Goal: Task Accomplishment & Management: Use online tool/utility

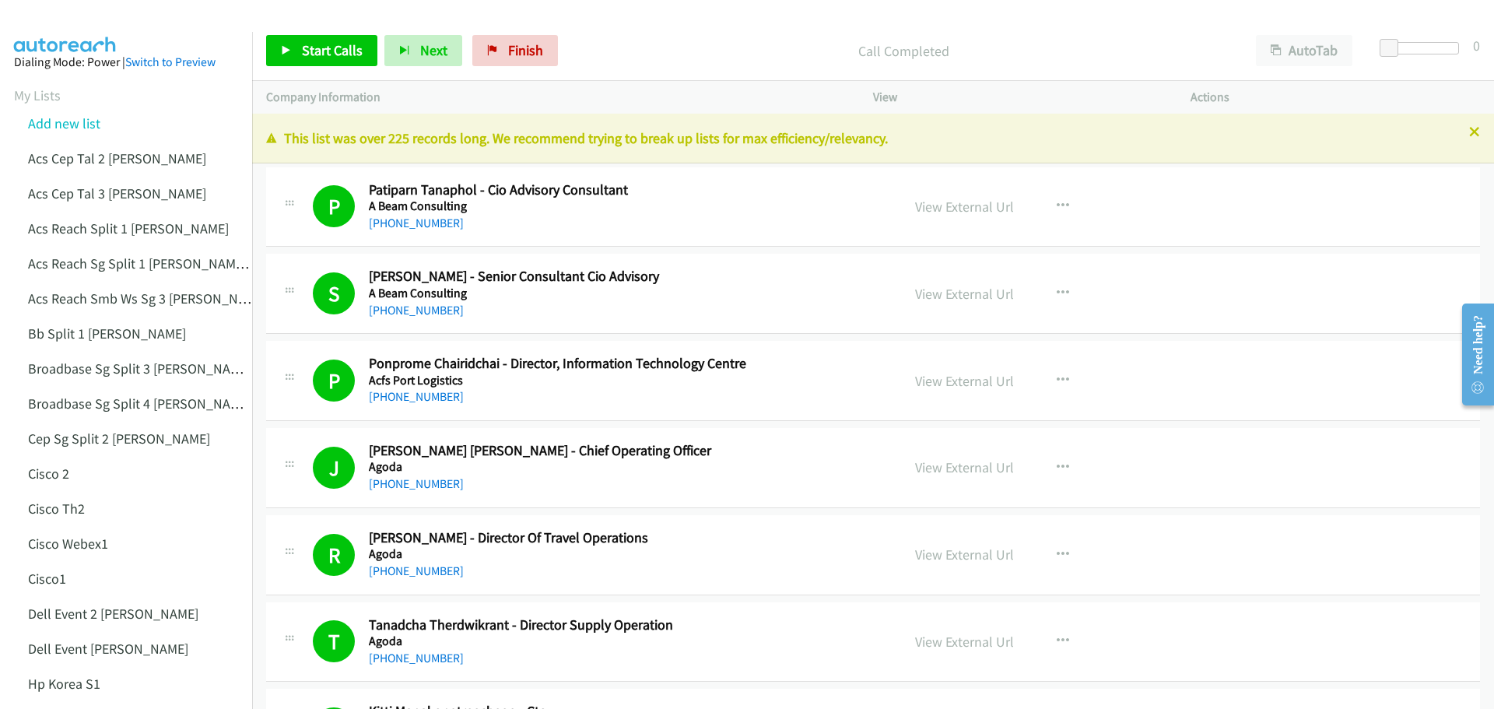
scroll to position [7312, 0]
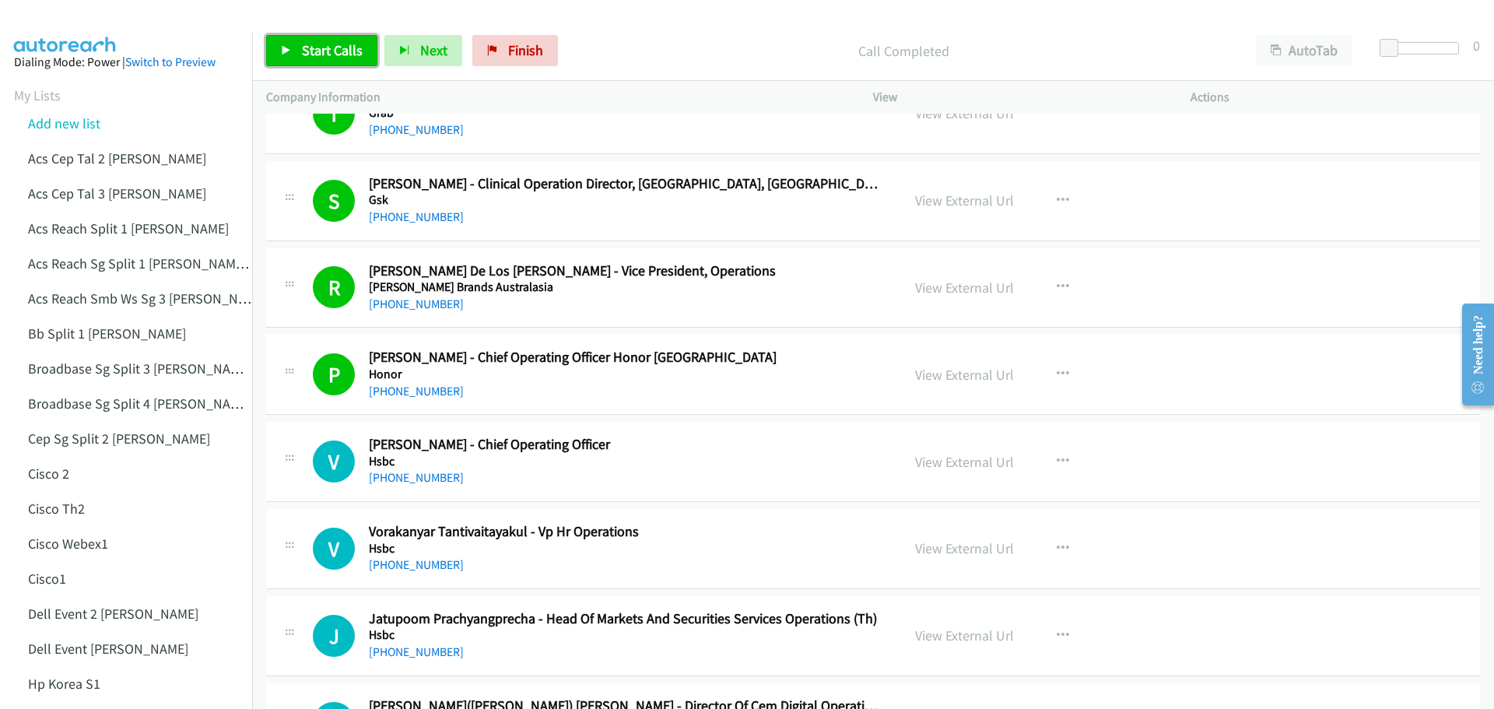
click at [312, 59] on link "Start Calls" at bounding box center [321, 50] width 111 height 31
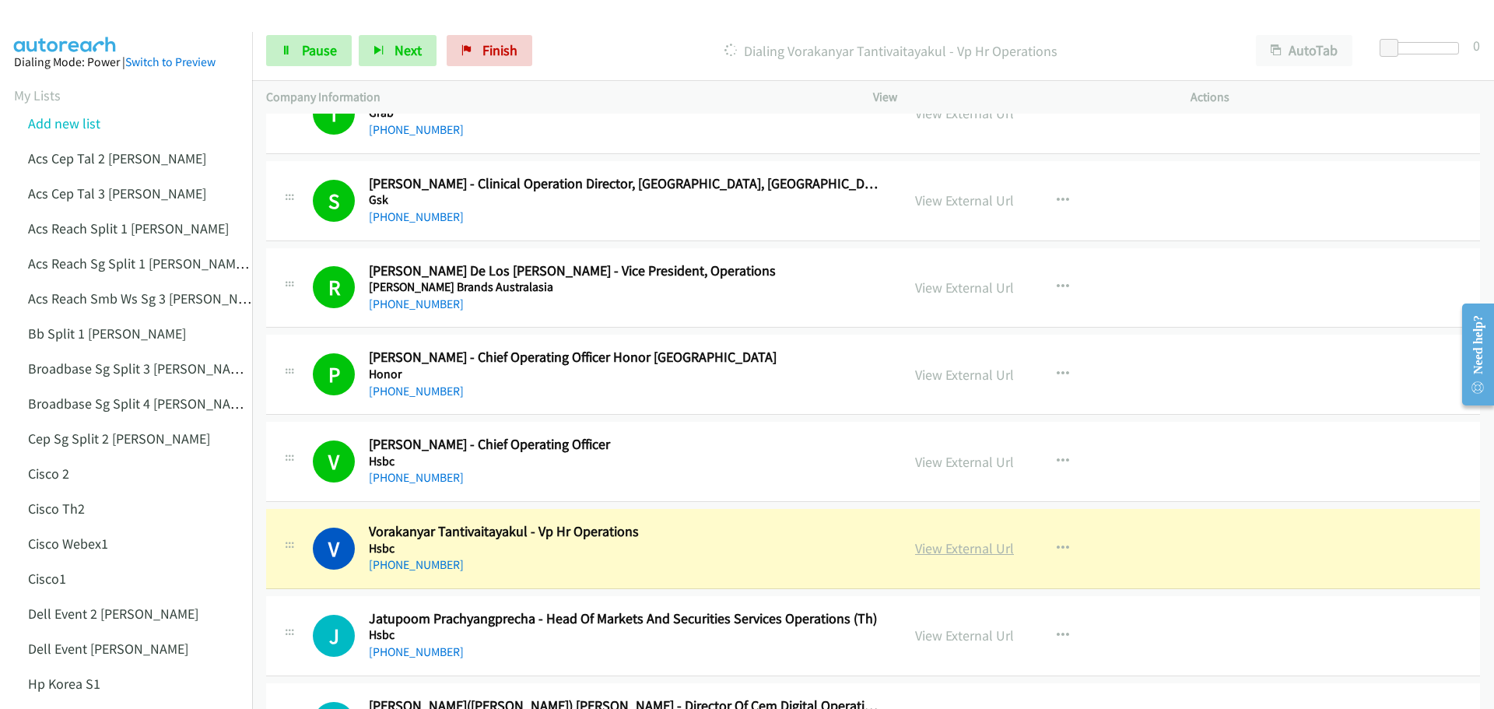
click at [976, 553] on link "View External Url" at bounding box center [964, 548] width 99 height 18
click at [327, 47] on span "Pause" at bounding box center [319, 50] width 35 height 18
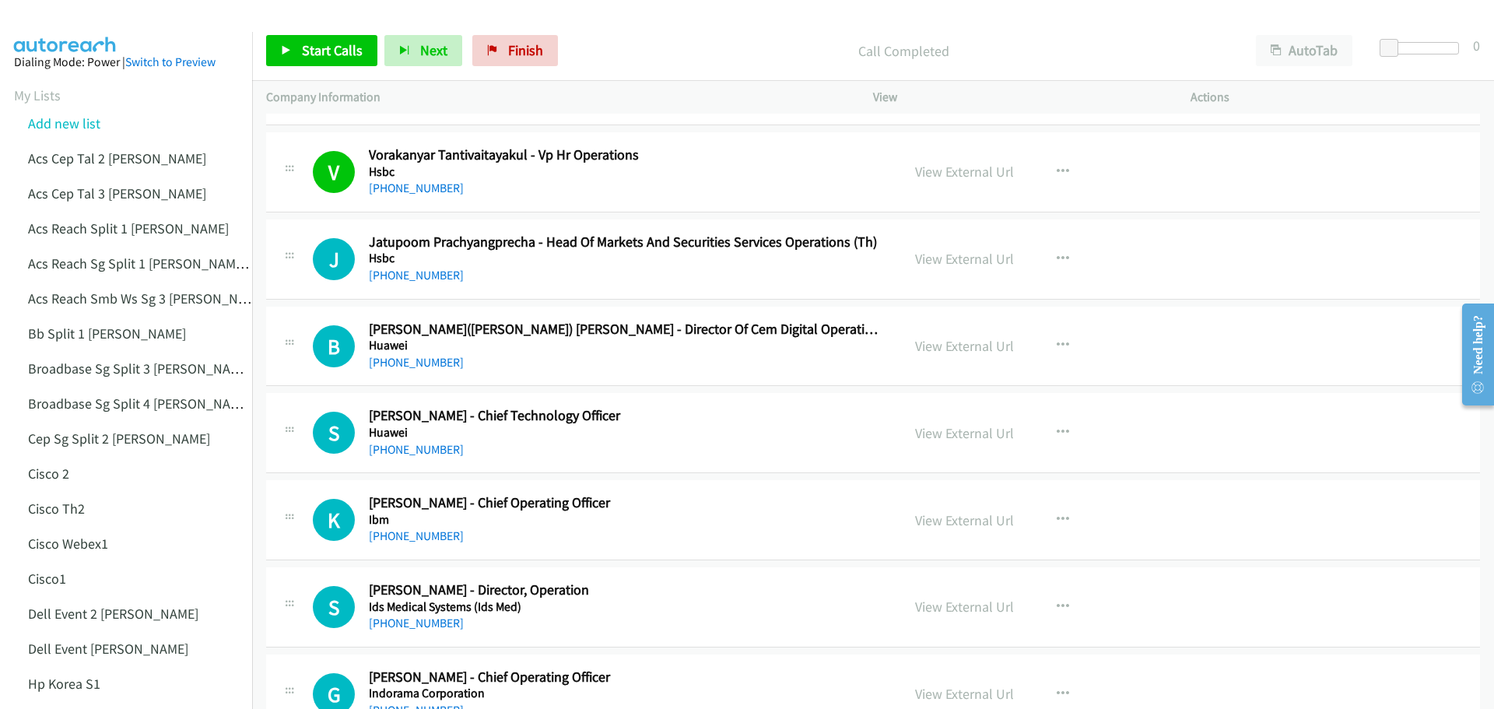
scroll to position [7701, 0]
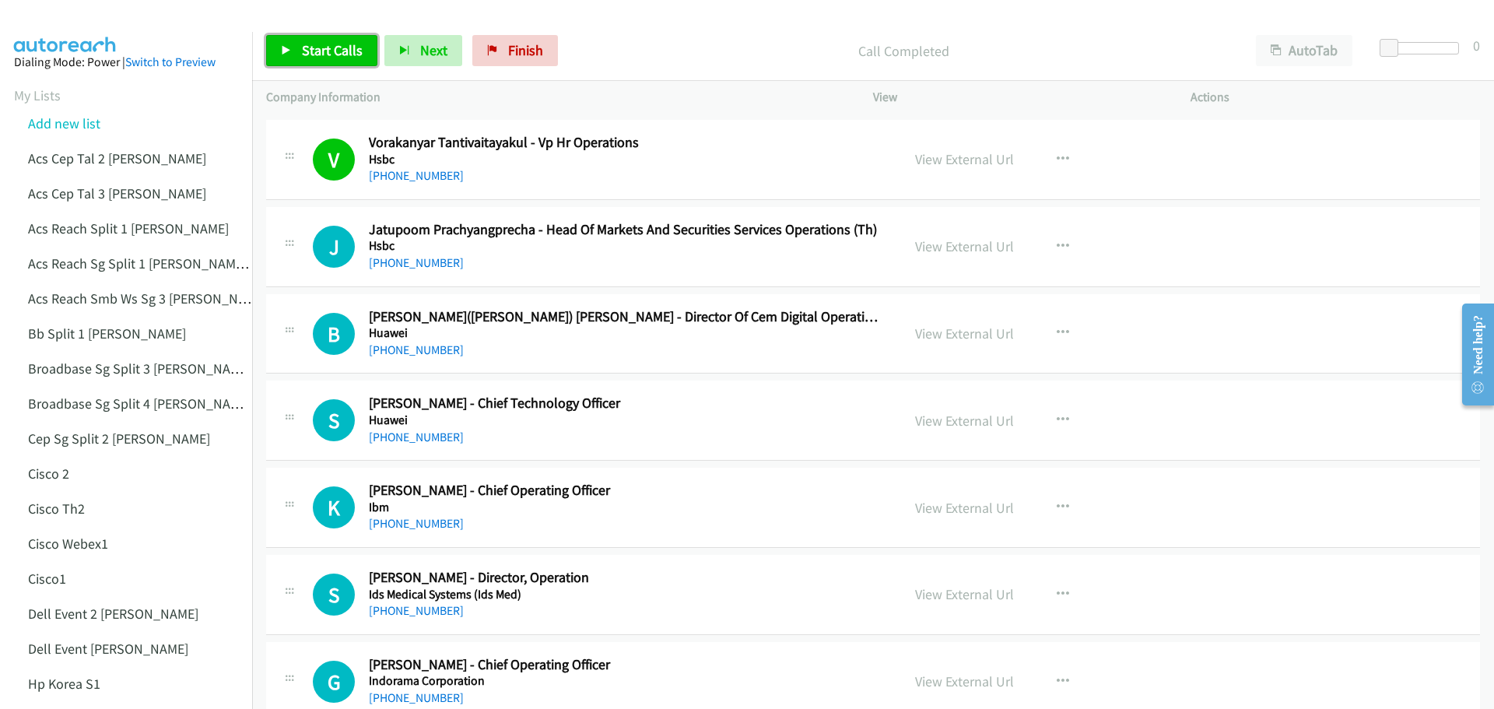
click at [323, 40] on link "Start Calls" at bounding box center [321, 50] width 111 height 31
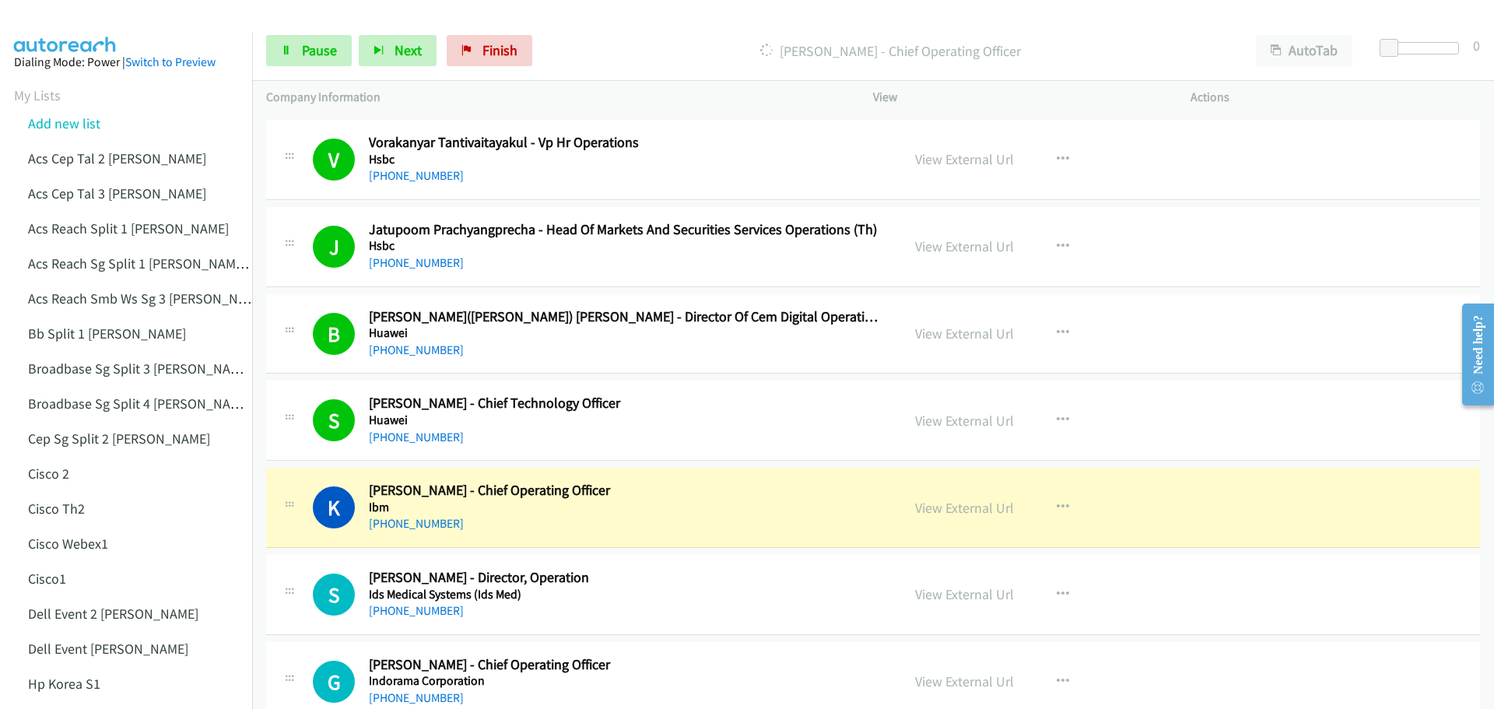
scroll to position [7779, 0]
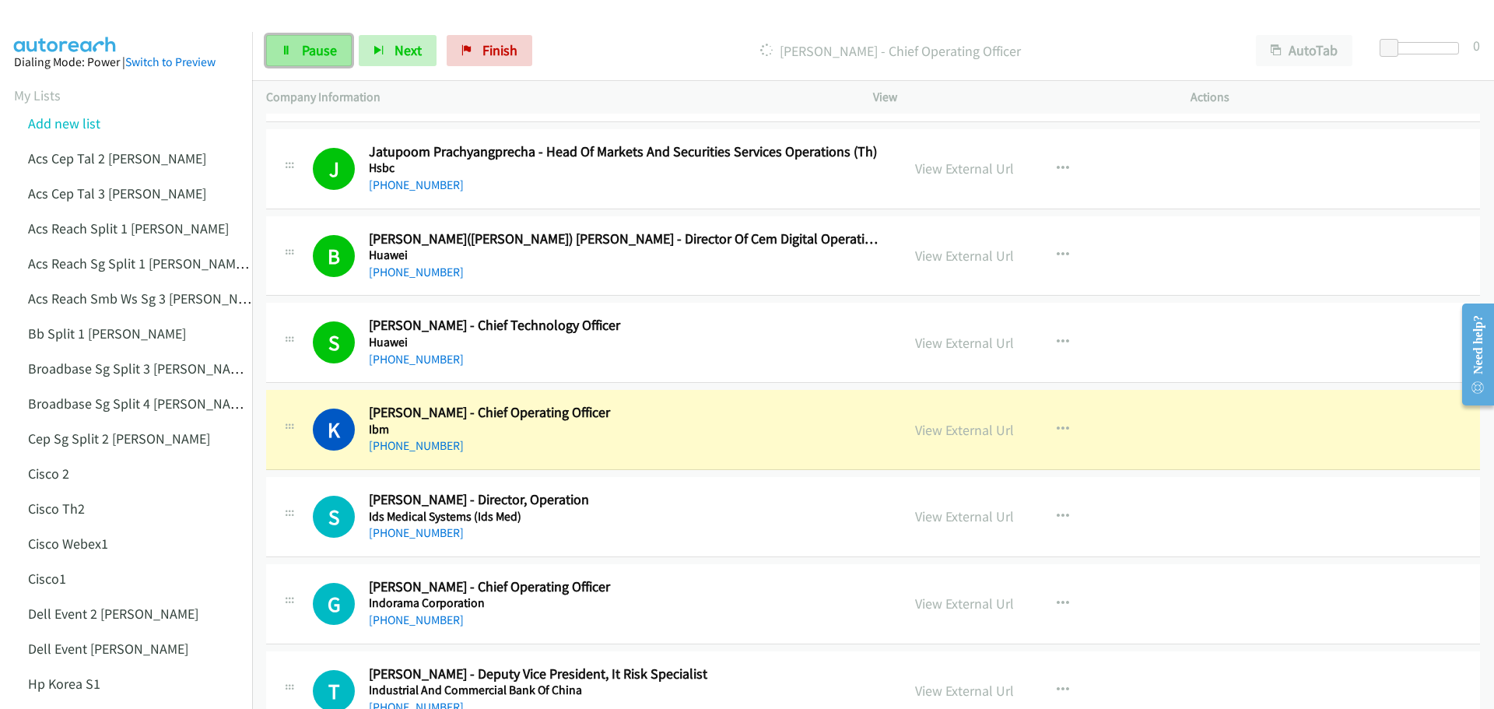
click at [305, 55] on span "Pause" at bounding box center [319, 50] width 35 height 18
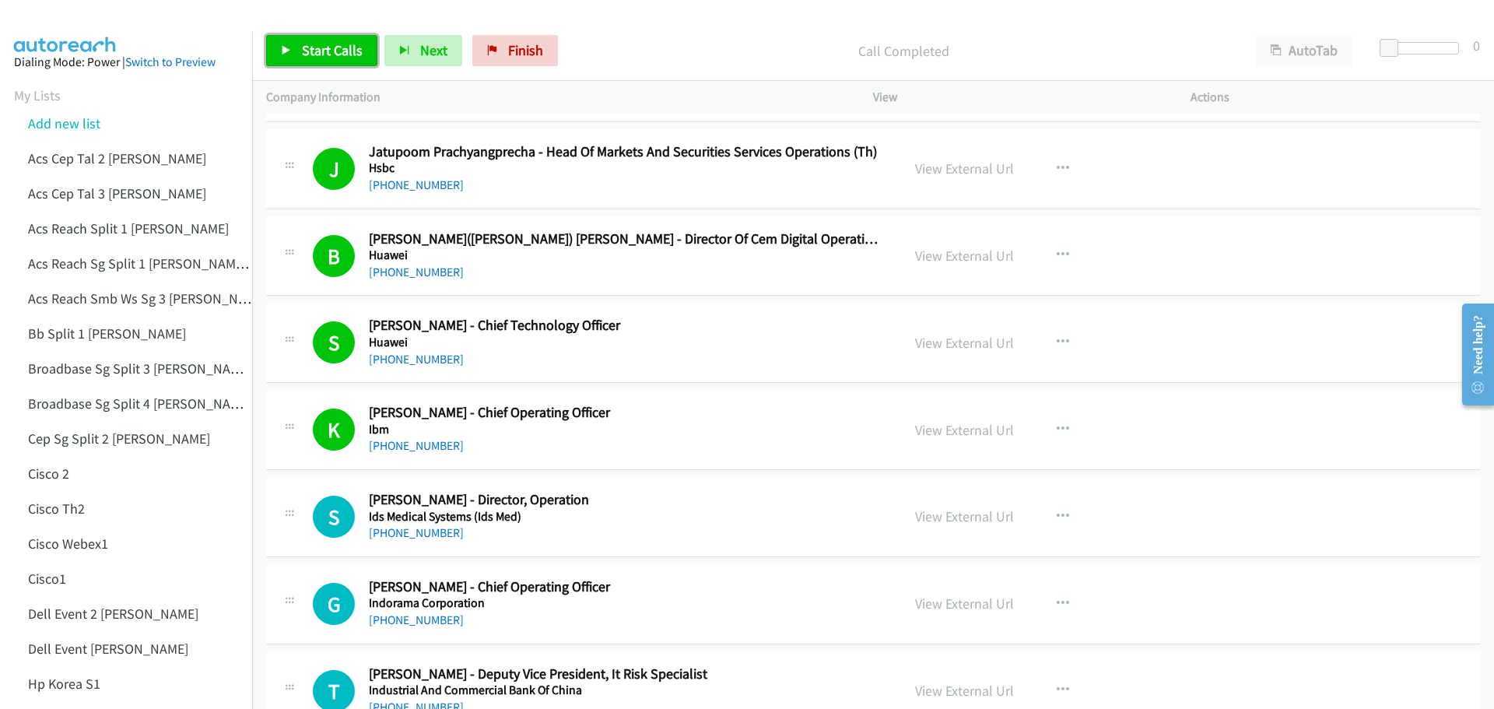
click at [324, 44] on span "Start Calls" at bounding box center [332, 50] width 61 height 18
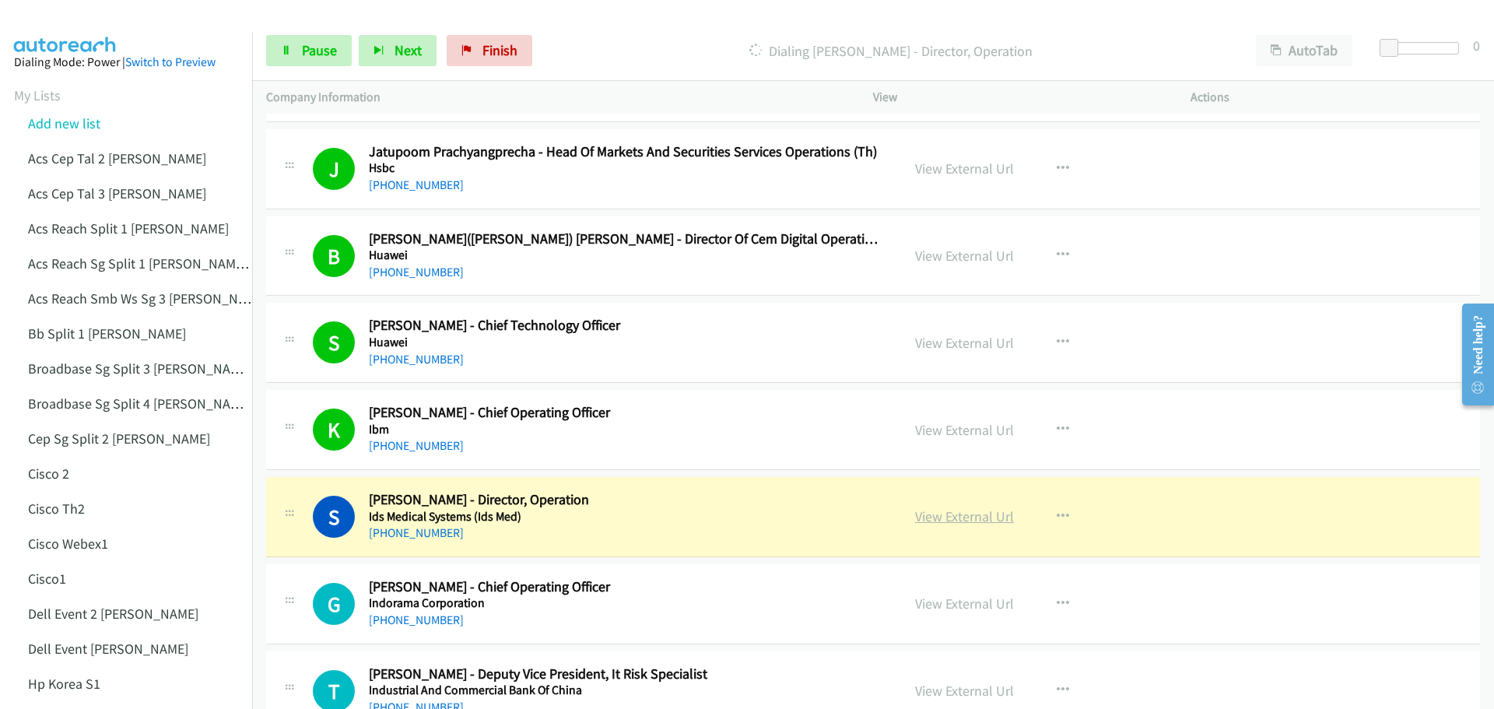
click at [947, 519] on link "View External Url" at bounding box center [964, 516] width 99 height 18
click at [313, 42] on span "Pause" at bounding box center [319, 50] width 35 height 18
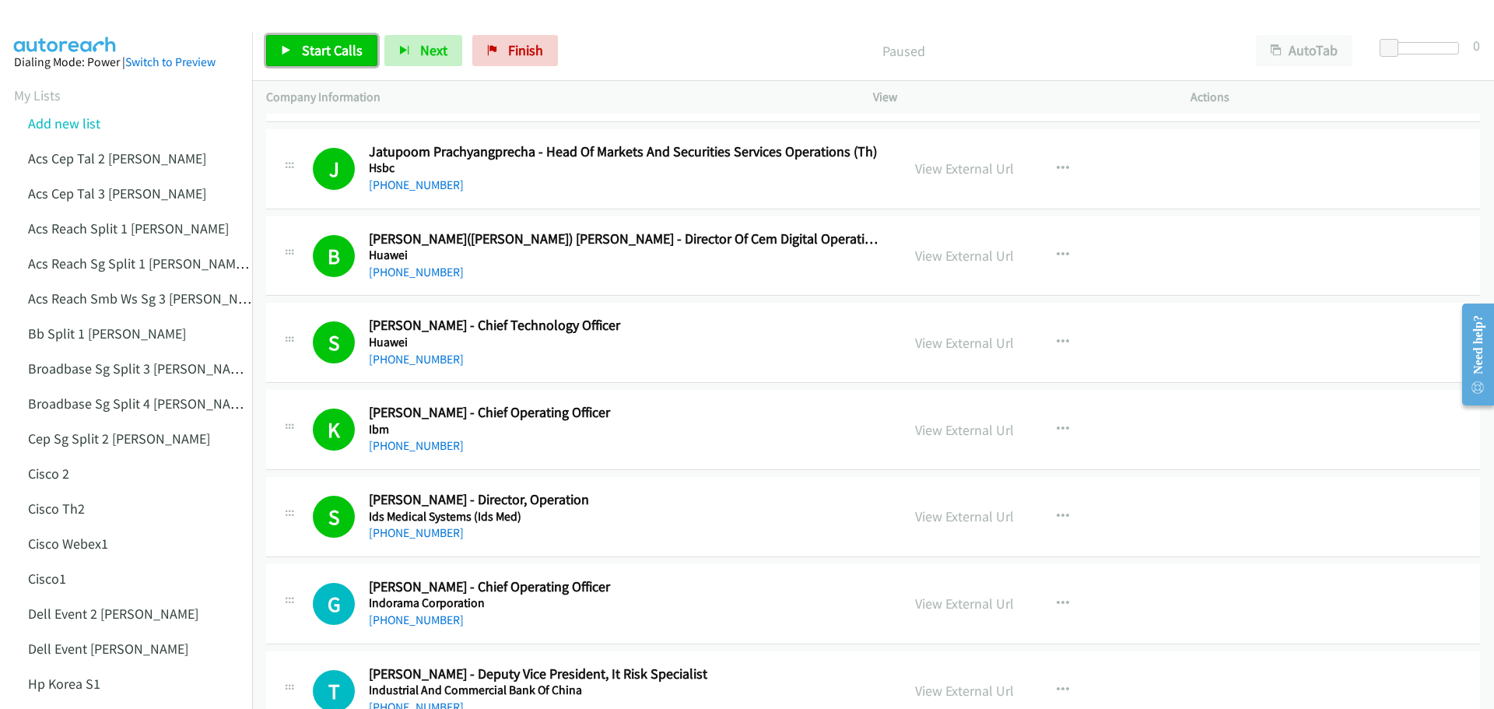
click at [324, 51] on span "Start Calls" at bounding box center [332, 50] width 61 height 18
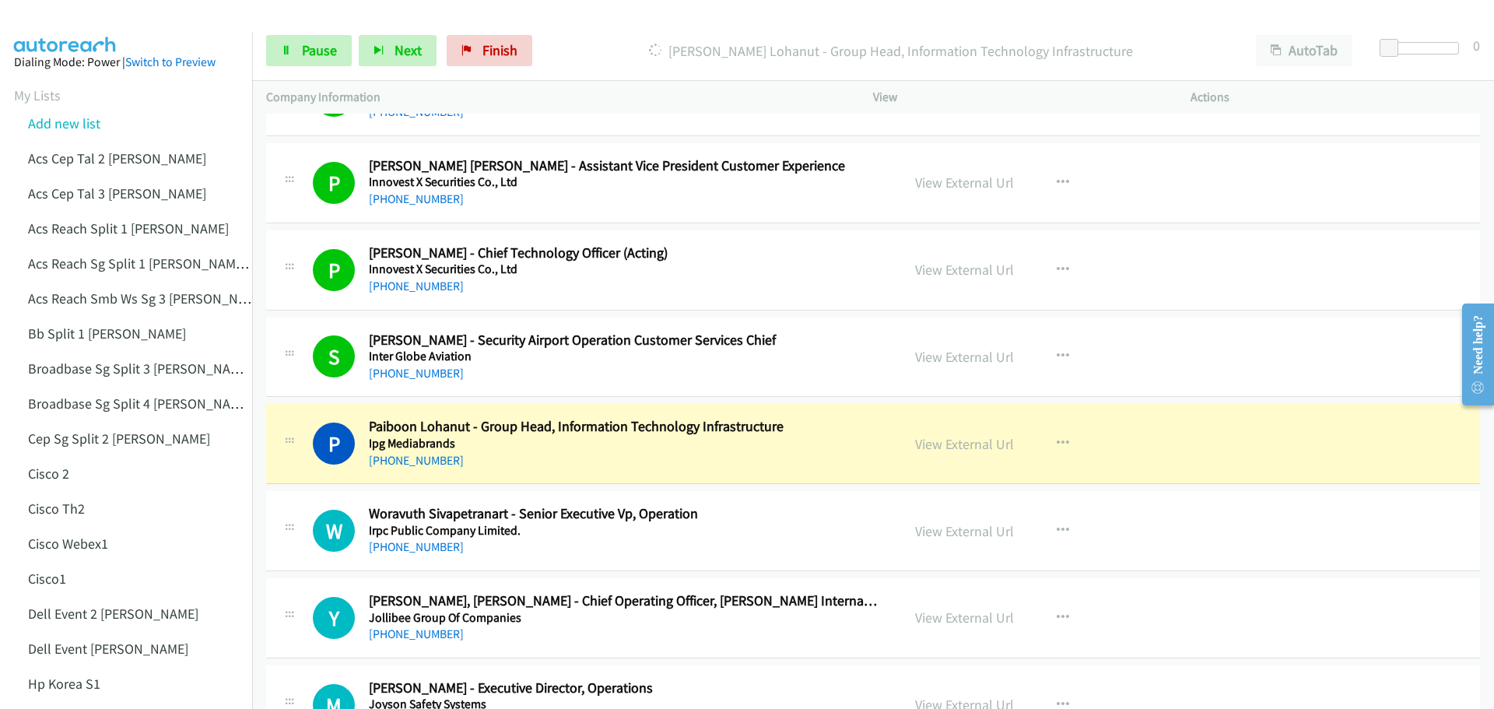
scroll to position [8712, 0]
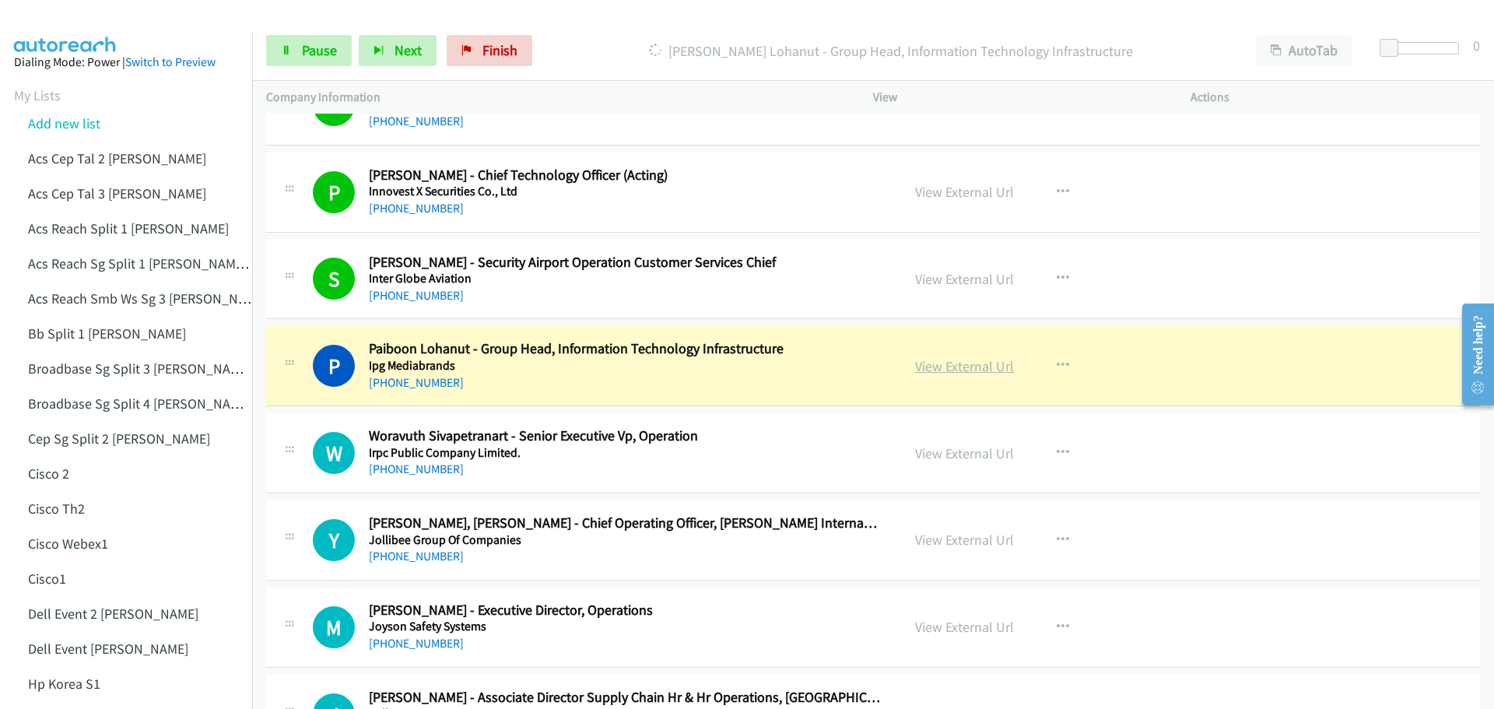
click at [975, 362] on link "View External Url" at bounding box center [964, 366] width 99 height 18
click at [304, 54] on span "Pause" at bounding box center [319, 50] width 35 height 18
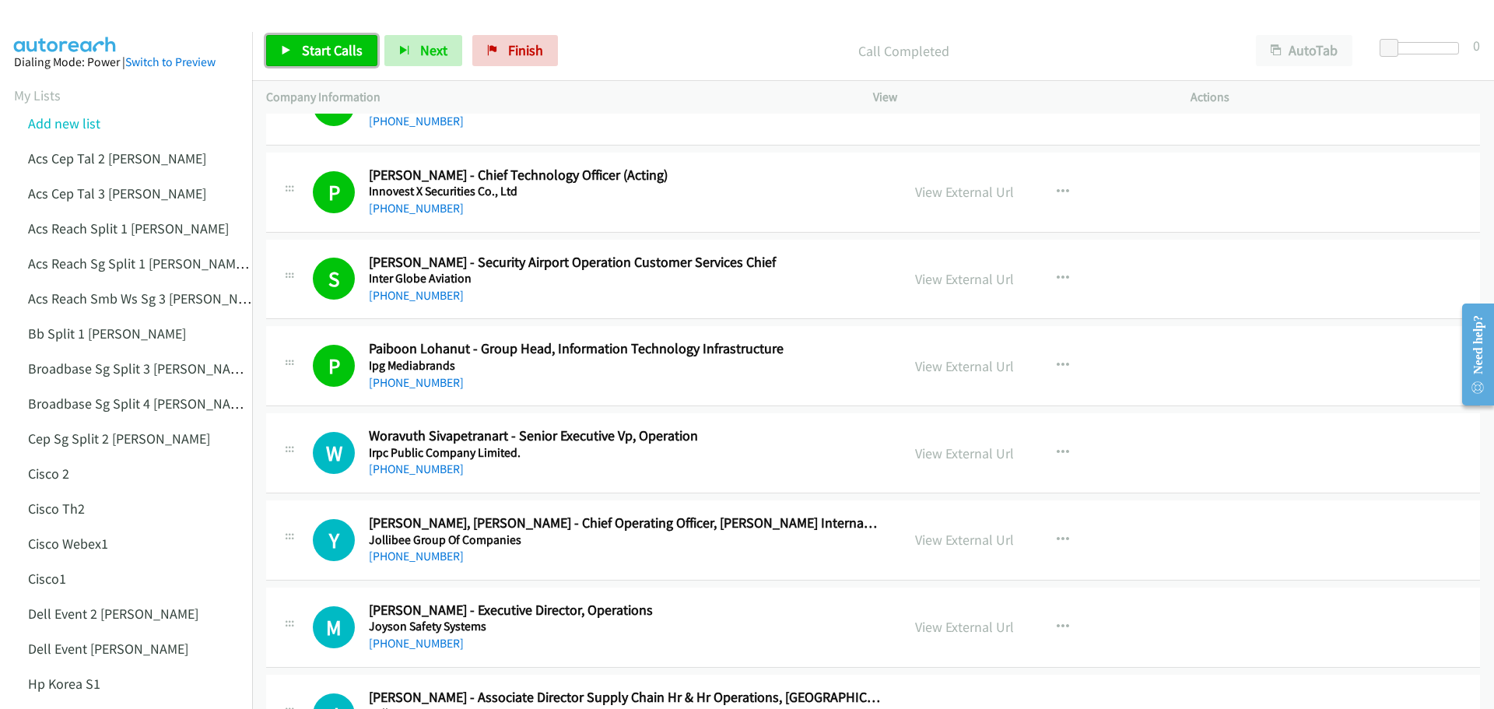
click at [307, 47] on span "Start Calls" at bounding box center [332, 50] width 61 height 18
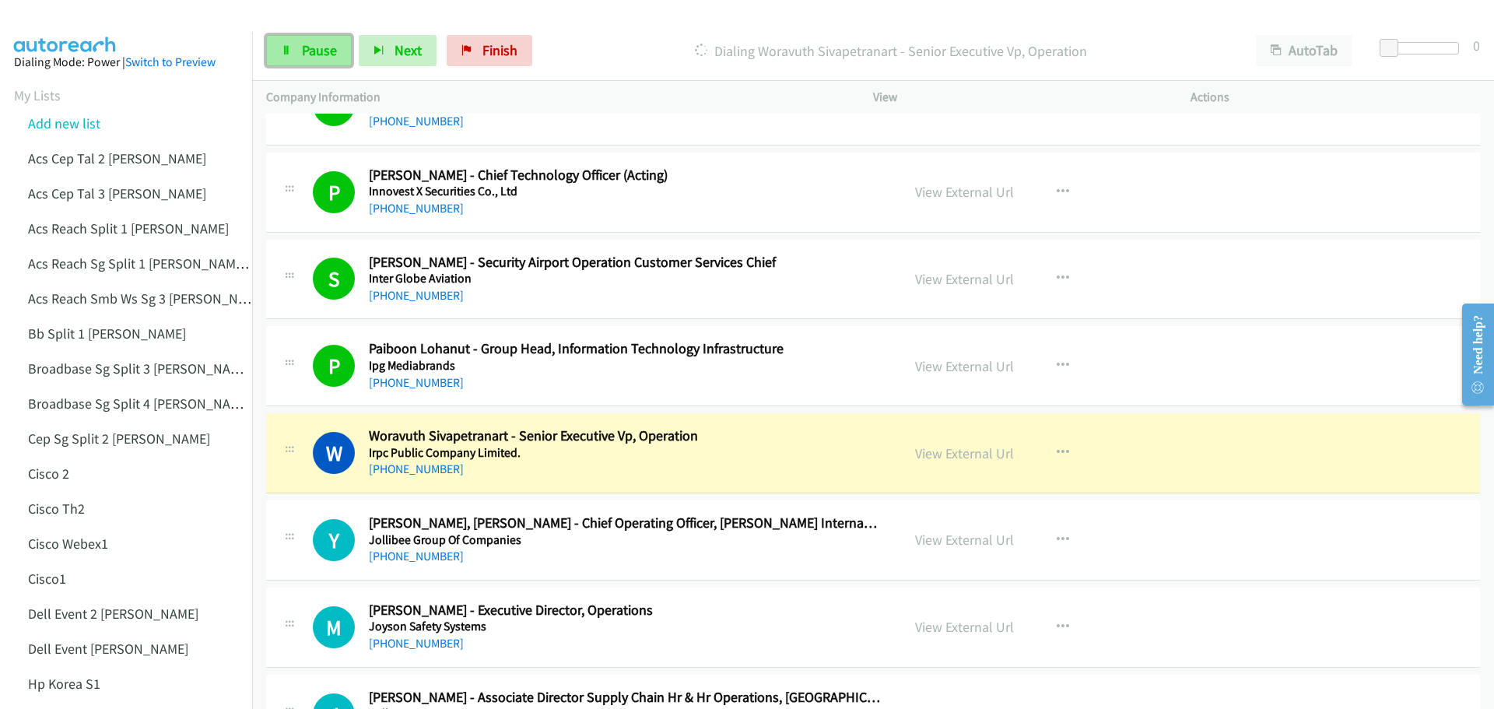
drag, startPoint x: 308, startPoint y: 51, endPoint x: 342, endPoint y: 47, distance: 34.4
click at [308, 51] on span "Pause" at bounding box center [319, 50] width 35 height 18
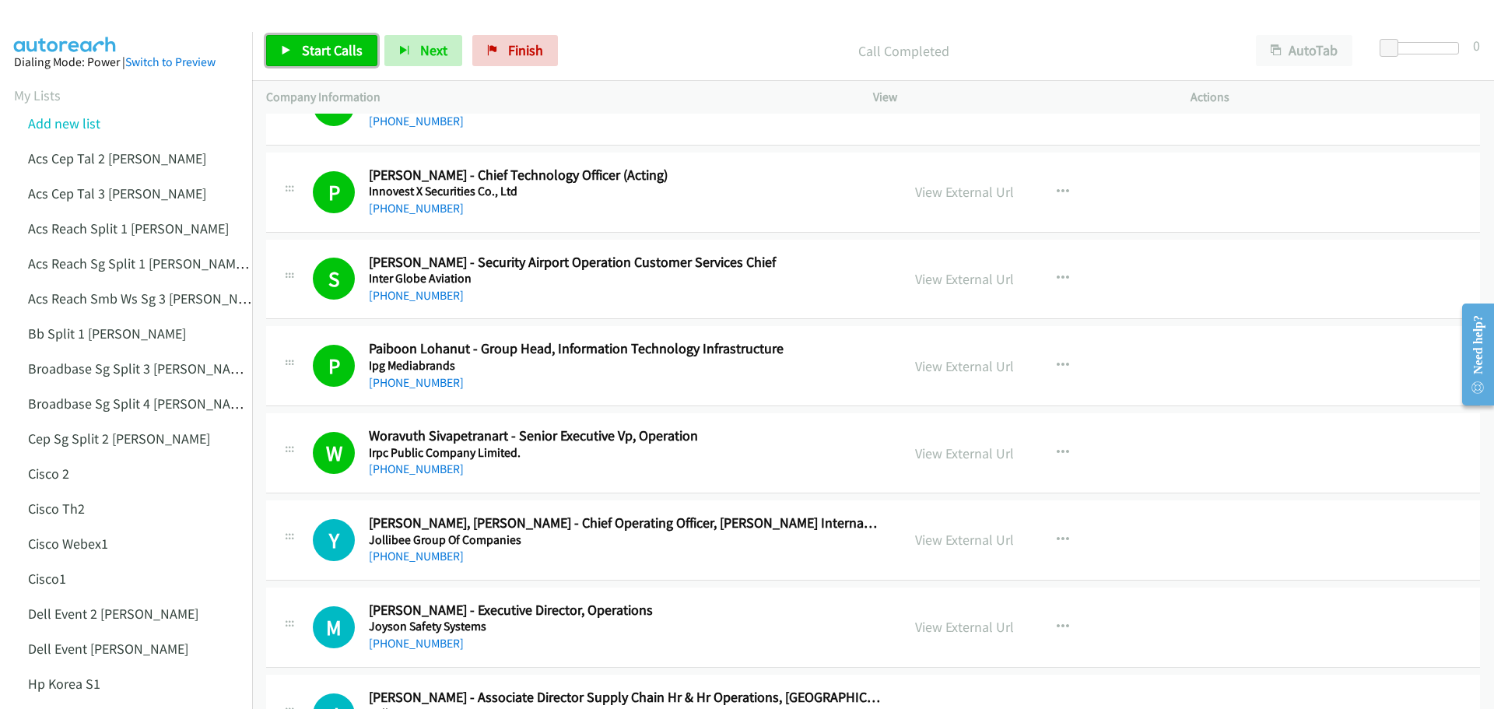
click at [317, 59] on link "Start Calls" at bounding box center [321, 50] width 111 height 31
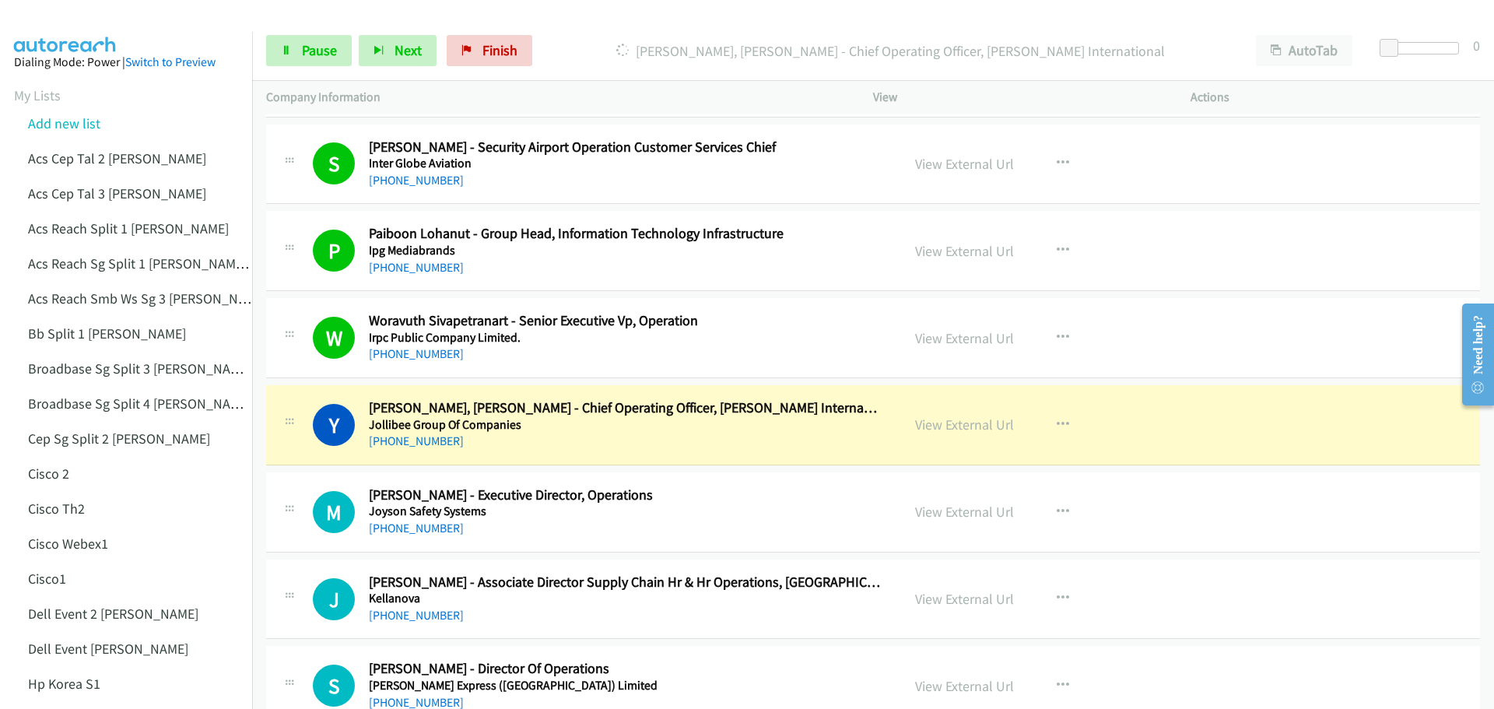
scroll to position [8868, 0]
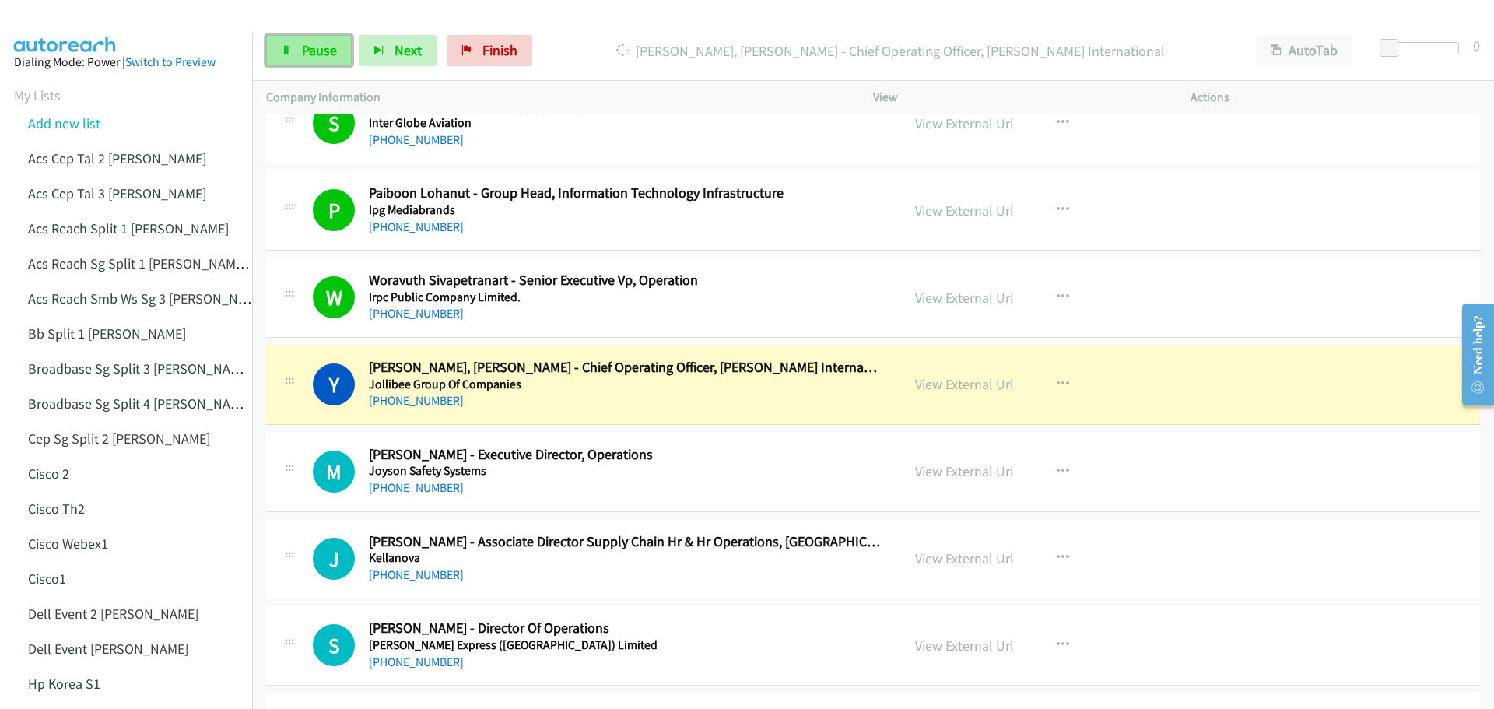
click at [321, 51] on span "Pause" at bounding box center [319, 50] width 35 height 18
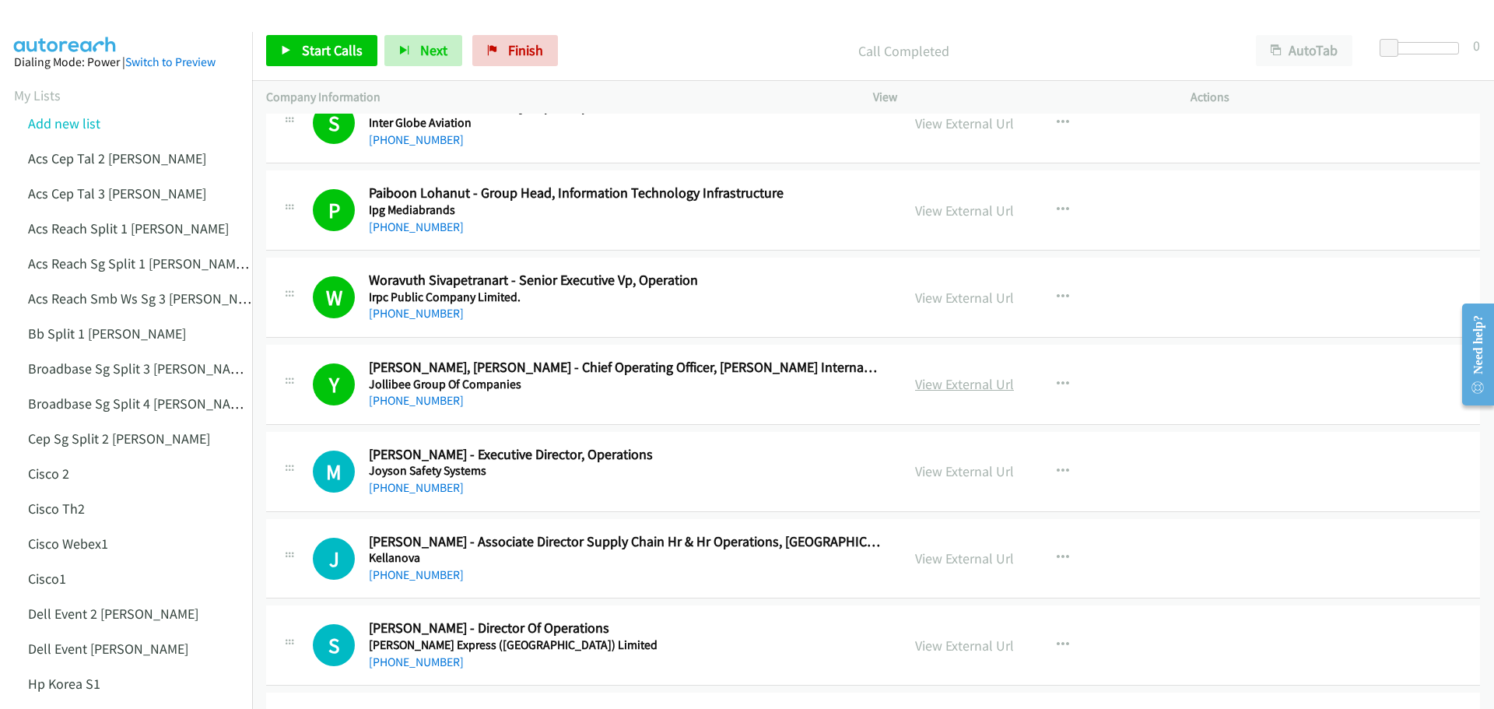
click at [958, 381] on link "View External Url" at bounding box center [964, 384] width 99 height 18
click at [302, 51] on span "Start Calls" at bounding box center [332, 50] width 61 height 18
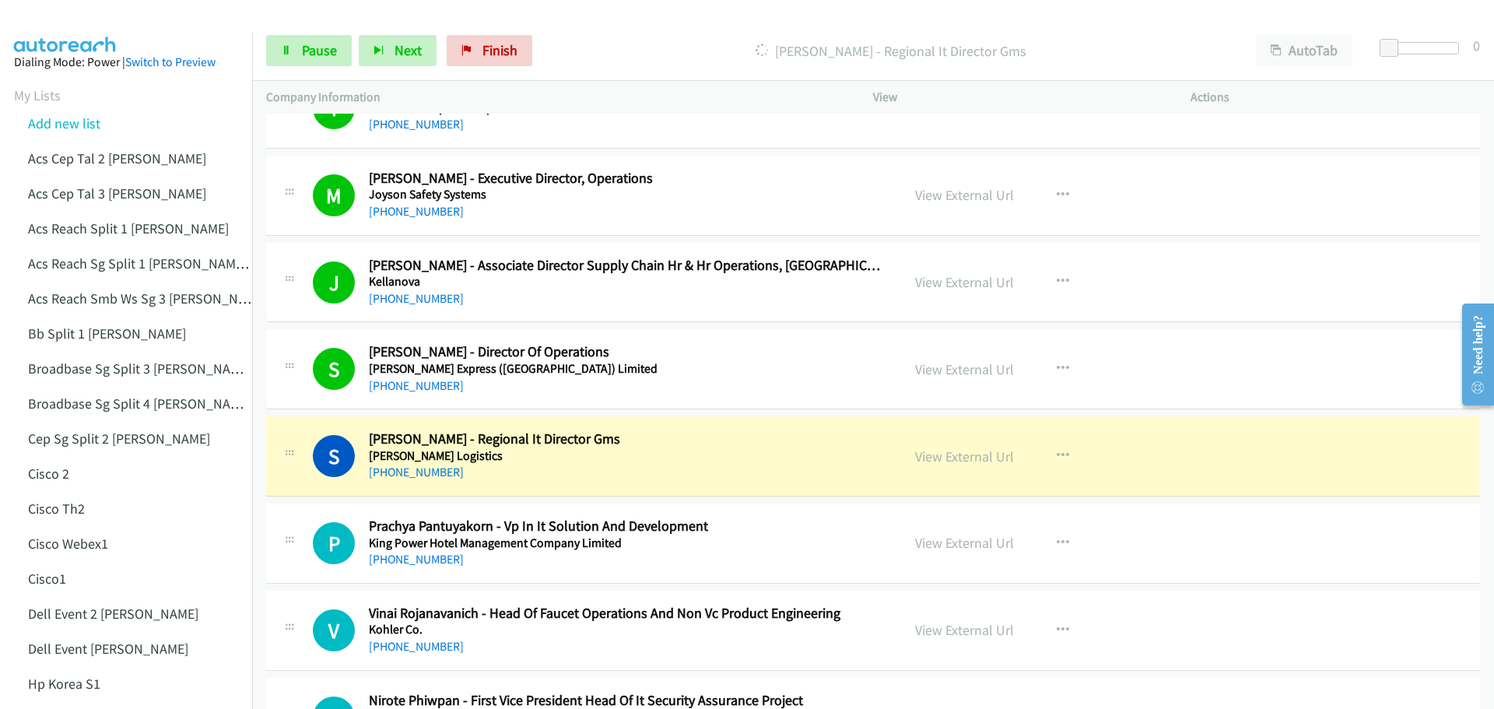
scroll to position [9257, 0]
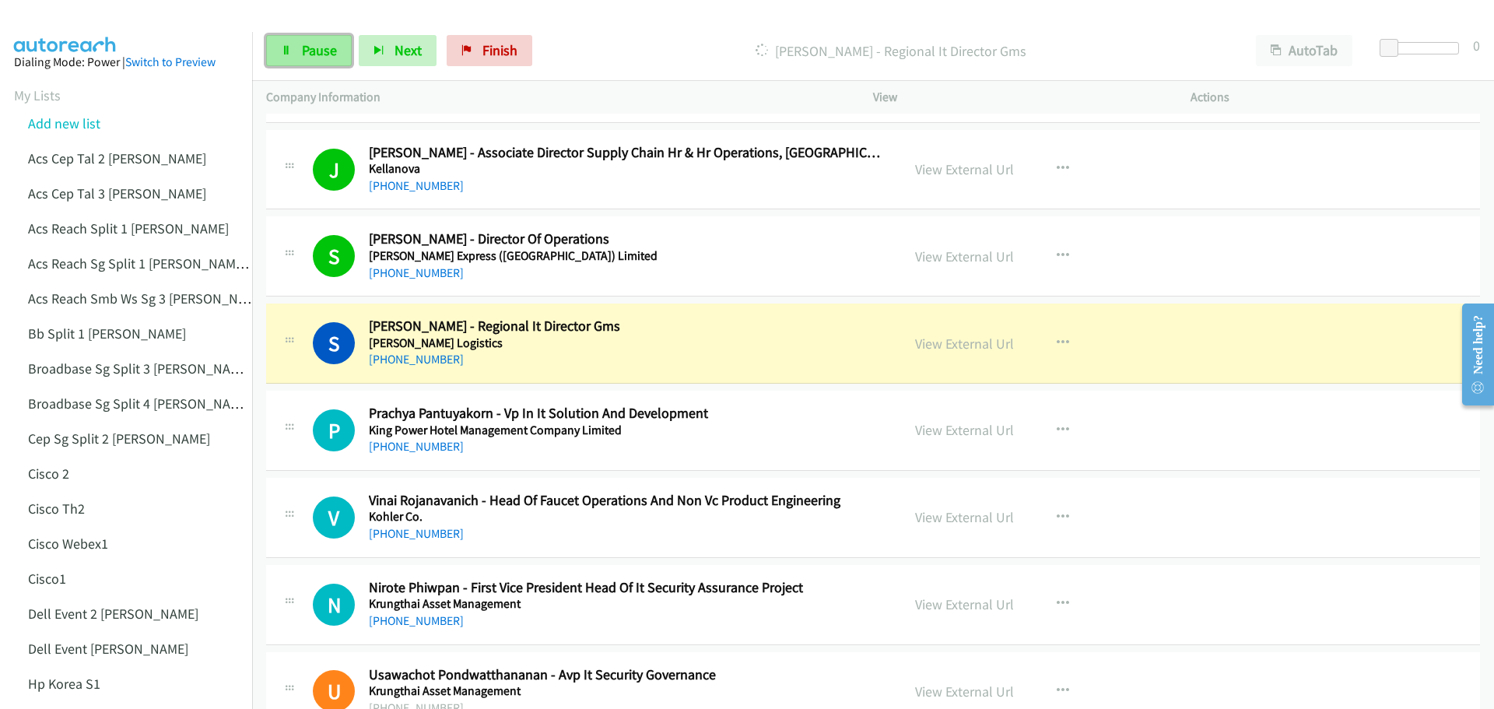
click at [299, 58] on link "Pause" at bounding box center [309, 50] width 86 height 31
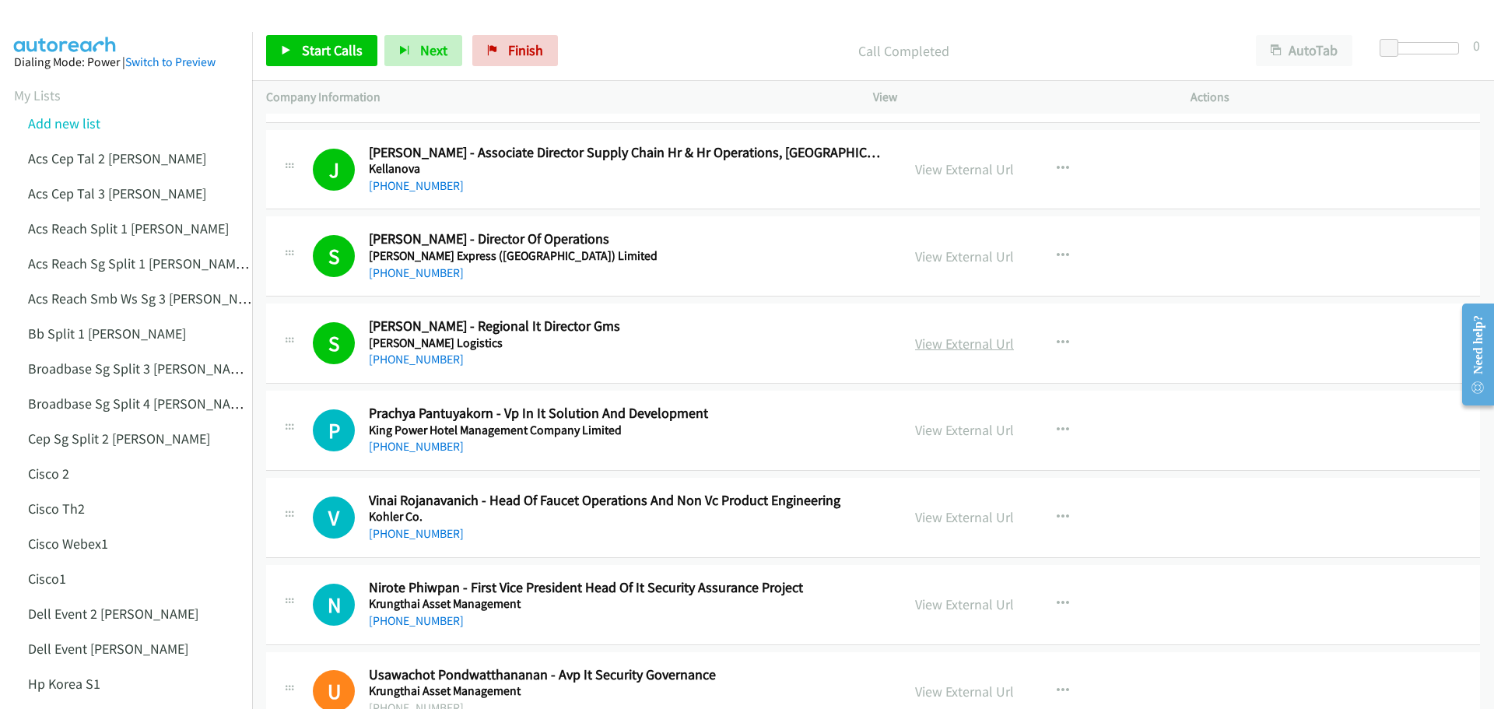
click at [964, 345] on link "View External Url" at bounding box center [964, 343] width 99 height 18
drag, startPoint x: 287, startPoint y: 44, endPoint x: 313, endPoint y: 43, distance: 25.7
click at [287, 44] on link "Start Calls" at bounding box center [321, 50] width 111 height 31
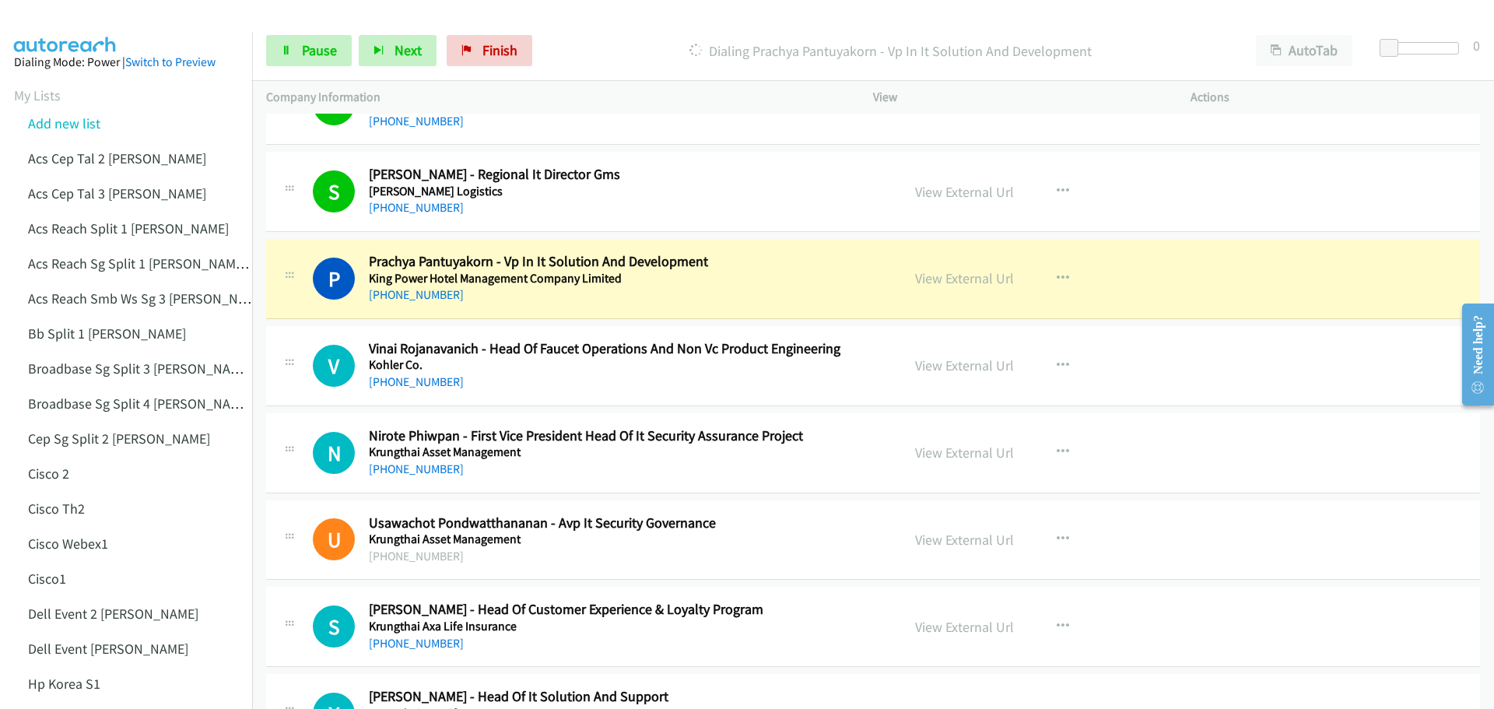
scroll to position [9412, 0]
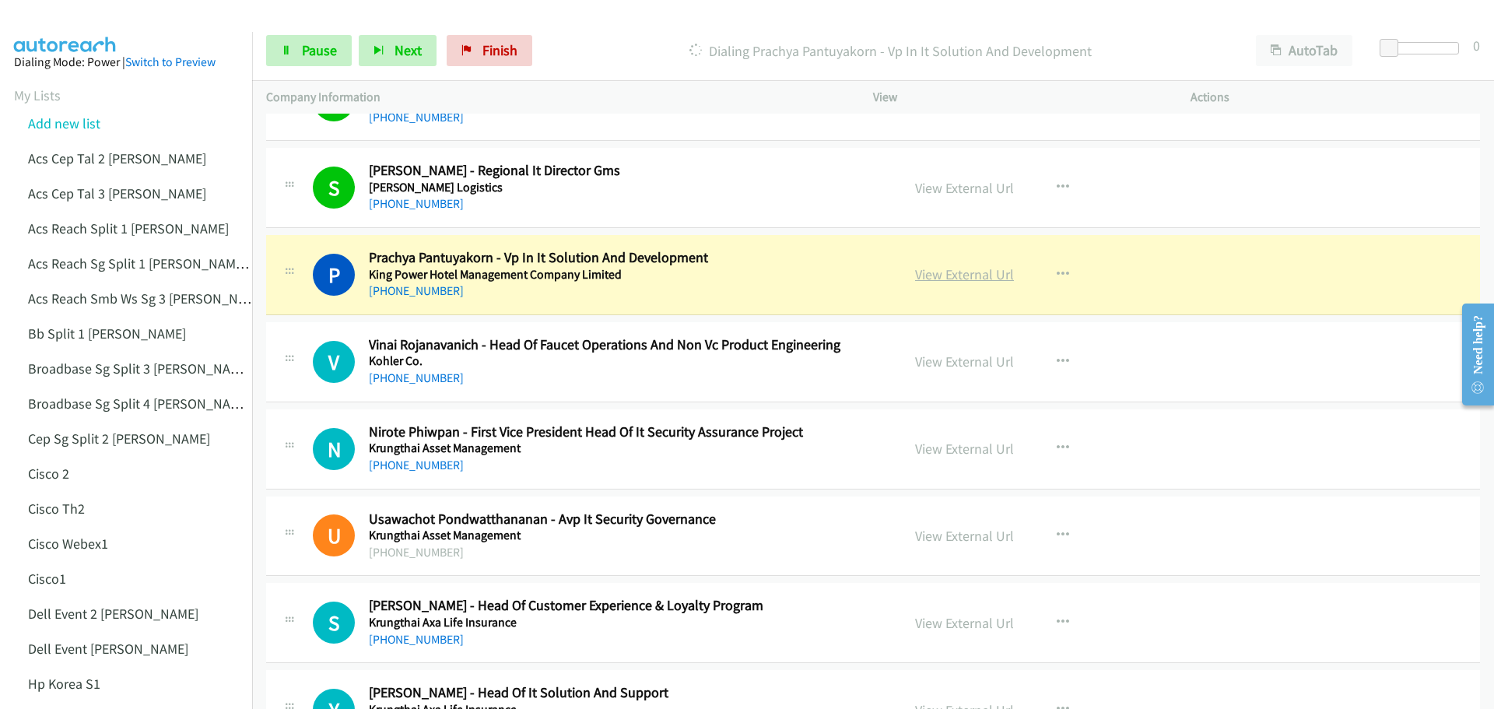
click at [958, 267] on link "View External Url" at bounding box center [964, 274] width 99 height 18
click at [322, 51] on span "Pause" at bounding box center [319, 50] width 35 height 18
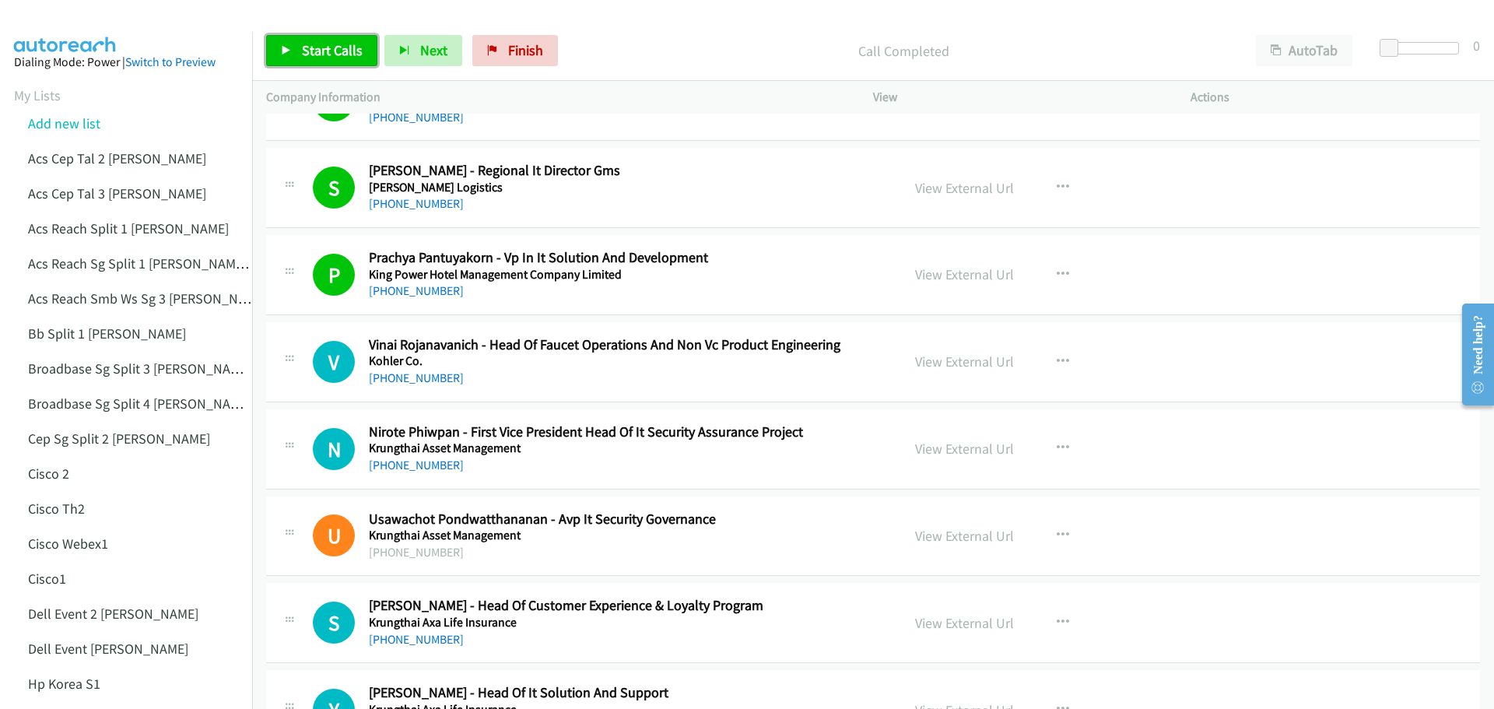
click at [334, 58] on span "Start Calls" at bounding box center [332, 50] width 61 height 18
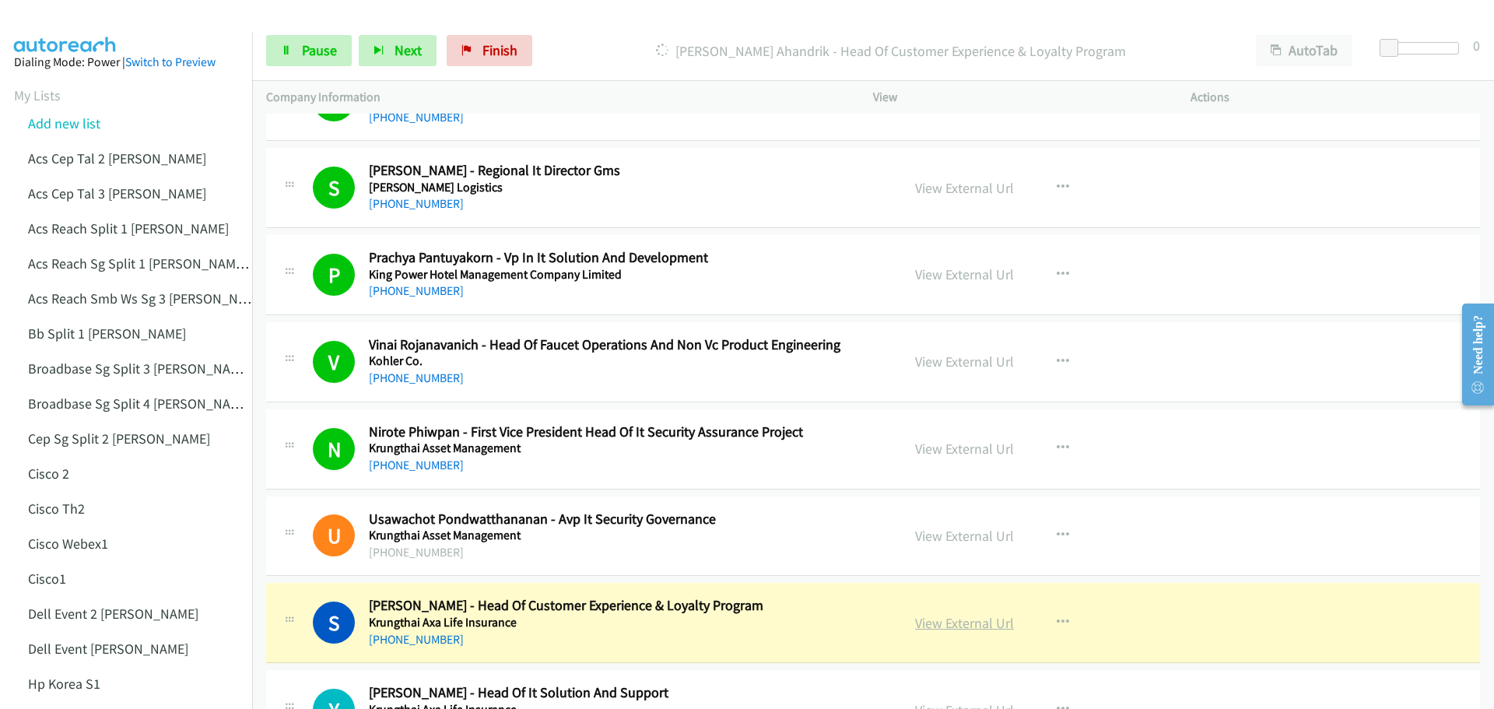
click at [987, 624] on link "View External Url" at bounding box center [964, 623] width 99 height 18
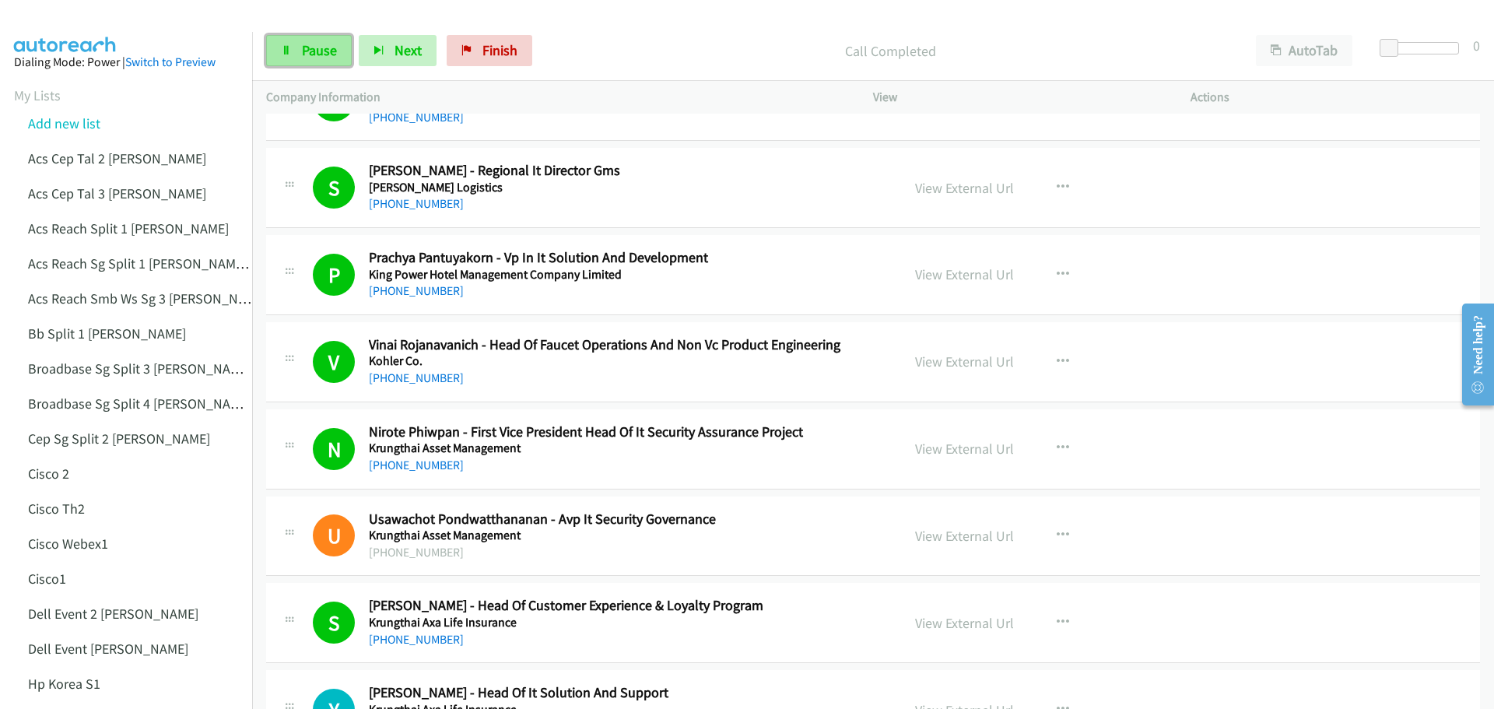
click at [313, 51] on span "Pause" at bounding box center [319, 50] width 35 height 18
click at [315, 51] on span "Start Calls" at bounding box center [332, 50] width 61 height 18
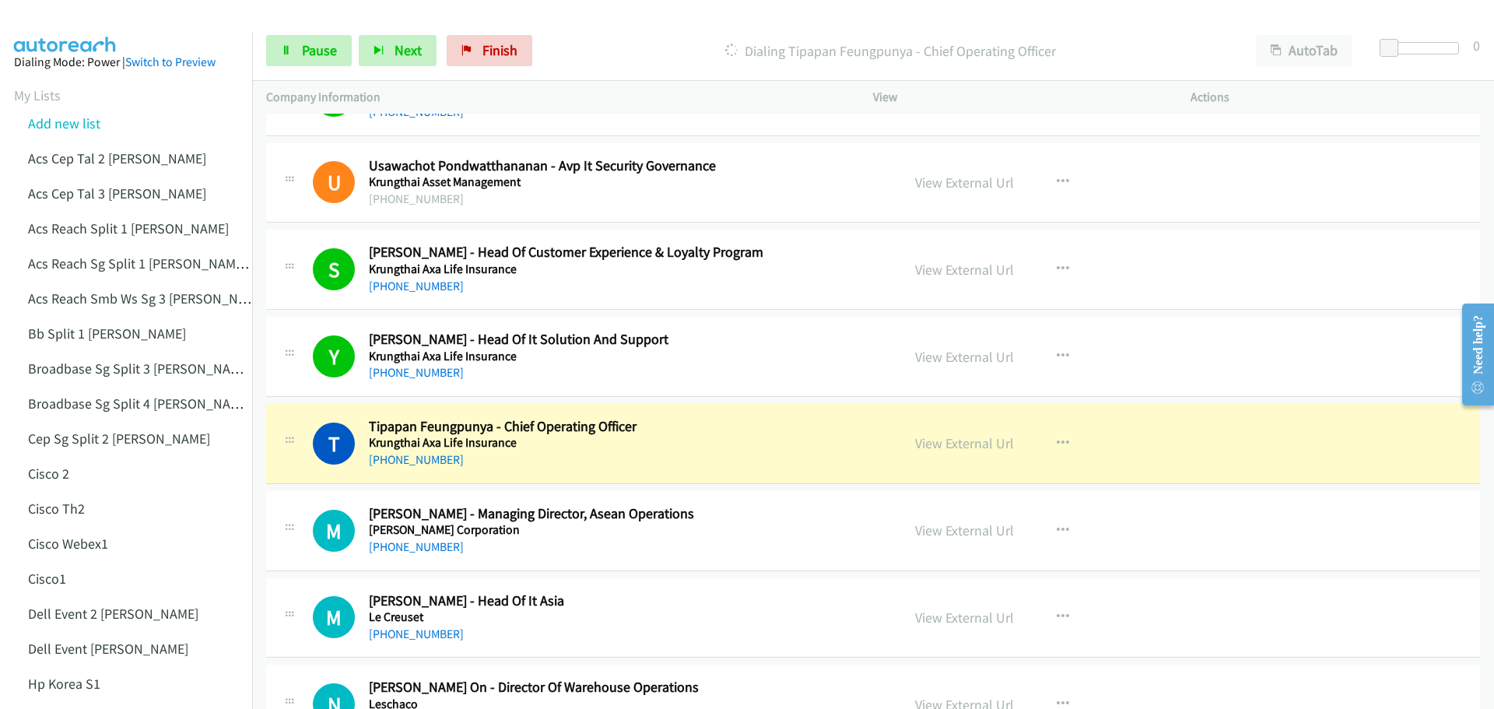
scroll to position [9801, 0]
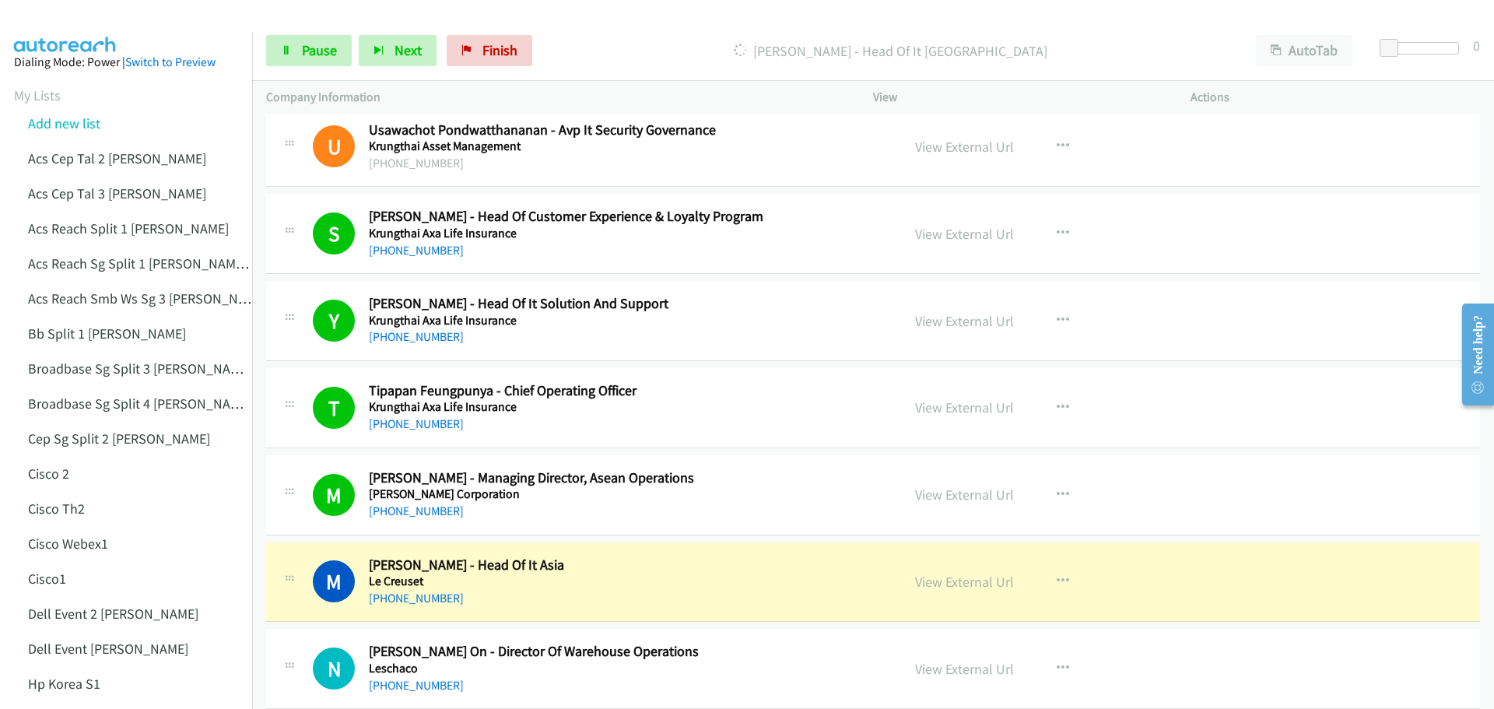
click at [311, 34] on div "Start Calls Pause Next Finish [PERSON_NAME] - Head Of It [GEOGRAPHIC_DATA] Auto…" at bounding box center [872, 51] width 1241 height 60
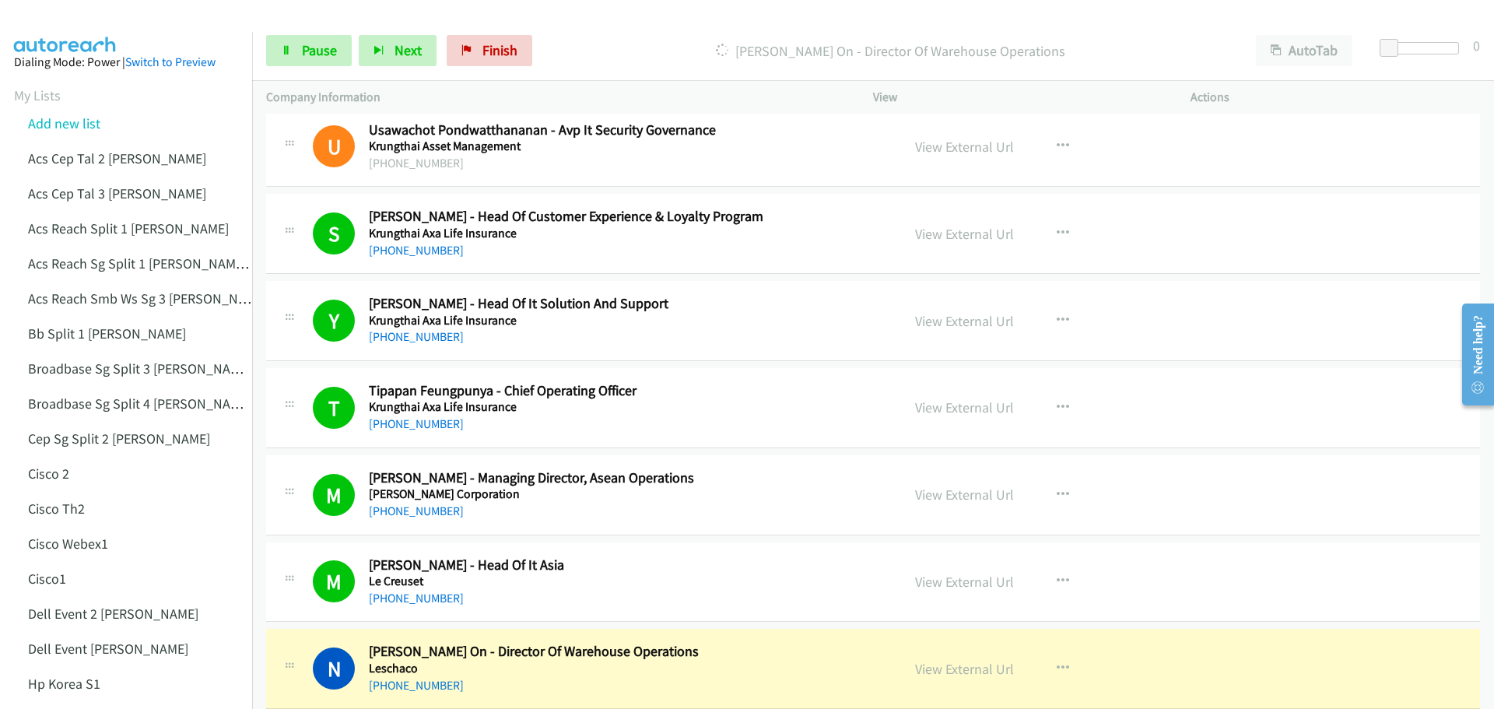
click at [294, 68] on div "Start Calls Pause Next Finish Dialing Natsaporn Lueang On - Director Of Warehou…" at bounding box center [872, 51] width 1241 height 60
click at [285, 43] on link "Pause" at bounding box center [309, 50] width 86 height 31
click at [967, 580] on link "View External Url" at bounding box center [964, 582] width 99 height 18
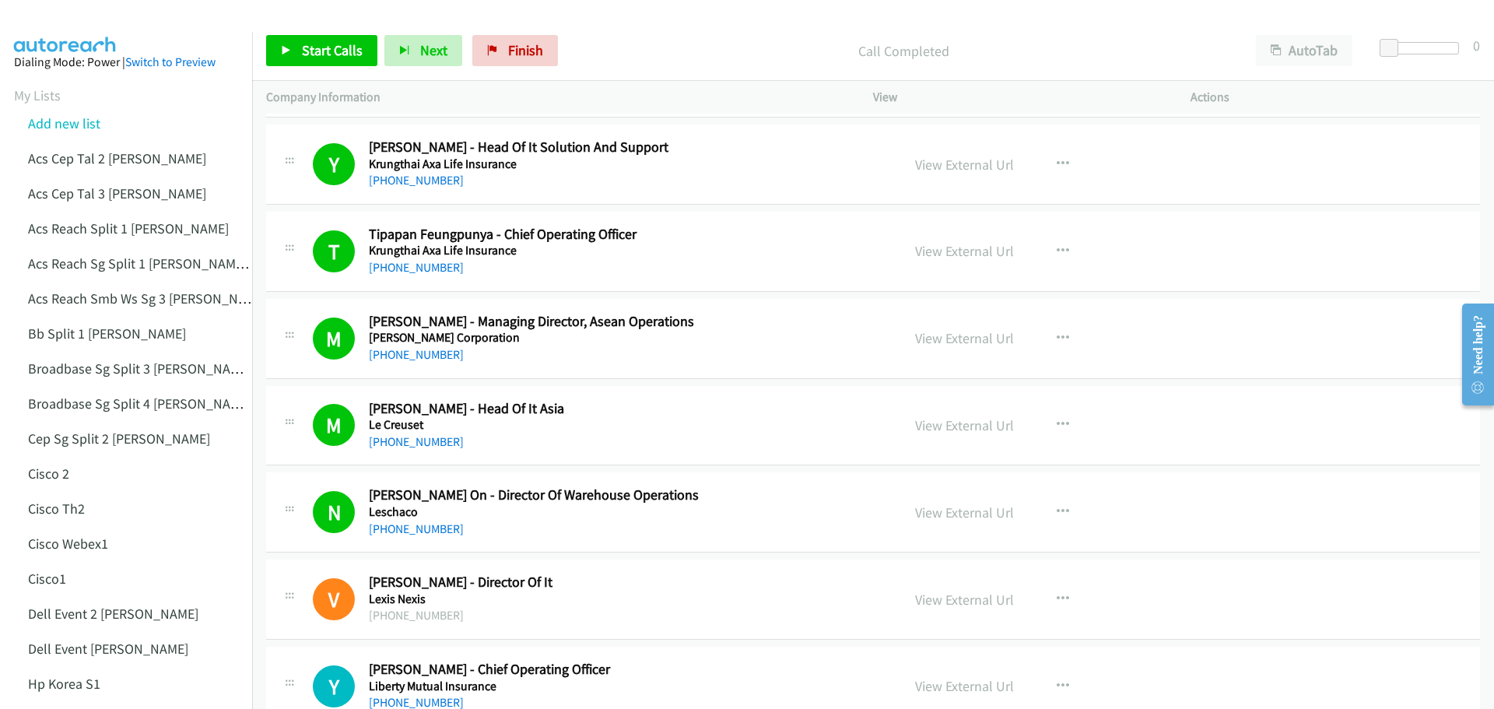
scroll to position [9957, 0]
click at [313, 54] on span "Start Calls" at bounding box center [332, 50] width 61 height 18
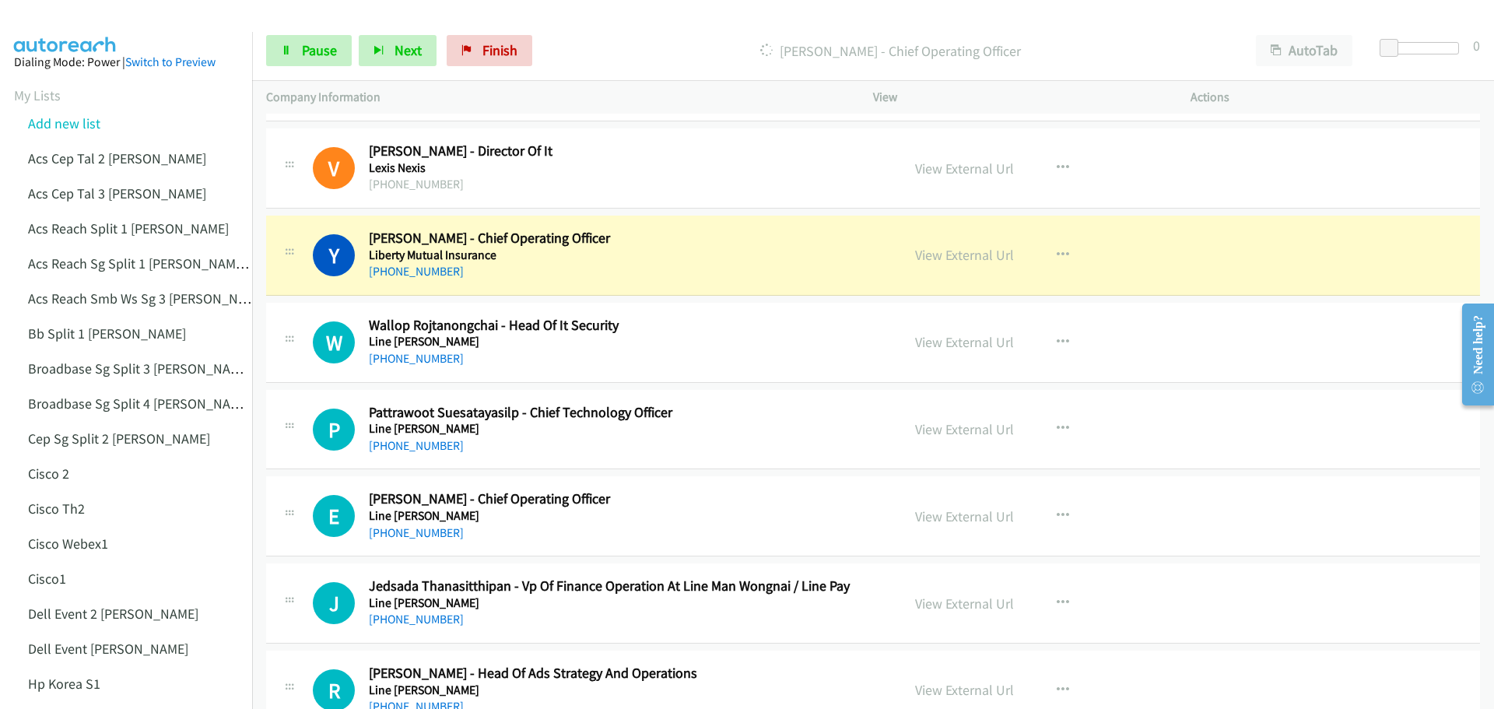
scroll to position [10424, 0]
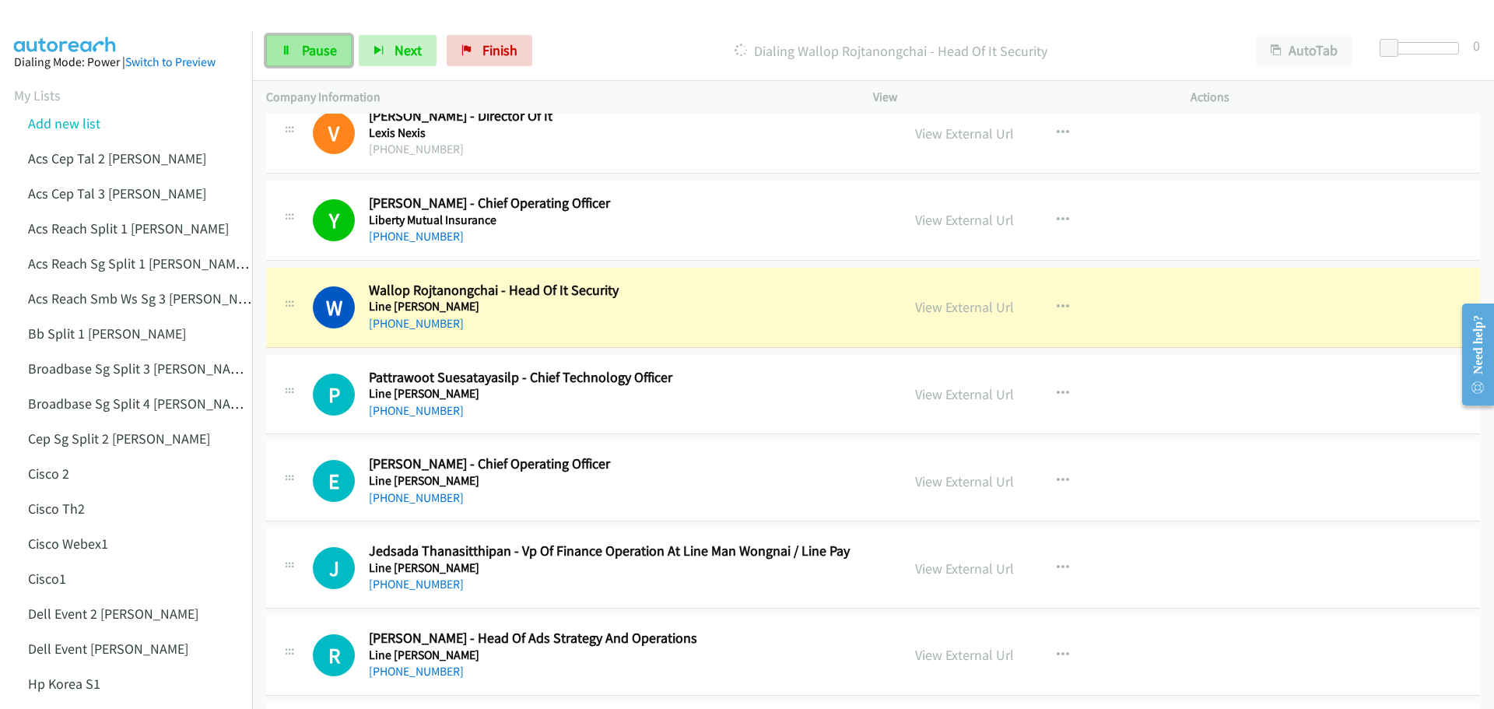
click at [312, 42] on span "Pause" at bounding box center [319, 50] width 35 height 18
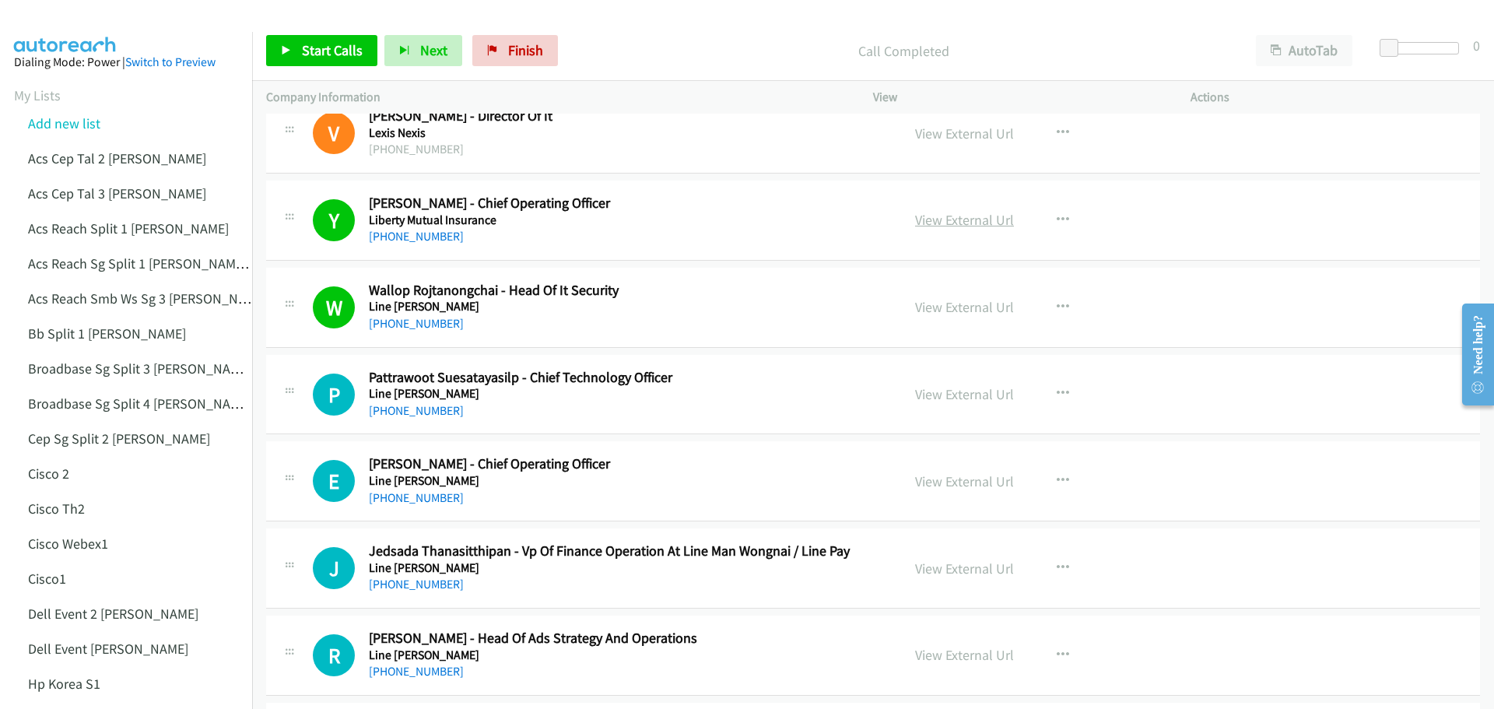
click at [964, 221] on link "View External Url" at bounding box center [964, 220] width 99 height 18
click at [317, 58] on span "Start Calls" at bounding box center [332, 50] width 61 height 18
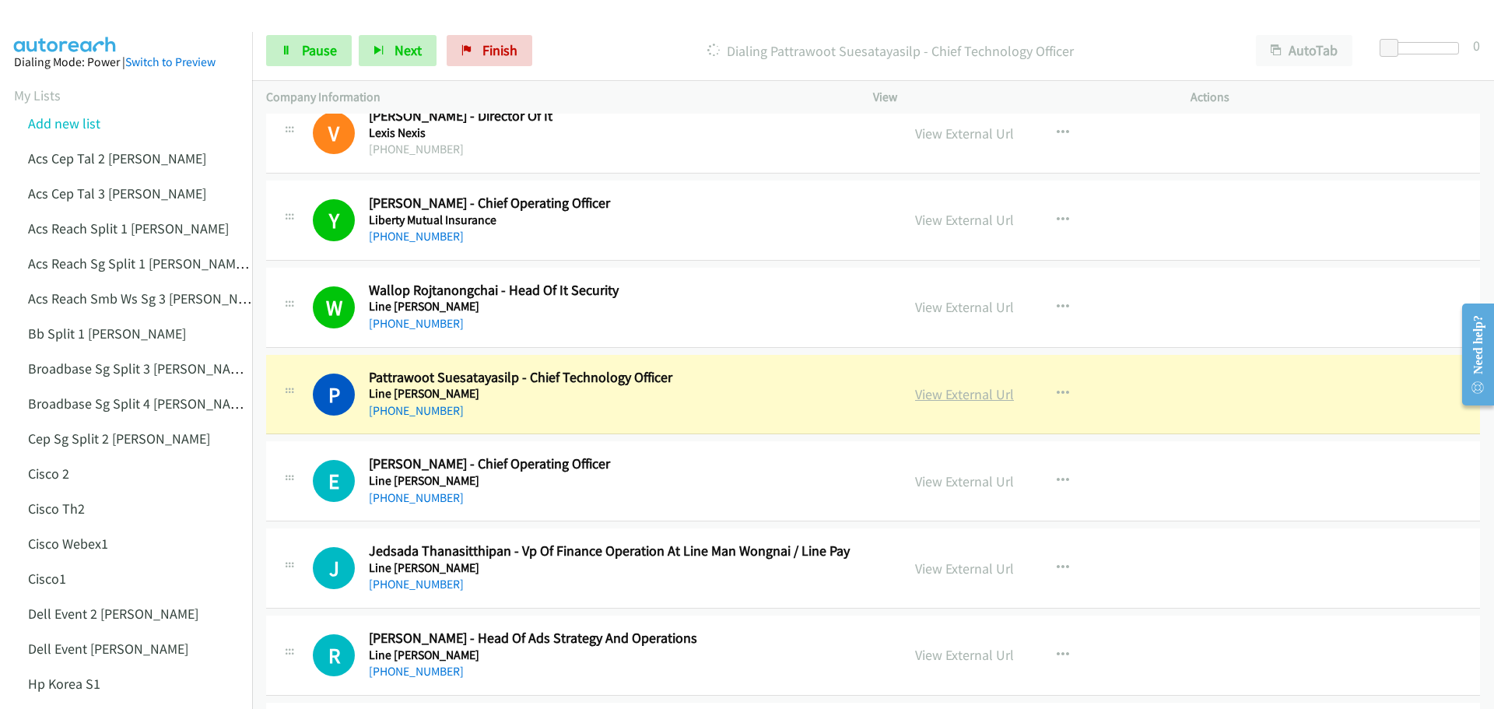
click at [968, 394] on link "View External Url" at bounding box center [964, 394] width 99 height 18
click at [313, 54] on span "Pause" at bounding box center [319, 50] width 35 height 18
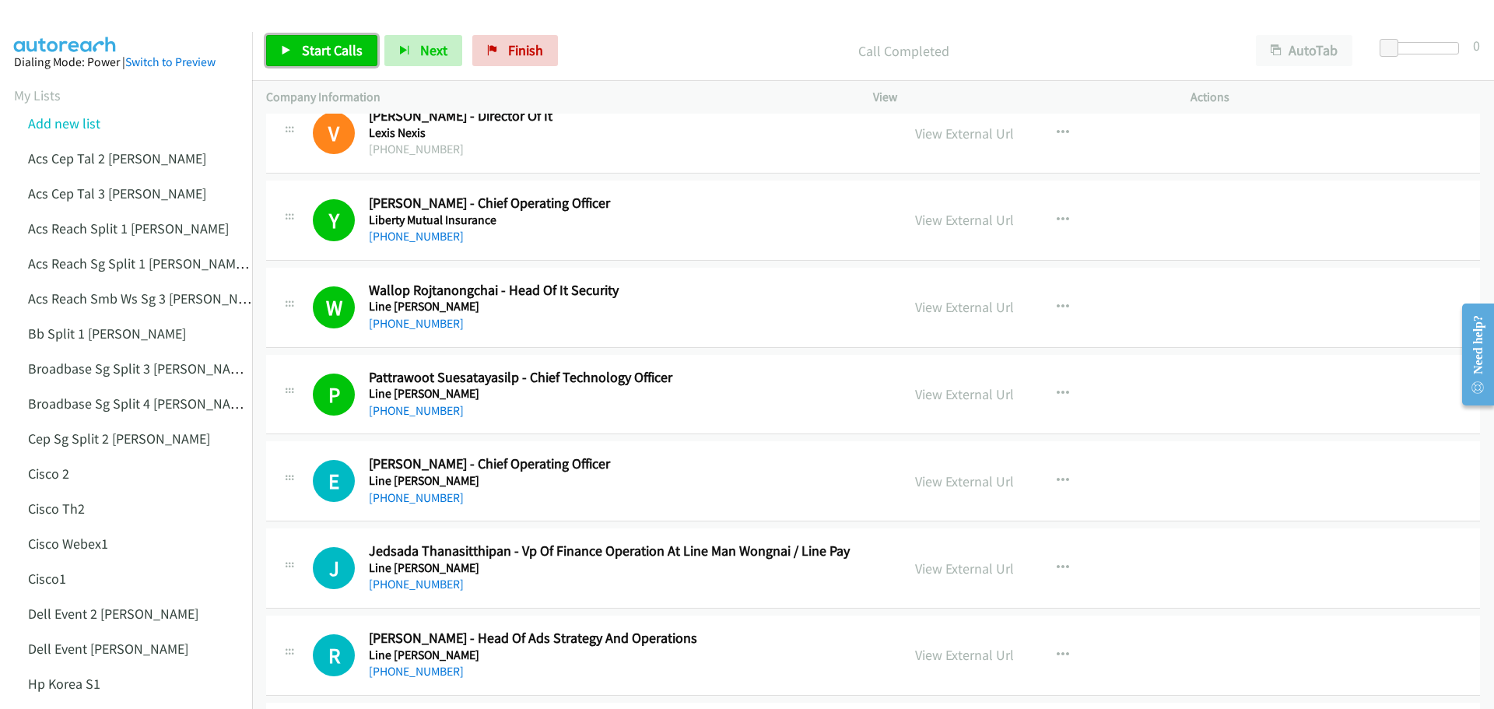
click at [284, 63] on link "Start Calls" at bounding box center [321, 50] width 111 height 31
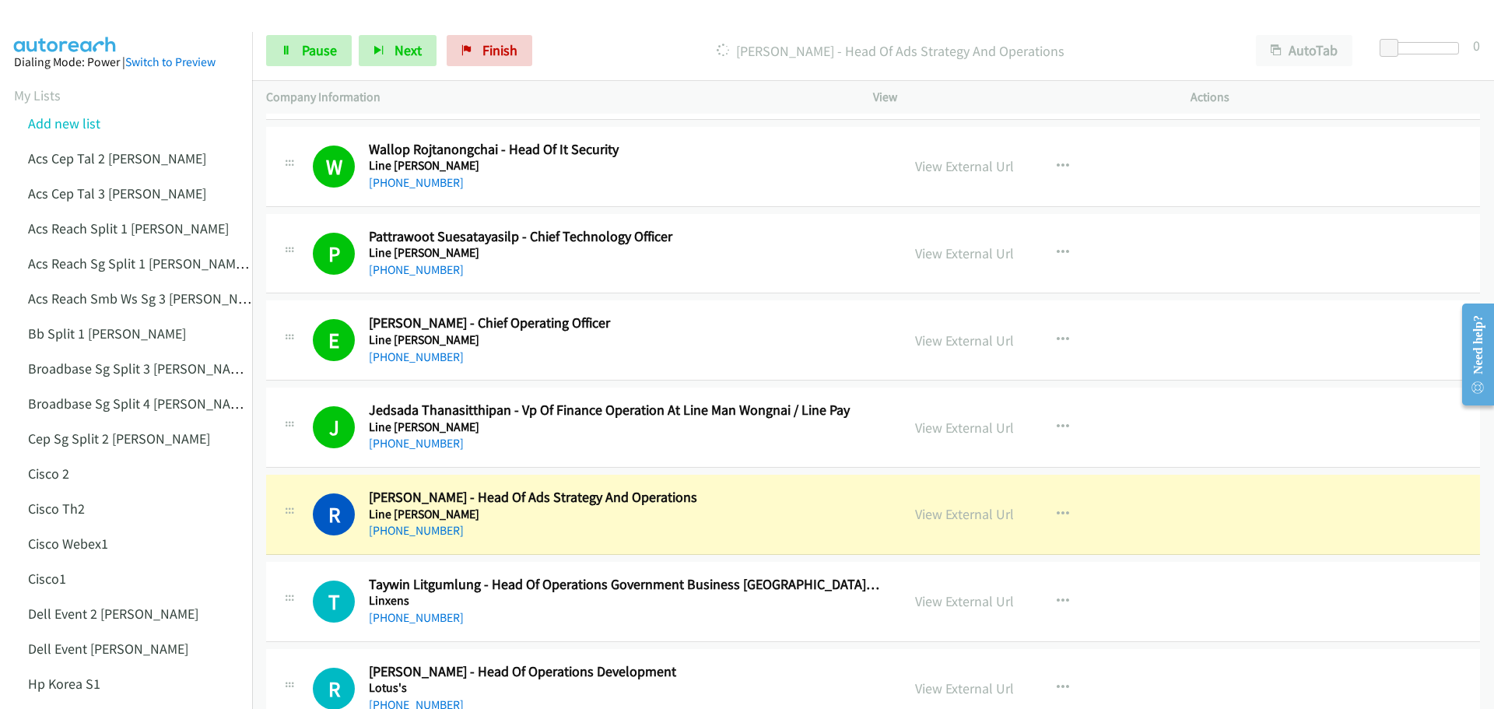
scroll to position [10579, 0]
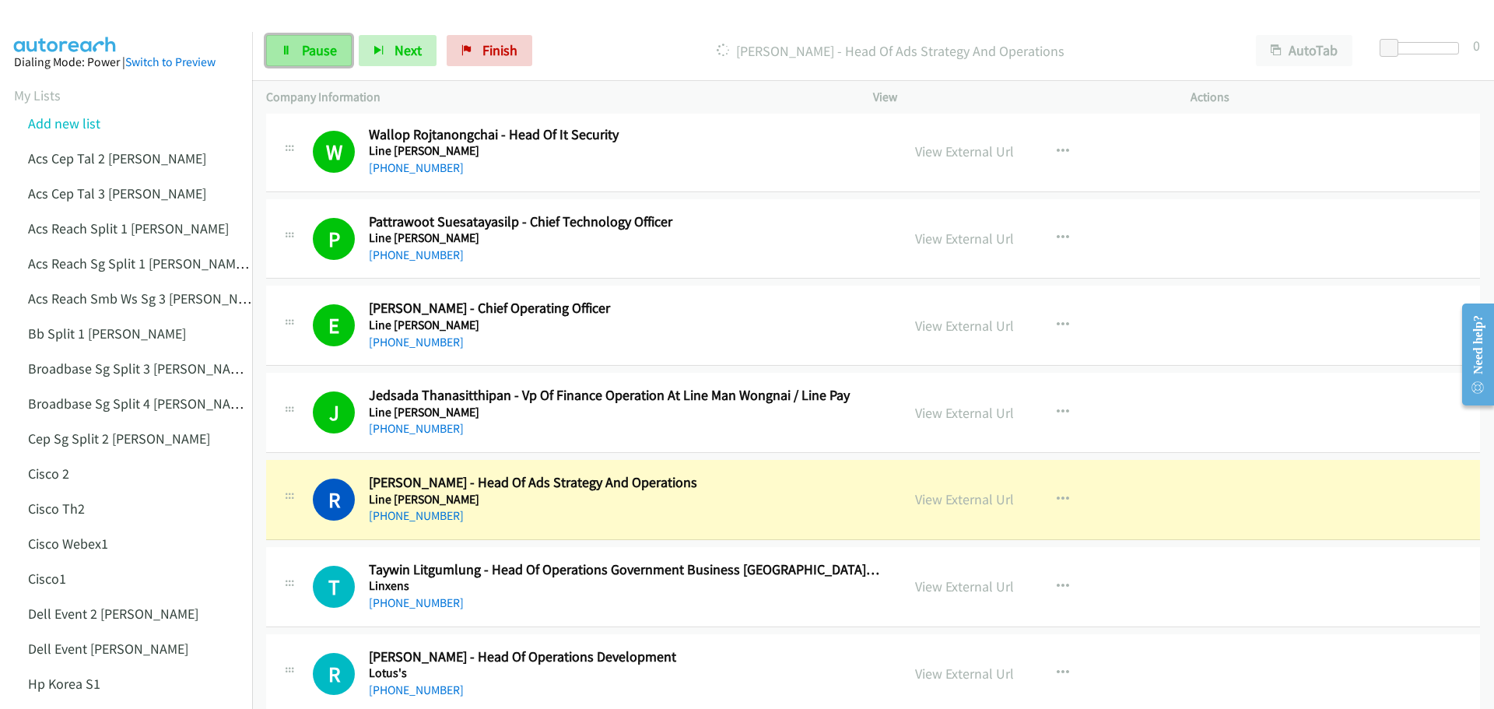
drag, startPoint x: 317, startPoint y: 51, endPoint x: 350, endPoint y: 43, distance: 34.5
click at [317, 51] on span "Pause" at bounding box center [319, 50] width 35 height 18
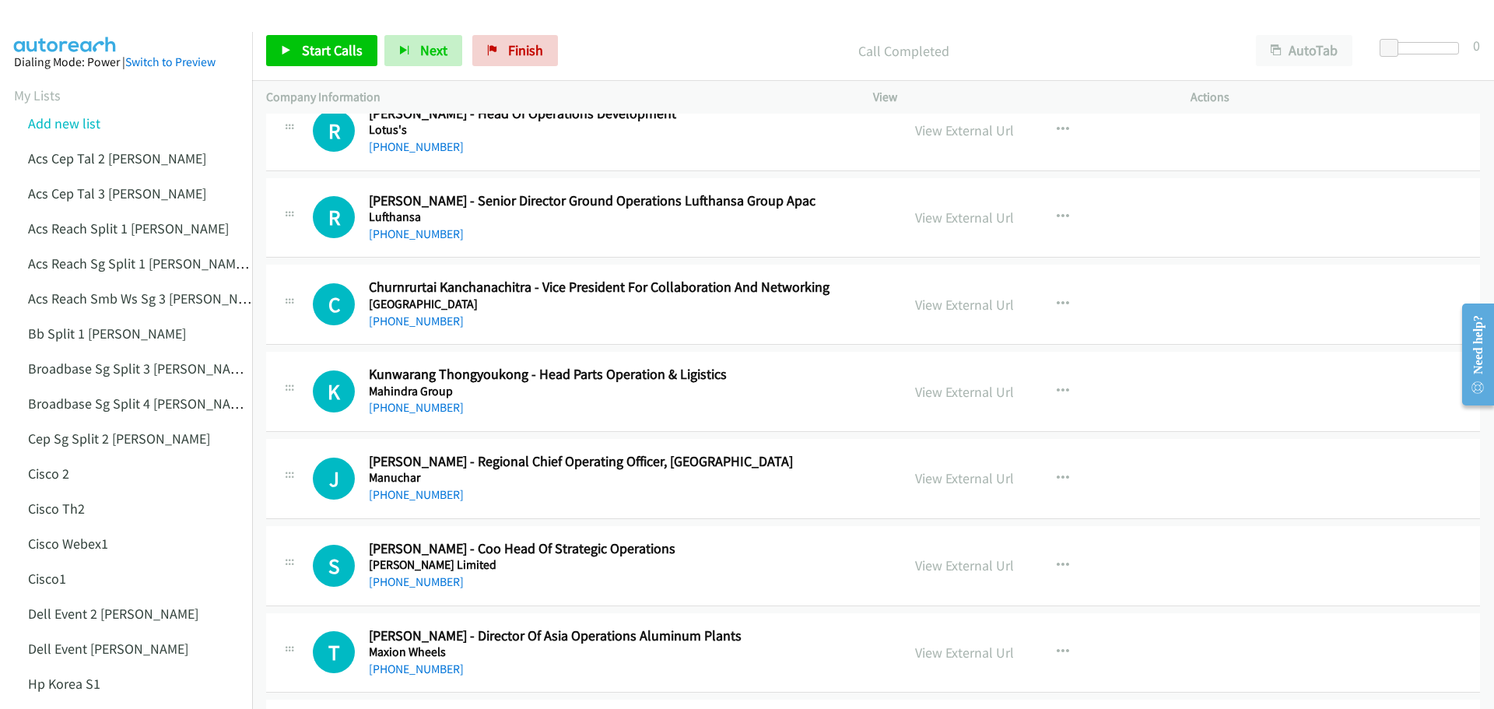
scroll to position [11124, 0]
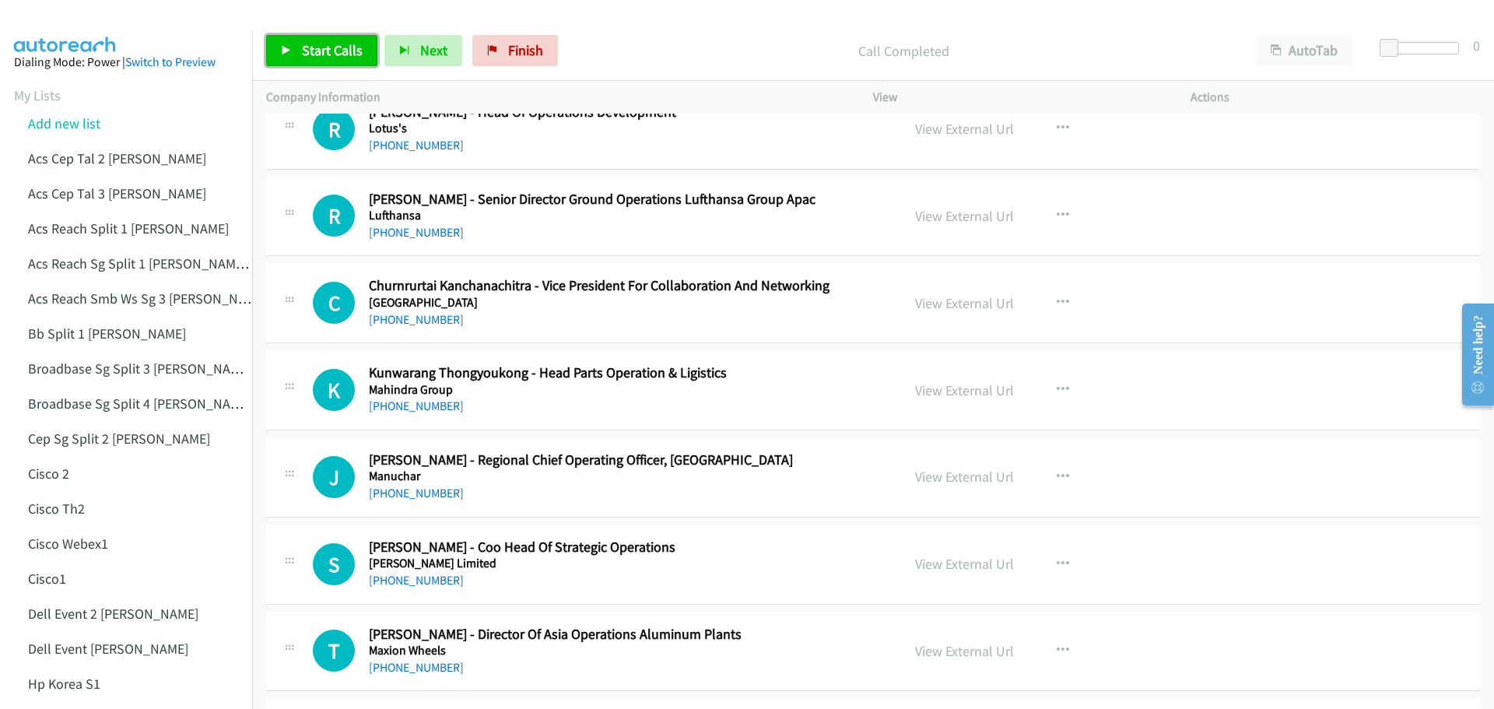
click at [342, 38] on link "Start Calls" at bounding box center [321, 50] width 111 height 31
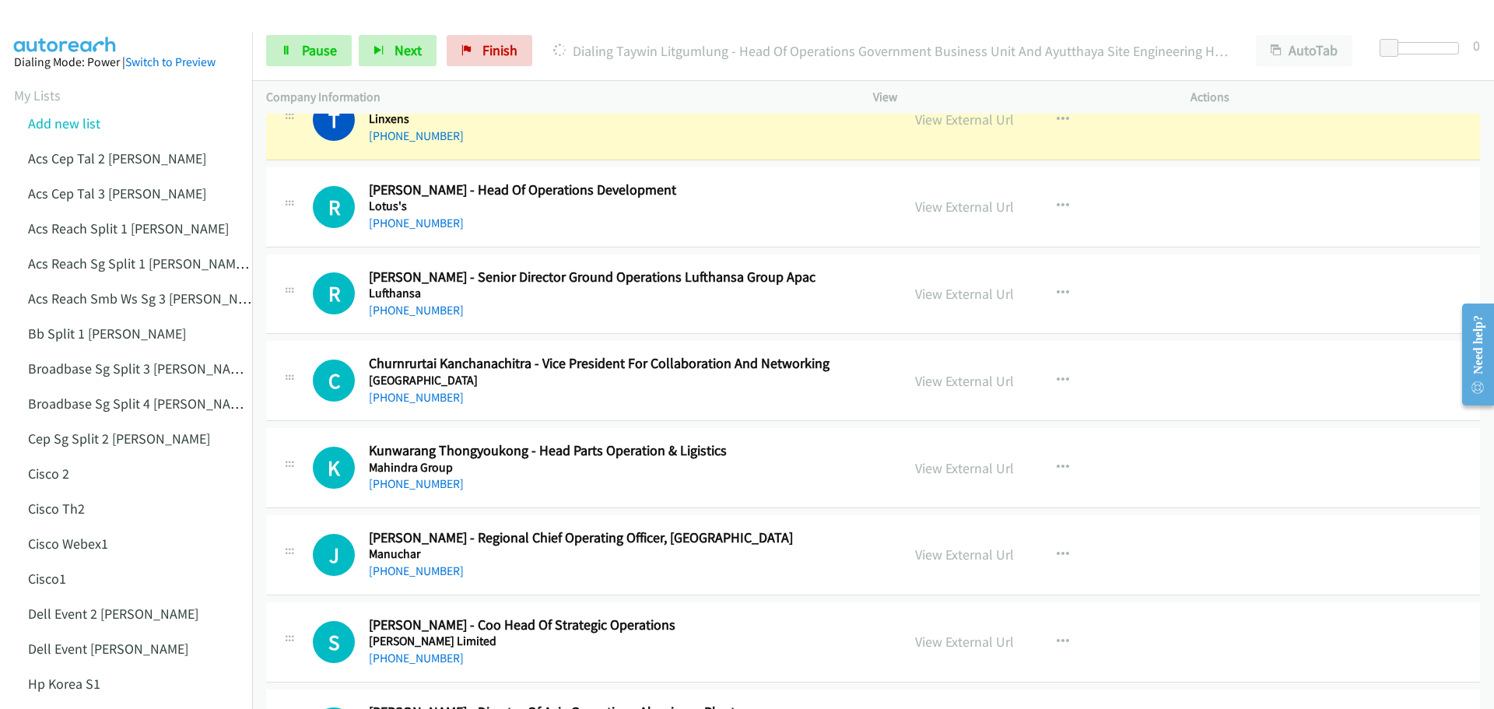
scroll to position [10968, 0]
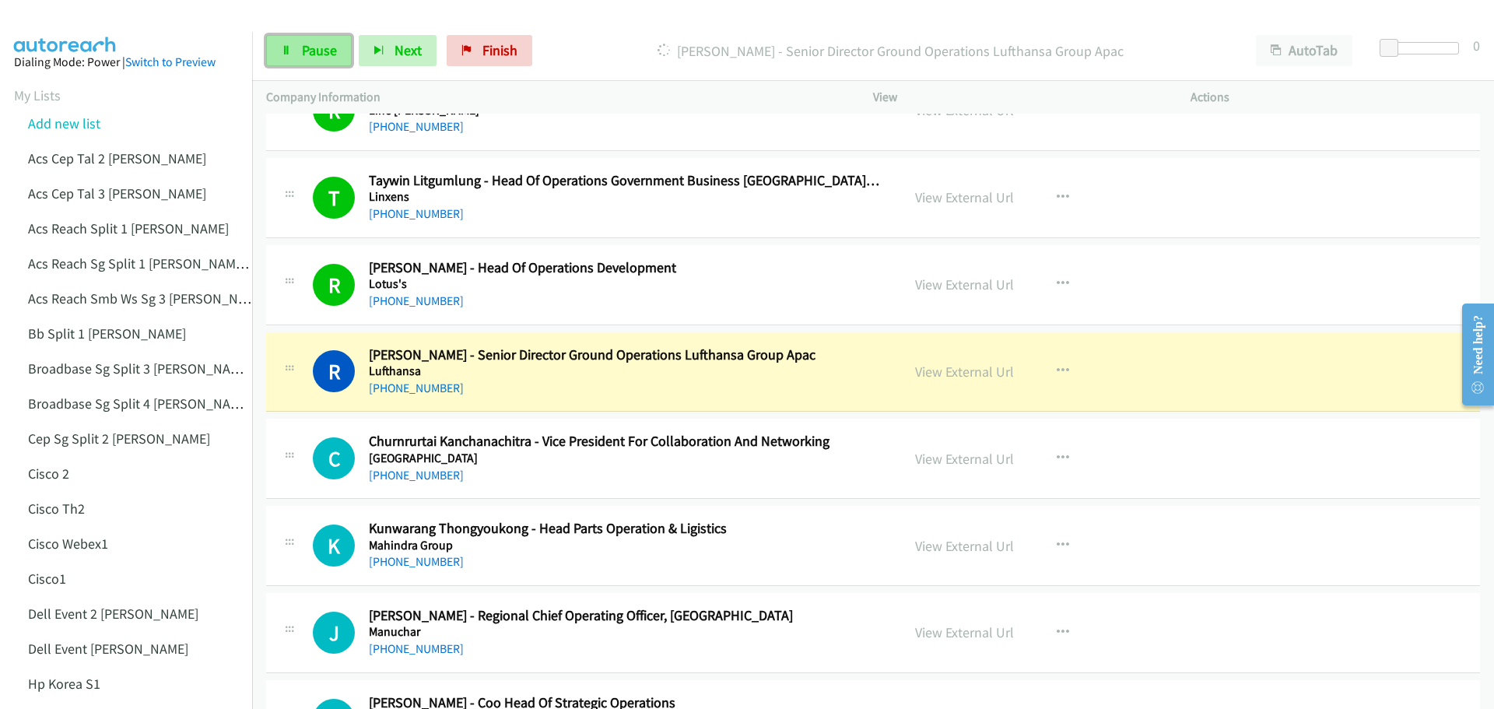
click at [296, 63] on link "Pause" at bounding box center [309, 50] width 86 height 31
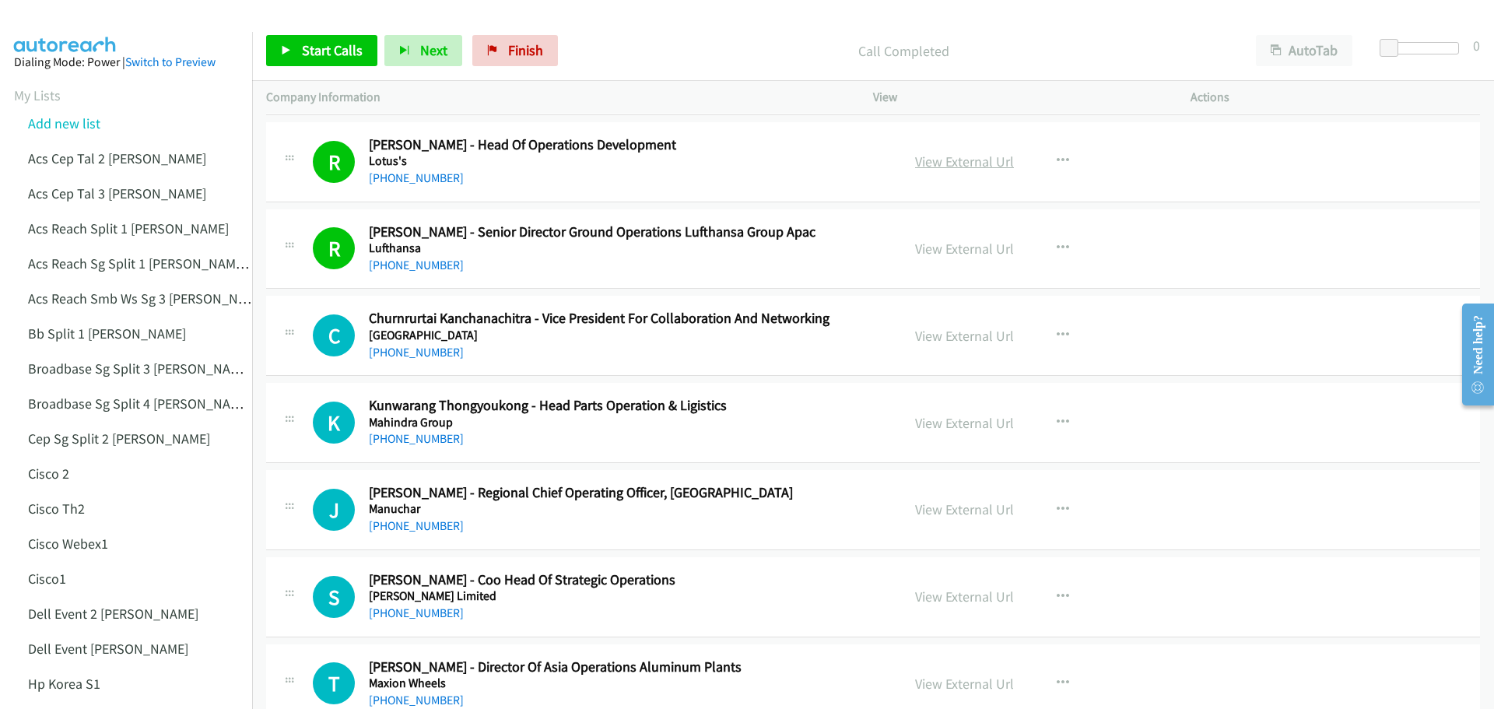
scroll to position [11124, 0]
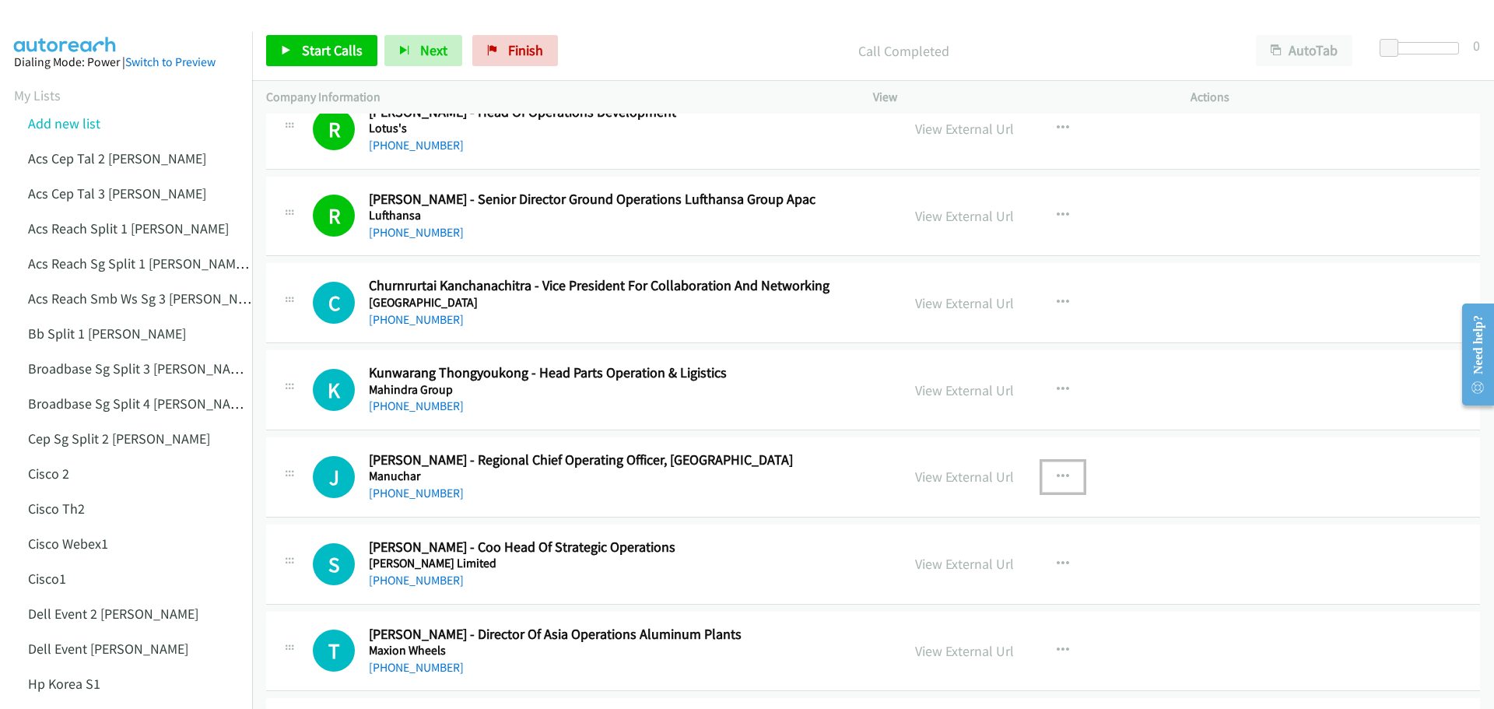
drag, startPoint x: 1060, startPoint y: 477, endPoint x: 1206, endPoint y: 536, distance: 157.0
click at [1206, 535] on div "S Callback Scheduled [PERSON_NAME] - Coo Head Of Strategic Operations [PERSON_N…" at bounding box center [872, 564] width 1213 height 80
click at [1060, 471] on icon "button" at bounding box center [1062, 477] width 12 height 12
click at [972, 575] on link "Start Calls Here" at bounding box center [979, 577] width 207 height 31
click at [1061, 471] on icon "button" at bounding box center [1062, 477] width 12 height 12
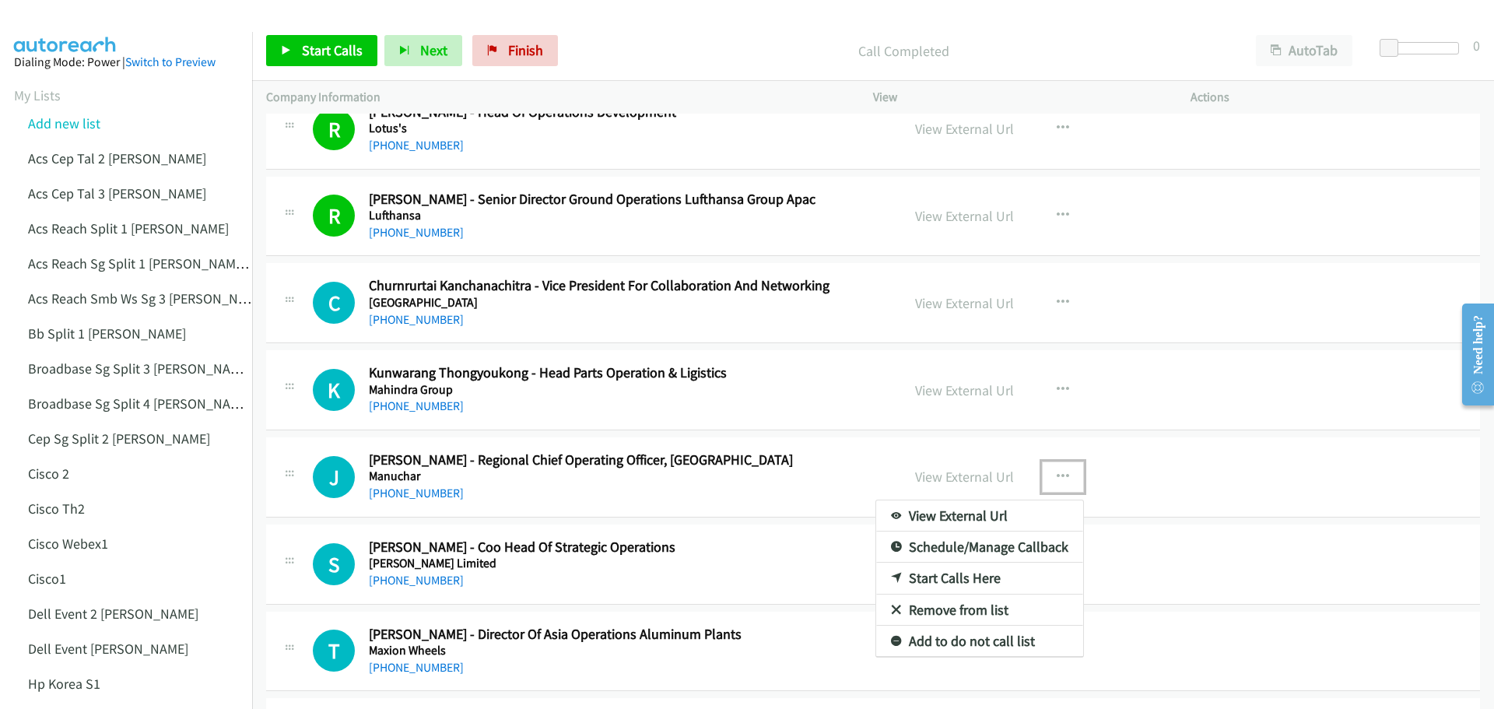
click at [964, 582] on link "Start Calls Here" at bounding box center [979, 577] width 207 height 31
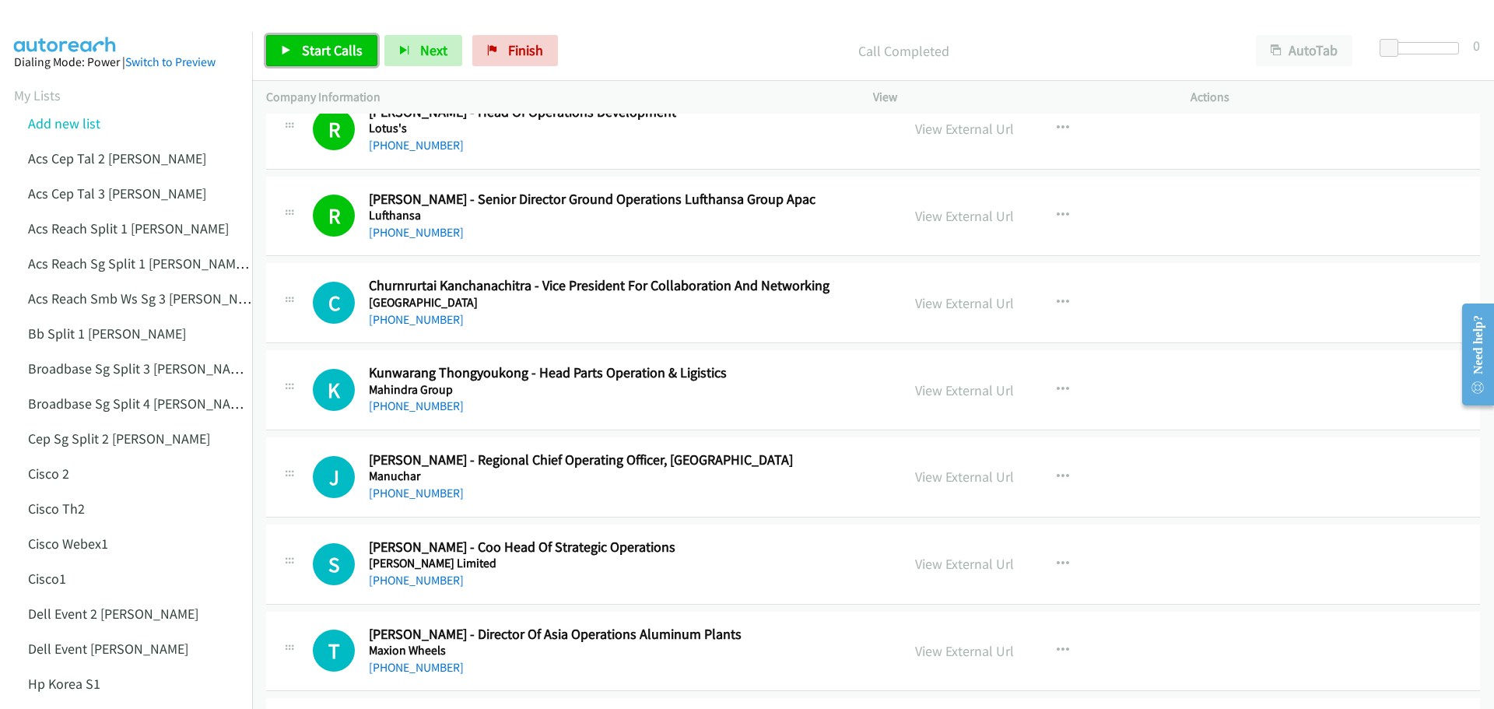
click at [325, 50] on span "Start Calls" at bounding box center [332, 50] width 61 height 18
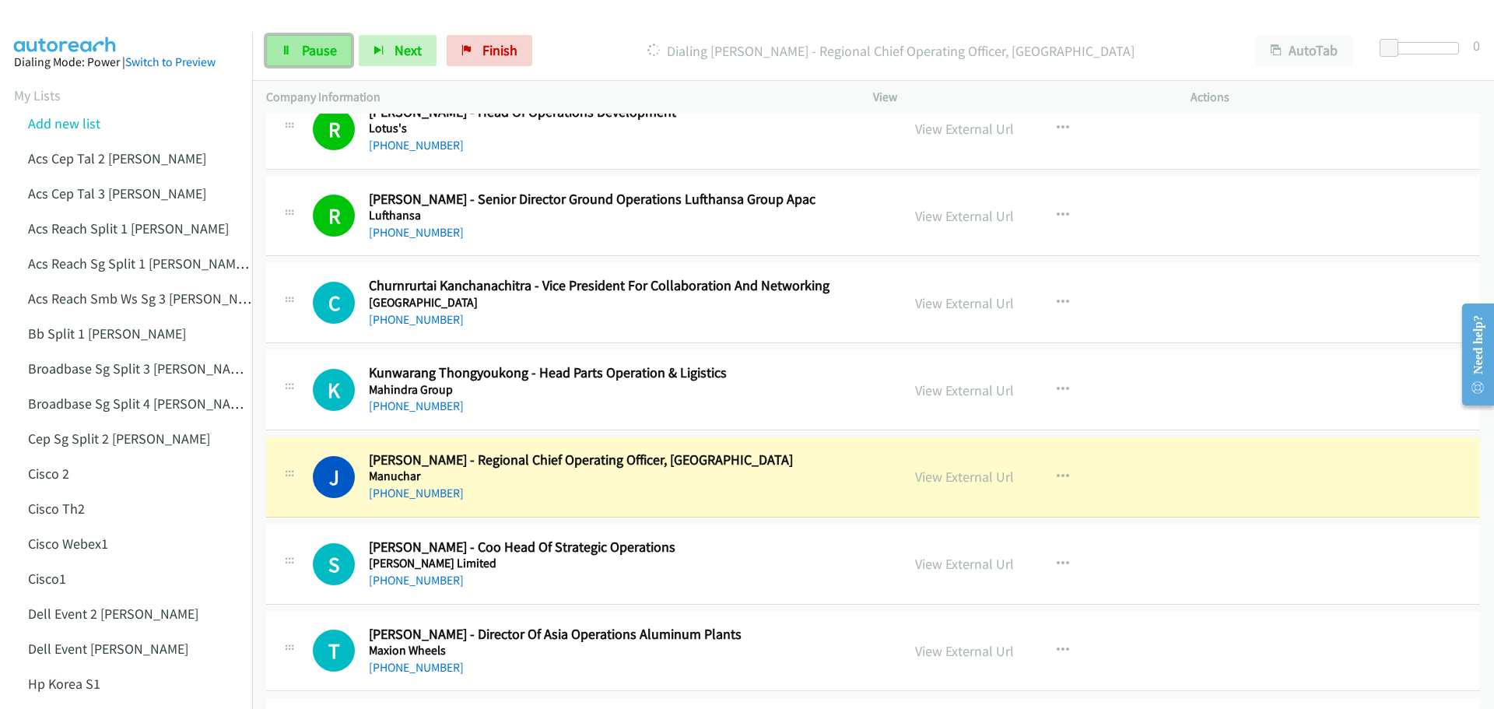
click at [313, 49] on span "Pause" at bounding box center [319, 50] width 35 height 18
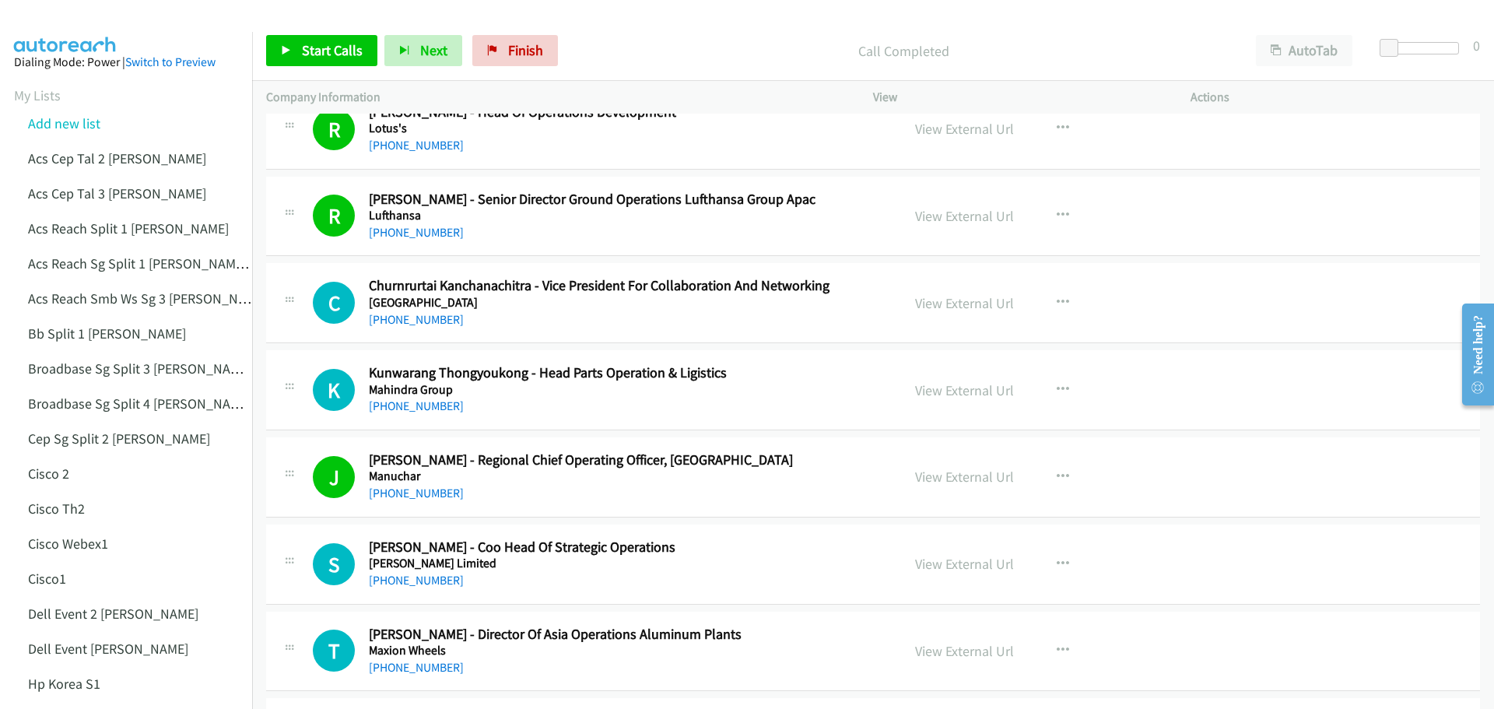
click at [327, 29] on div "Start Calls Pause Next Finish Call Completed AutoTab AutoTab 0" at bounding box center [872, 51] width 1241 height 60
click at [317, 47] on span "Start Calls" at bounding box center [332, 50] width 61 height 18
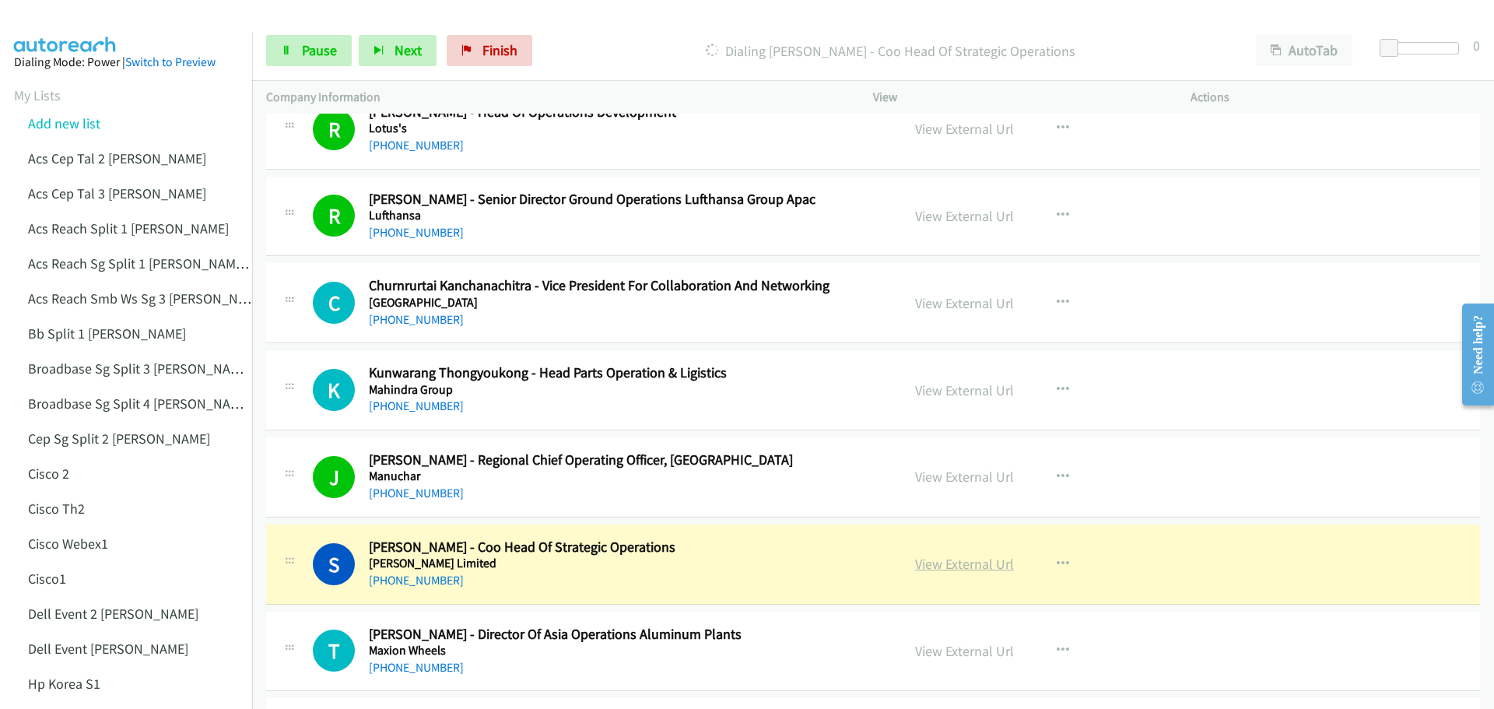
click at [953, 568] on link "View External Url" at bounding box center [964, 564] width 99 height 18
click at [289, 48] on icon at bounding box center [286, 51] width 11 height 11
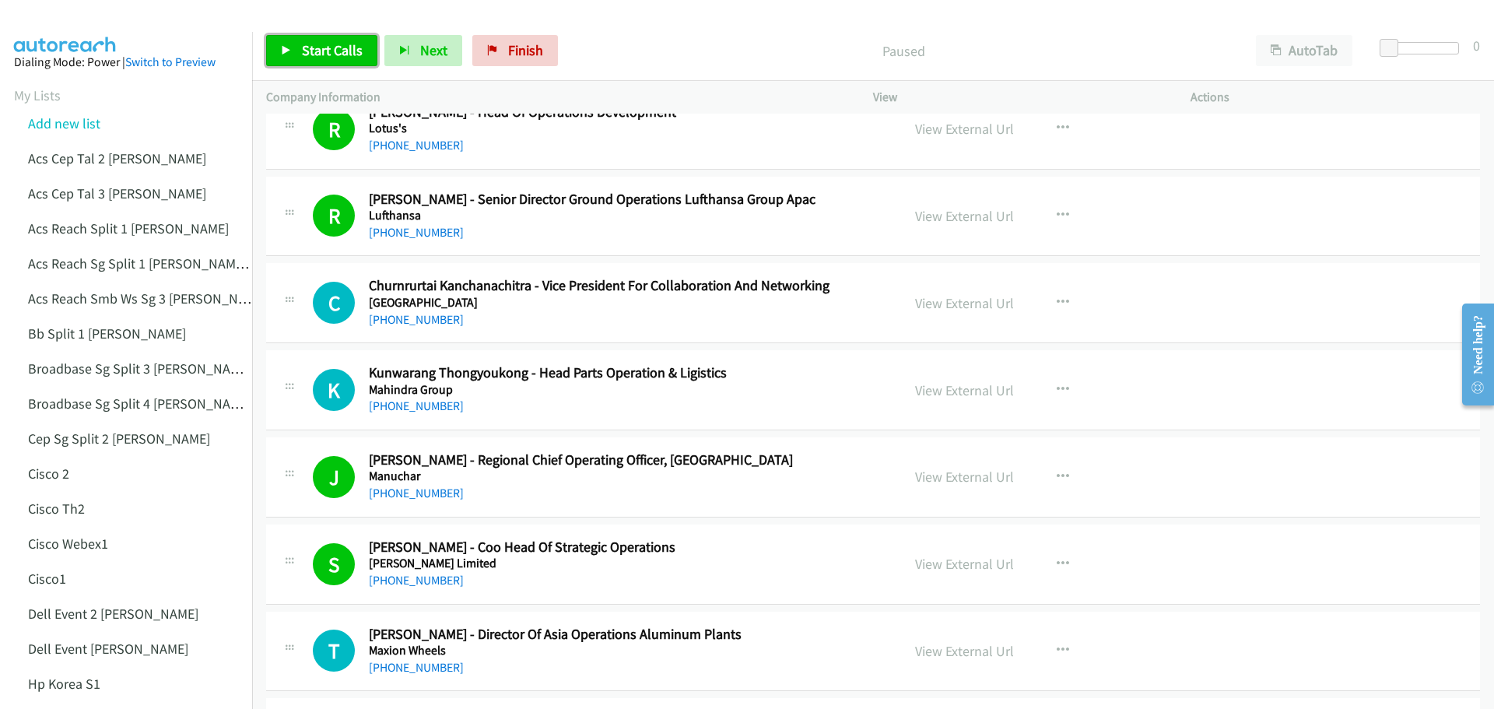
click at [309, 39] on link "Start Calls" at bounding box center [321, 50] width 111 height 31
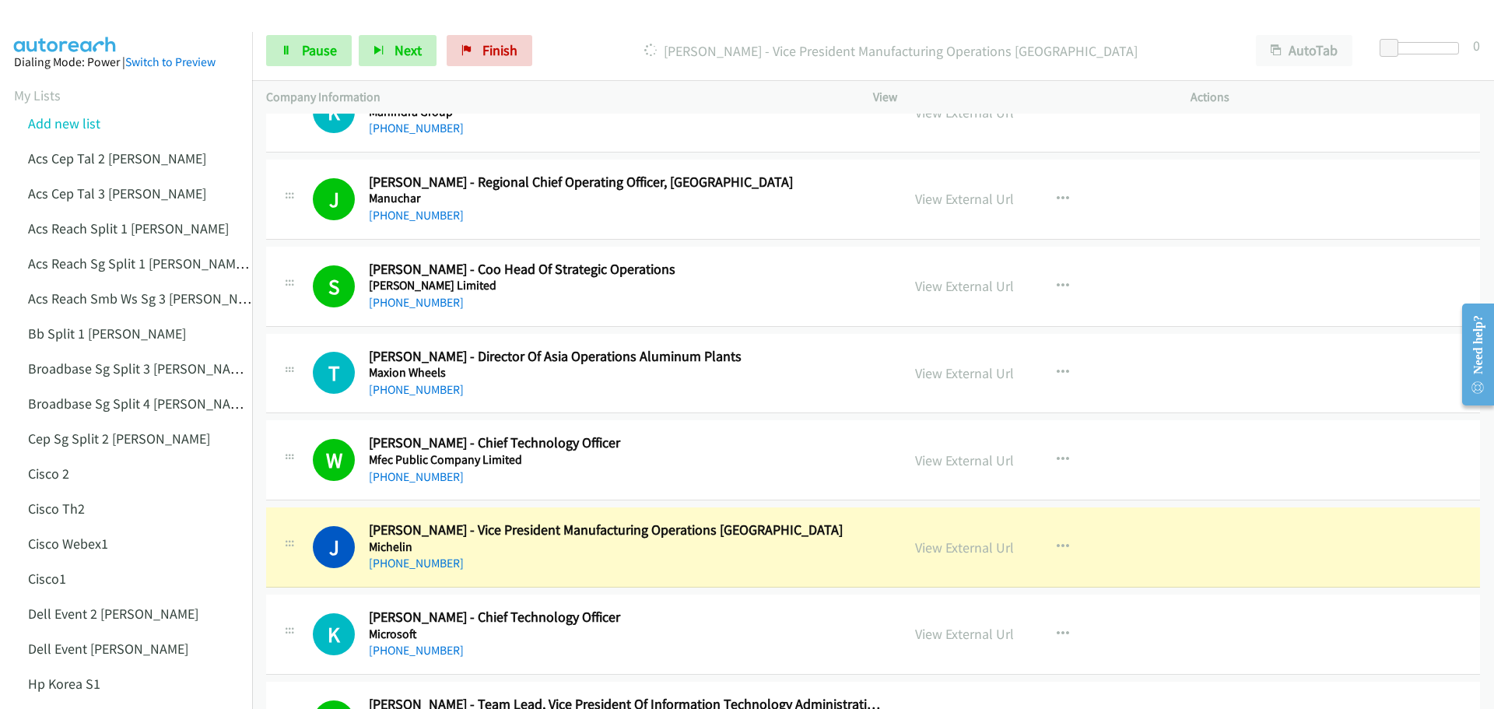
scroll to position [11435, 0]
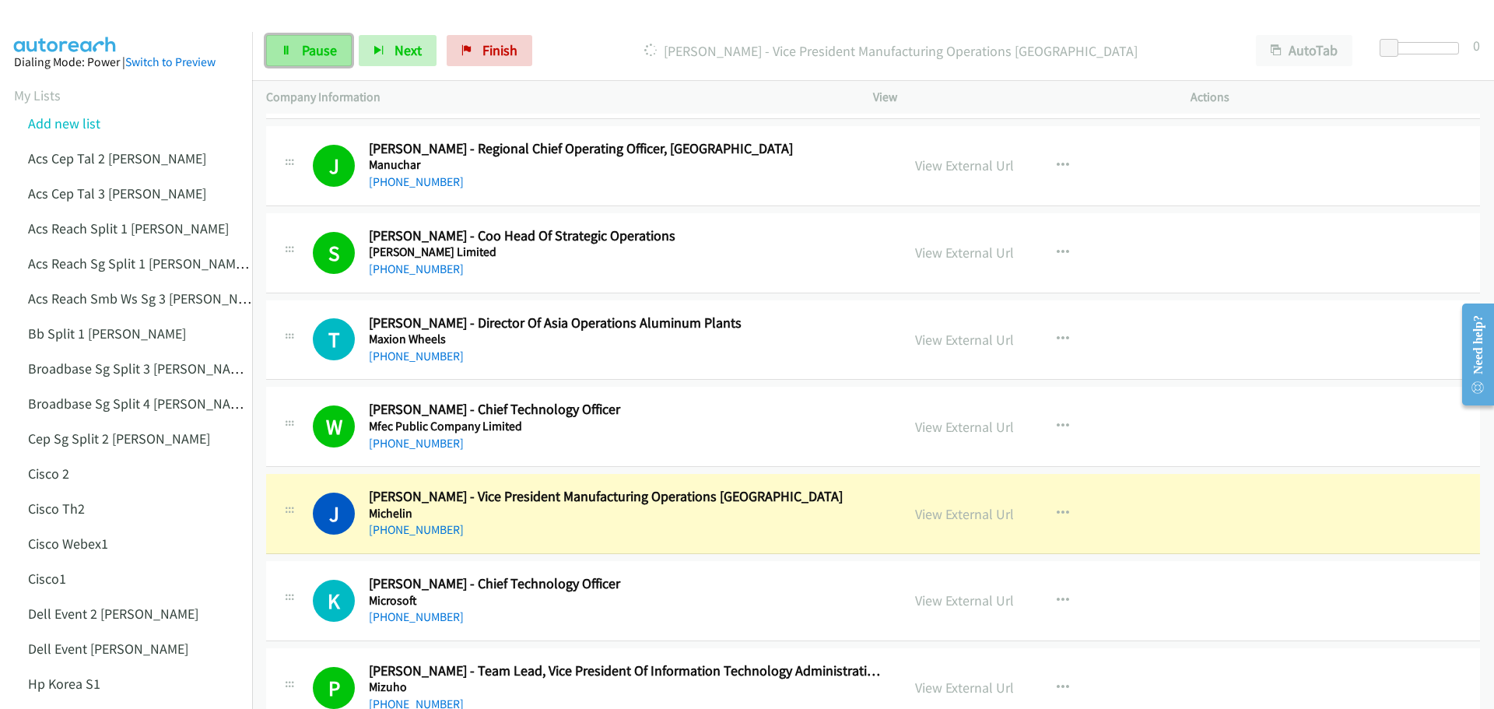
click at [307, 60] on link "Pause" at bounding box center [309, 50] width 86 height 31
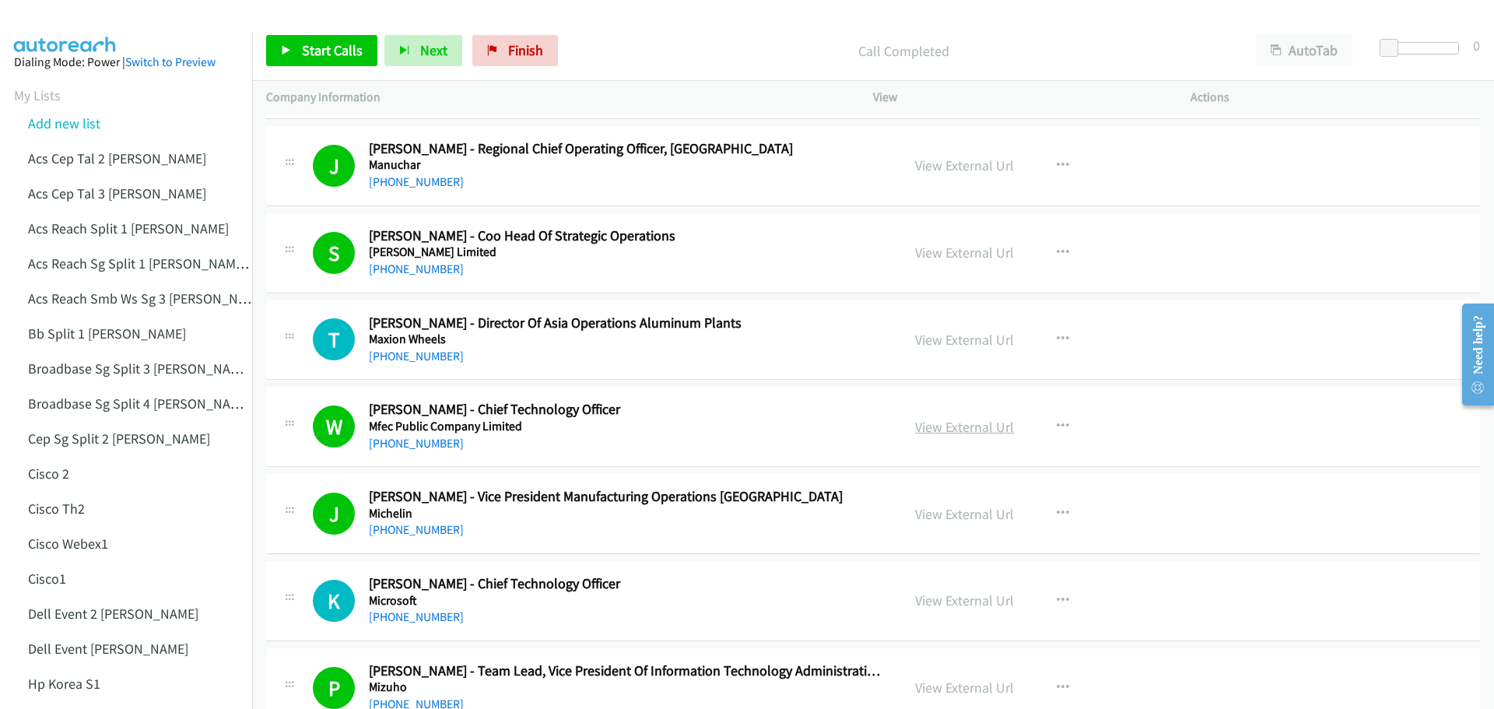
click at [969, 425] on link "View External Url" at bounding box center [964, 427] width 99 height 18
click at [315, 46] on span "Start Calls" at bounding box center [332, 50] width 61 height 18
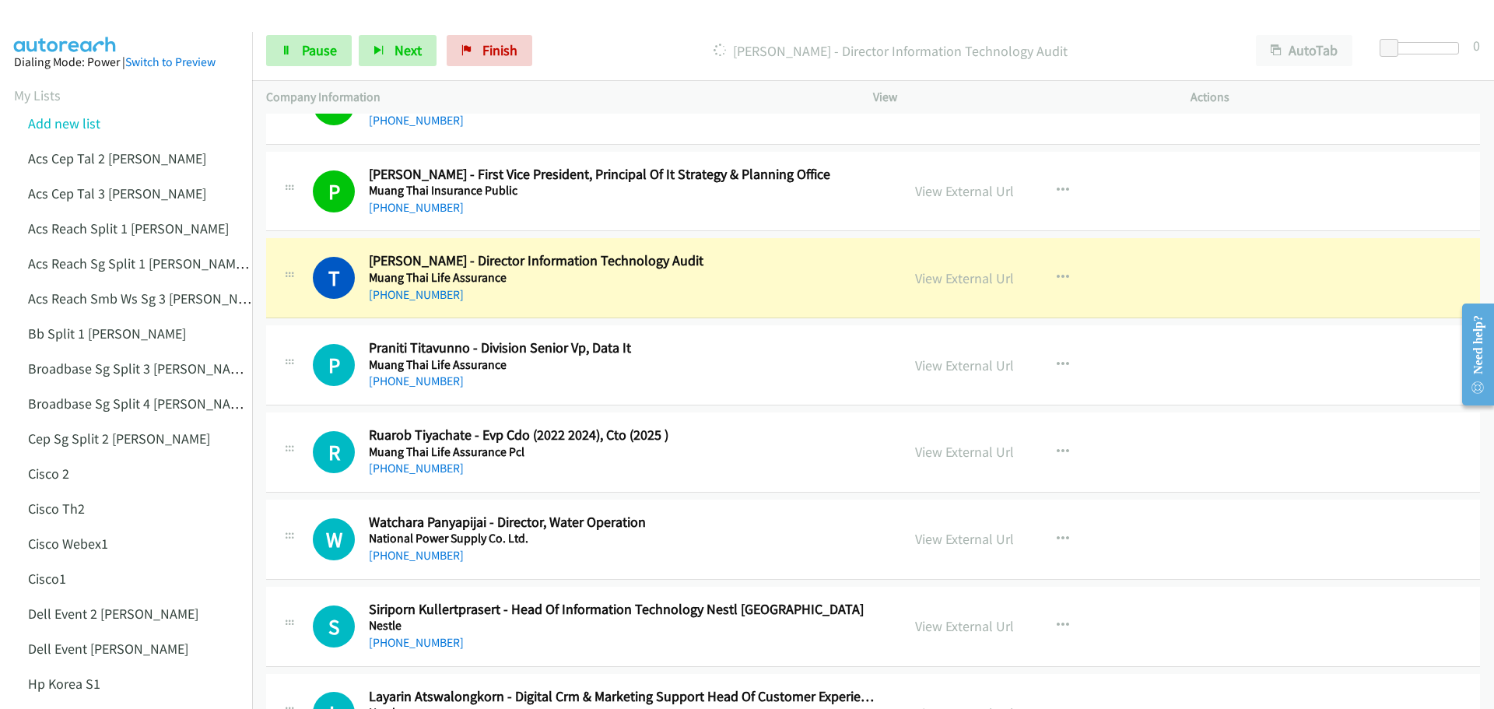
scroll to position [12057, 0]
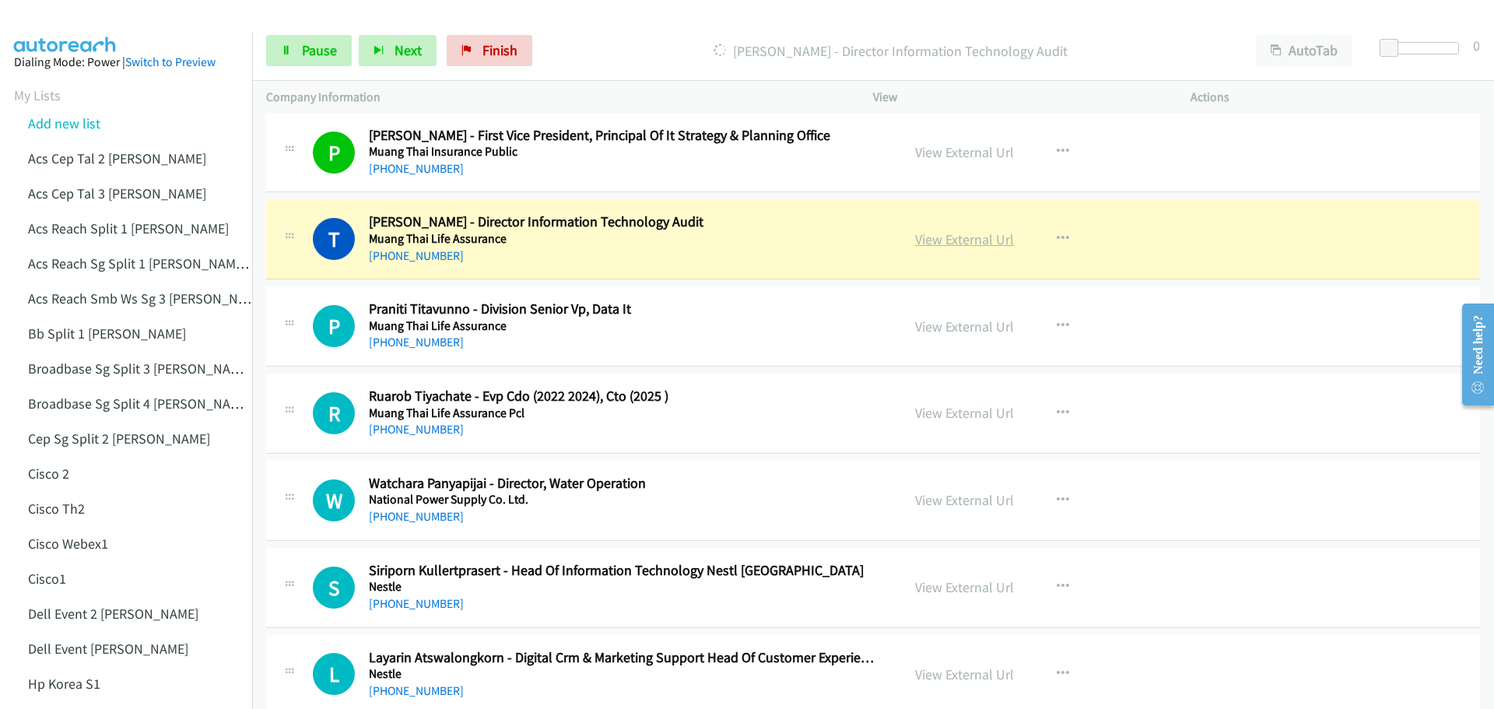
click at [959, 241] on link "View External Url" at bounding box center [964, 239] width 99 height 18
click at [316, 40] on link "Pause" at bounding box center [309, 50] width 86 height 31
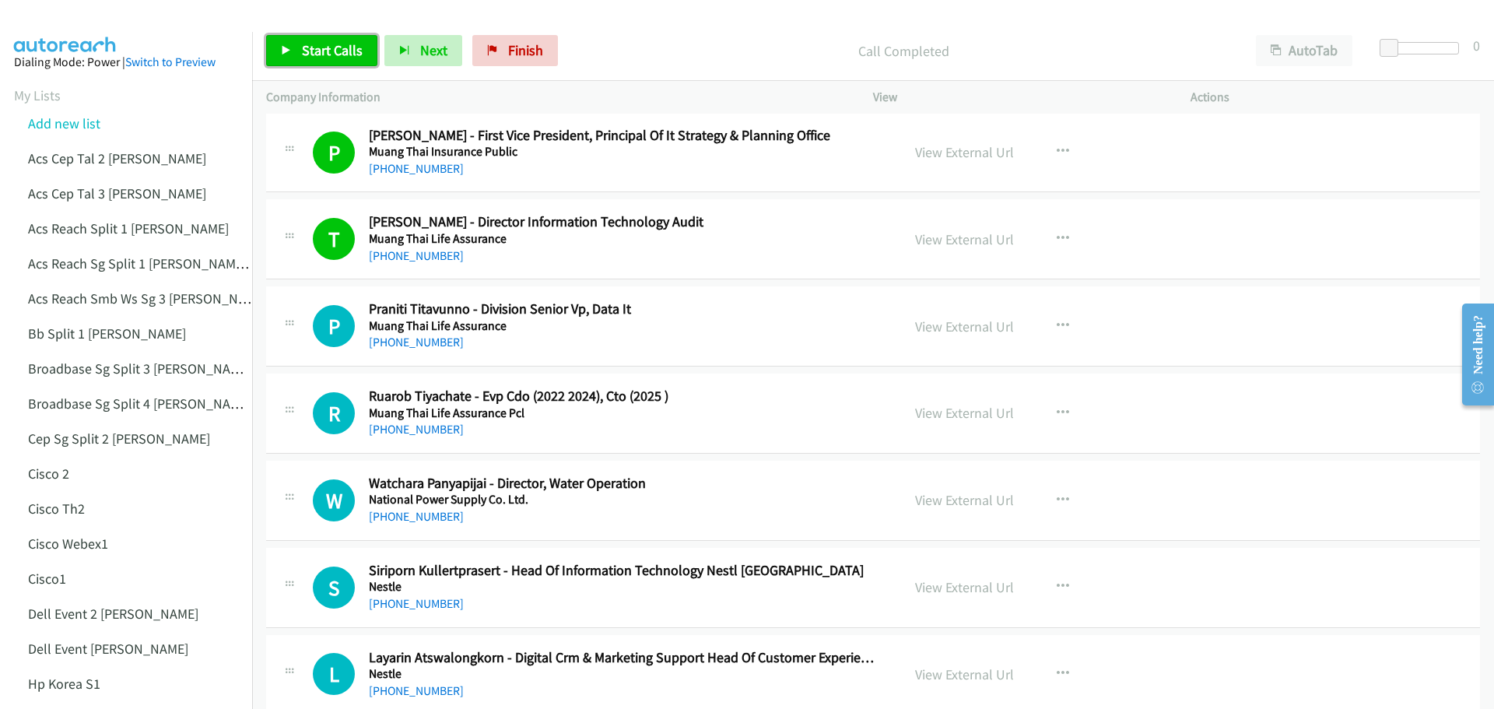
click at [331, 58] on span "Start Calls" at bounding box center [332, 50] width 61 height 18
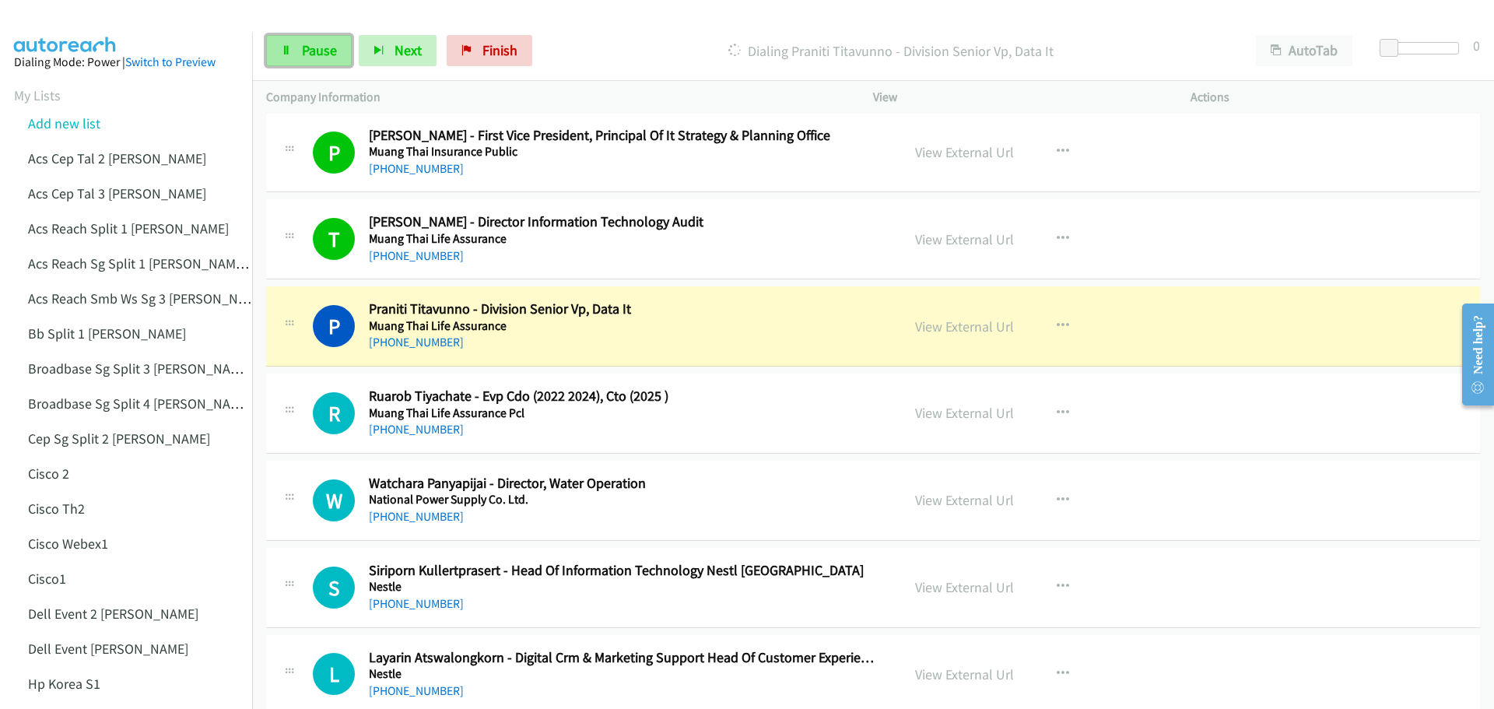
click at [292, 47] on link "Pause" at bounding box center [309, 50] width 86 height 31
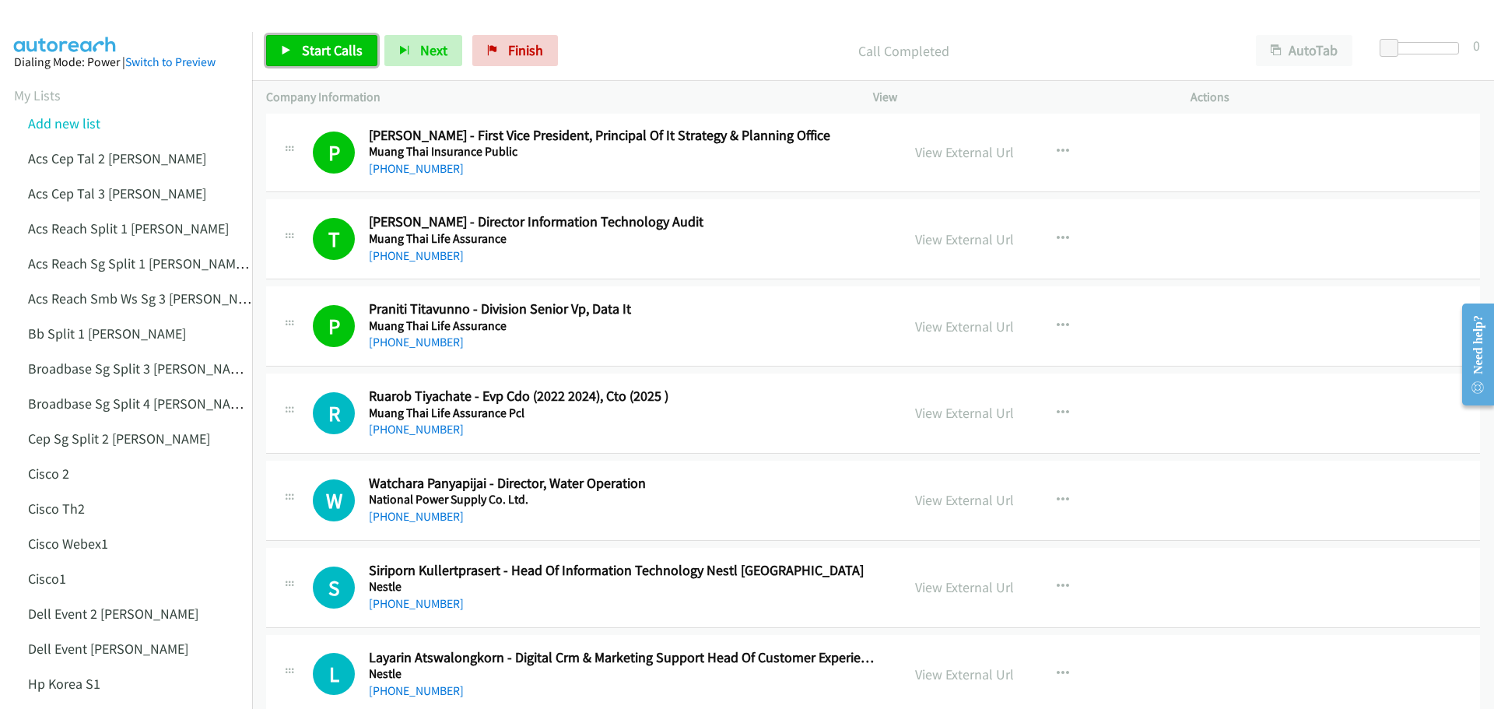
click at [320, 47] on span "Start Calls" at bounding box center [332, 50] width 61 height 18
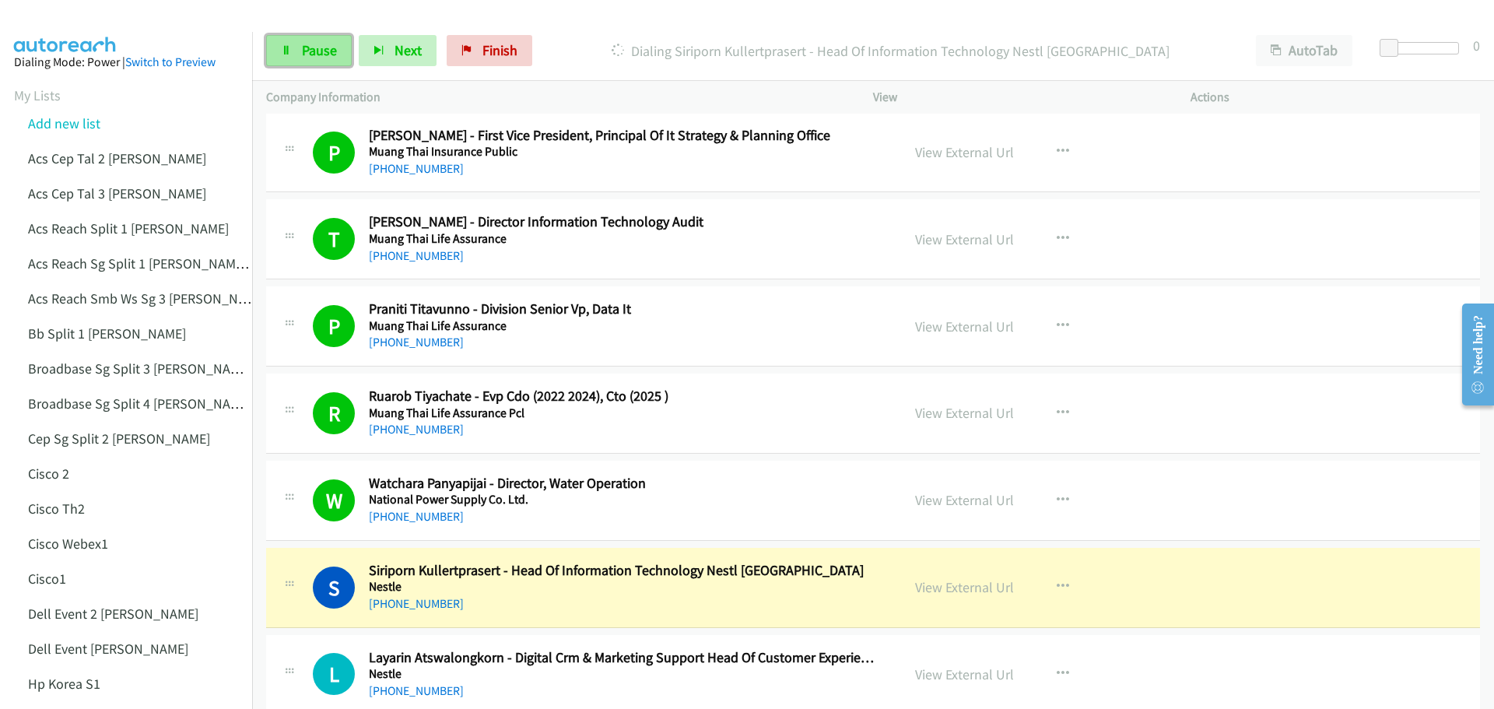
click at [330, 54] on span "Pause" at bounding box center [319, 50] width 35 height 18
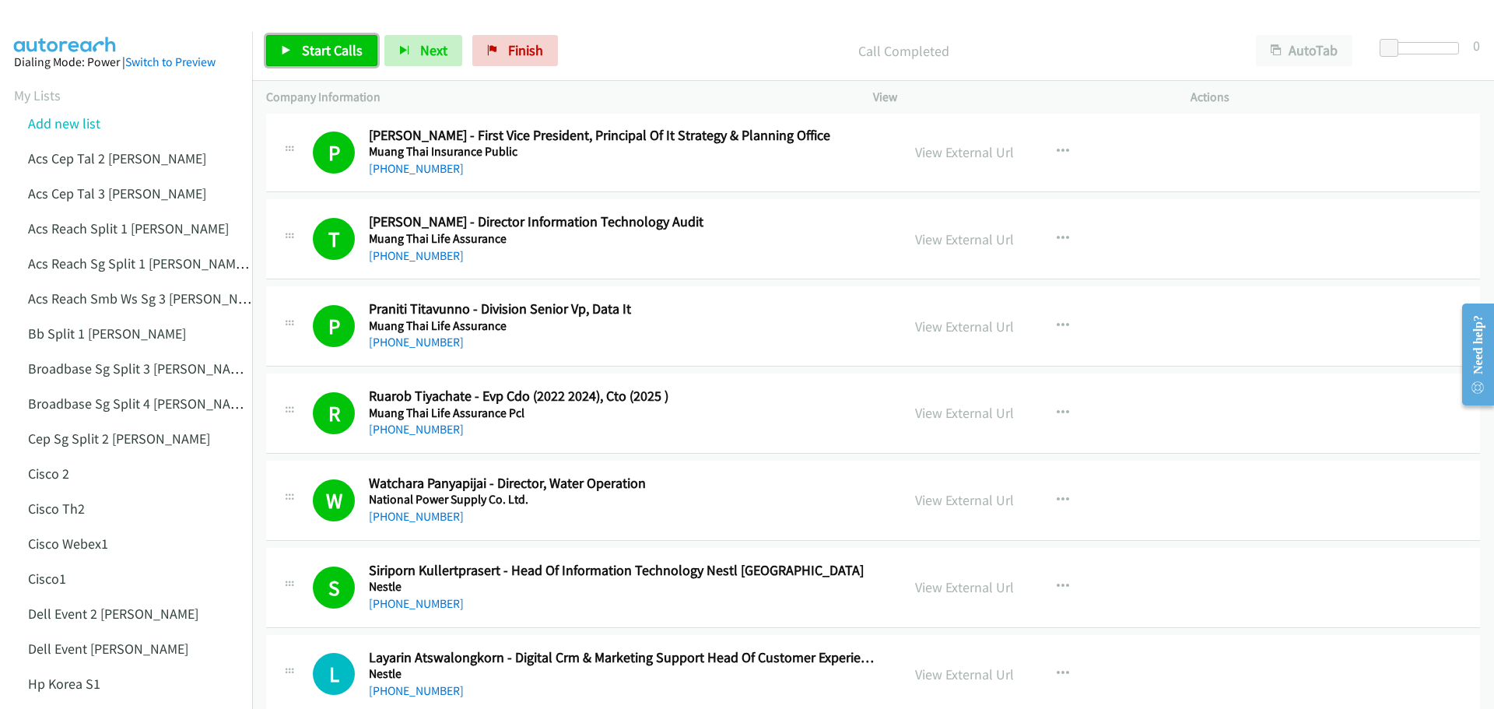
click at [324, 66] on link "Start Calls" at bounding box center [321, 50] width 111 height 31
click at [399, 57] on span "Pause" at bounding box center [416, 66] width 35 height 18
click at [327, 53] on span "Start Calls" at bounding box center [332, 50] width 61 height 18
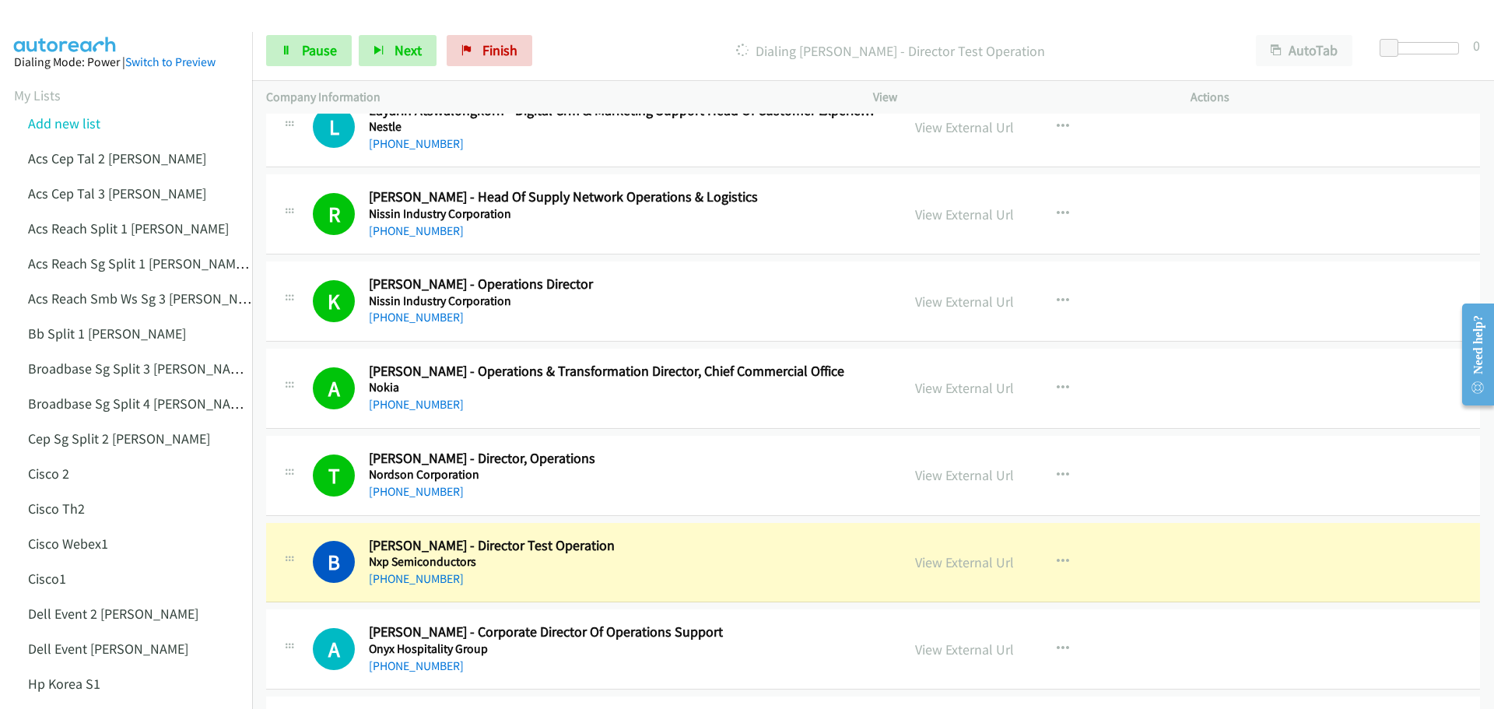
scroll to position [12757, 0]
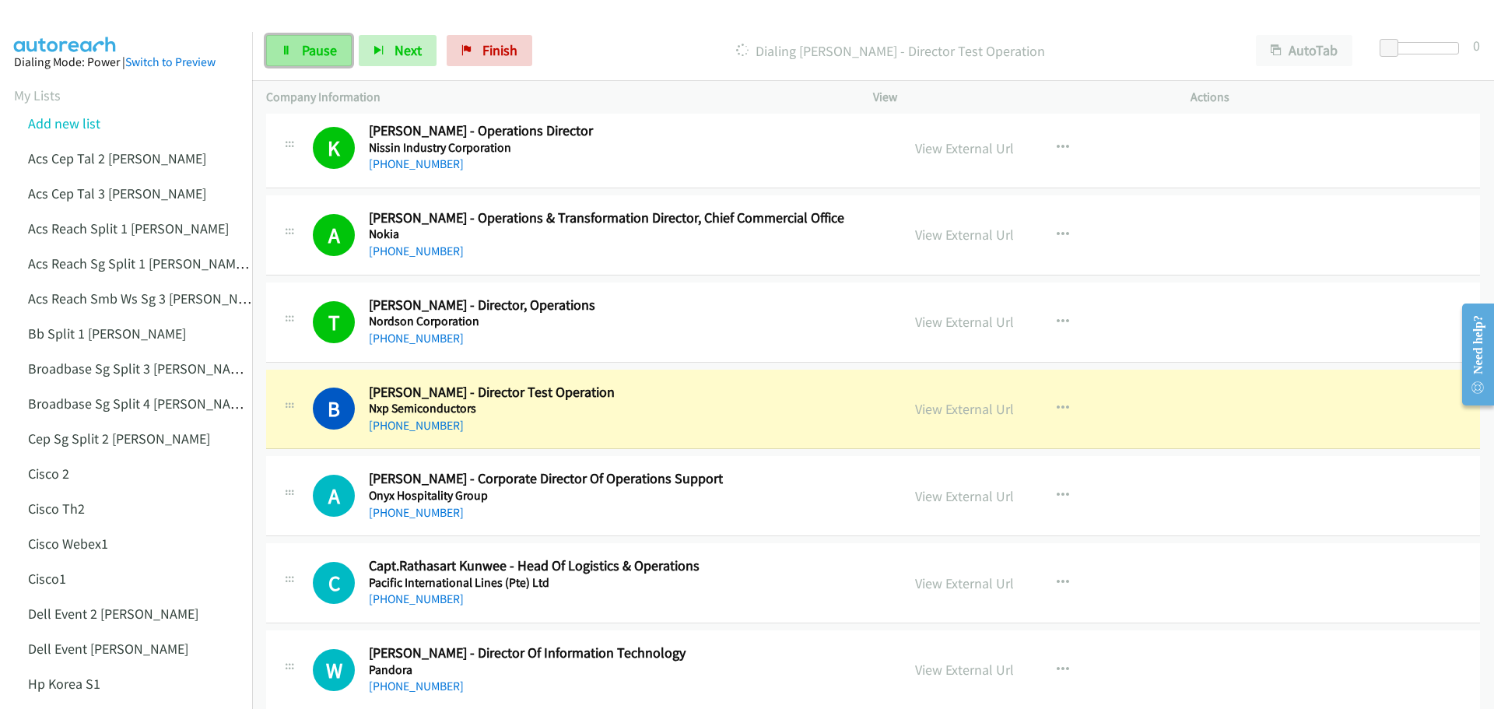
click at [322, 40] on link "Pause" at bounding box center [309, 50] width 86 height 31
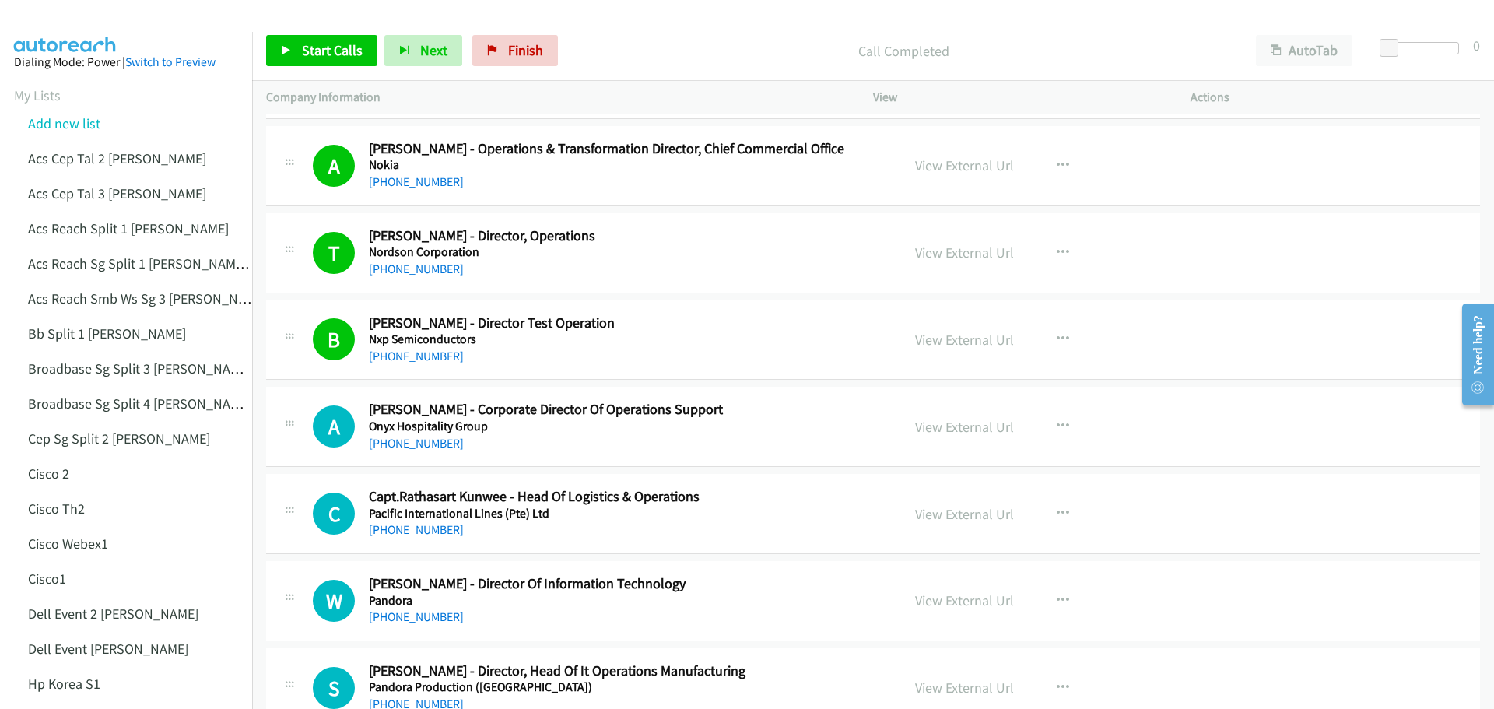
scroll to position [12835, 0]
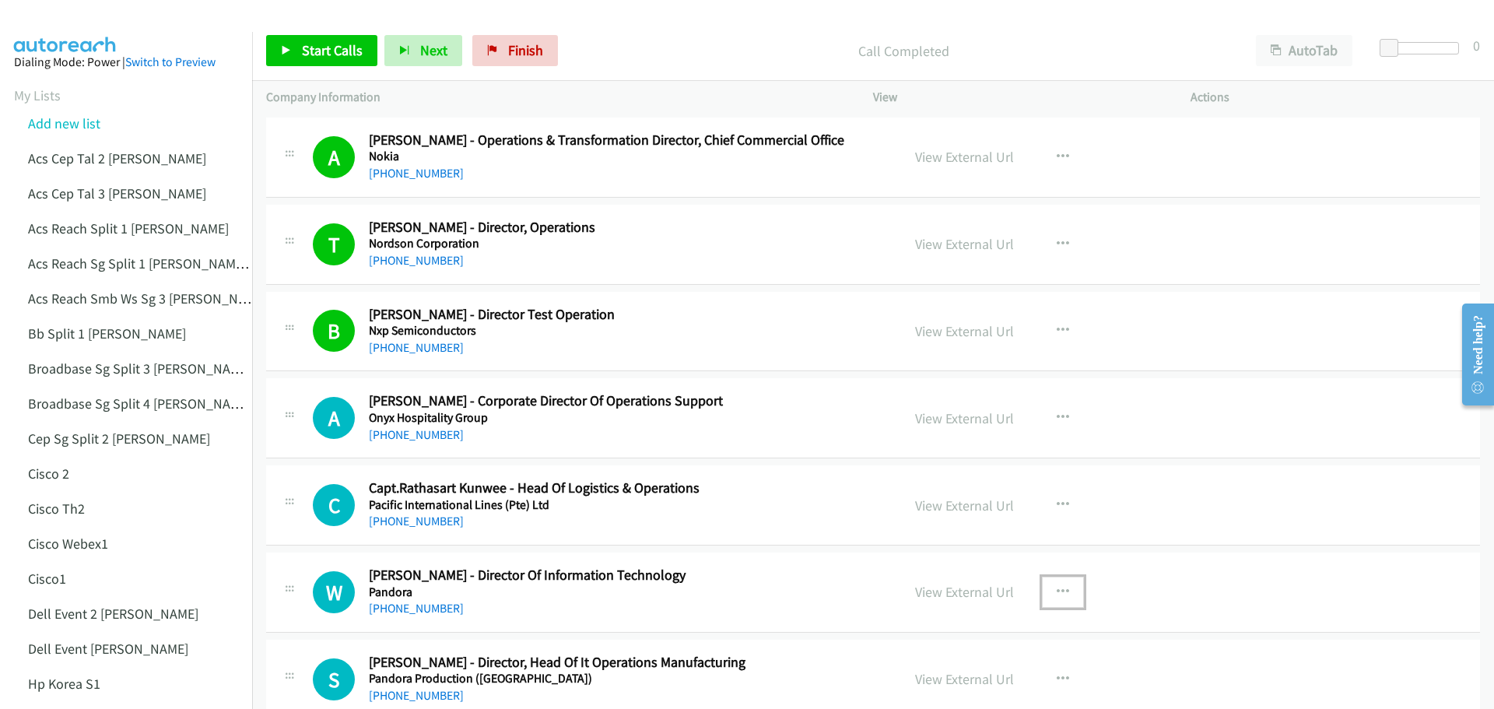
click at [1059, 591] on icon "button" at bounding box center [1062, 592] width 12 height 12
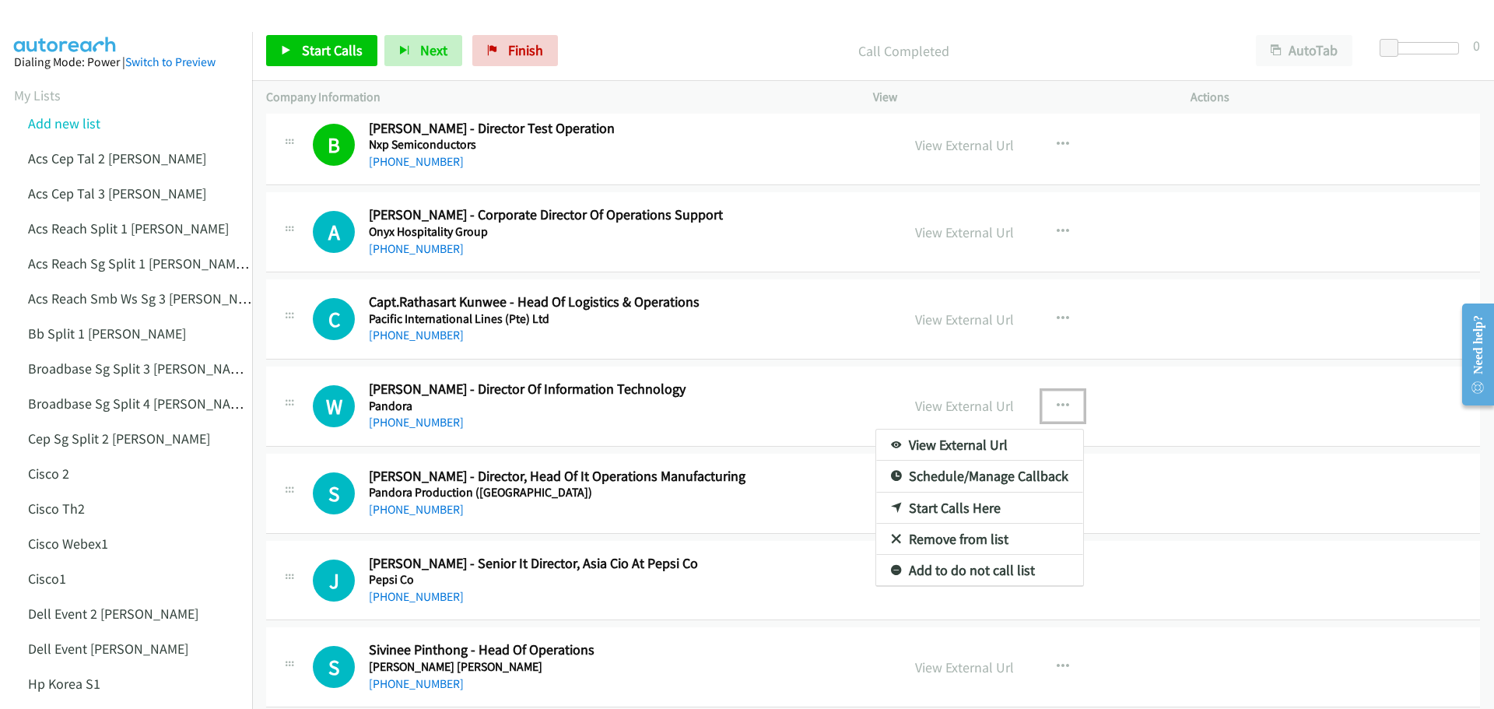
click at [963, 510] on link "Start Calls Here" at bounding box center [979, 507] width 207 height 31
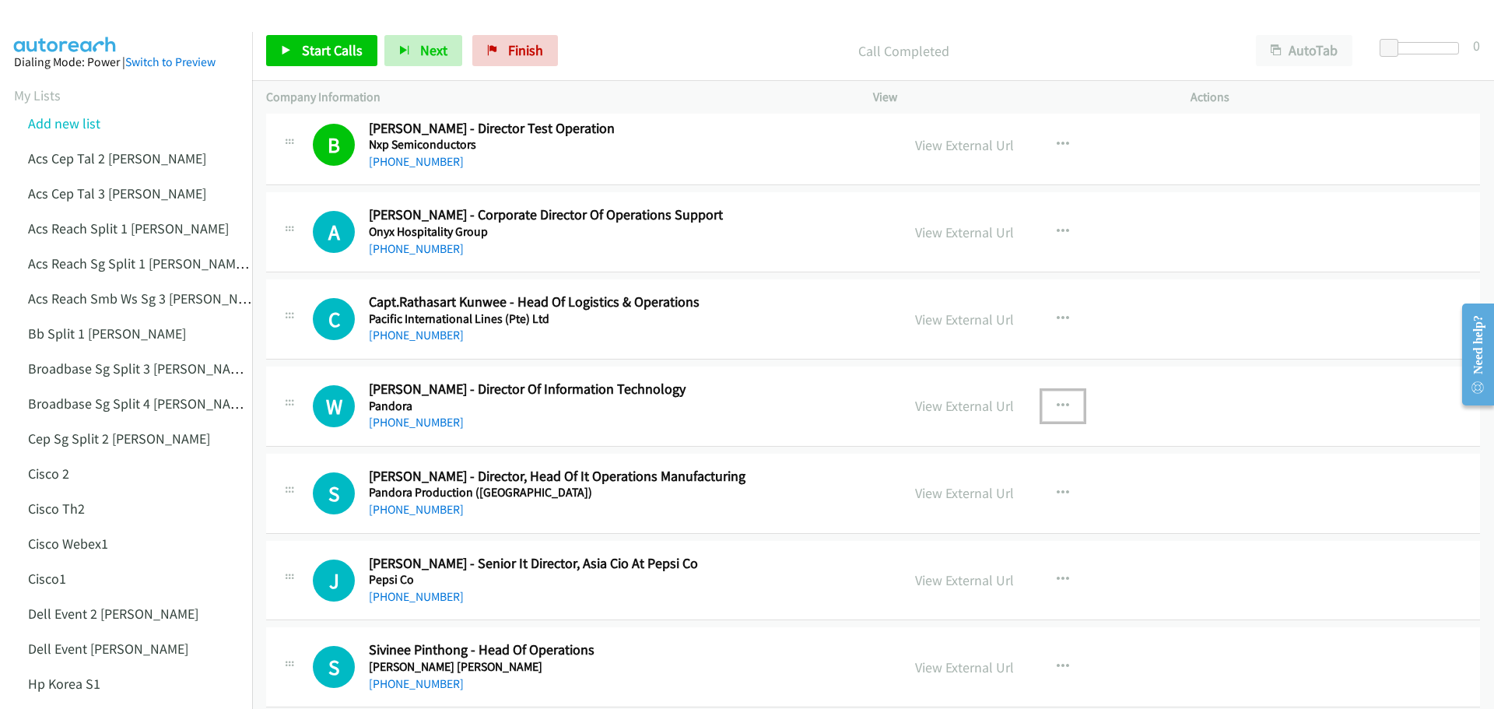
click at [1059, 406] on icon "button" at bounding box center [1062, 406] width 12 height 12
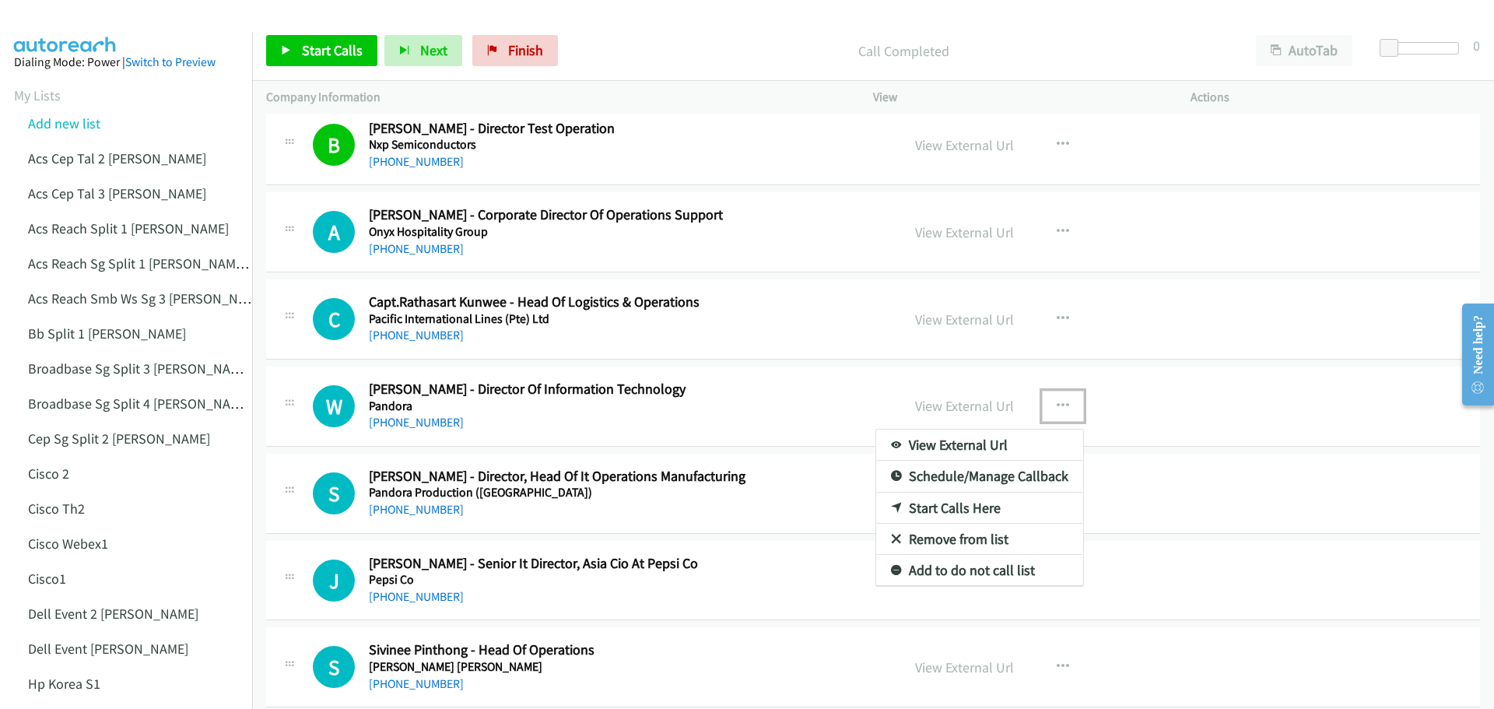
click at [977, 502] on link "Start Calls Here" at bounding box center [979, 507] width 207 height 31
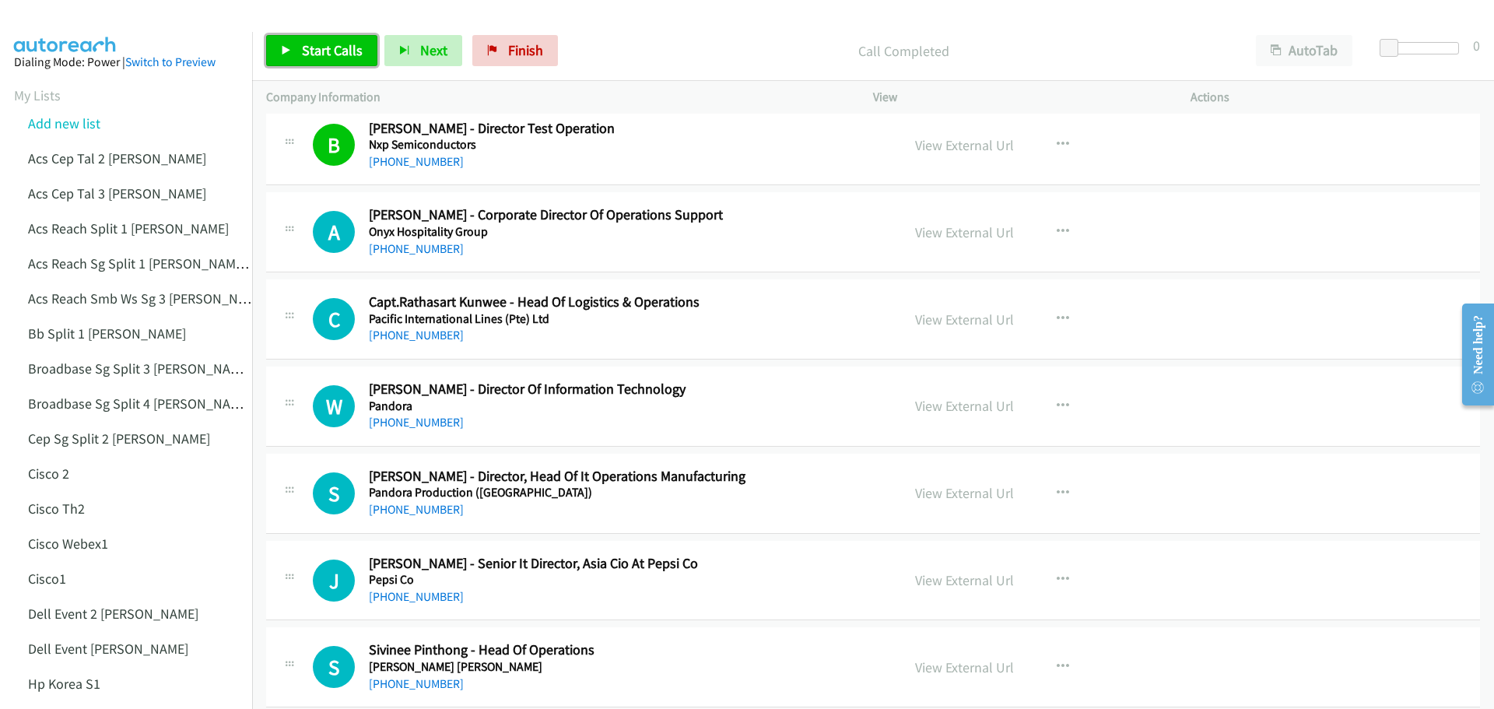
click at [318, 41] on span "Start Calls" at bounding box center [332, 50] width 61 height 18
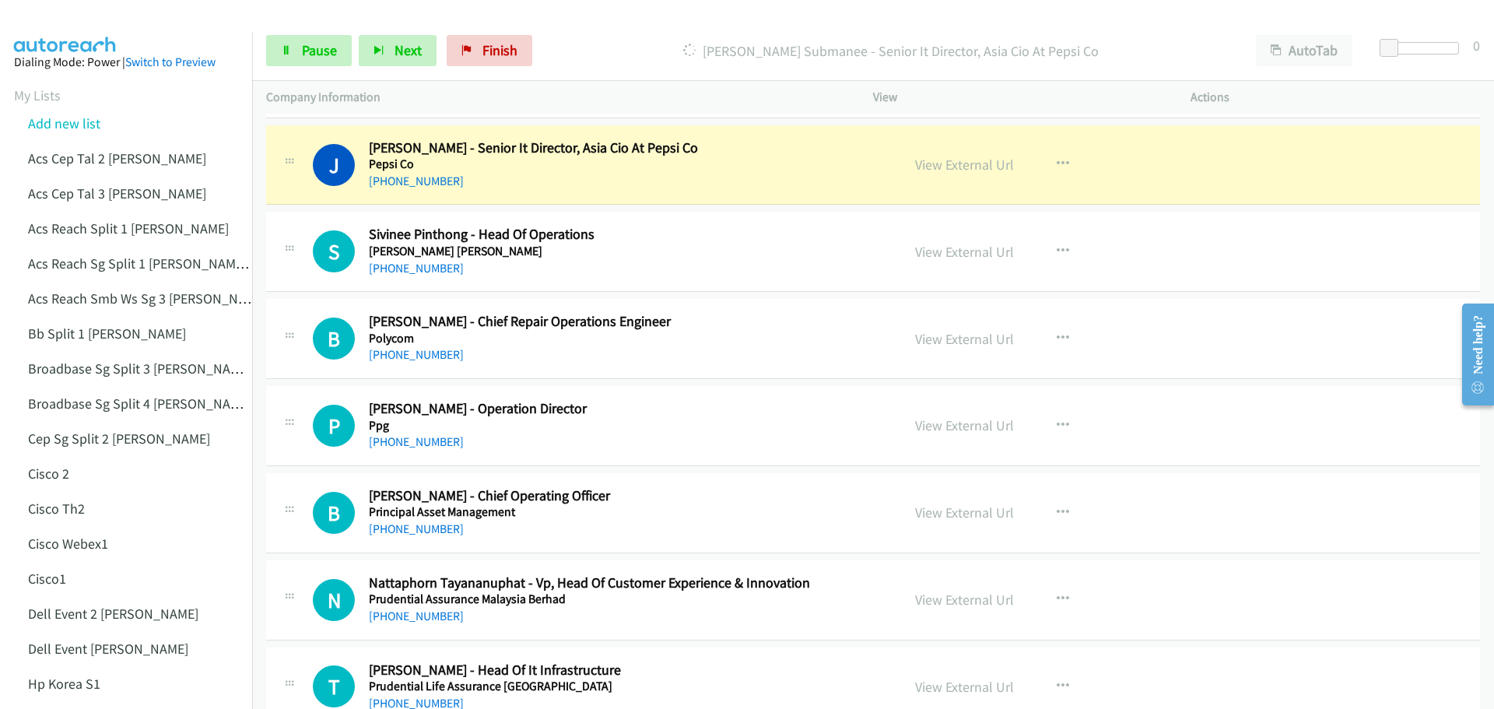
scroll to position [13488, 0]
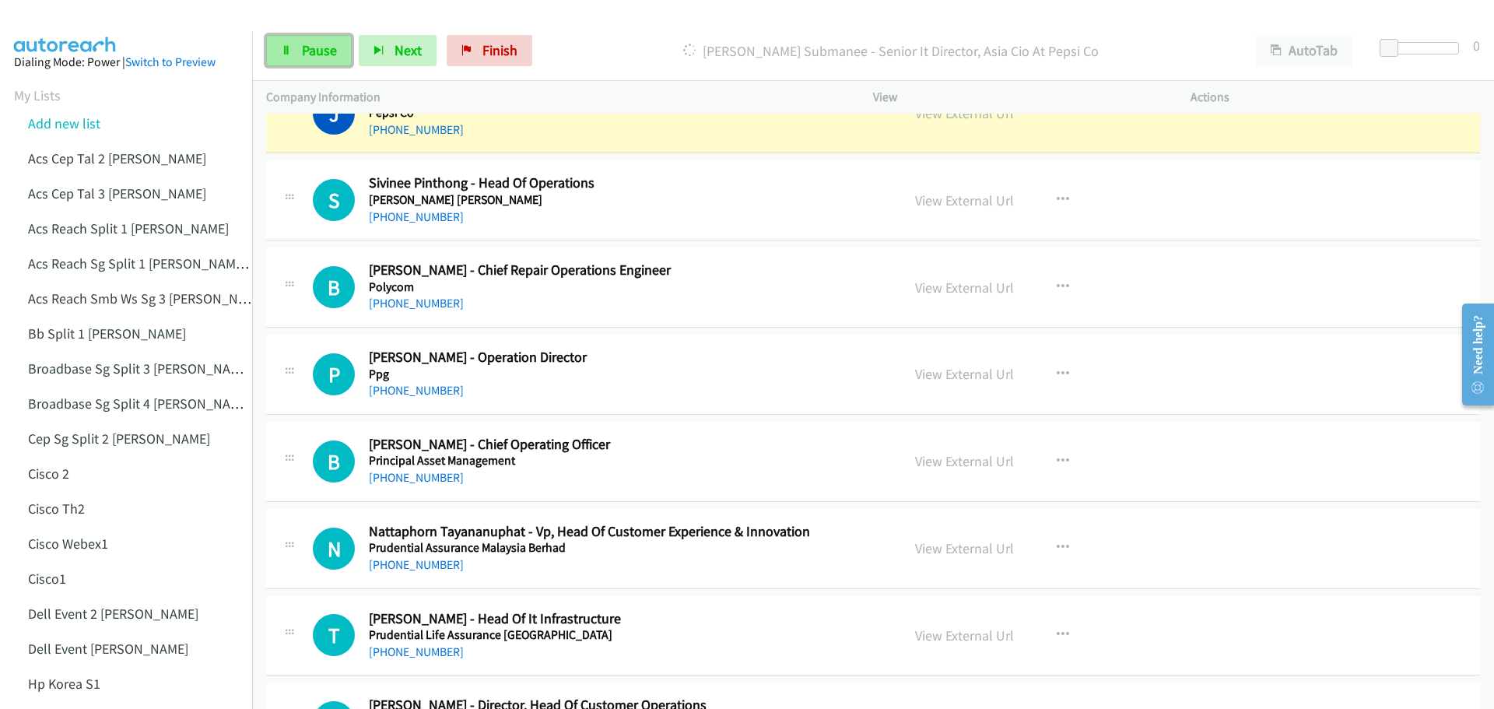
click at [317, 50] on span "Pause" at bounding box center [319, 50] width 35 height 18
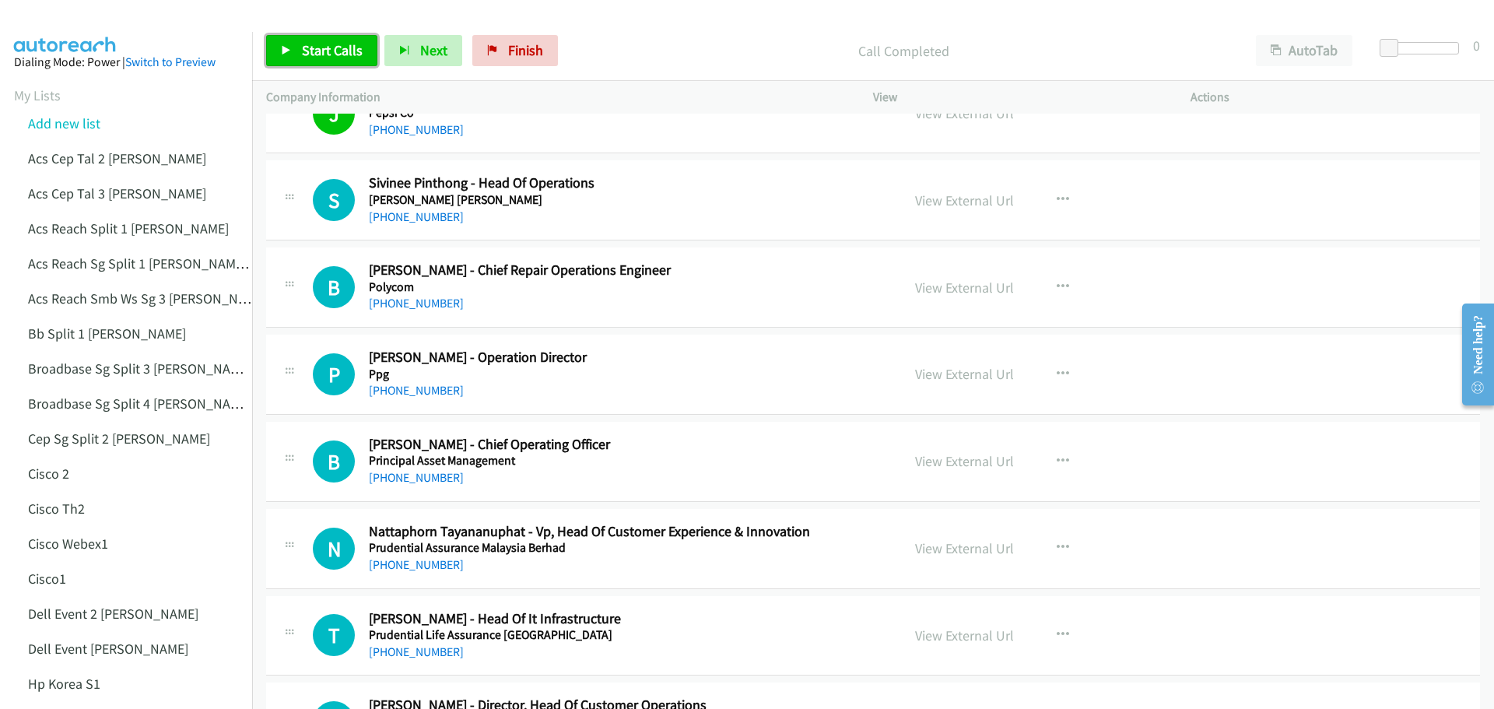
click at [310, 60] on link "Start Calls" at bounding box center [321, 50] width 111 height 31
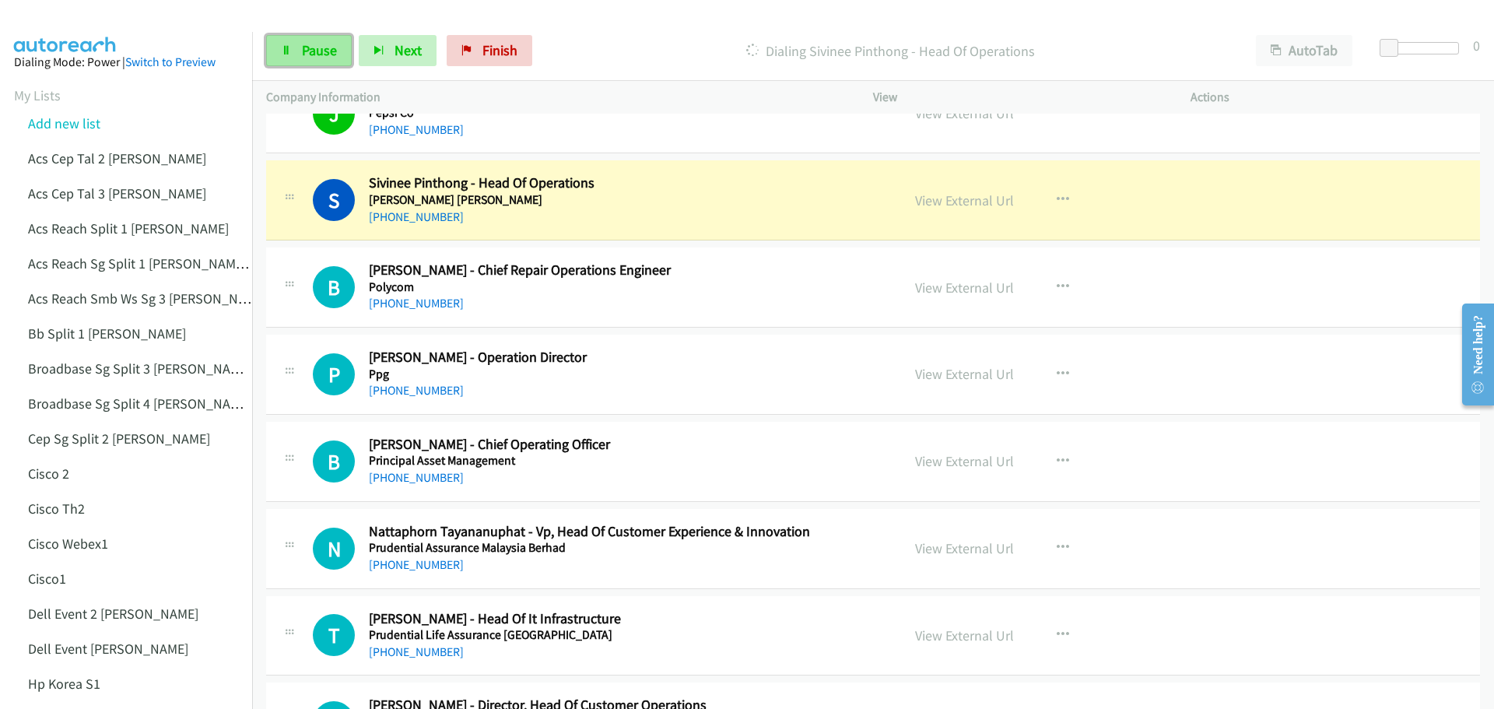
click at [285, 58] on link "Pause" at bounding box center [309, 50] width 86 height 31
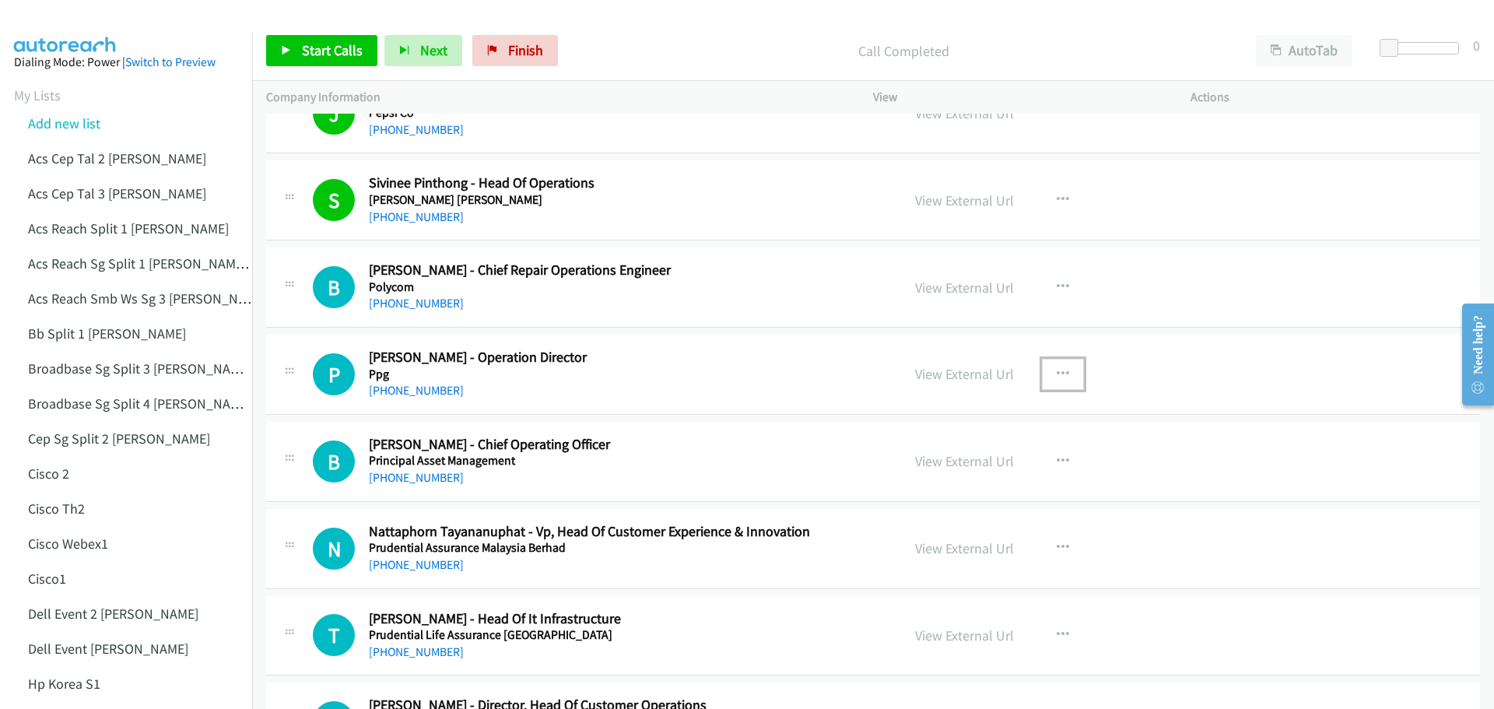
click at [1058, 369] on icon "button" at bounding box center [1062, 374] width 12 height 12
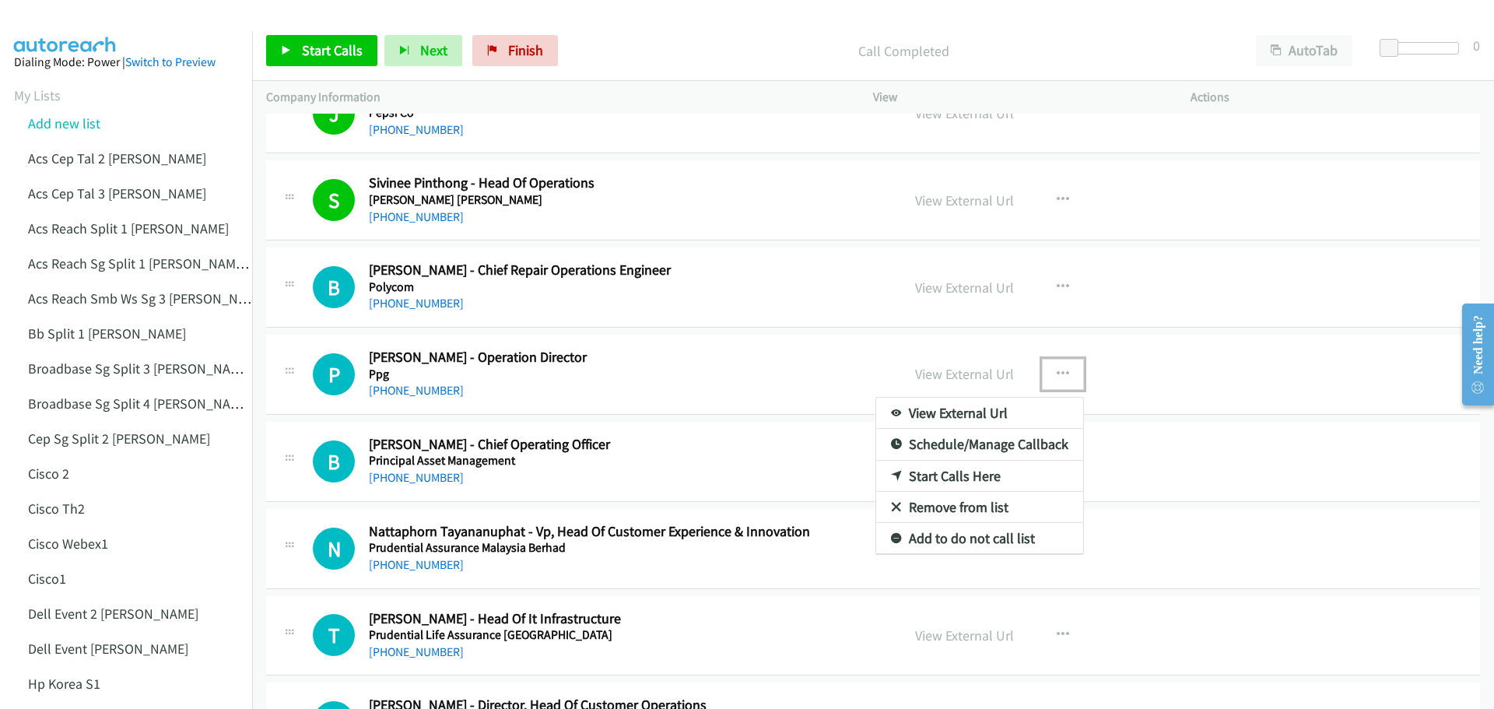
click at [998, 471] on link "Start Calls Here" at bounding box center [979, 476] width 207 height 31
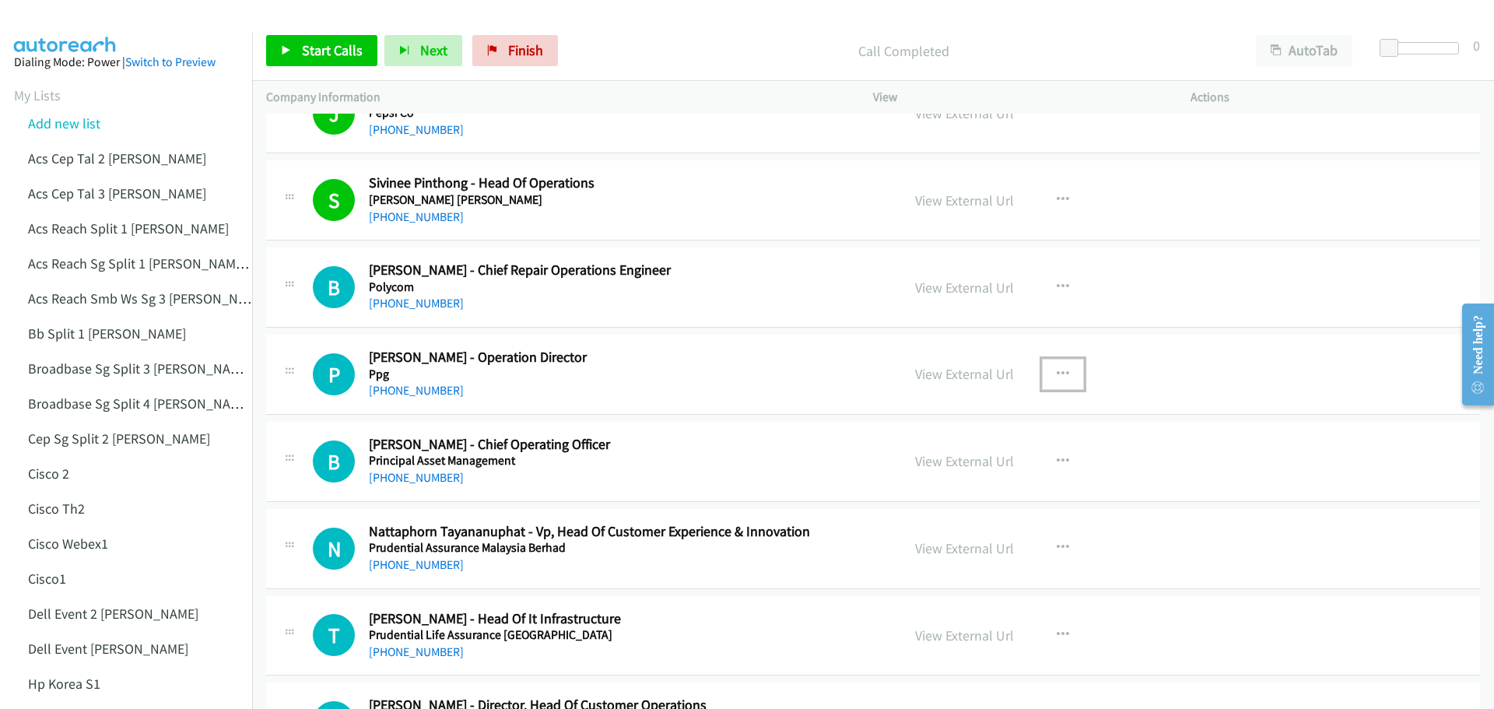
click at [1056, 365] on button "button" at bounding box center [1063, 374] width 42 height 31
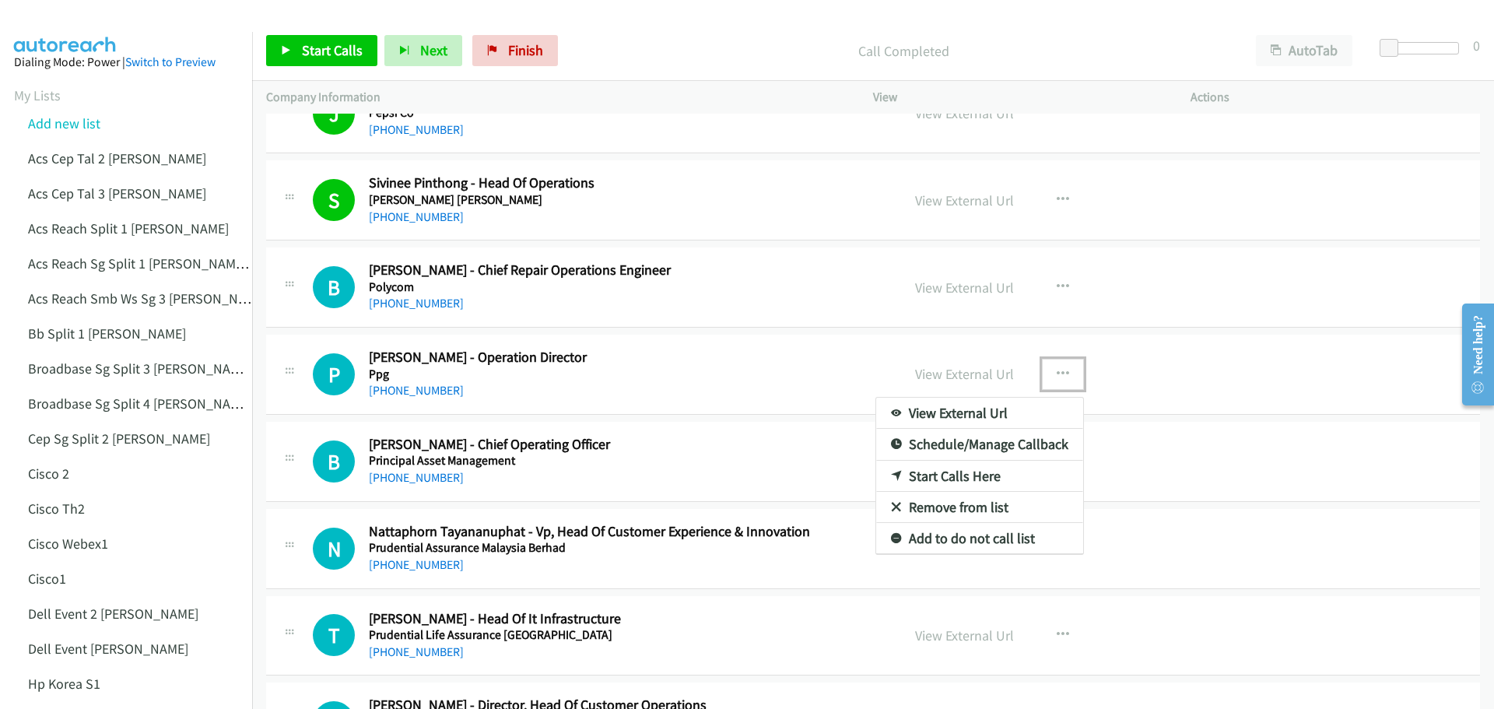
click at [998, 472] on link "Start Calls Here" at bounding box center [979, 476] width 207 height 31
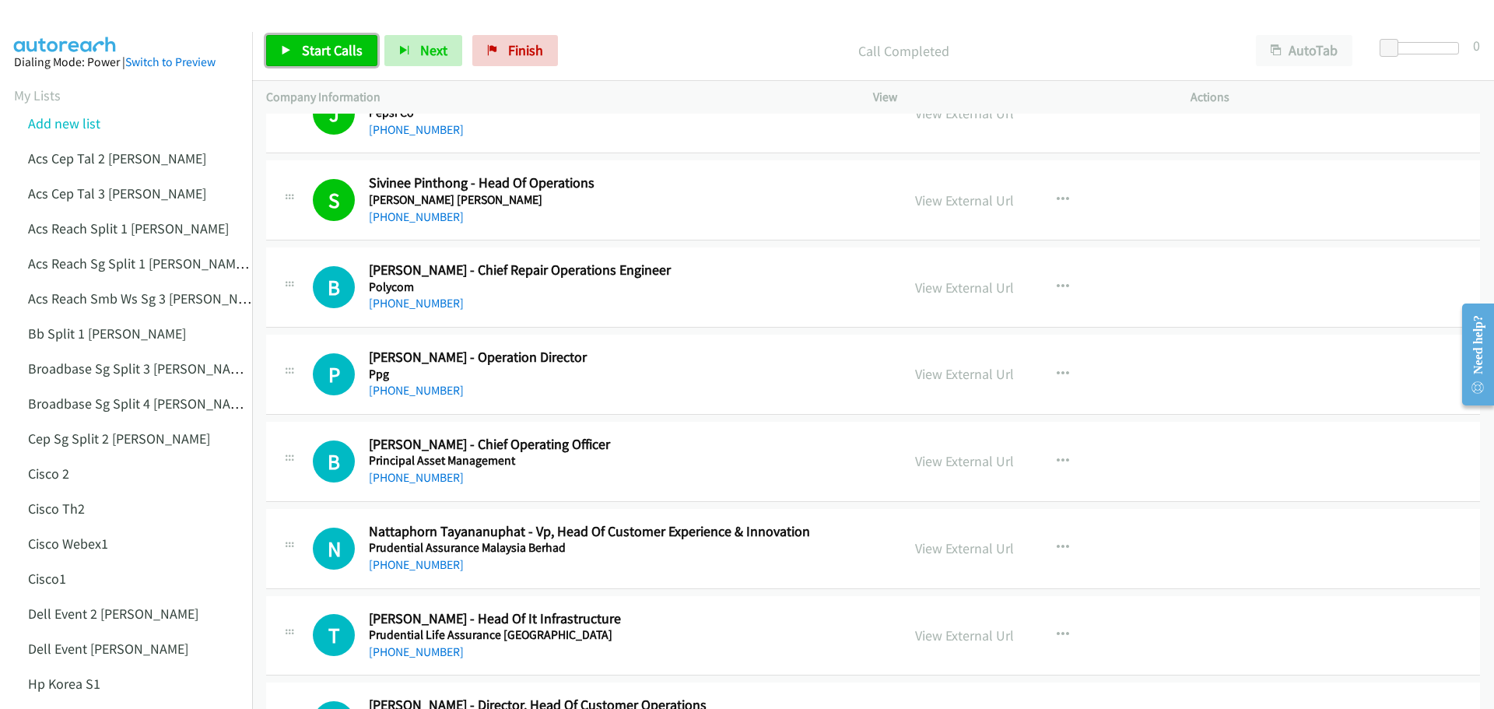
click at [330, 57] on span "Start Calls" at bounding box center [332, 50] width 61 height 18
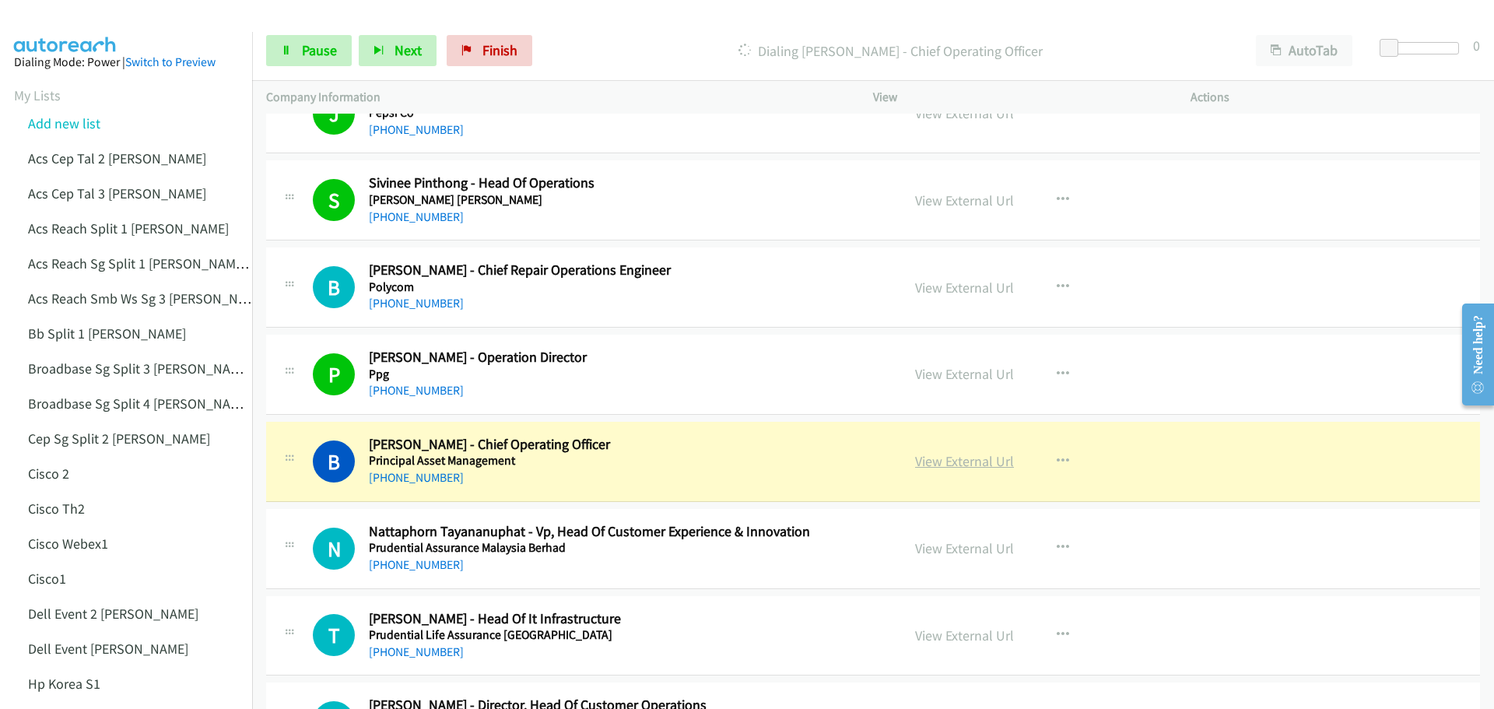
click at [960, 461] on link "View External Url" at bounding box center [964, 461] width 99 height 18
click at [307, 50] on span "Pause" at bounding box center [319, 50] width 35 height 18
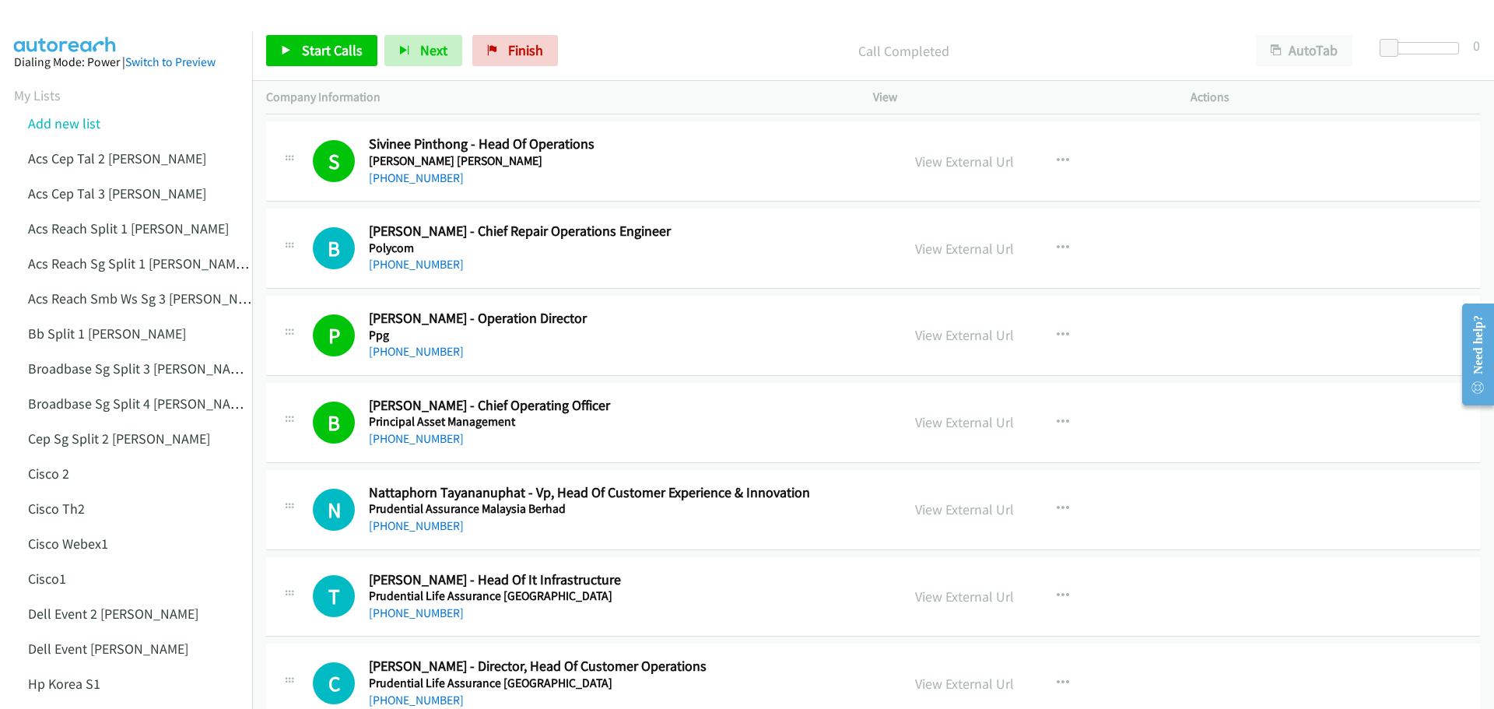
scroll to position [13565, 0]
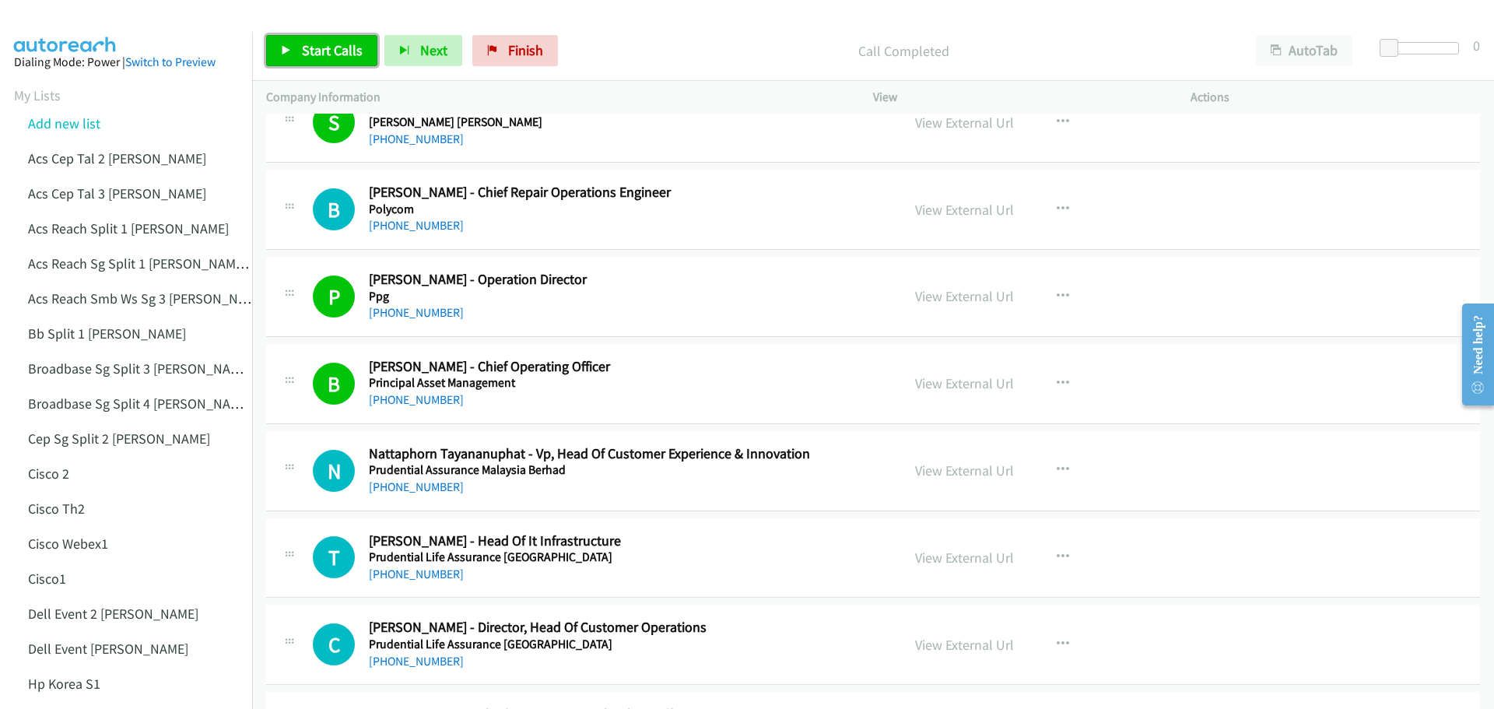
click at [316, 51] on span "Start Calls" at bounding box center [332, 50] width 61 height 18
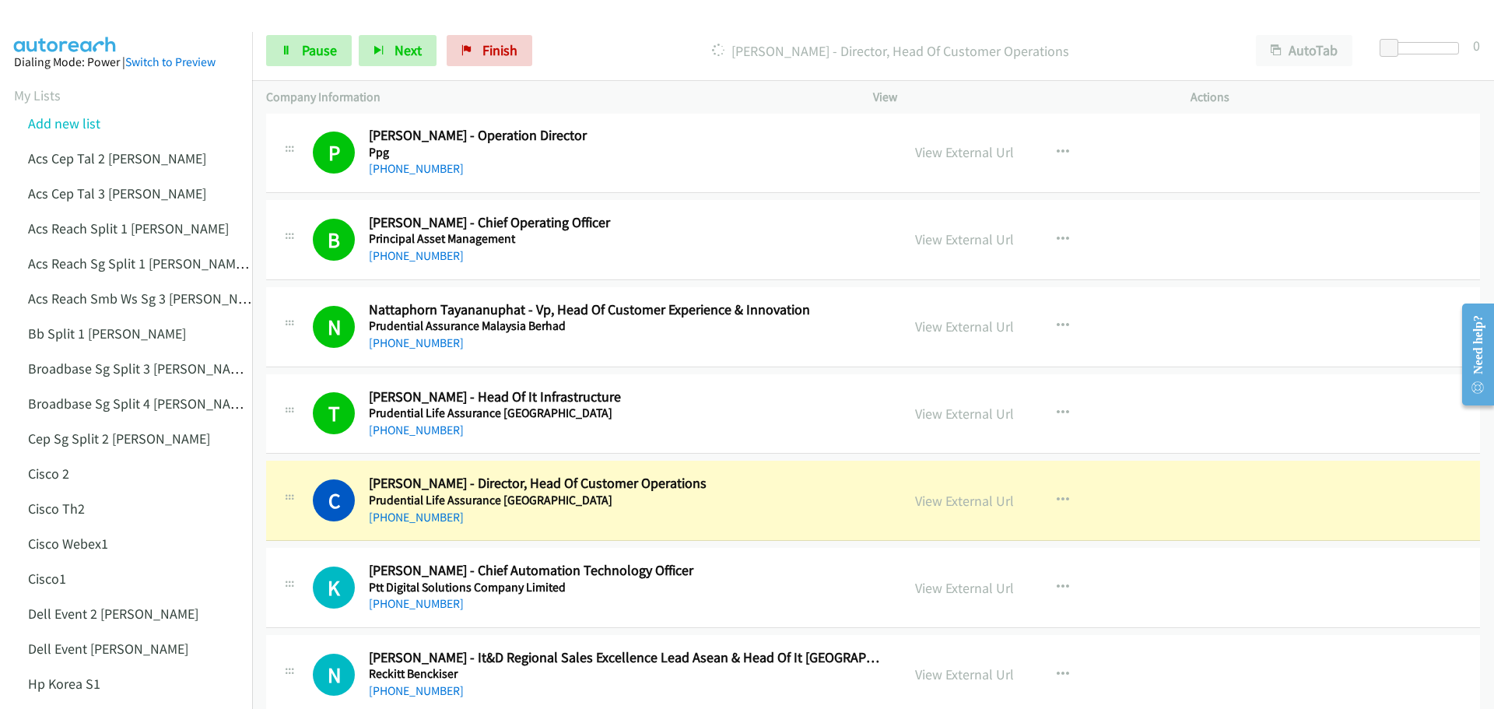
scroll to position [13721, 0]
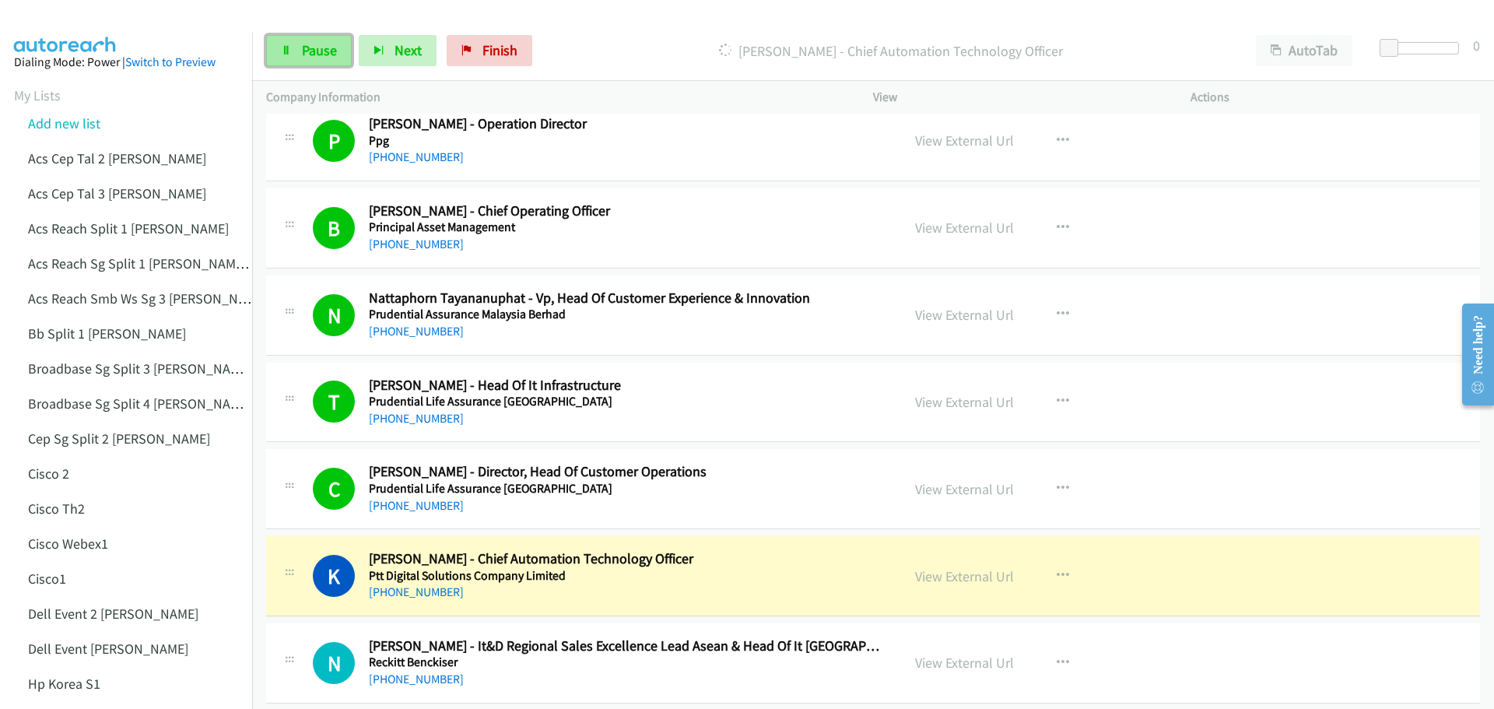
drag, startPoint x: 313, startPoint y: 49, endPoint x: 334, endPoint y: 50, distance: 21.0
click at [313, 49] on span "Pause" at bounding box center [319, 50] width 35 height 18
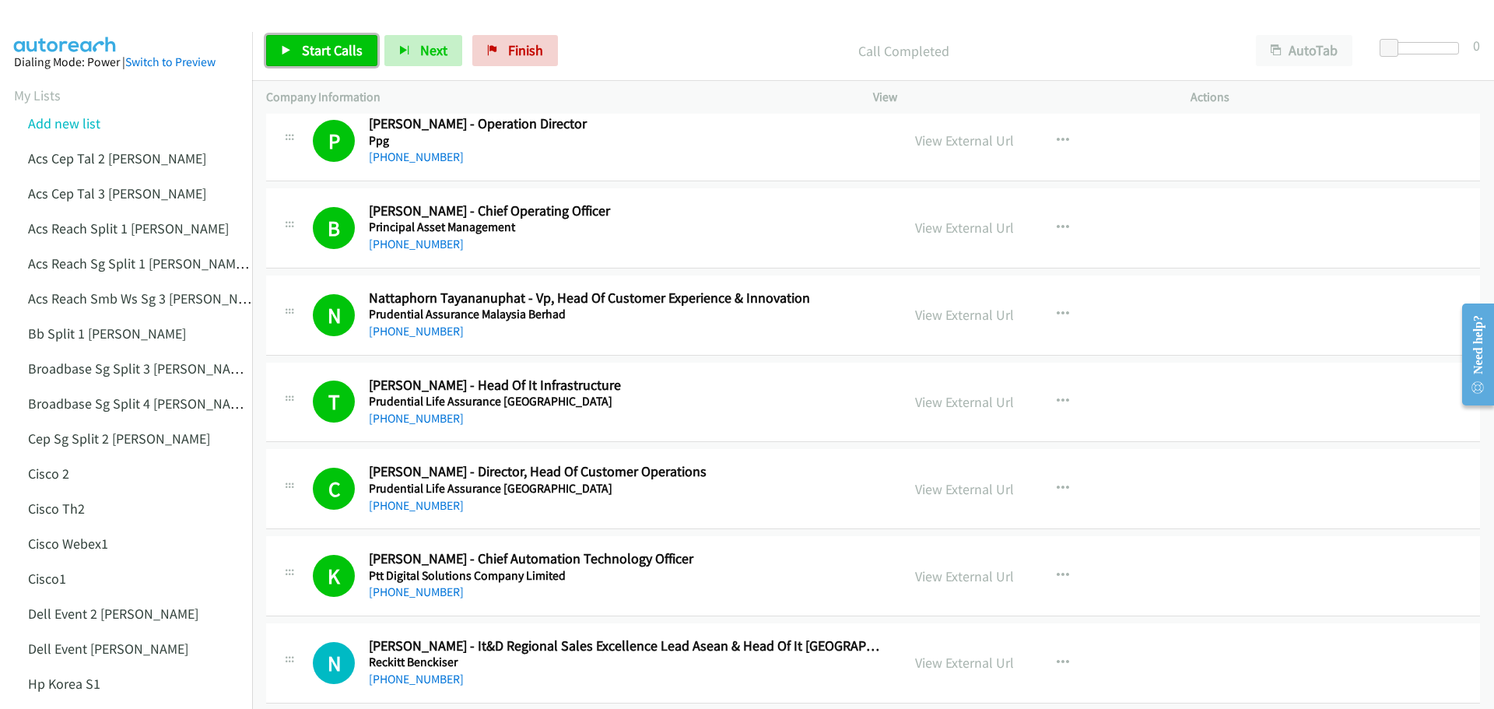
click at [310, 65] on link "Start Calls" at bounding box center [321, 50] width 111 height 31
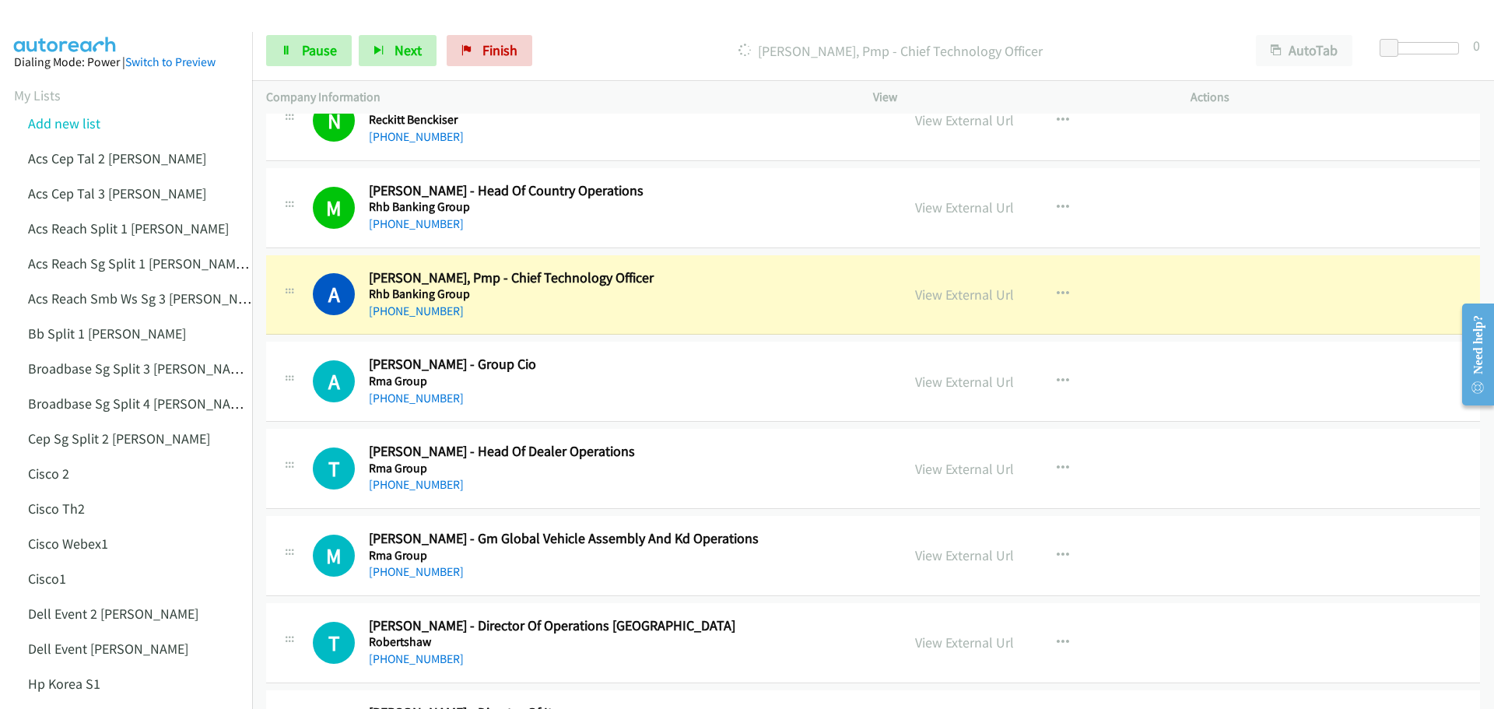
scroll to position [14265, 0]
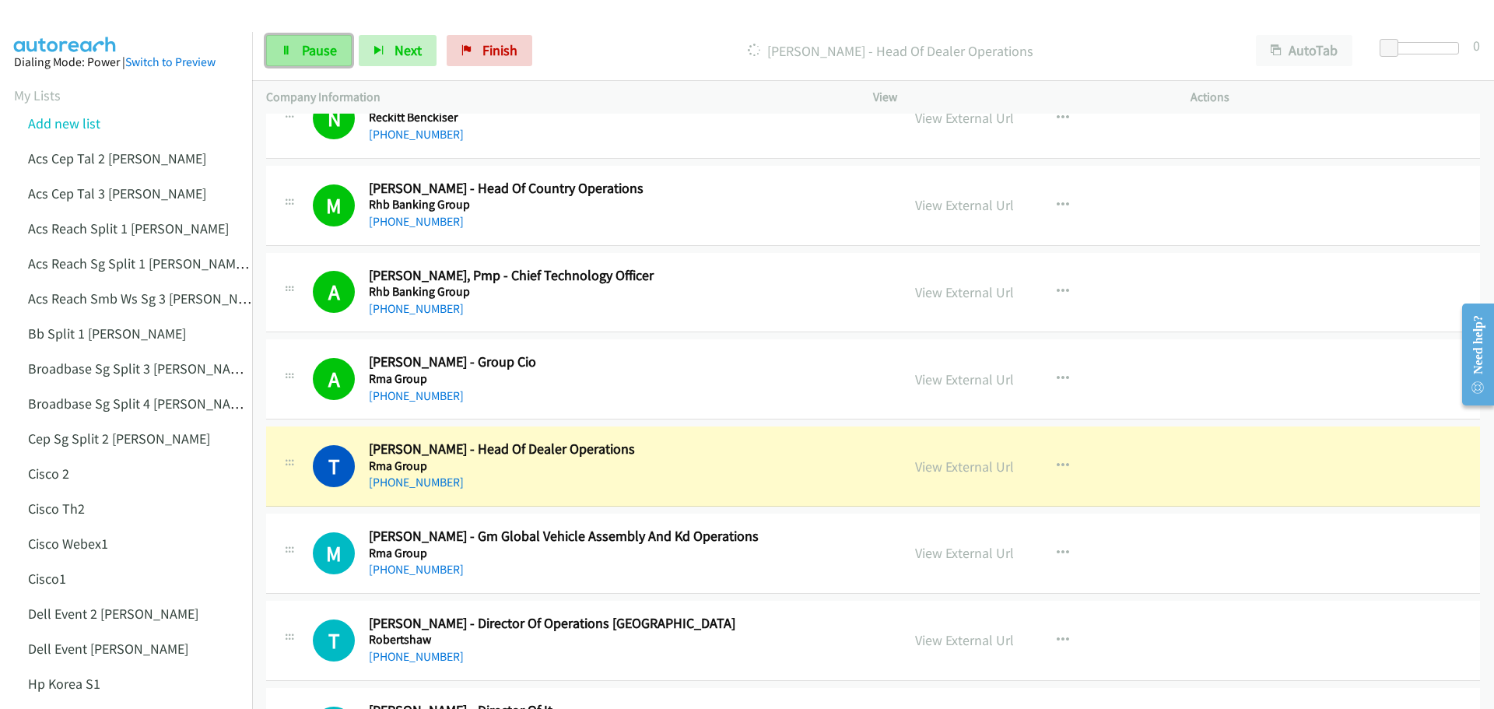
click at [305, 40] on link "Pause" at bounding box center [309, 50] width 86 height 31
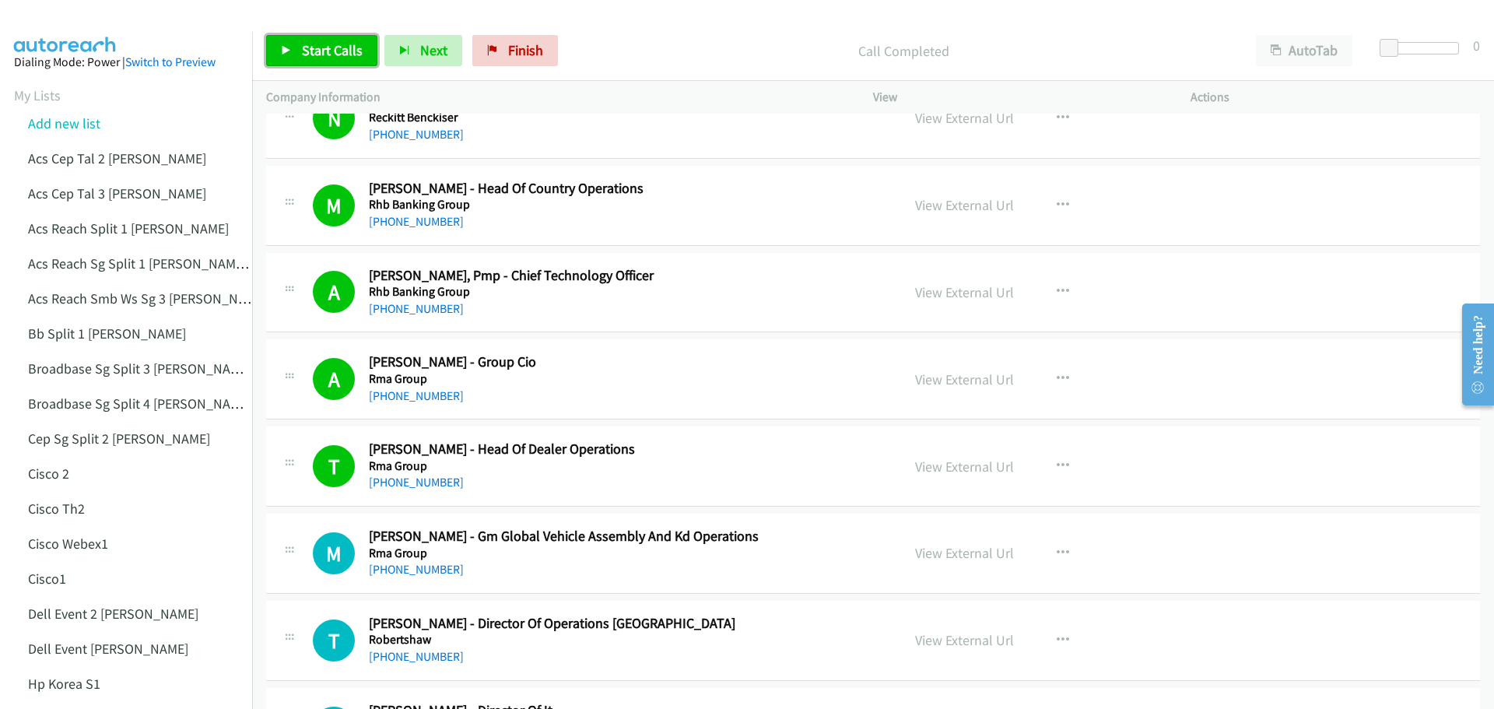
click at [313, 44] on span "Start Calls" at bounding box center [332, 50] width 61 height 18
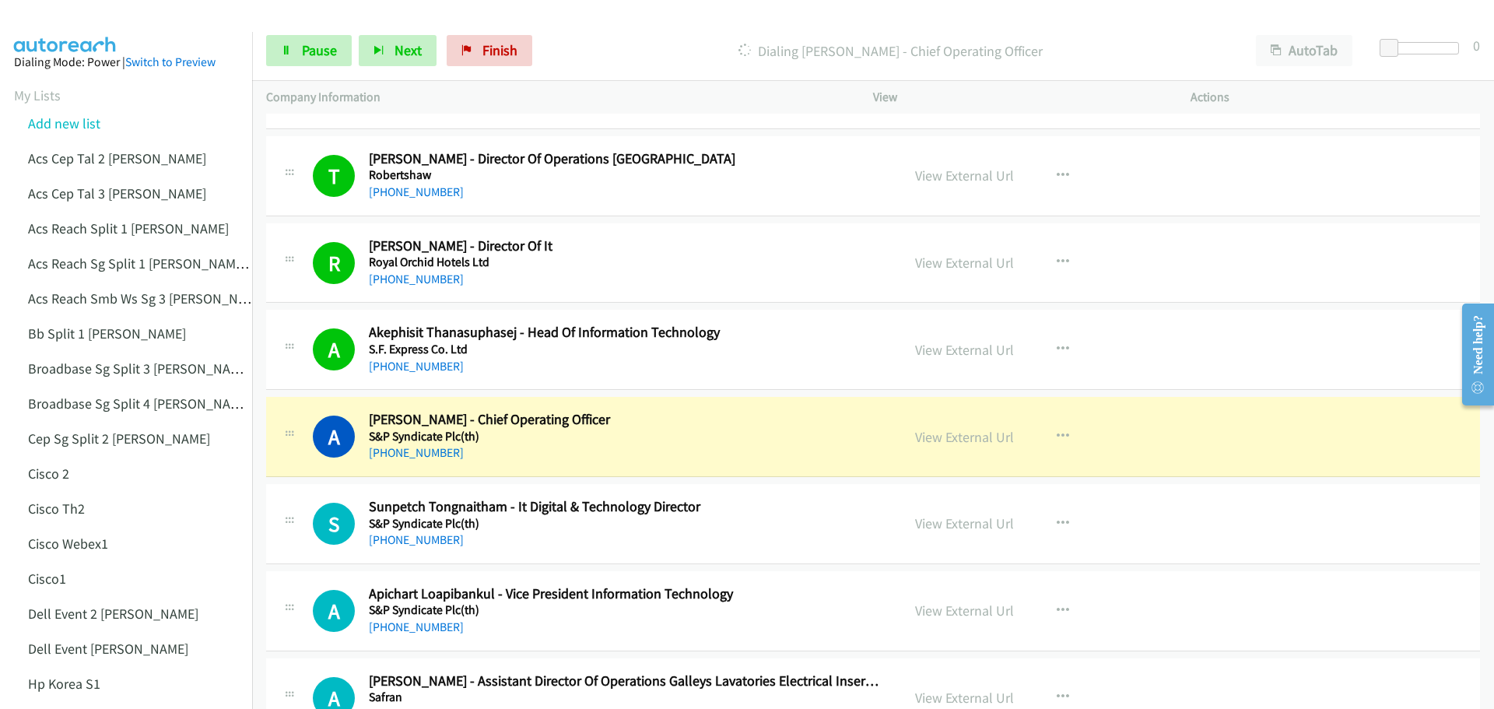
scroll to position [14732, 0]
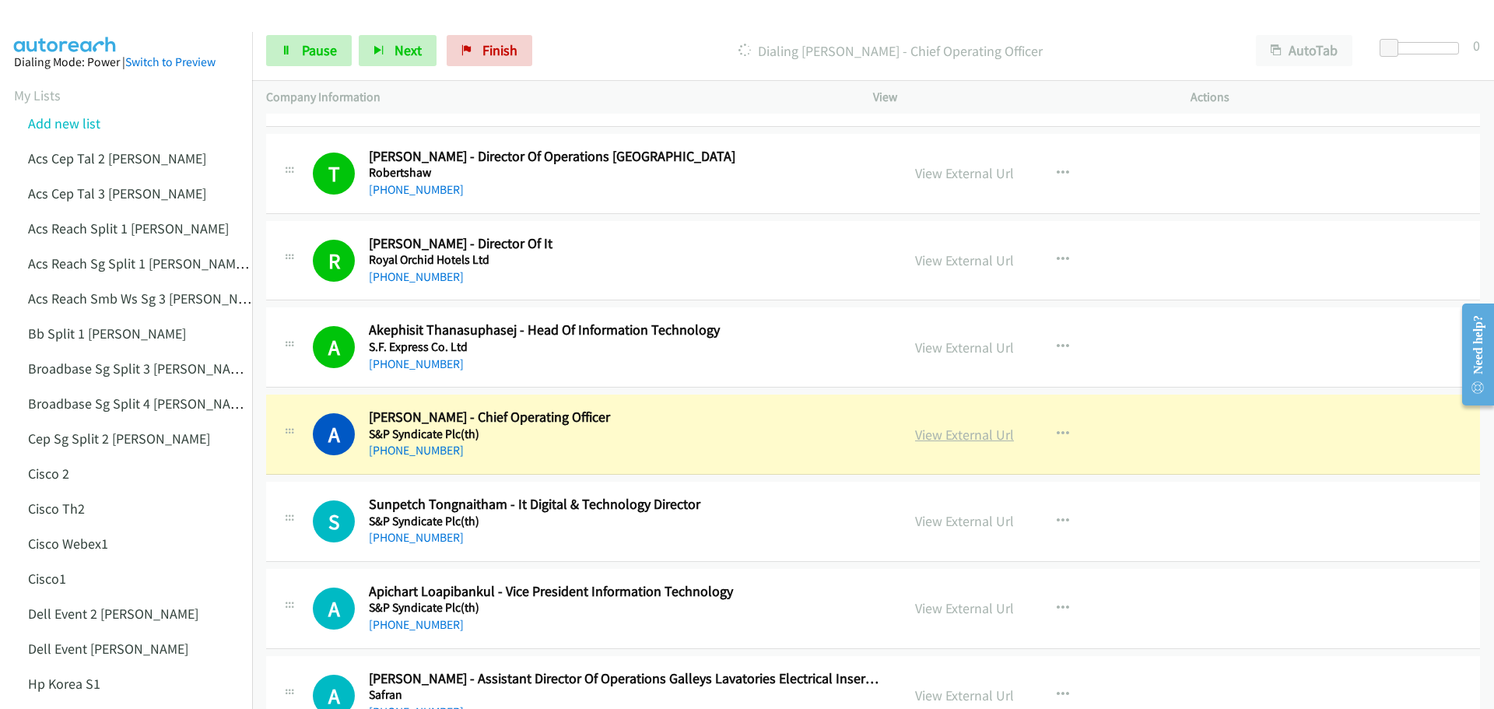
click at [944, 443] on link "View External Url" at bounding box center [964, 434] width 99 height 18
click at [331, 51] on span "Pause" at bounding box center [319, 50] width 35 height 18
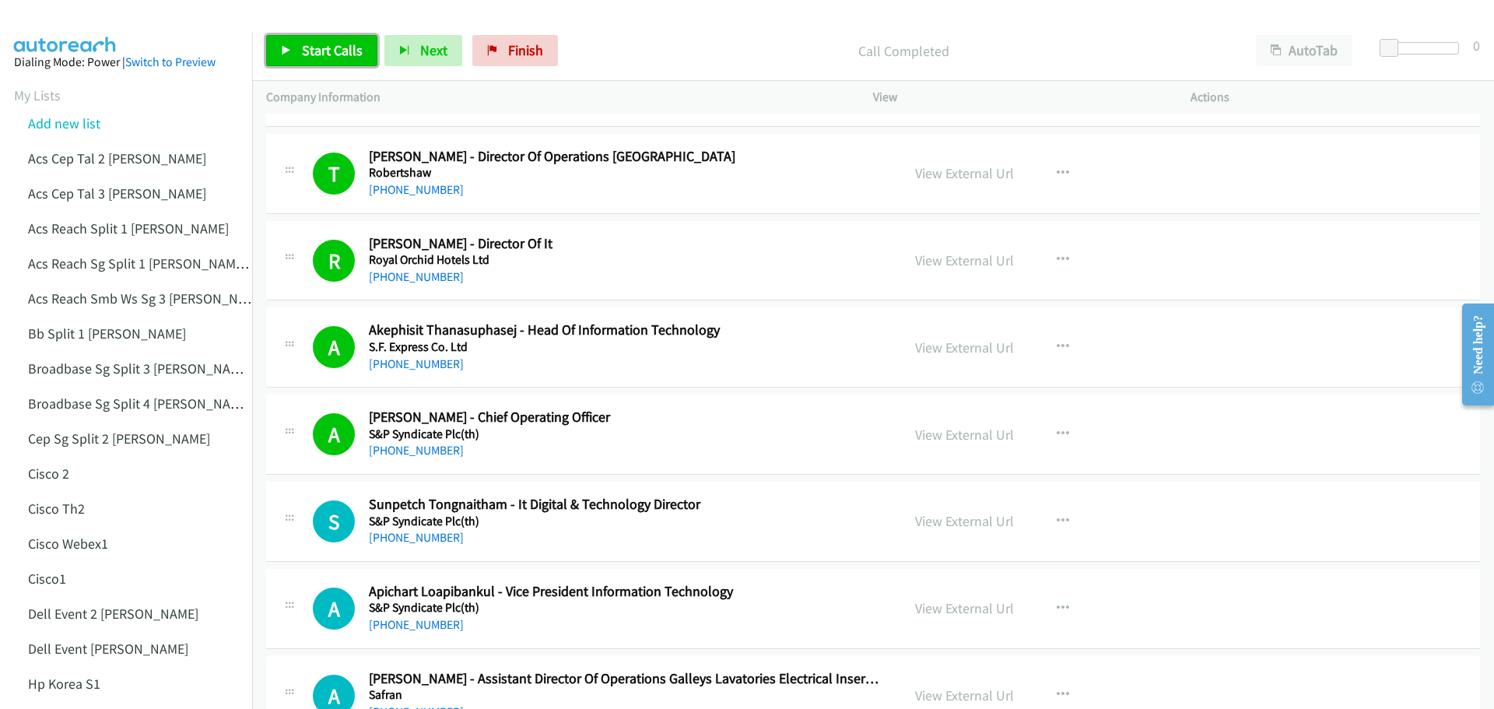
click at [329, 47] on span "Start Calls" at bounding box center [332, 50] width 61 height 18
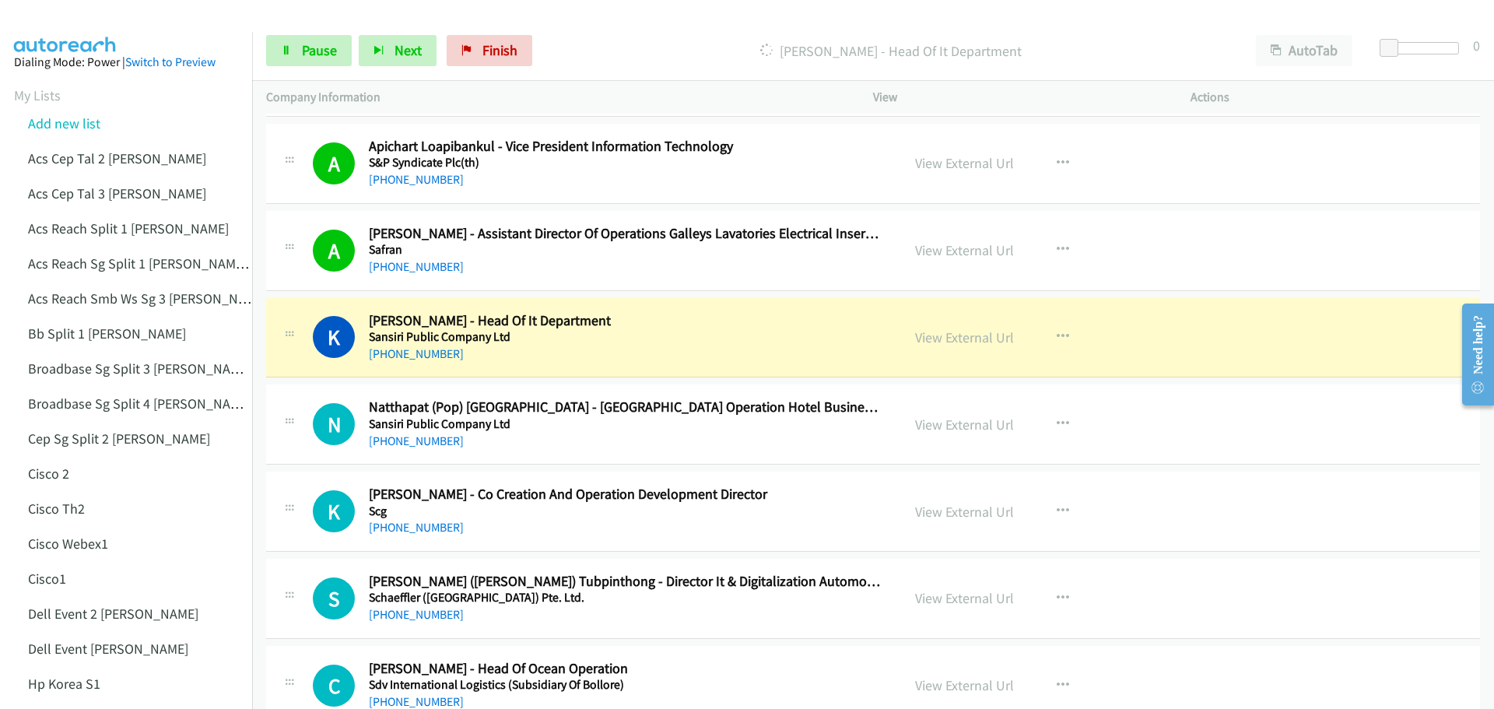
scroll to position [15199, 0]
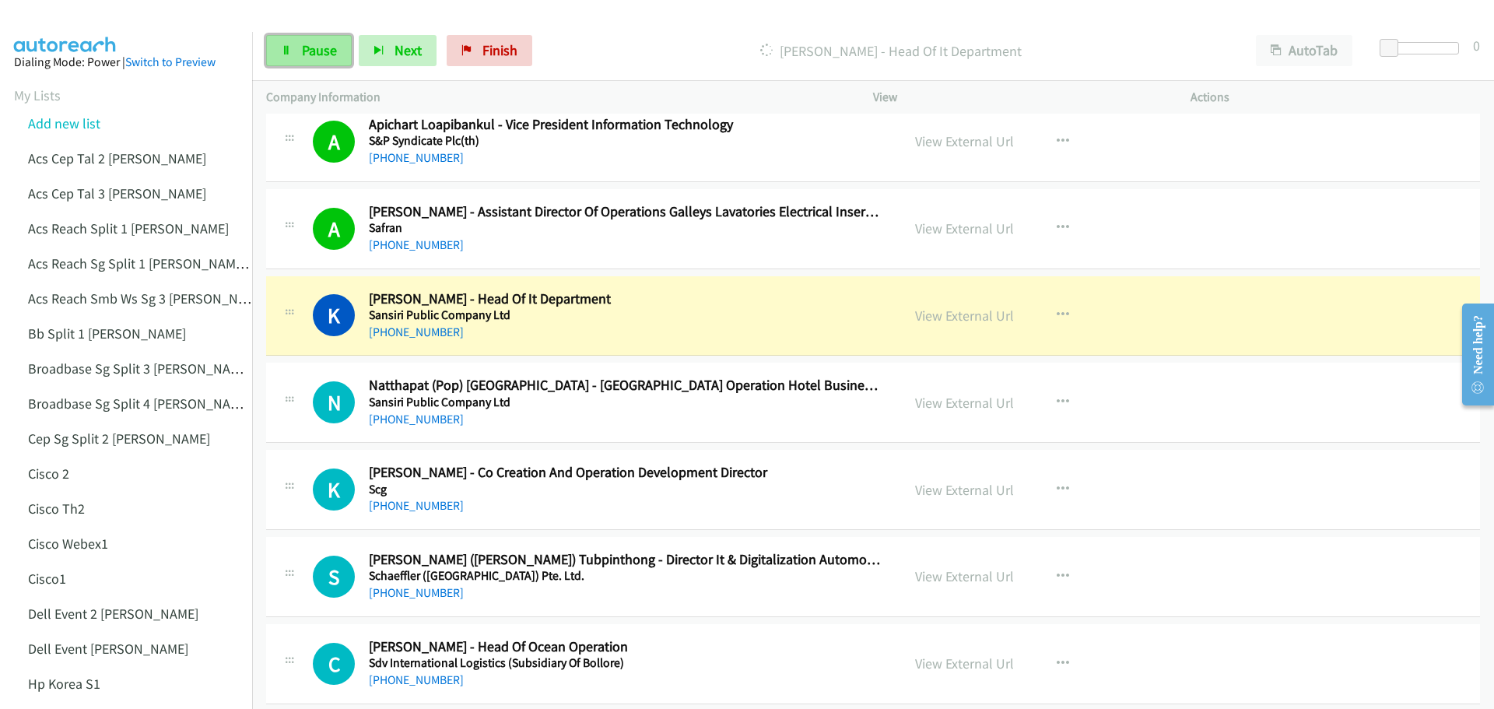
click at [311, 51] on span "Pause" at bounding box center [319, 50] width 35 height 18
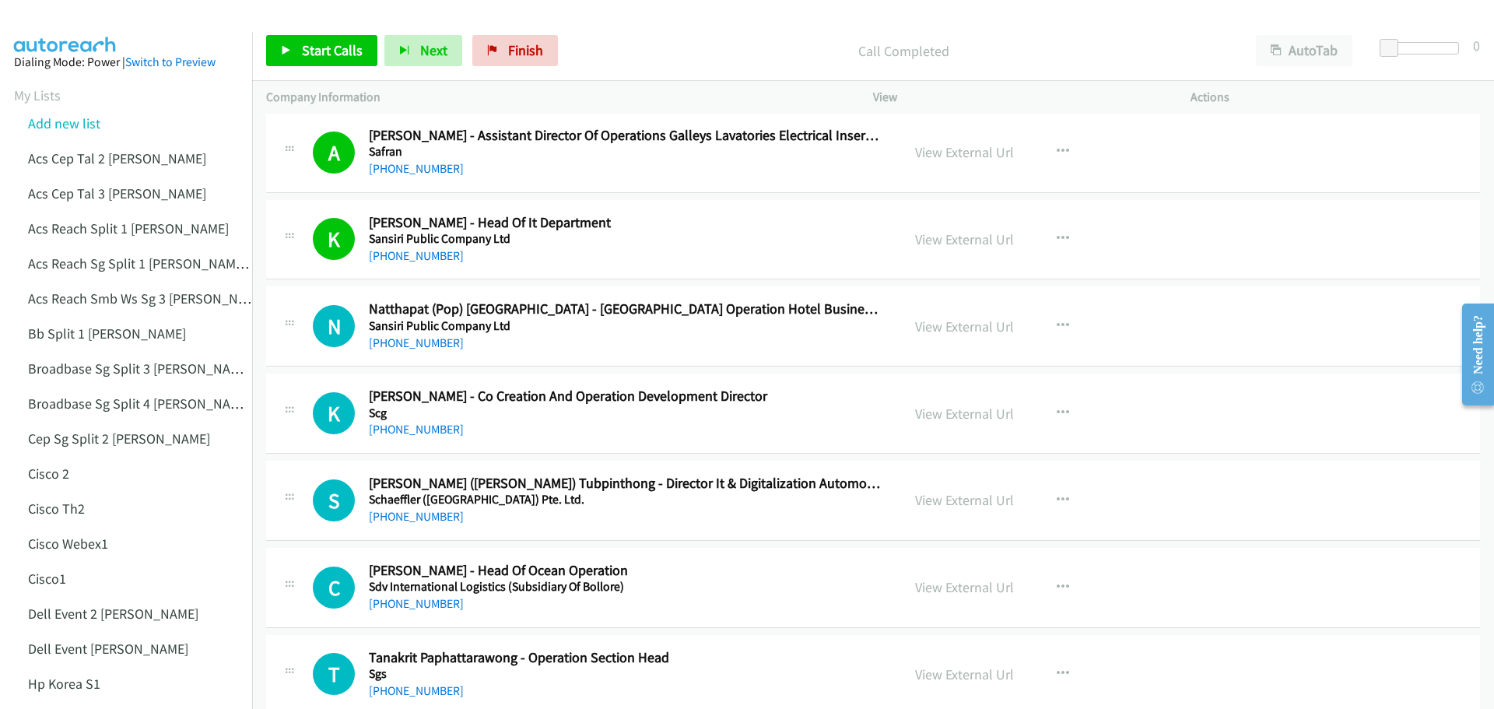
scroll to position [15277, 0]
click at [1057, 496] on icon "button" at bounding box center [1062, 498] width 12 height 12
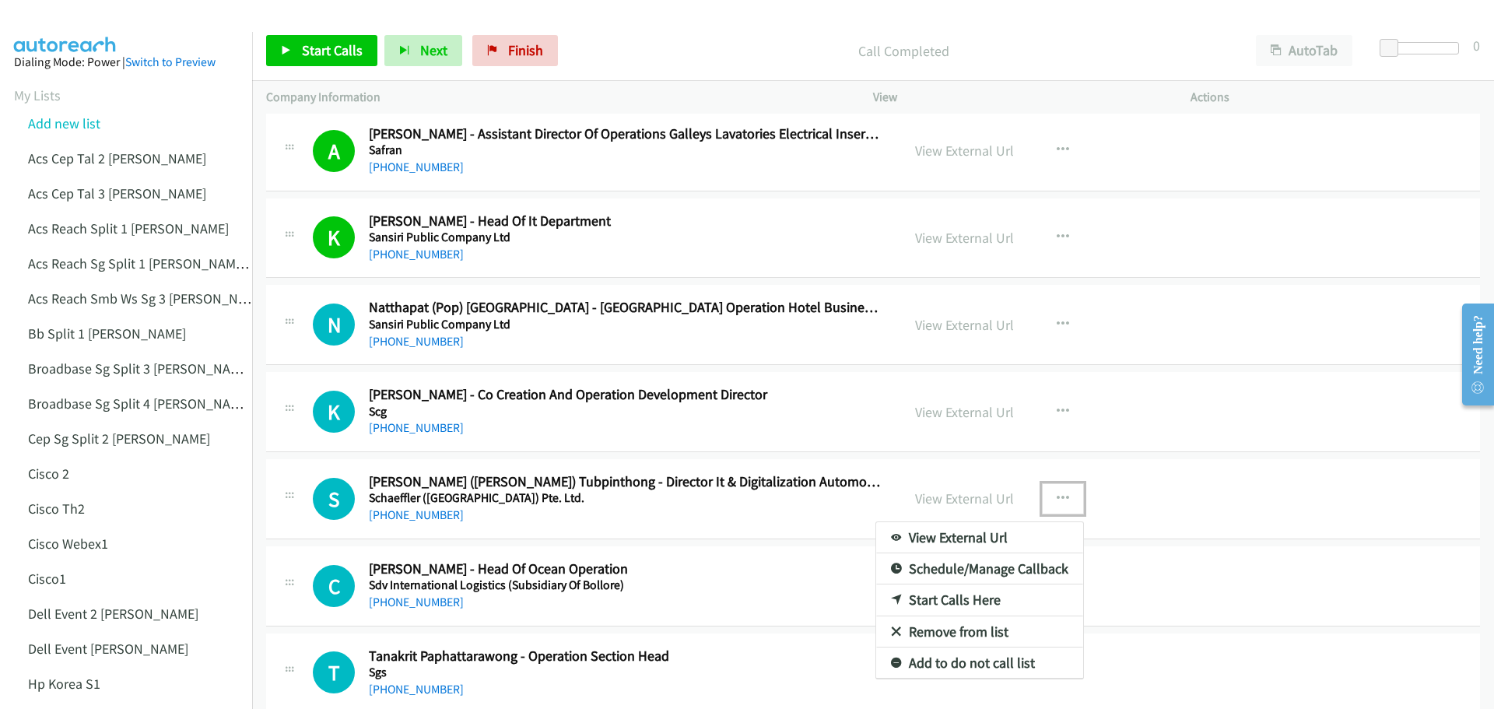
click at [967, 596] on link "Start Calls Here" at bounding box center [979, 599] width 207 height 31
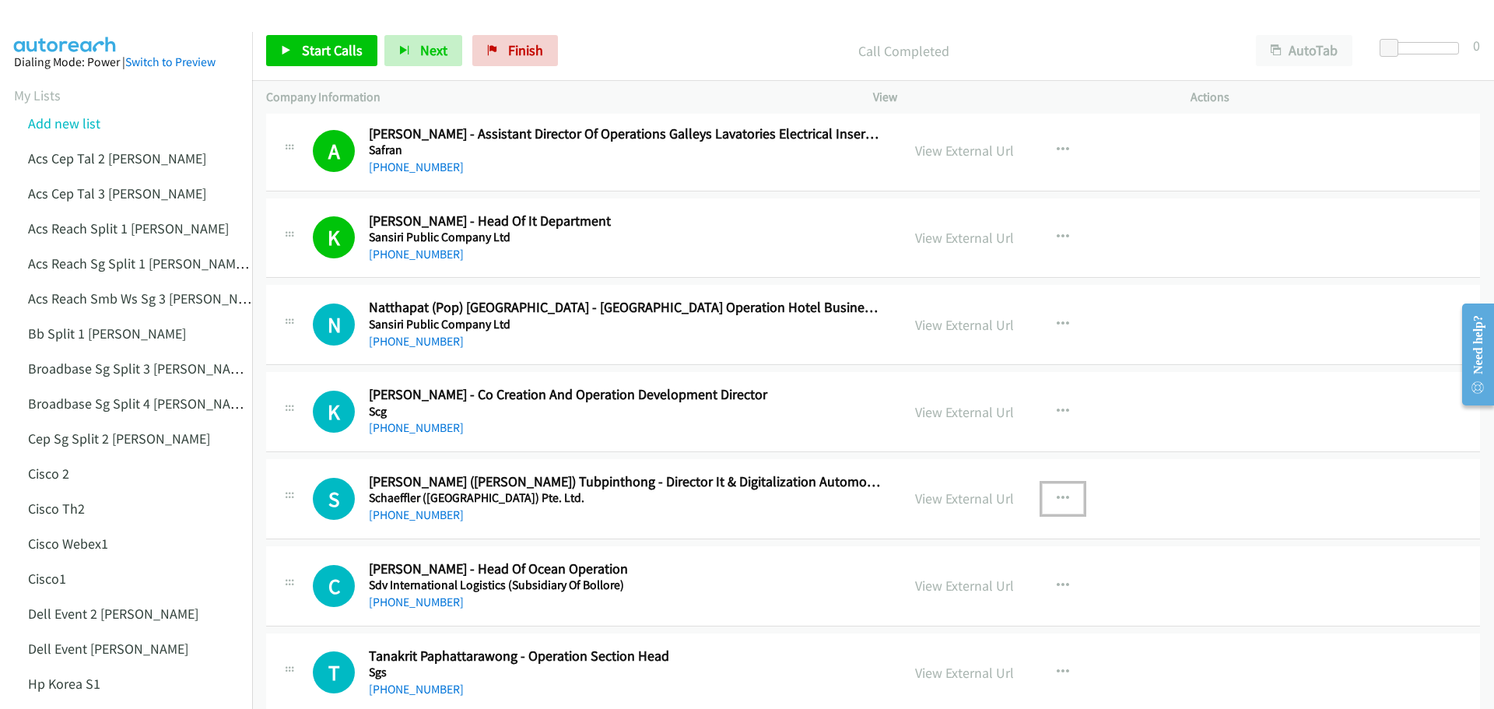
click at [1056, 498] on icon "button" at bounding box center [1062, 498] width 12 height 12
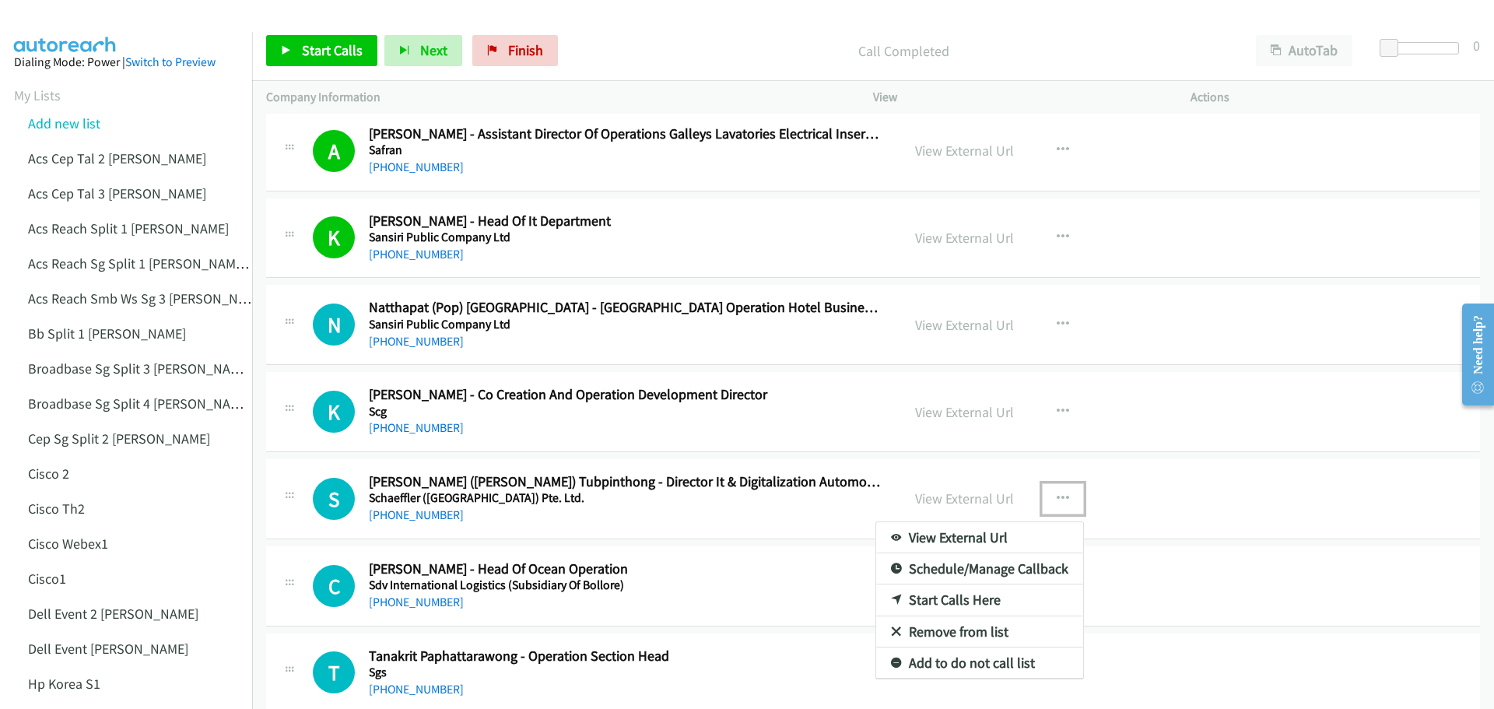
click at [968, 604] on link "Start Calls Here" at bounding box center [979, 599] width 207 height 31
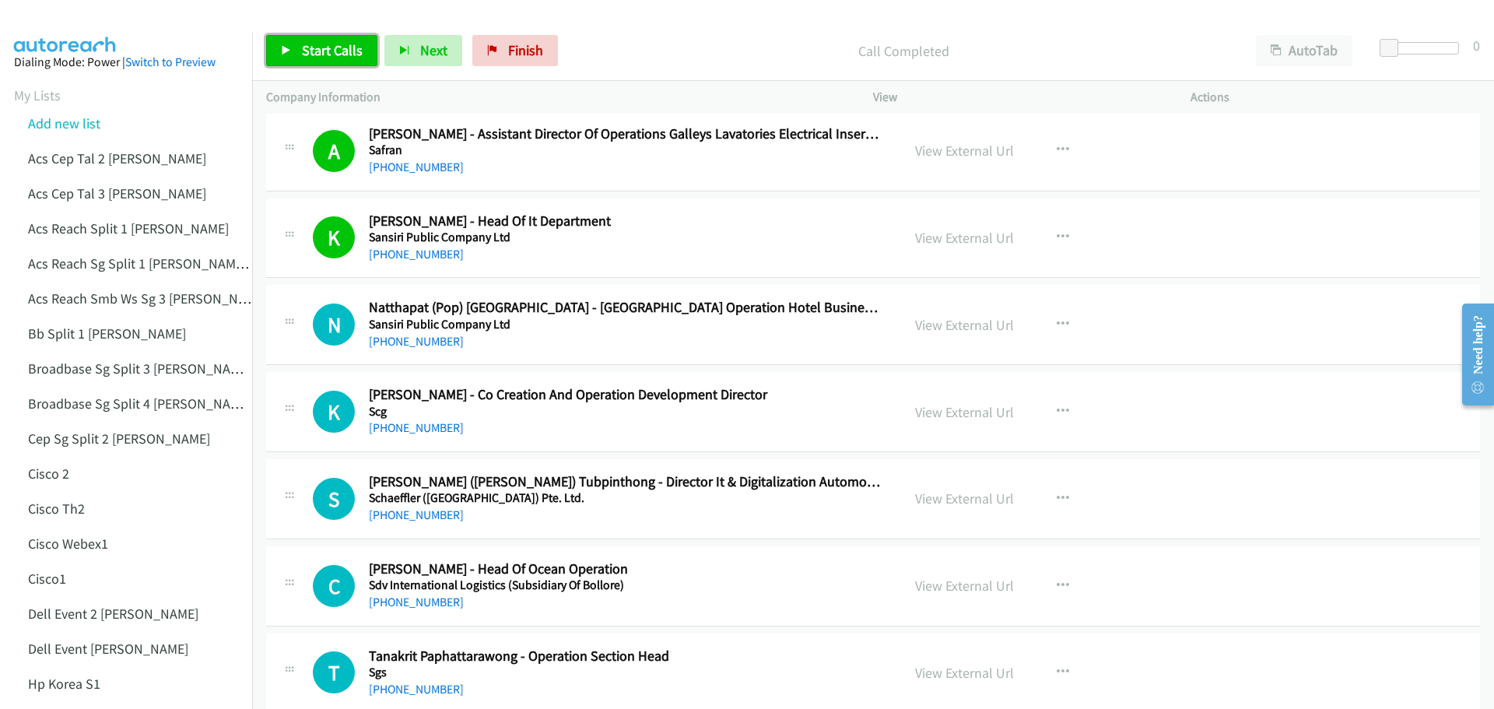
click at [311, 58] on span "Start Calls" at bounding box center [332, 50] width 61 height 18
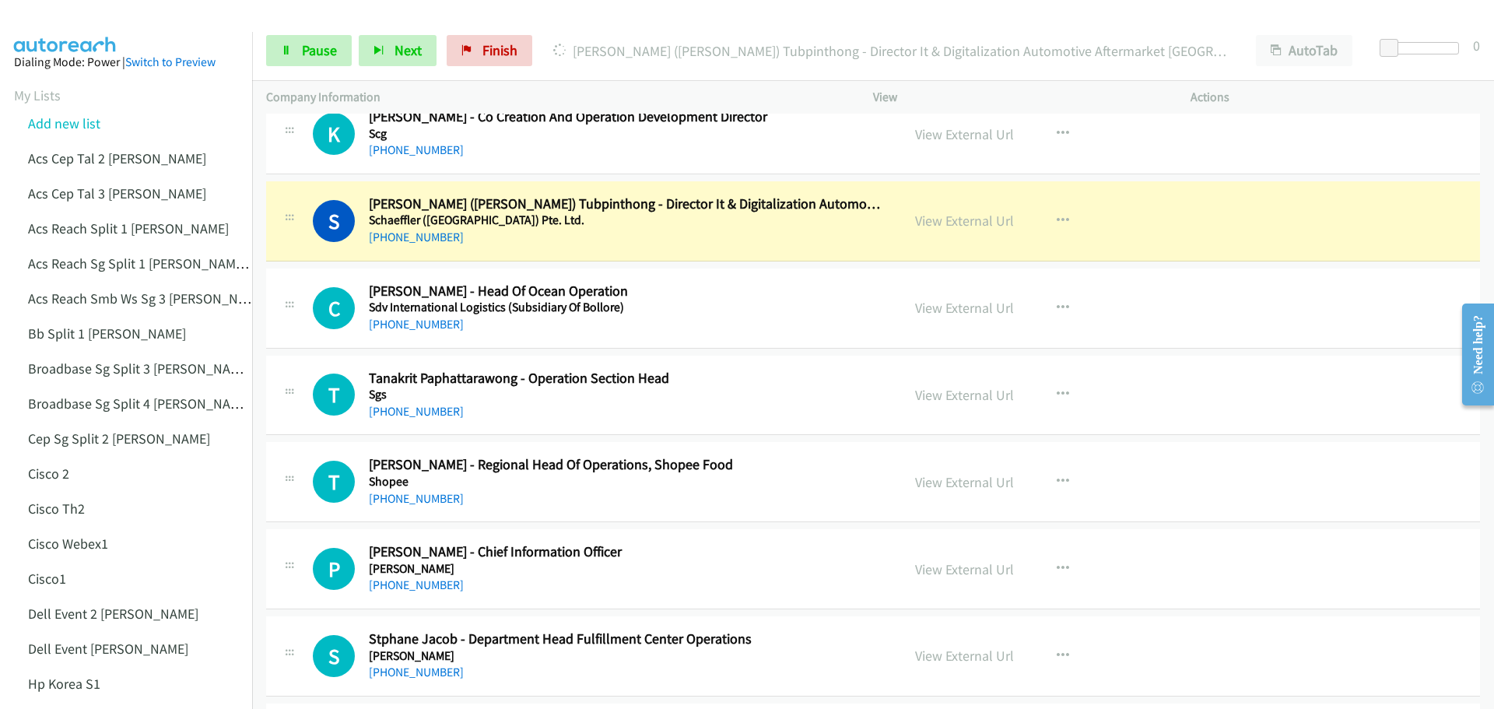
scroll to position [15588, 0]
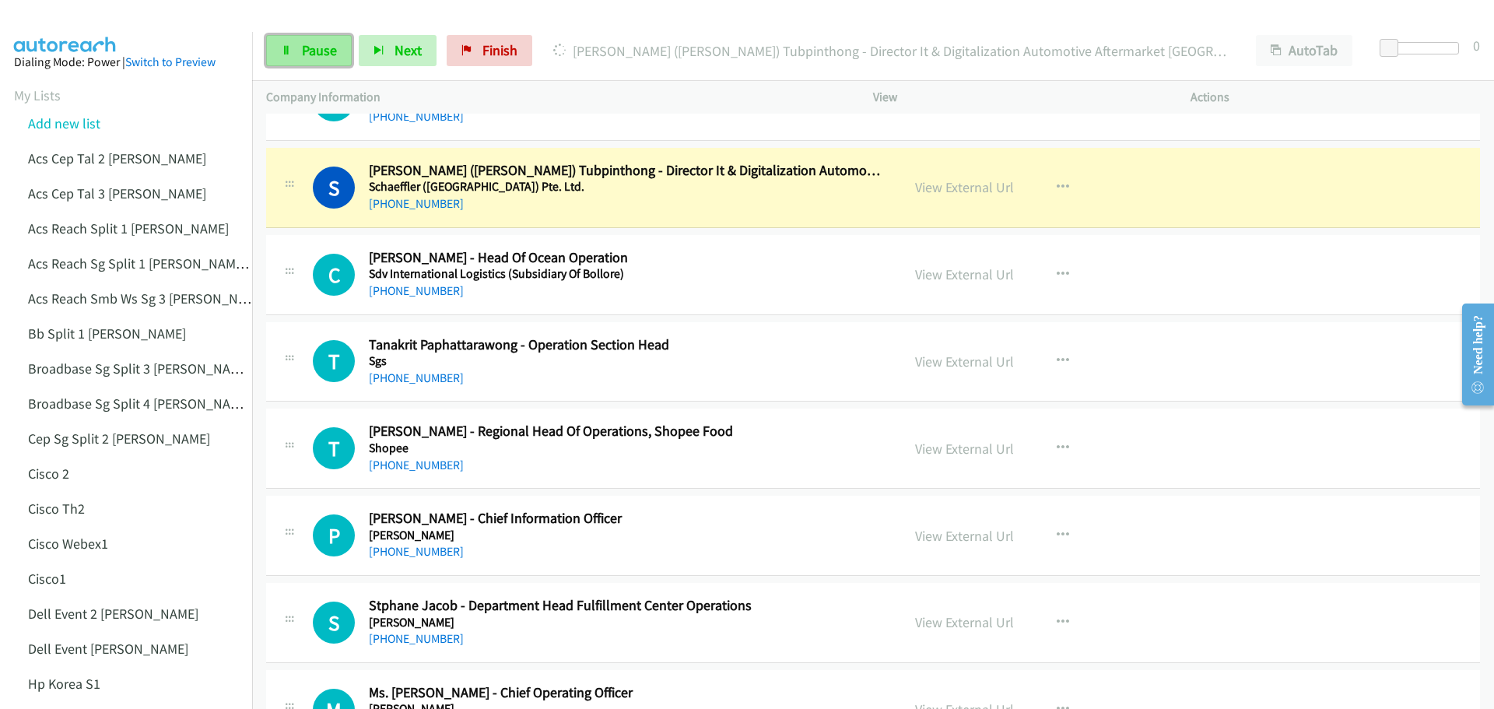
click at [317, 59] on link "Pause" at bounding box center [309, 50] width 86 height 31
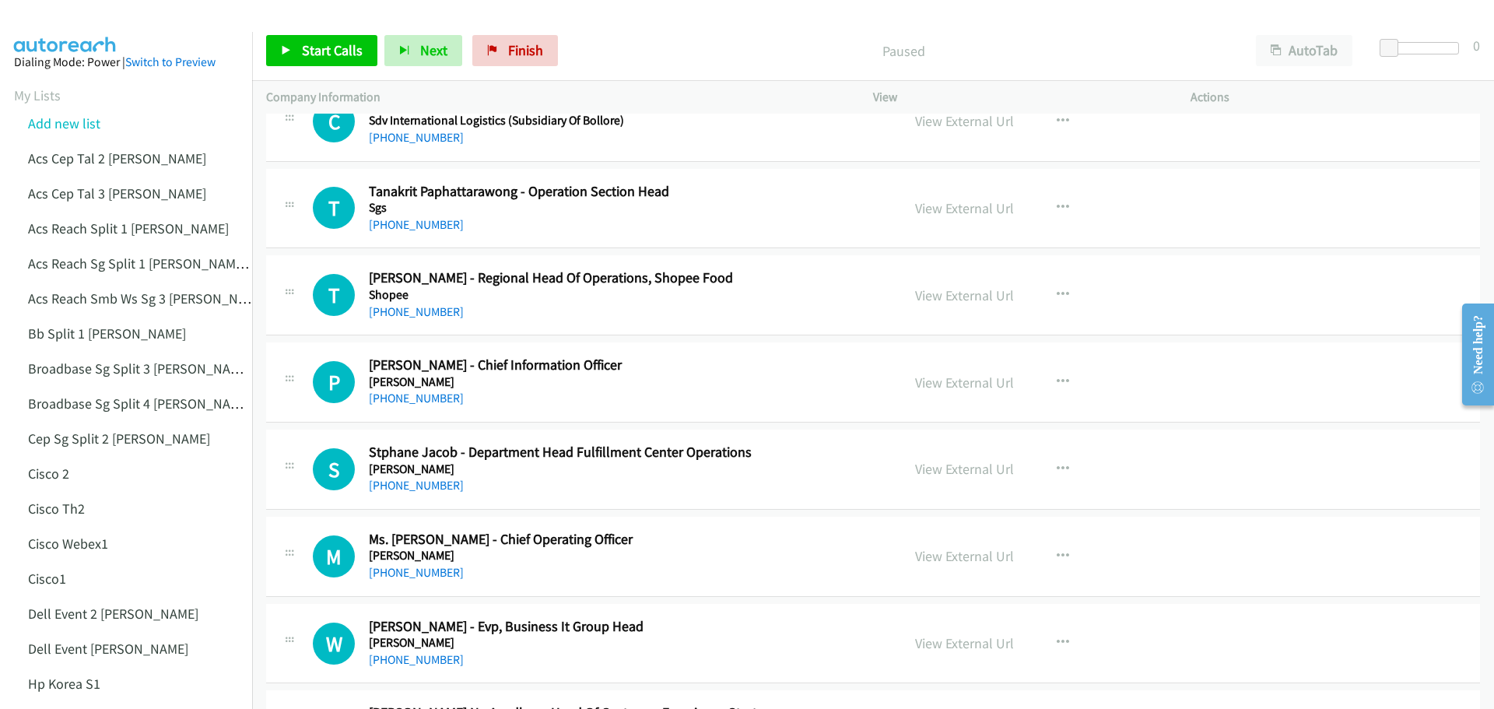
scroll to position [15743, 0]
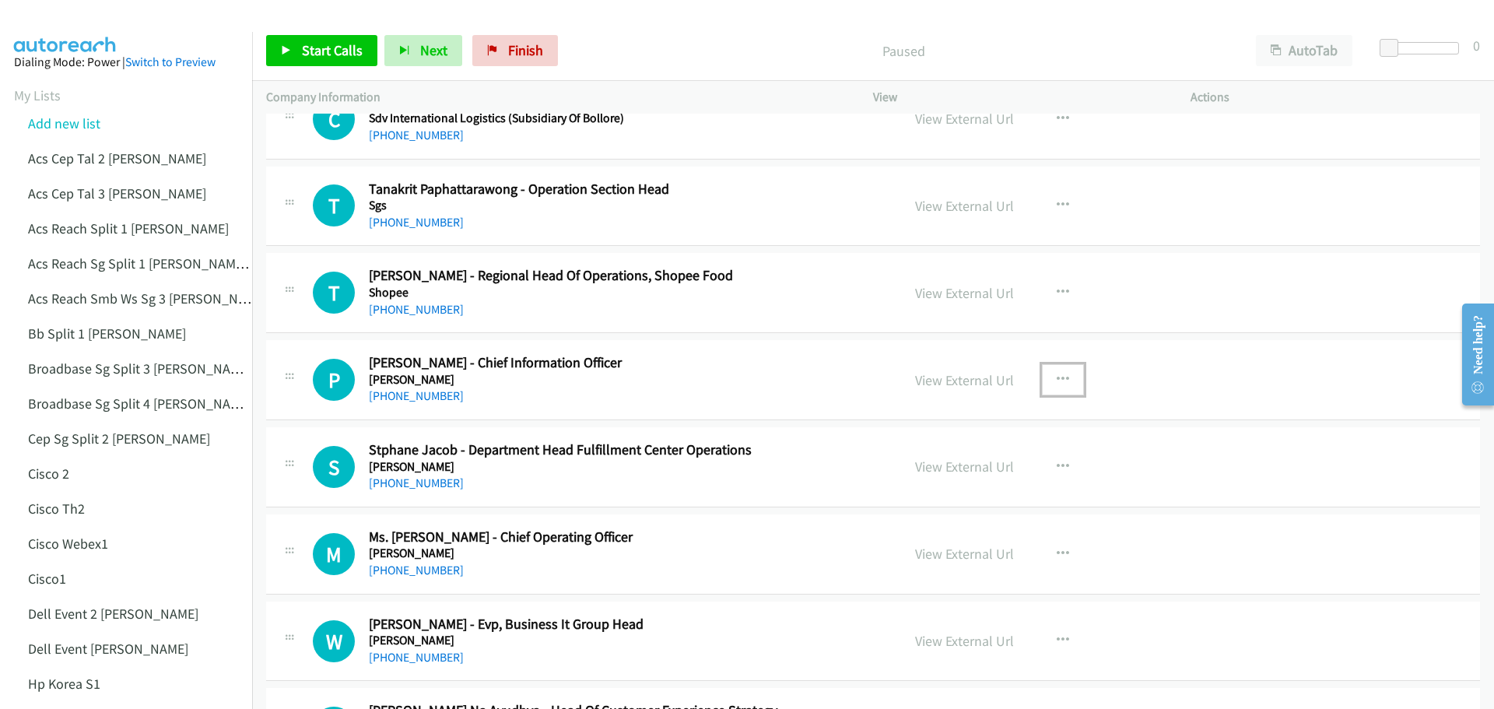
click at [1056, 380] on icon "button" at bounding box center [1062, 379] width 12 height 12
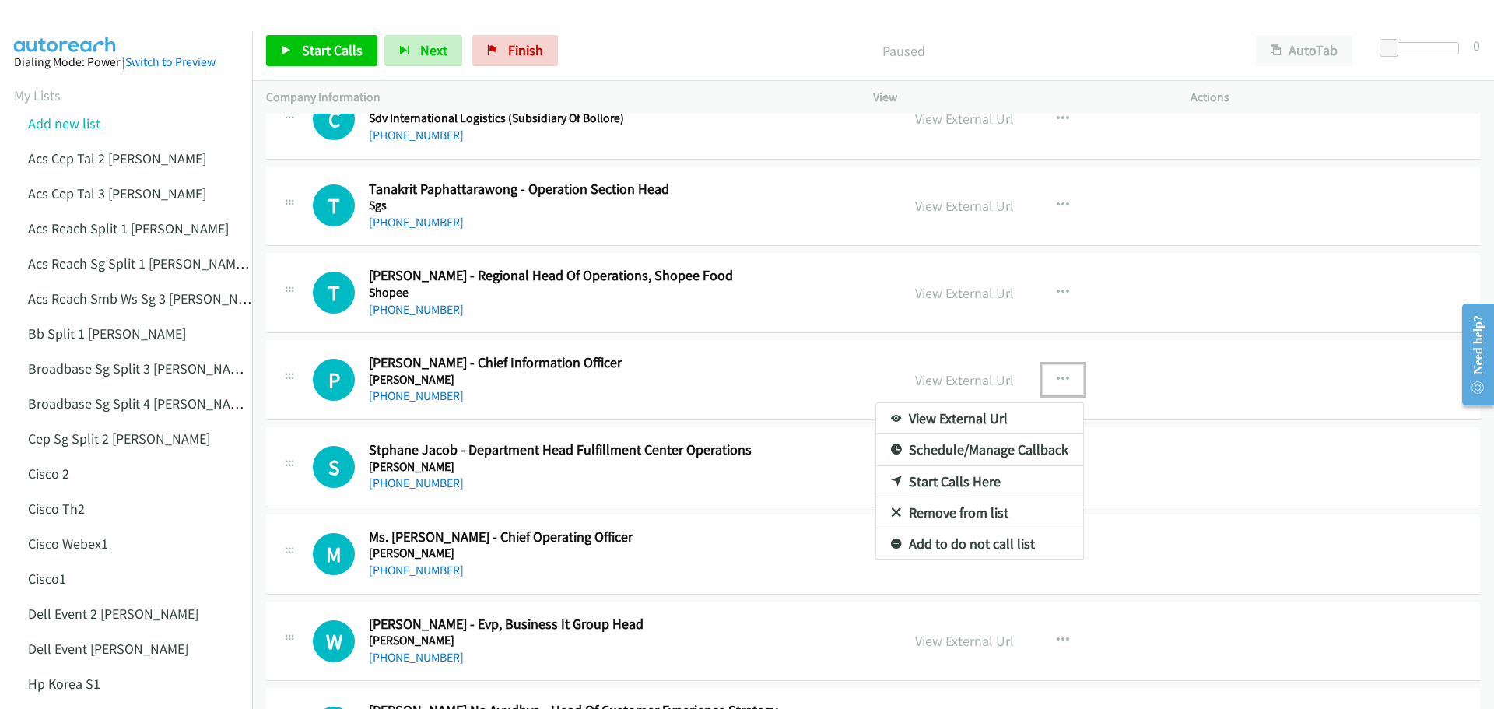
click at [971, 483] on link "Start Calls Here" at bounding box center [979, 481] width 207 height 31
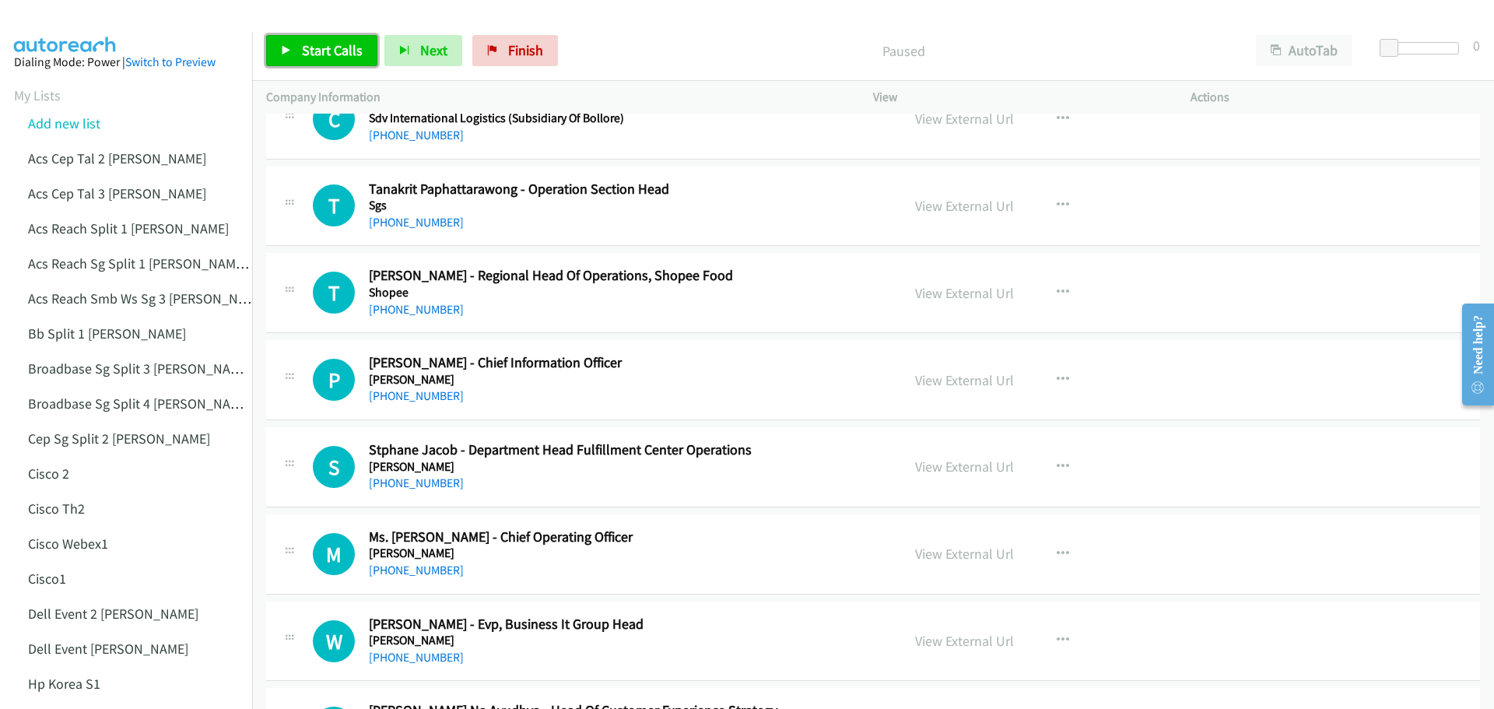
click at [324, 54] on span "Start Calls" at bounding box center [332, 50] width 61 height 18
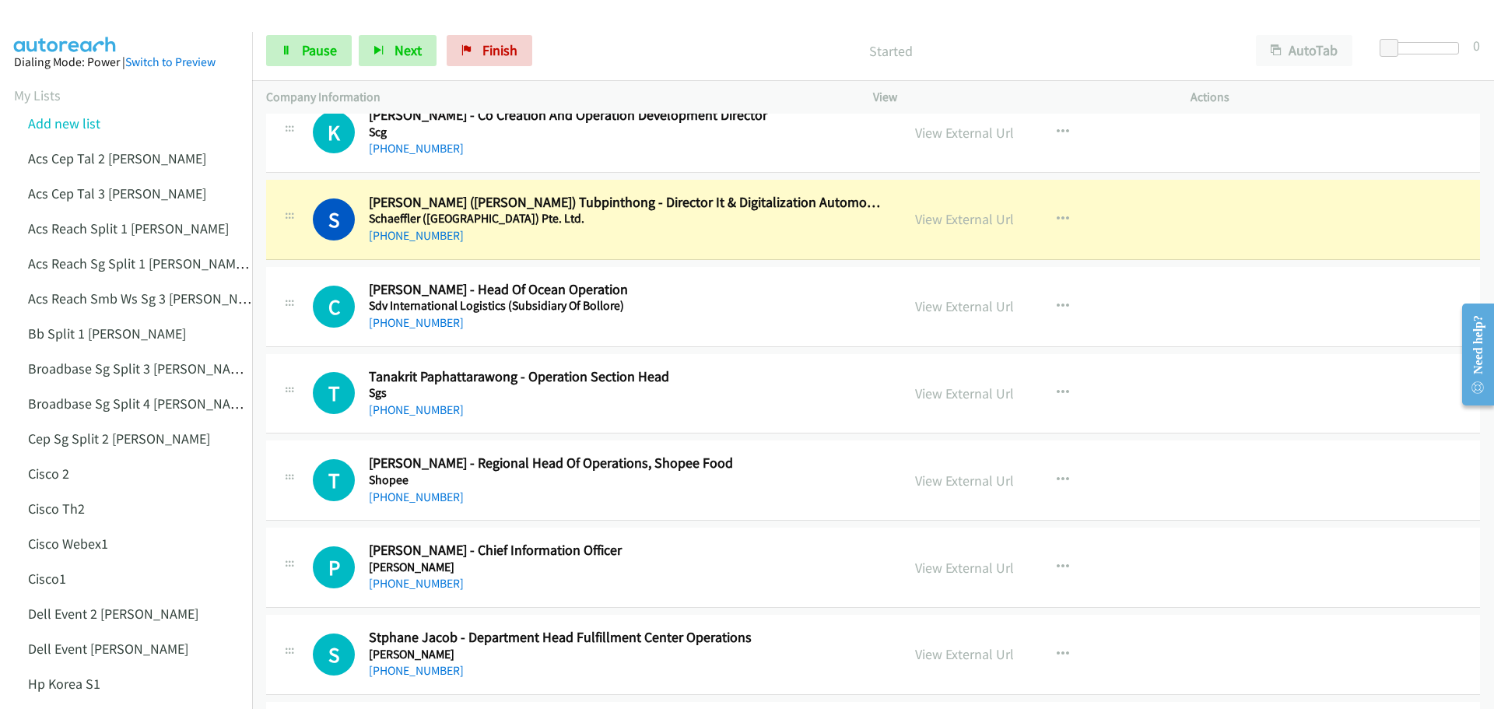
scroll to position [15510, 0]
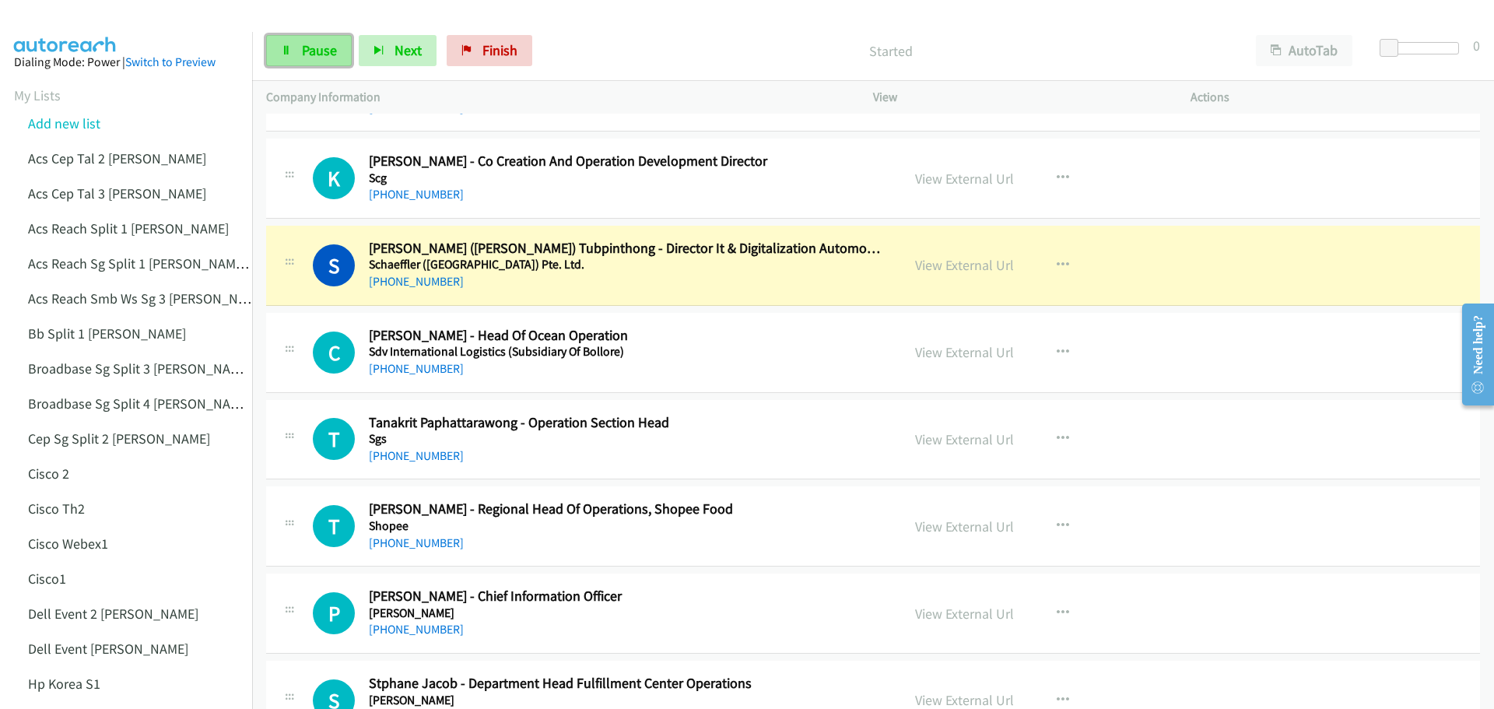
click at [309, 52] on span "Pause" at bounding box center [319, 50] width 35 height 18
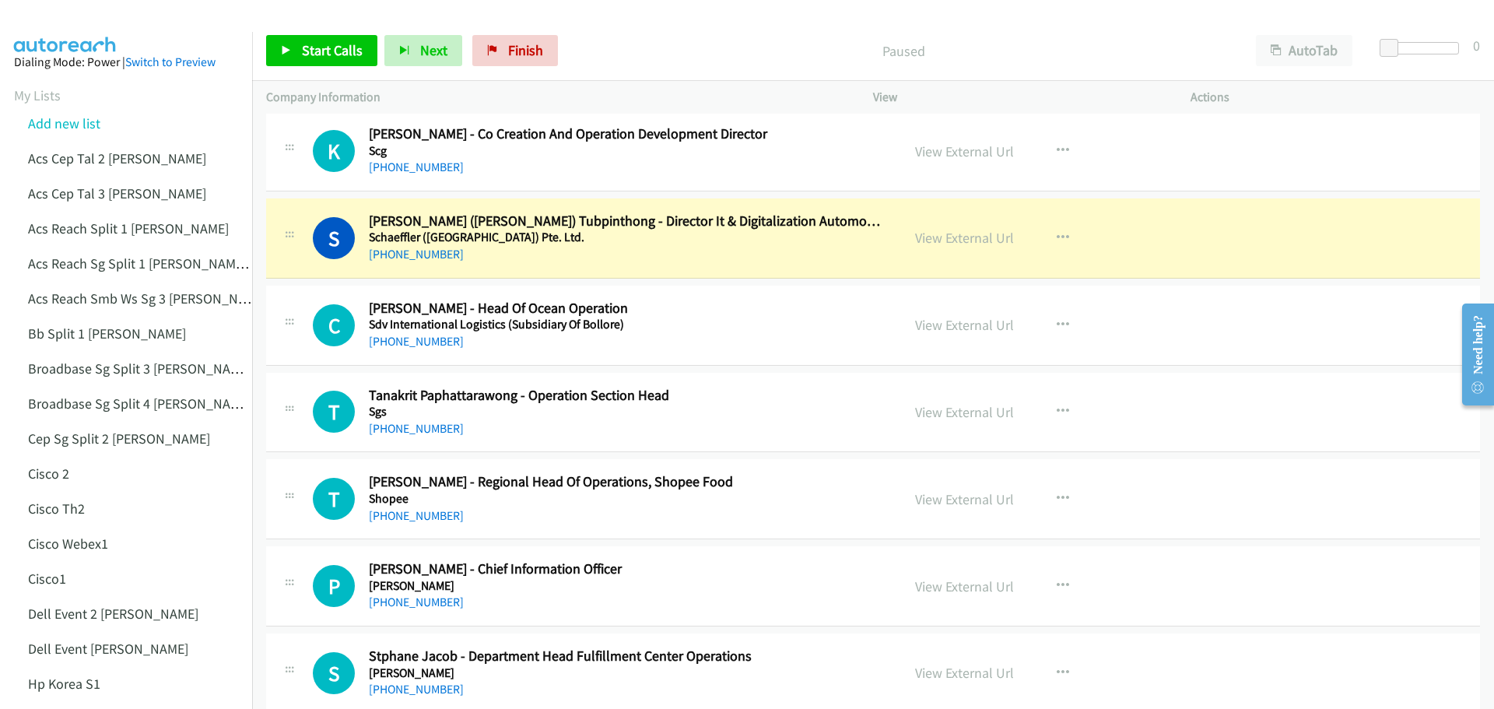
scroll to position [15588, 0]
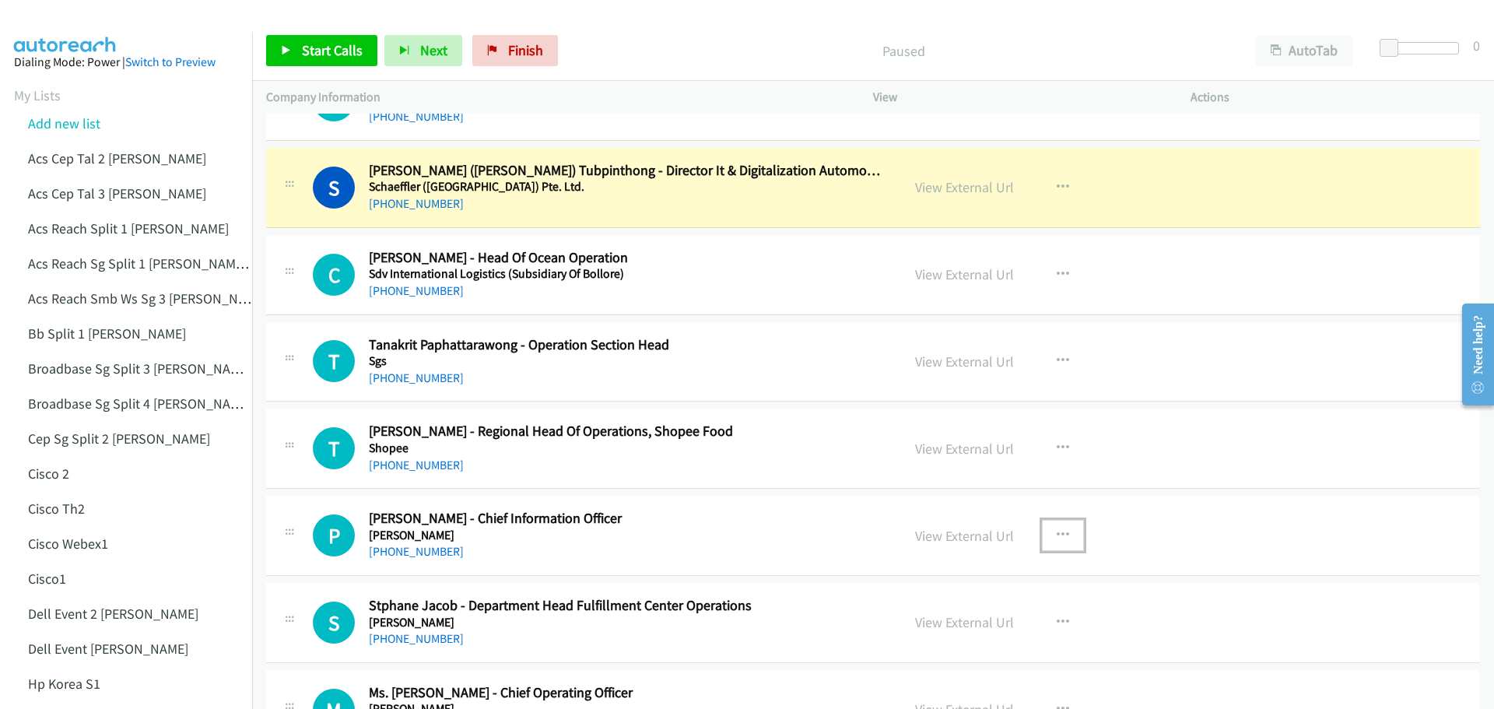
drag, startPoint x: 1058, startPoint y: 529, endPoint x: 1157, endPoint y: 581, distance: 111.7
click at [1157, 581] on td "S Callback Scheduled Stphane Jacob - Department Head Fulfillment Center Operati…" at bounding box center [872, 623] width 1241 height 87
click at [1059, 527] on button "button" at bounding box center [1063, 535] width 42 height 31
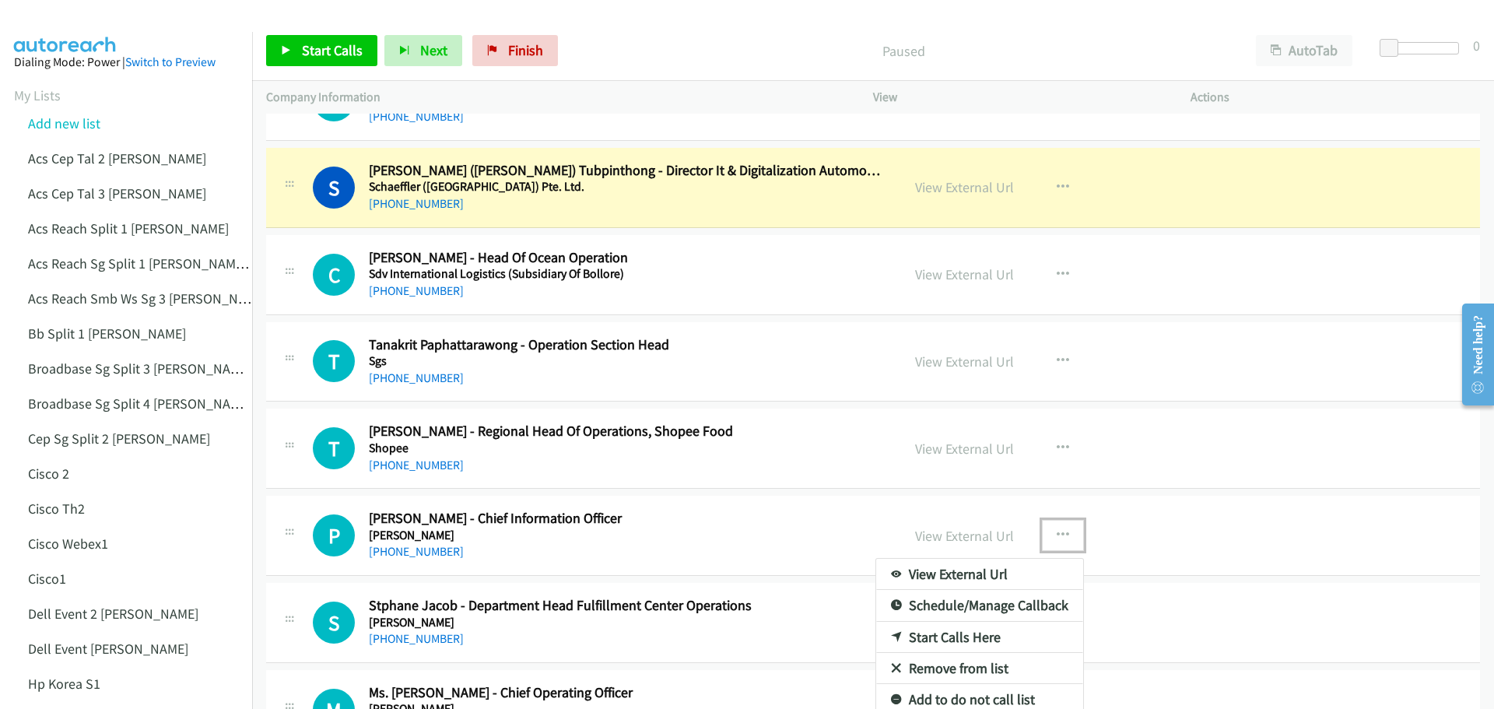
click at [953, 640] on link "Start Calls Here" at bounding box center [979, 637] width 207 height 31
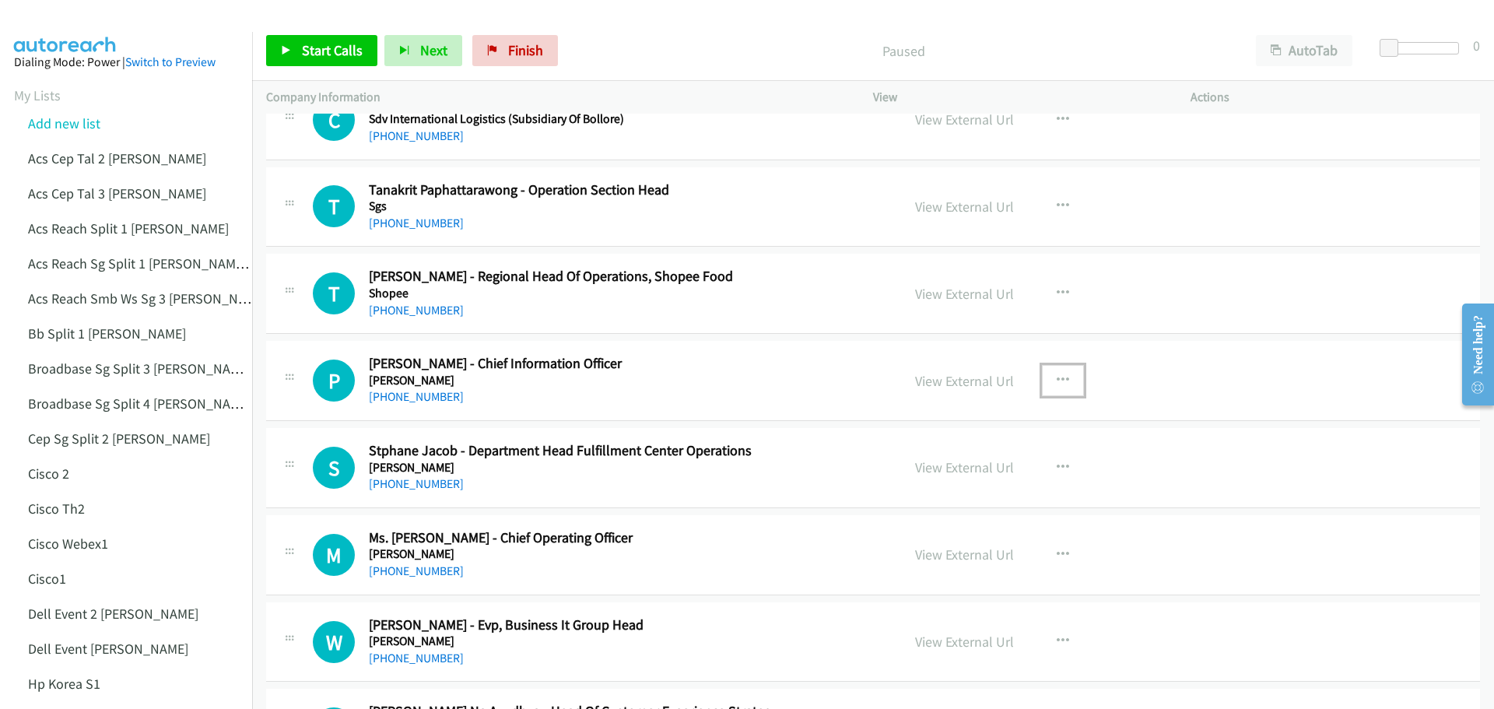
scroll to position [15743, 0]
click at [1048, 380] on button "button" at bounding box center [1063, 379] width 42 height 31
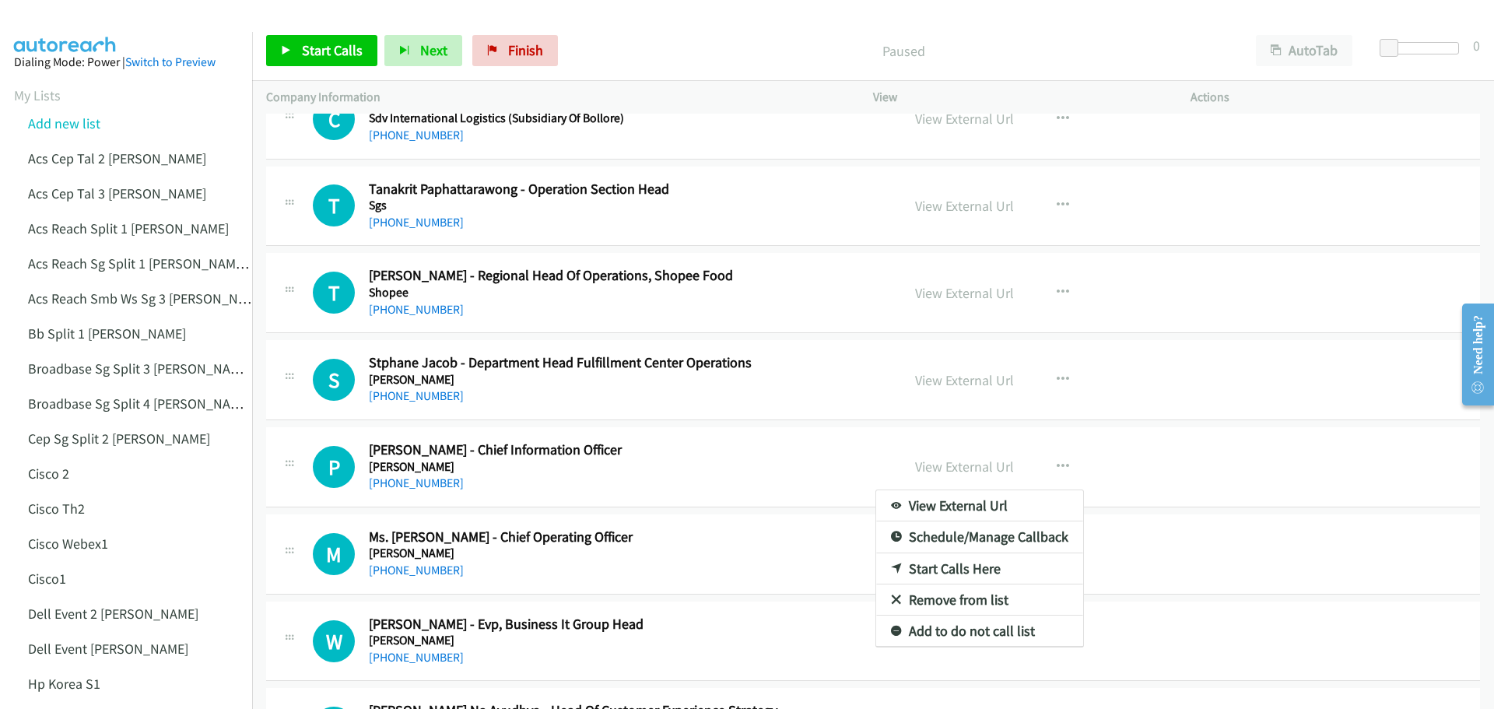
click at [339, 52] on div at bounding box center [747, 354] width 1494 height 709
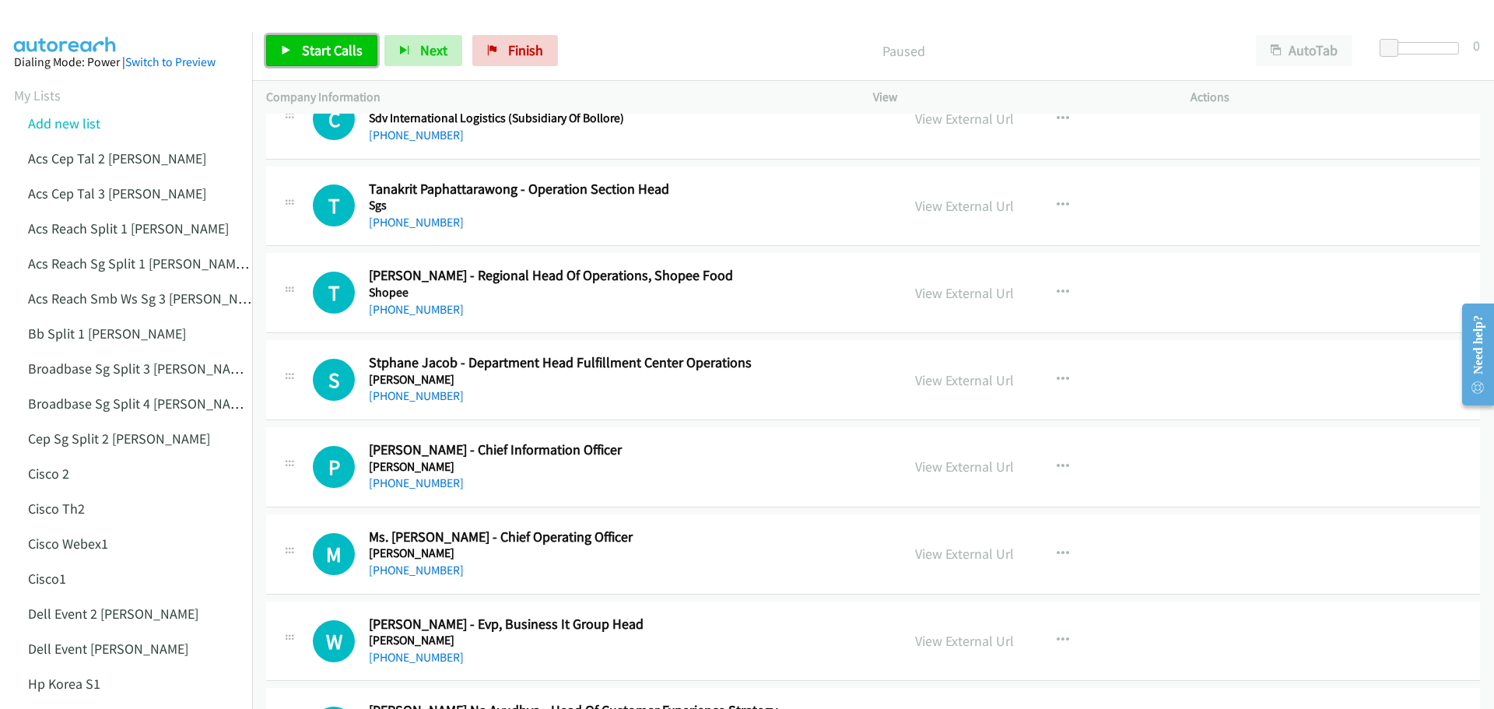
click at [329, 49] on span "Start Calls" at bounding box center [332, 50] width 61 height 18
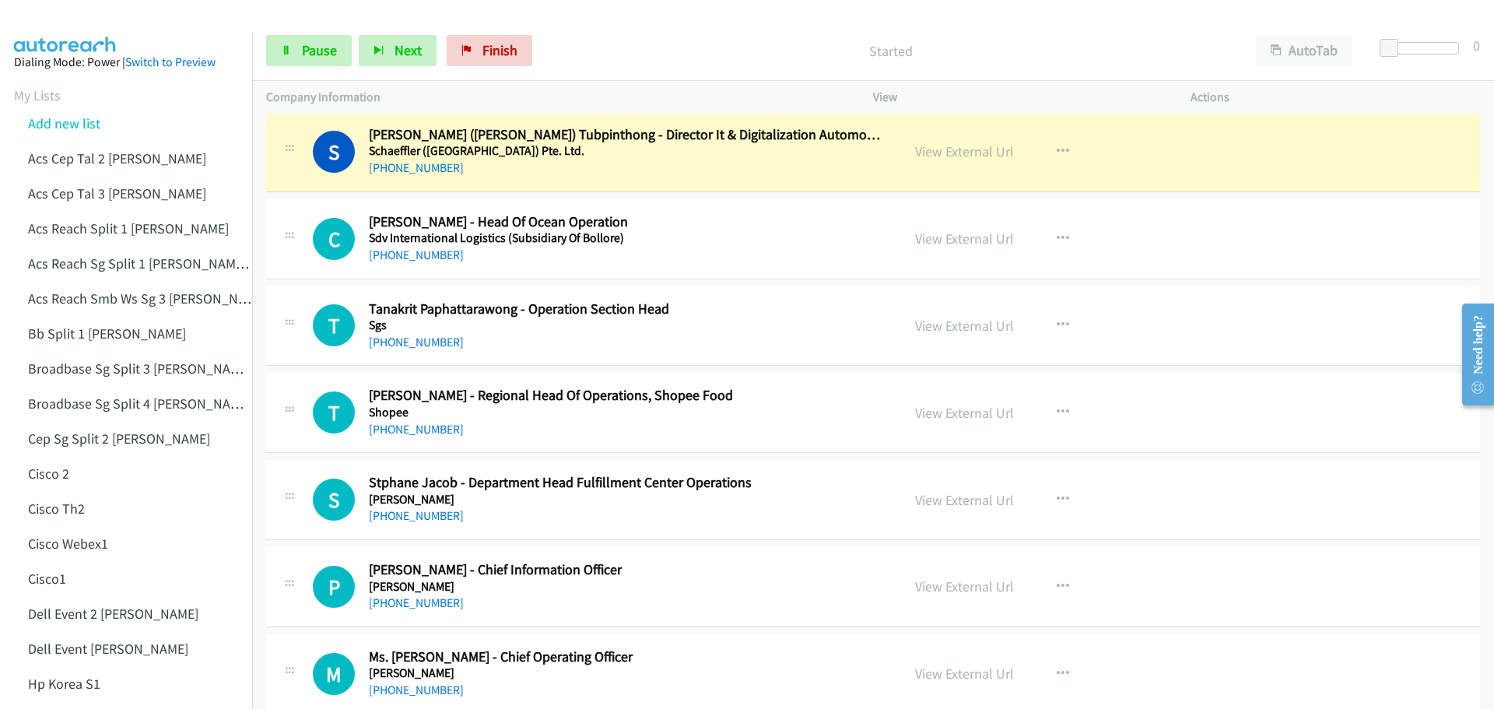
scroll to position [15588, 0]
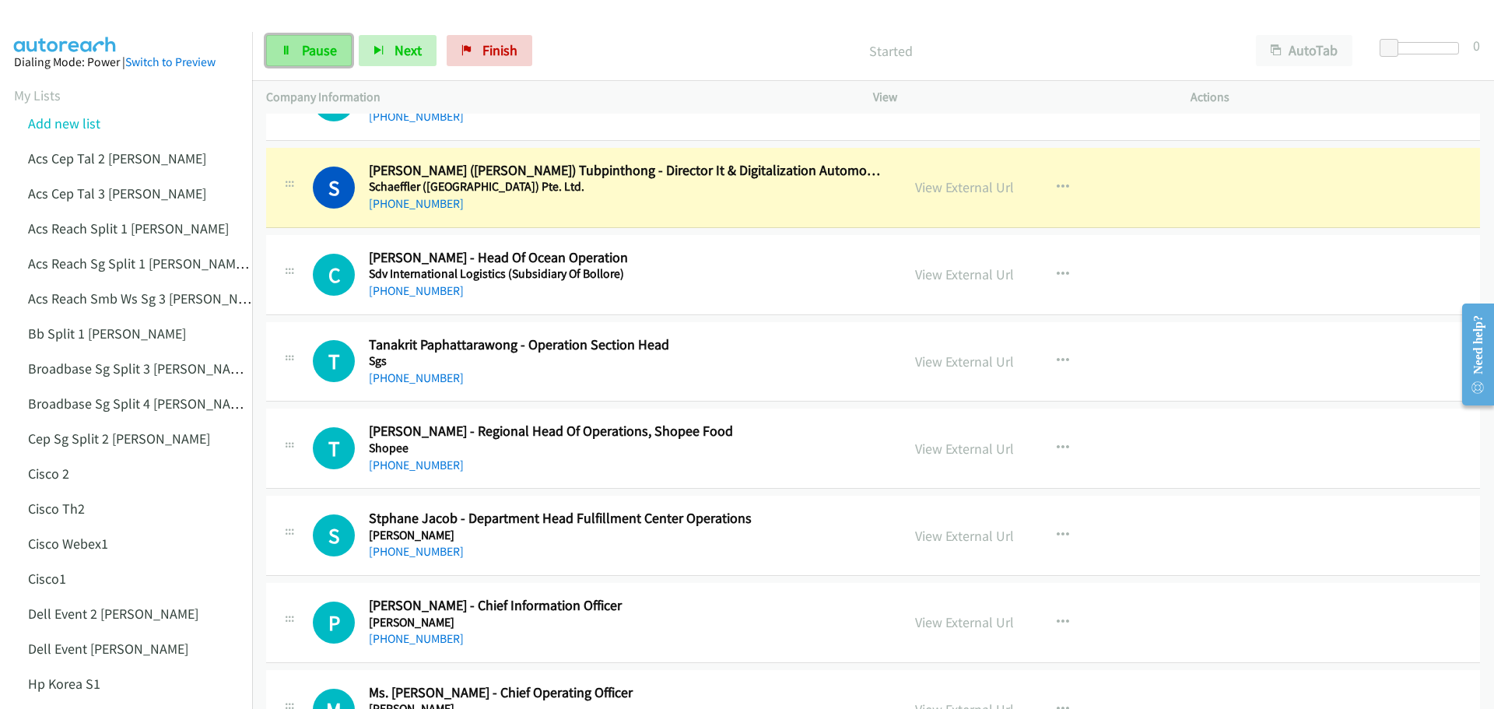
click at [317, 37] on link "Pause" at bounding box center [309, 50] width 86 height 31
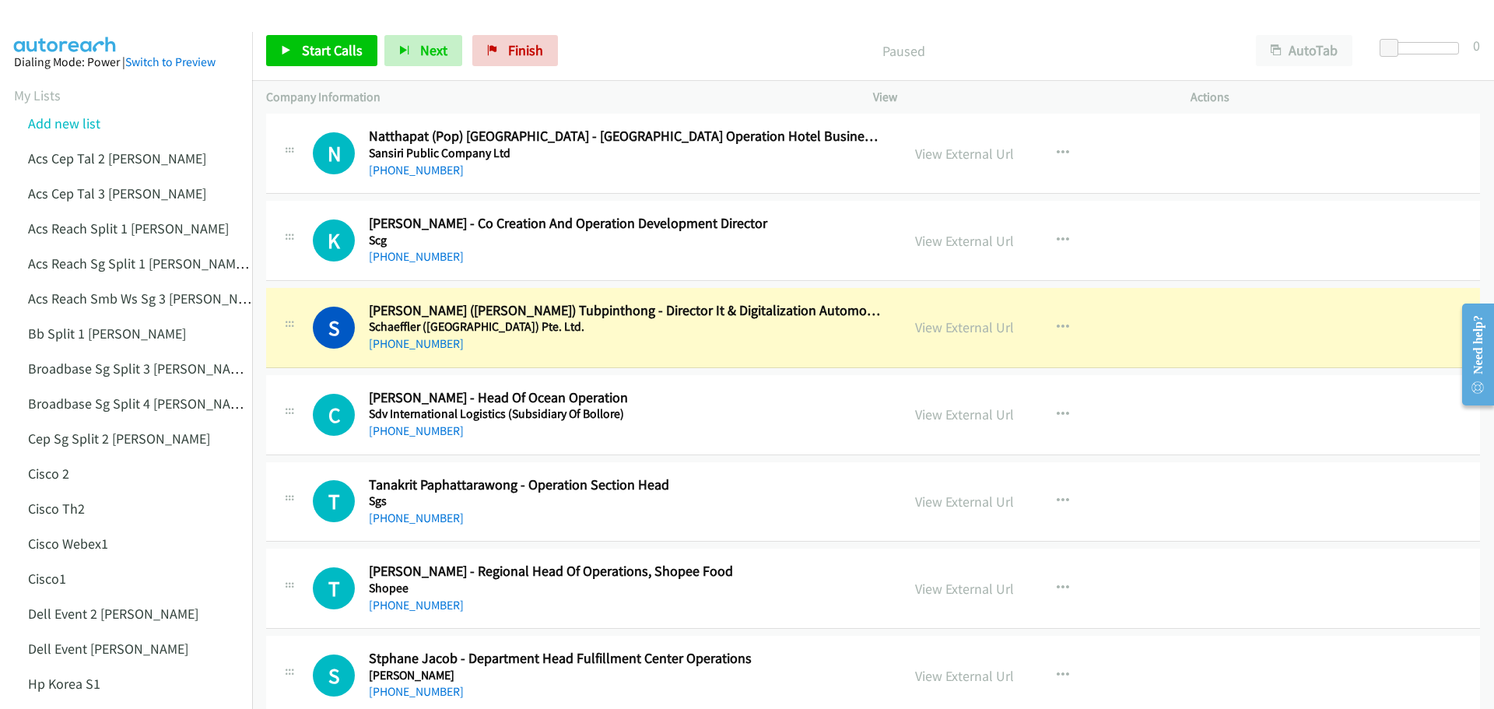
scroll to position [15432, 0]
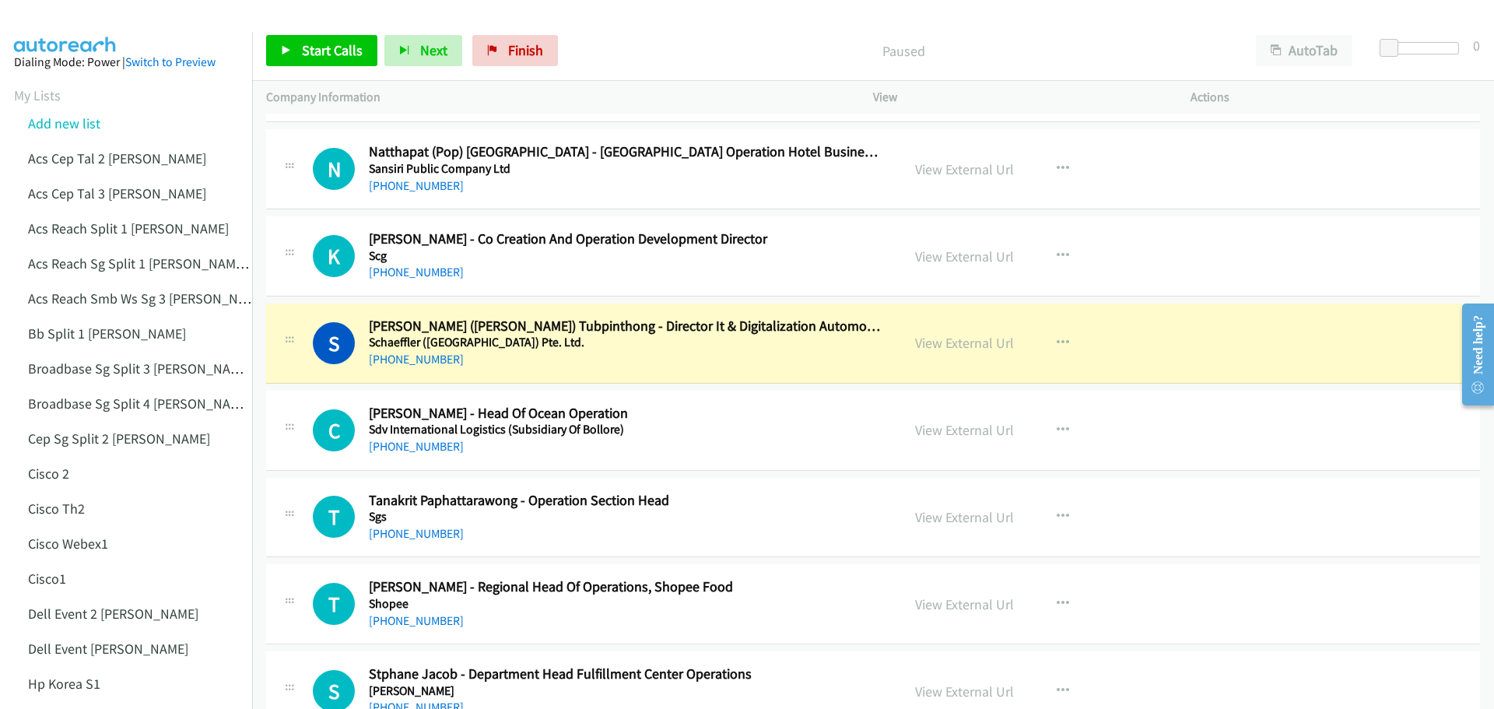
drag, startPoint x: 954, startPoint y: 348, endPoint x: 1210, endPoint y: 257, distance: 271.6
click at [1241, 257] on div "K Callback Scheduled [PERSON_NAME] - Co Creation And Operation Development Dire…" at bounding box center [872, 256] width 1213 height 80
click at [959, 345] on link "View External Url" at bounding box center [964, 343] width 99 height 18
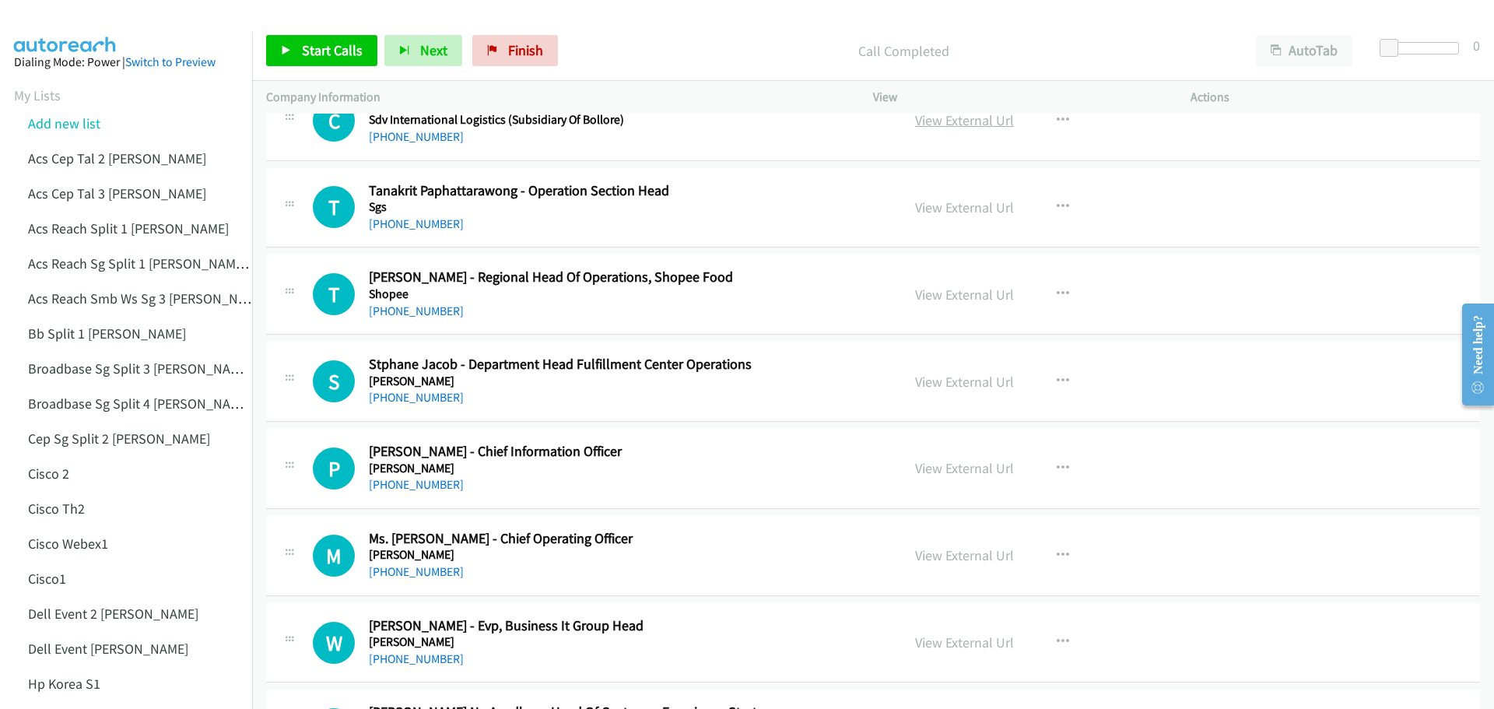
scroll to position [15743, 0]
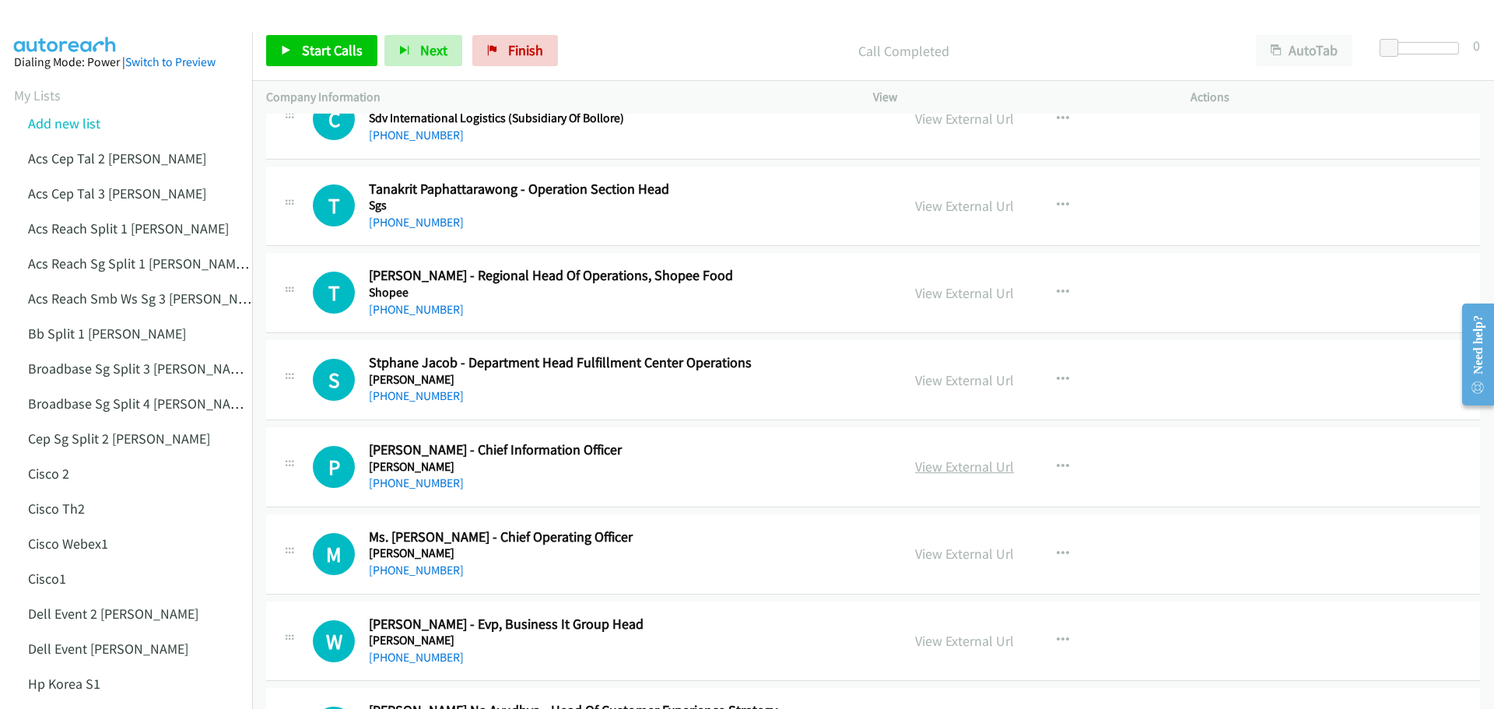
click at [958, 468] on link "View External Url" at bounding box center [964, 466] width 99 height 18
click at [962, 552] on link "View External Url" at bounding box center [964, 554] width 99 height 18
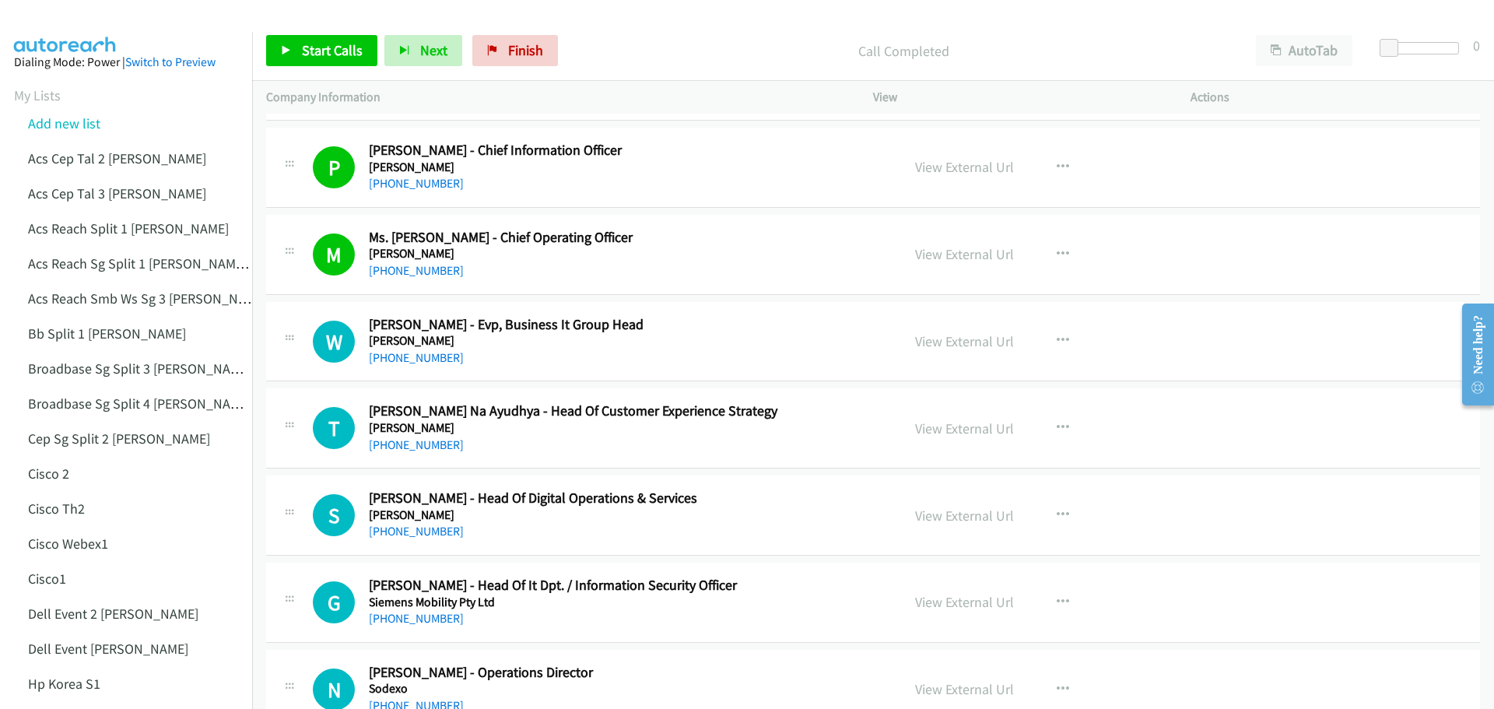
scroll to position [16055, 0]
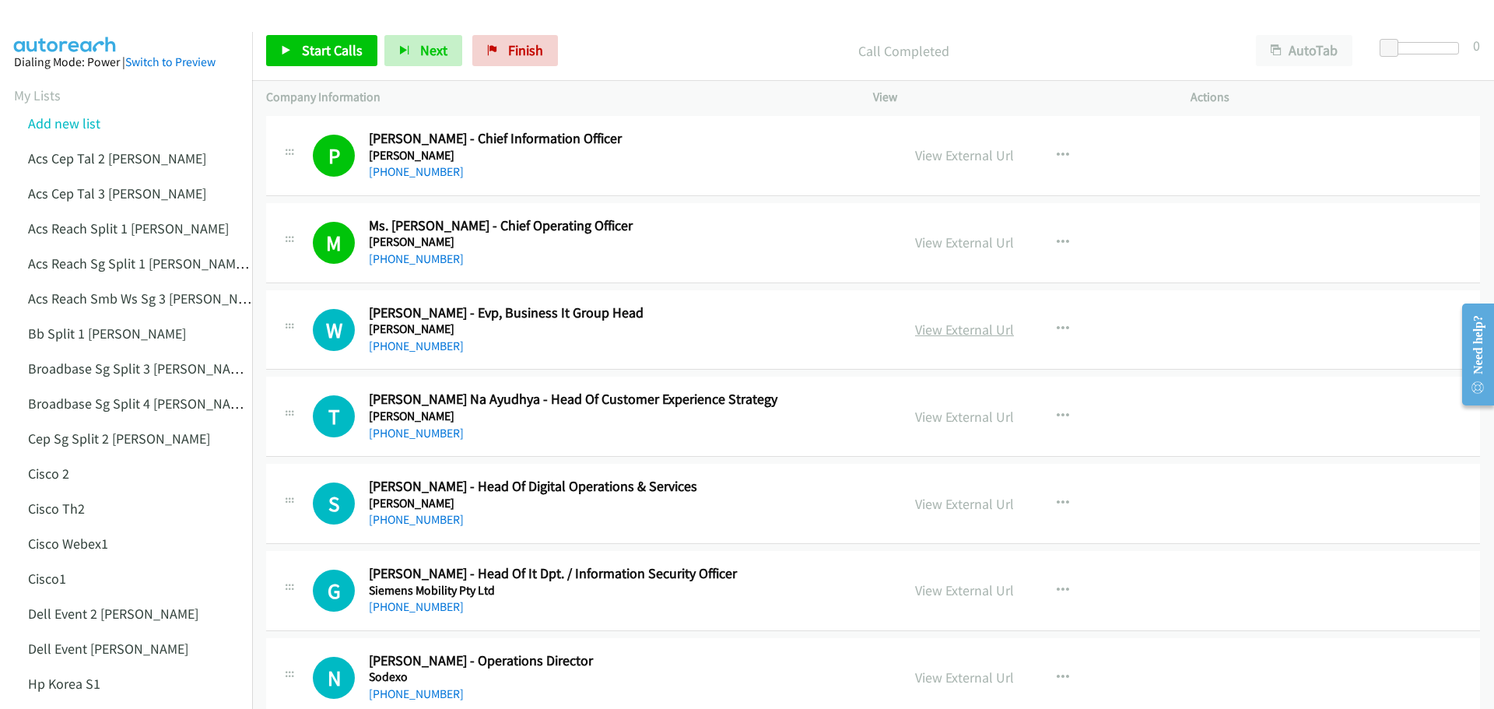
click at [974, 338] on link "View External Url" at bounding box center [964, 329] width 99 height 18
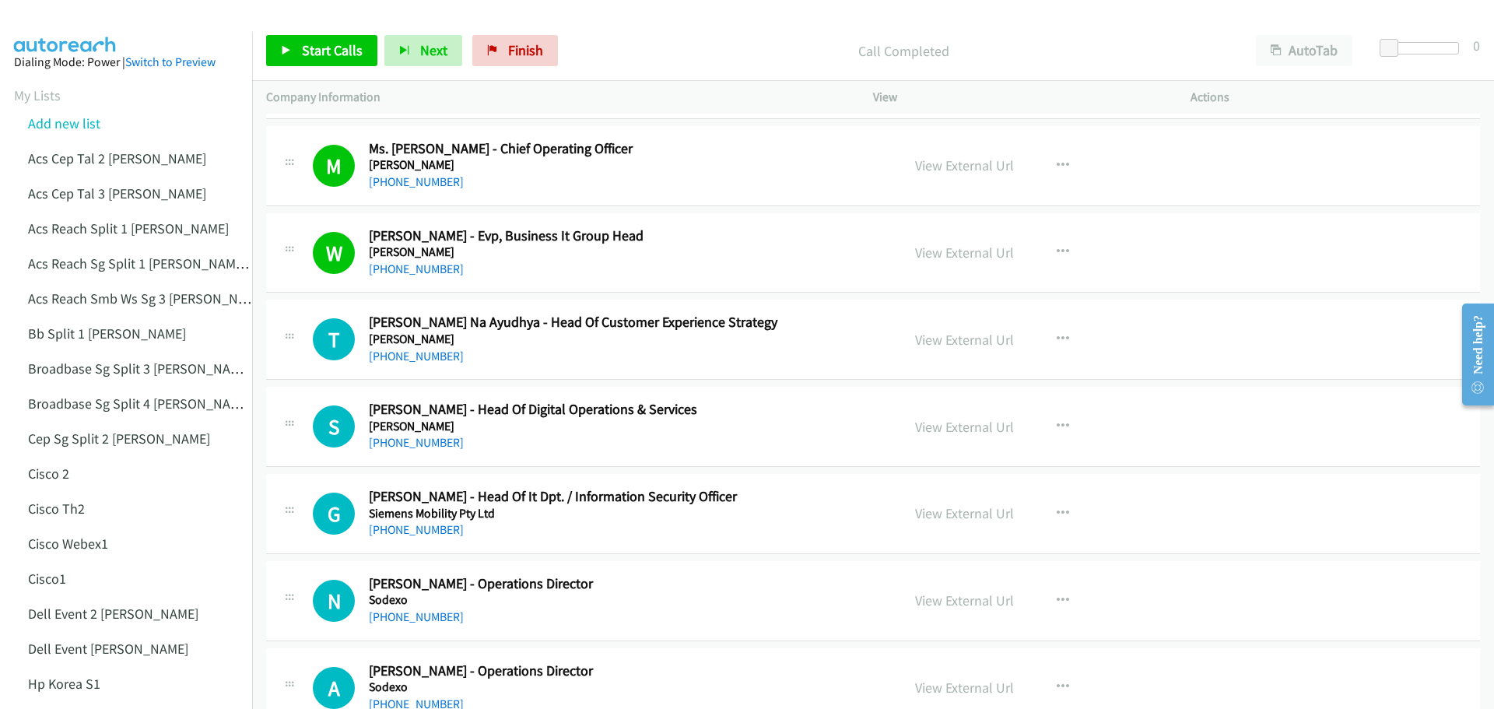
scroll to position [16132, 0]
click at [977, 341] on link "View External Url" at bounding box center [964, 339] width 99 height 18
click at [973, 427] on link "View External Url" at bounding box center [964, 426] width 99 height 18
click at [974, 433] on link "View External Url" at bounding box center [964, 426] width 99 height 18
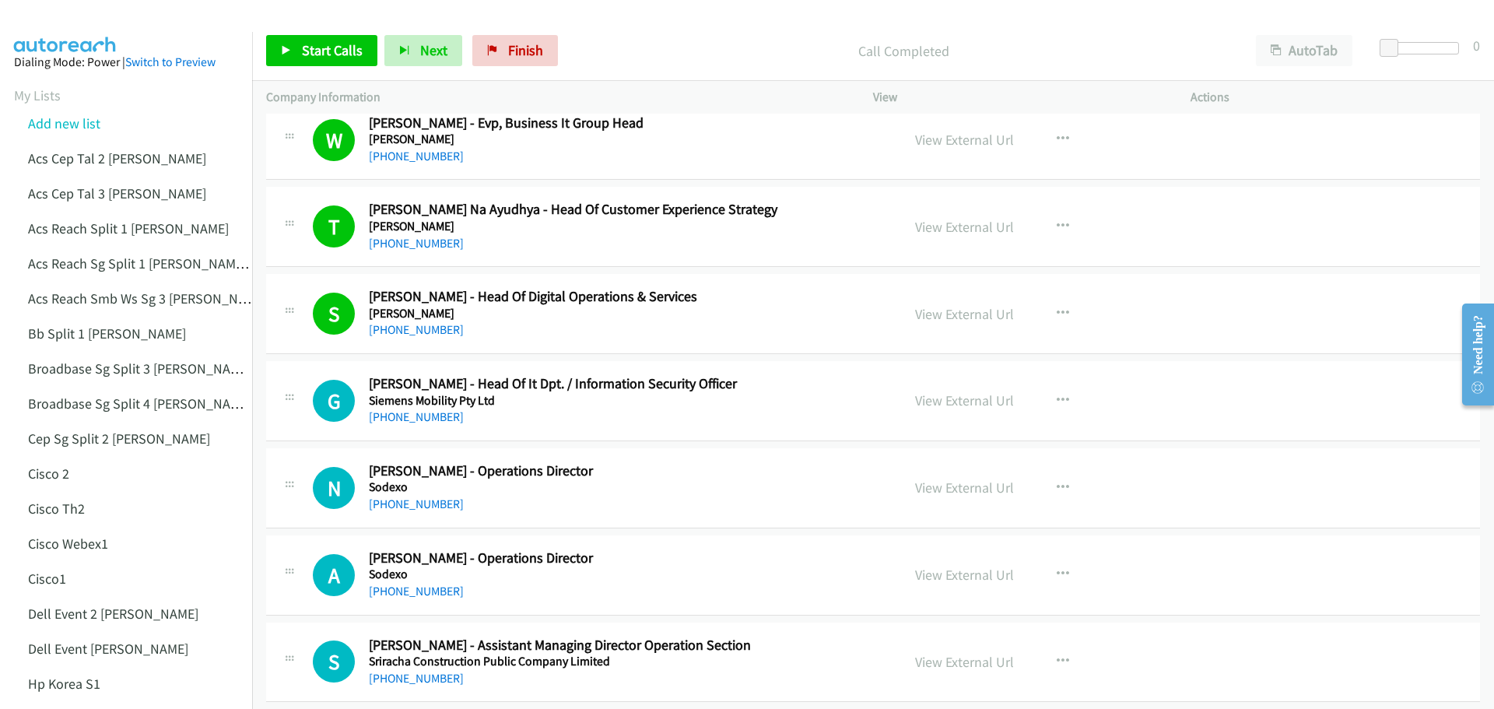
scroll to position [16366, 0]
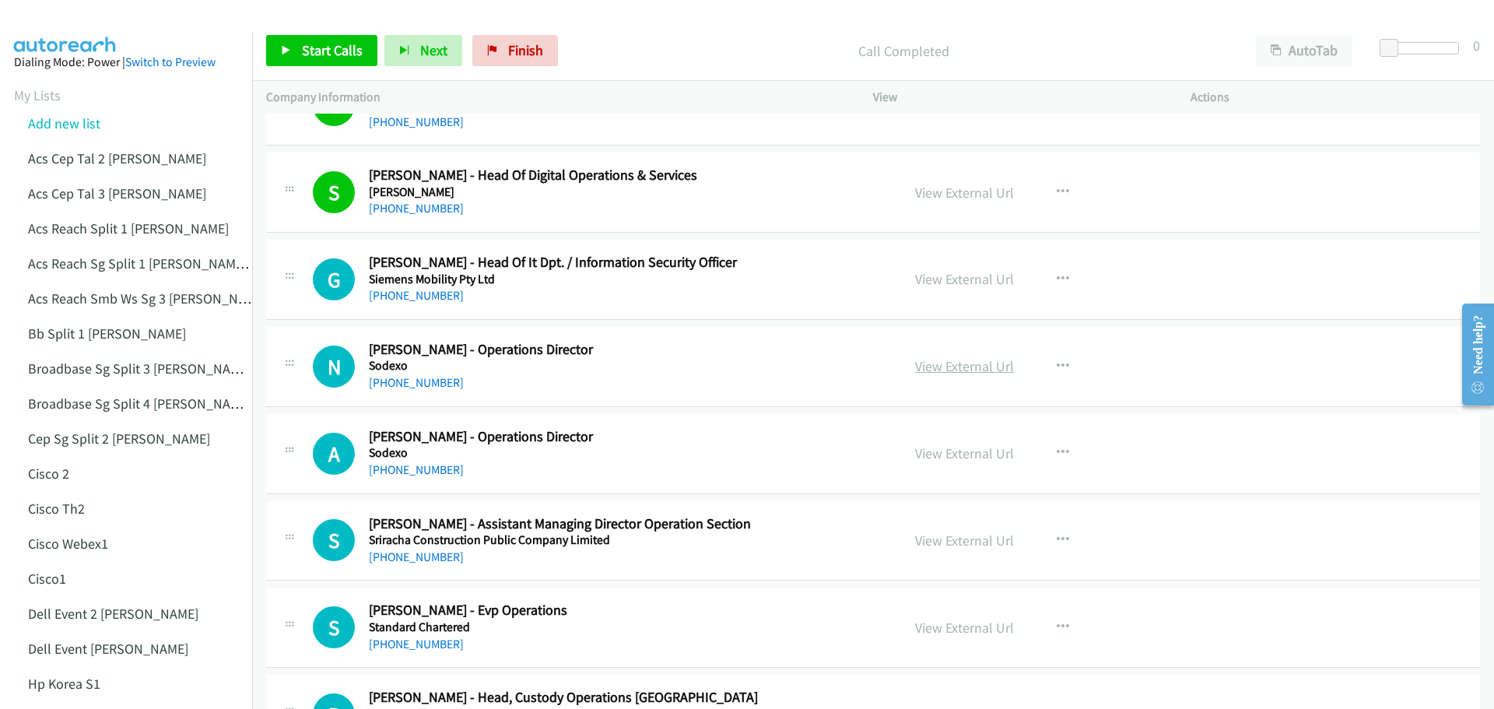
click at [956, 360] on link "View External Url" at bounding box center [964, 366] width 99 height 18
click at [324, 47] on span "Start Calls" at bounding box center [332, 50] width 61 height 18
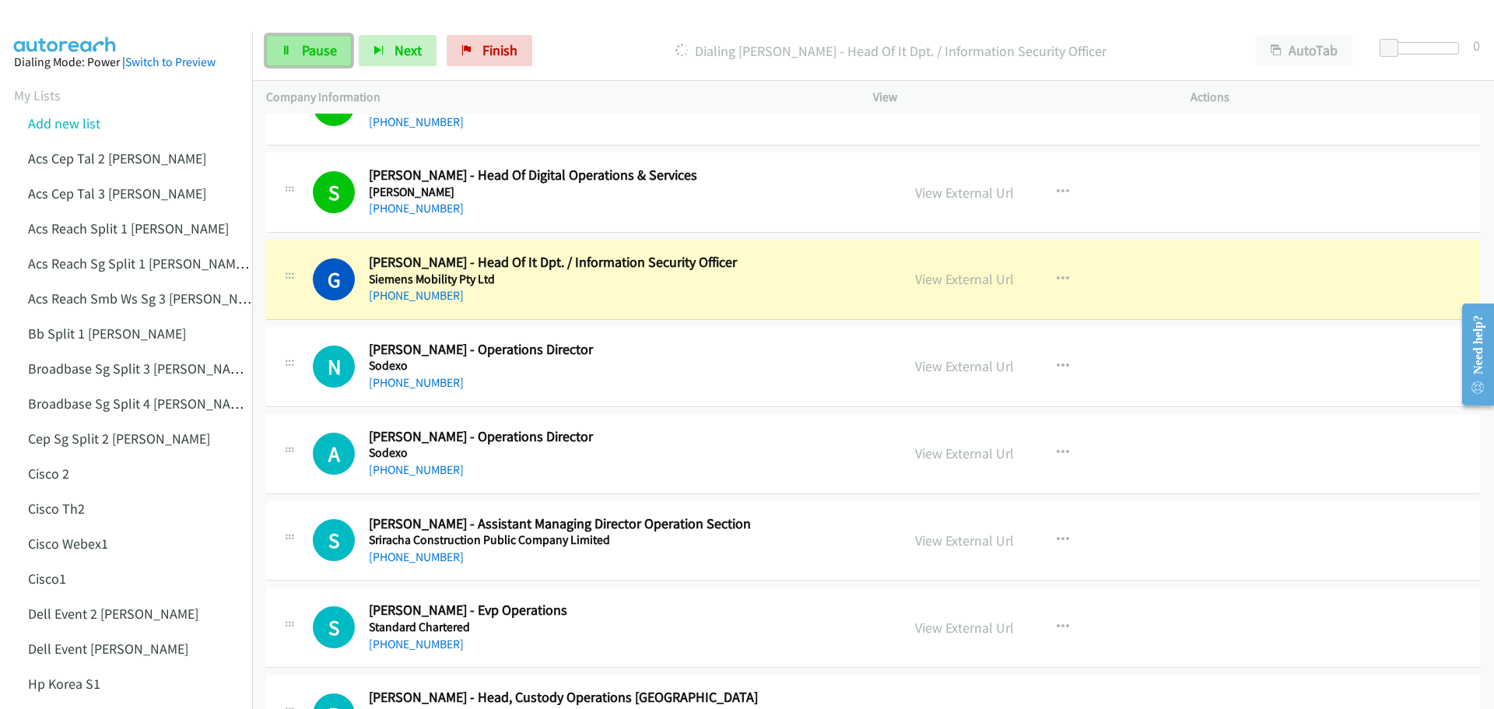
click at [333, 40] on link "Pause" at bounding box center [309, 50] width 86 height 31
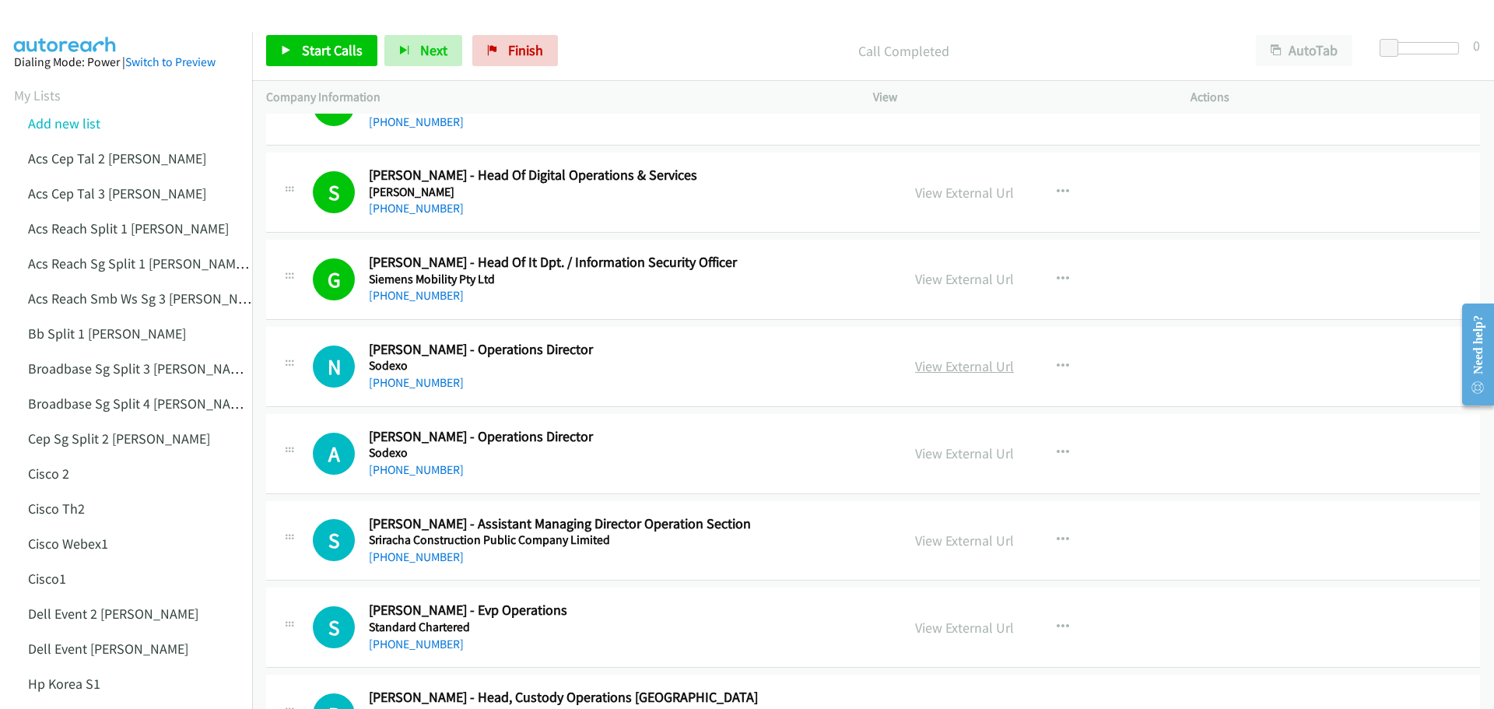
click at [942, 370] on link "View External Url" at bounding box center [964, 366] width 99 height 18
click at [954, 456] on link "View External Url" at bounding box center [964, 453] width 99 height 18
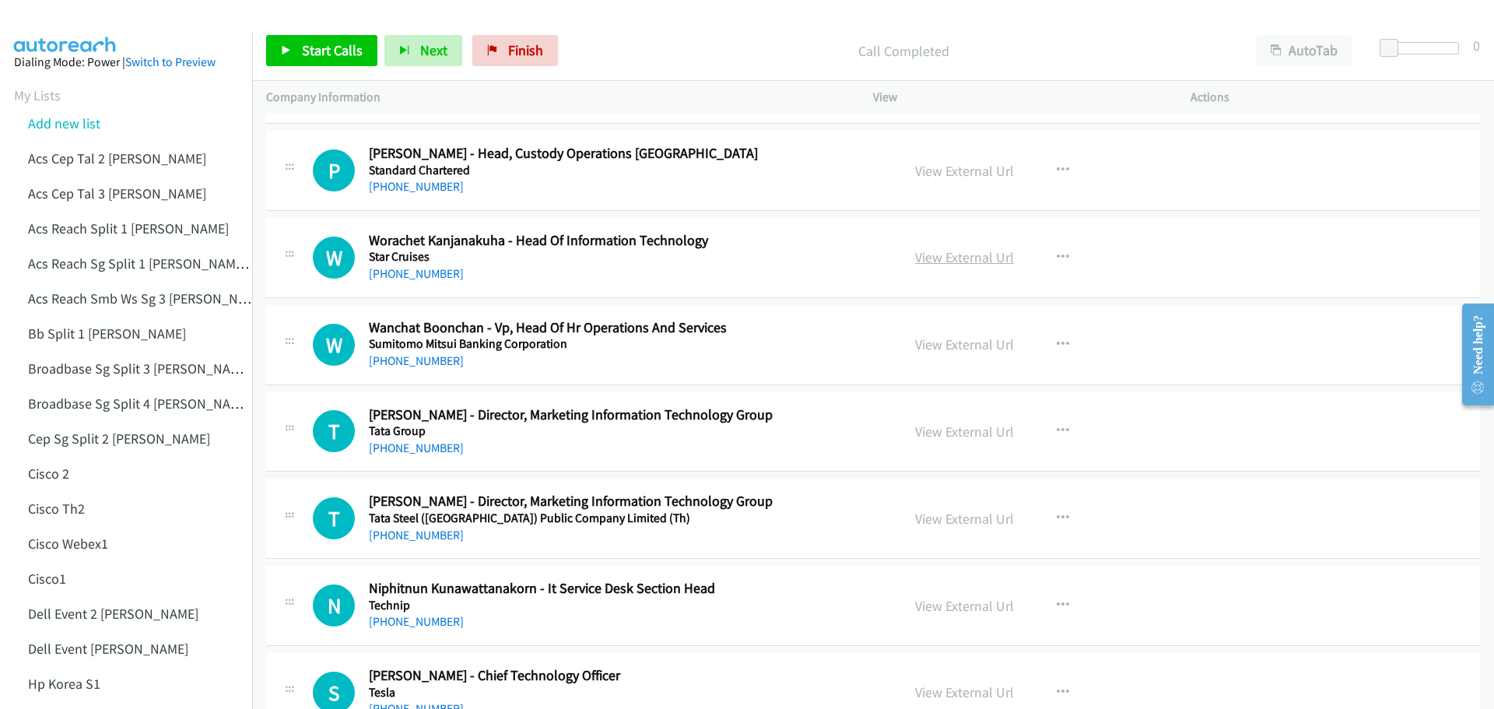
scroll to position [16910, 0]
click at [973, 252] on link "View External Url" at bounding box center [964, 256] width 99 height 18
click at [972, 428] on link "View External Url" at bounding box center [964, 431] width 99 height 18
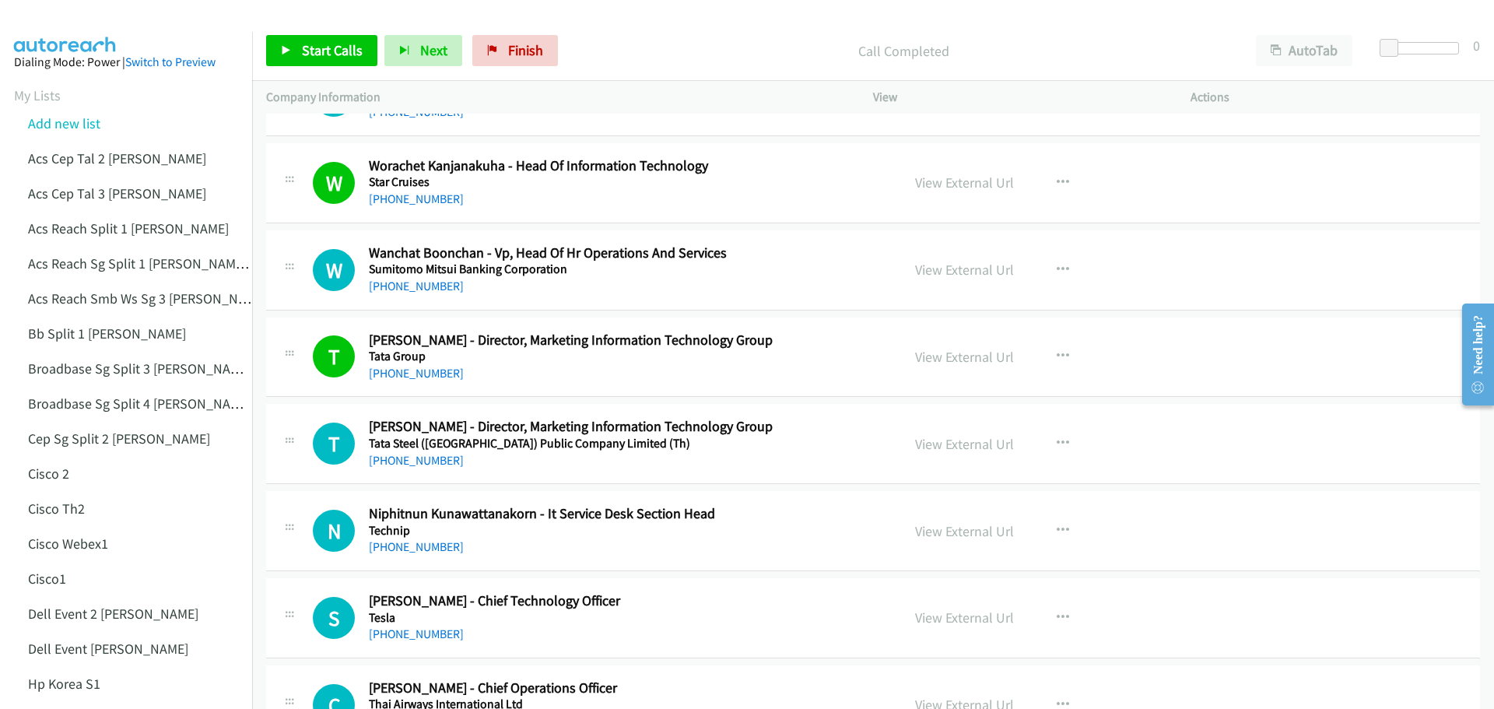
scroll to position [16988, 0]
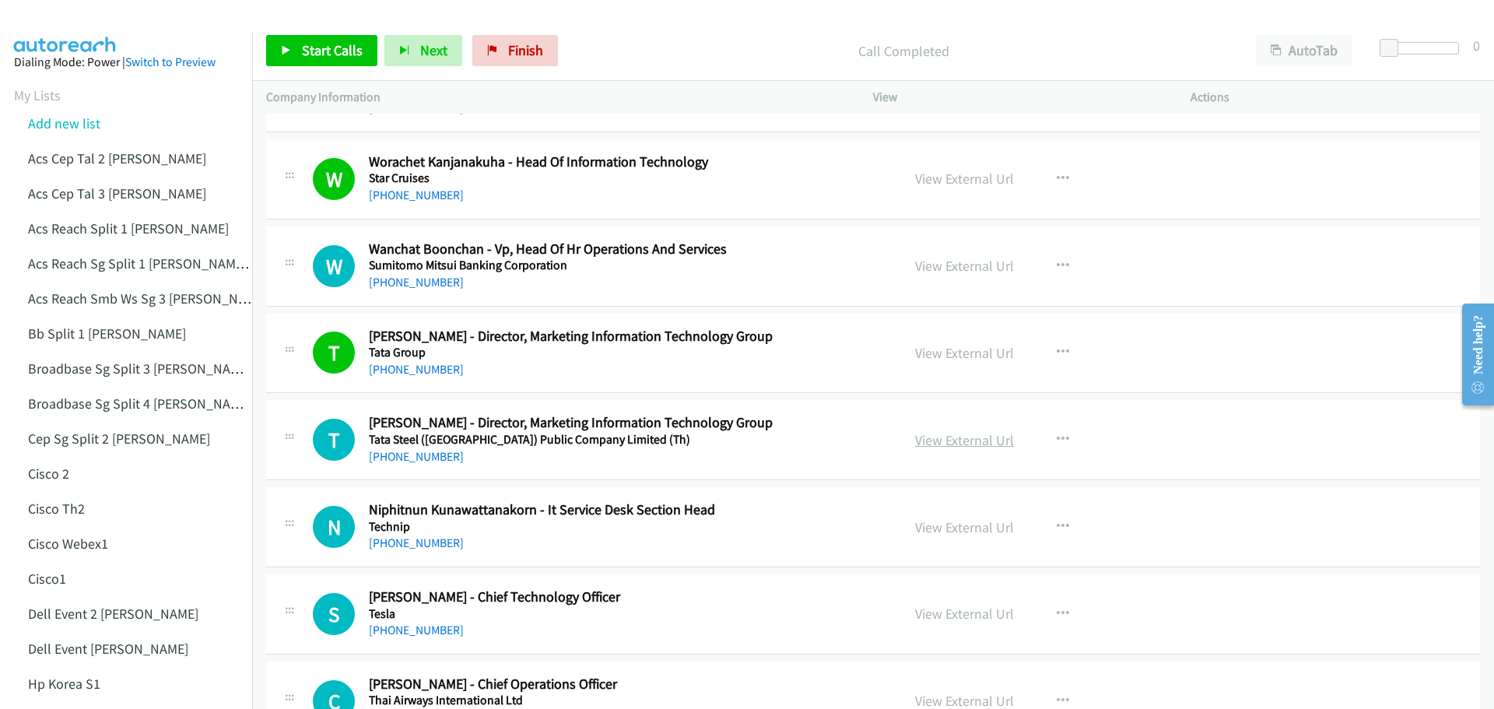
click at [962, 443] on link "View External Url" at bounding box center [964, 440] width 99 height 18
click at [343, 38] on link "Start Calls" at bounding box center [321, 50] width 111 height 31
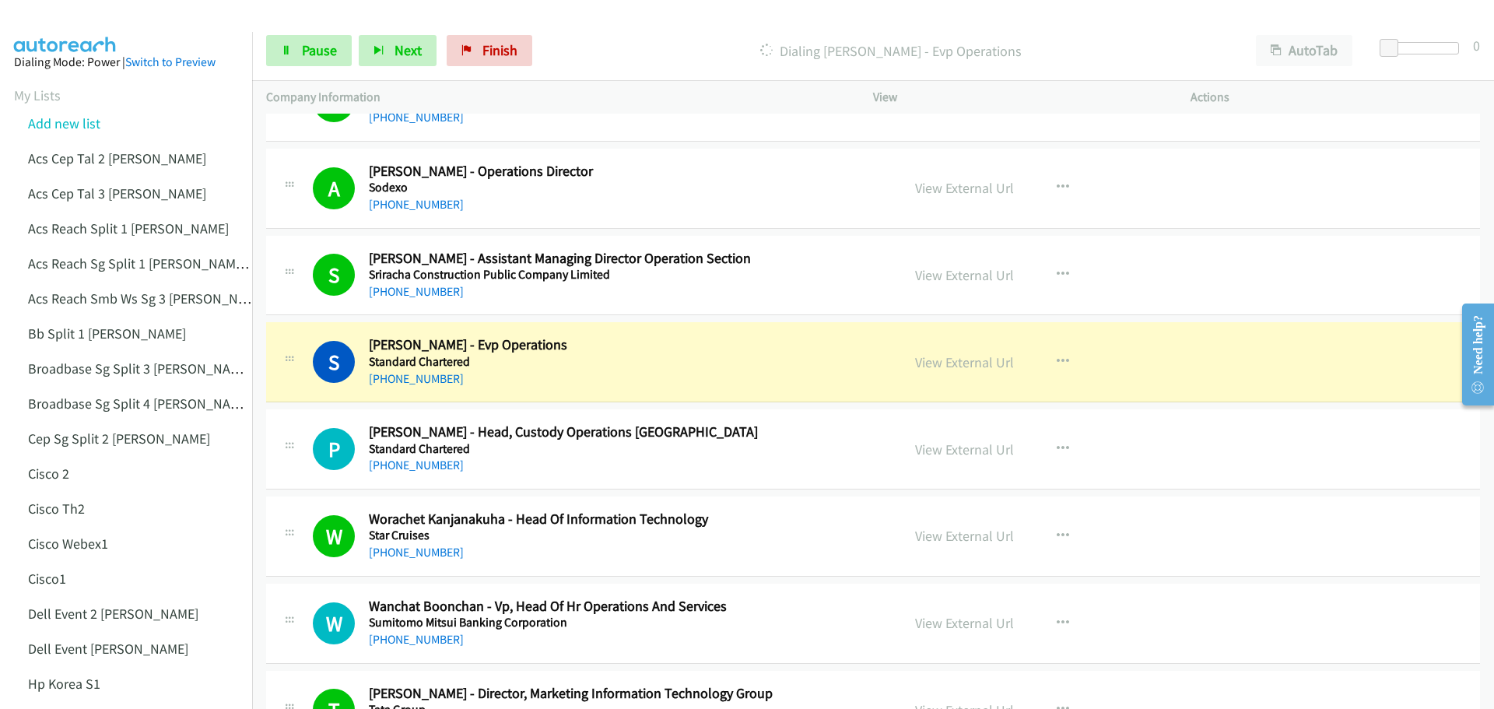
scroll to position [16599, 0]
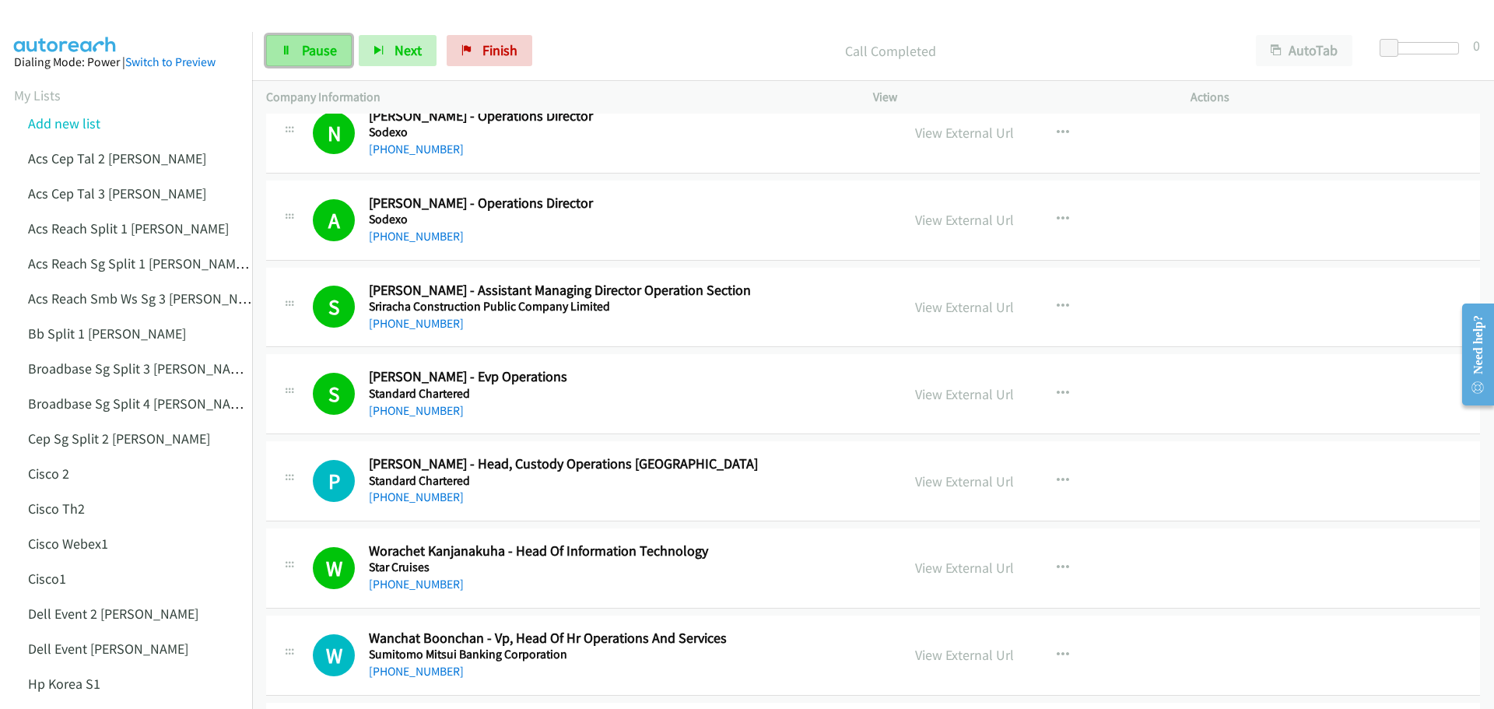
click at [296, 44] on link "Pause" at bounding box center [309, 50] width 86 height 31
click at [288, 35] on link "Start Calls" at bounding box center [321, 50] width 111 height 31
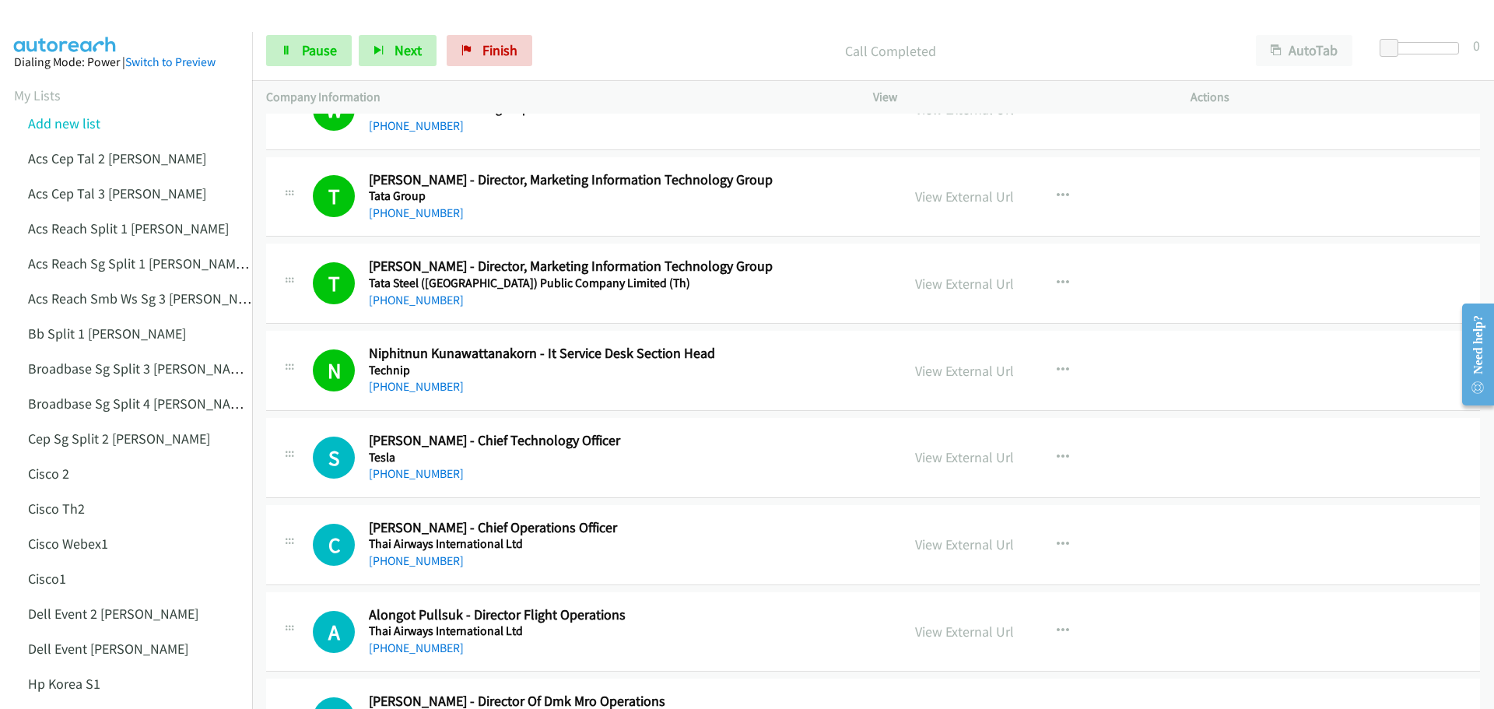
scroll to position [17144, 0]
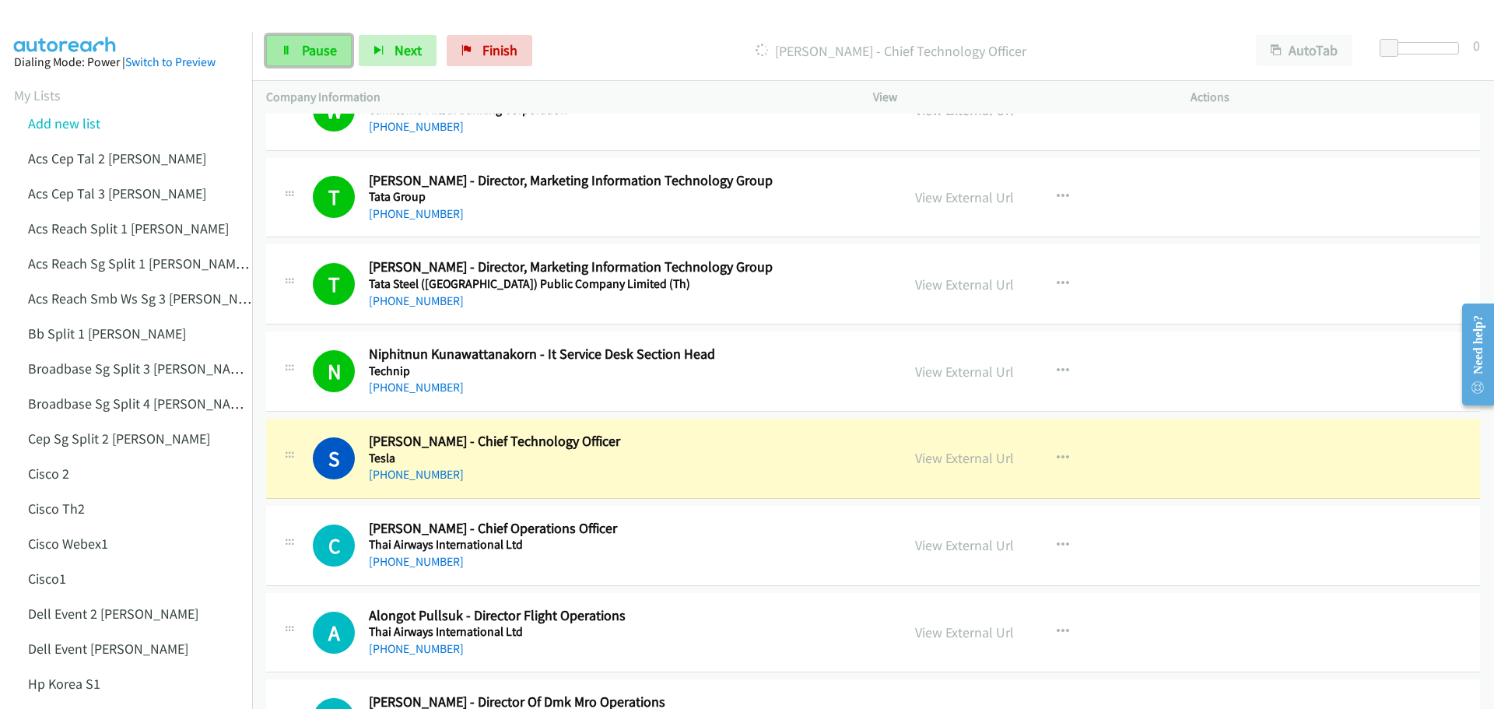
click at [290, 60] on link "Pause" at bounding box center [309, 50] width 86 height 31
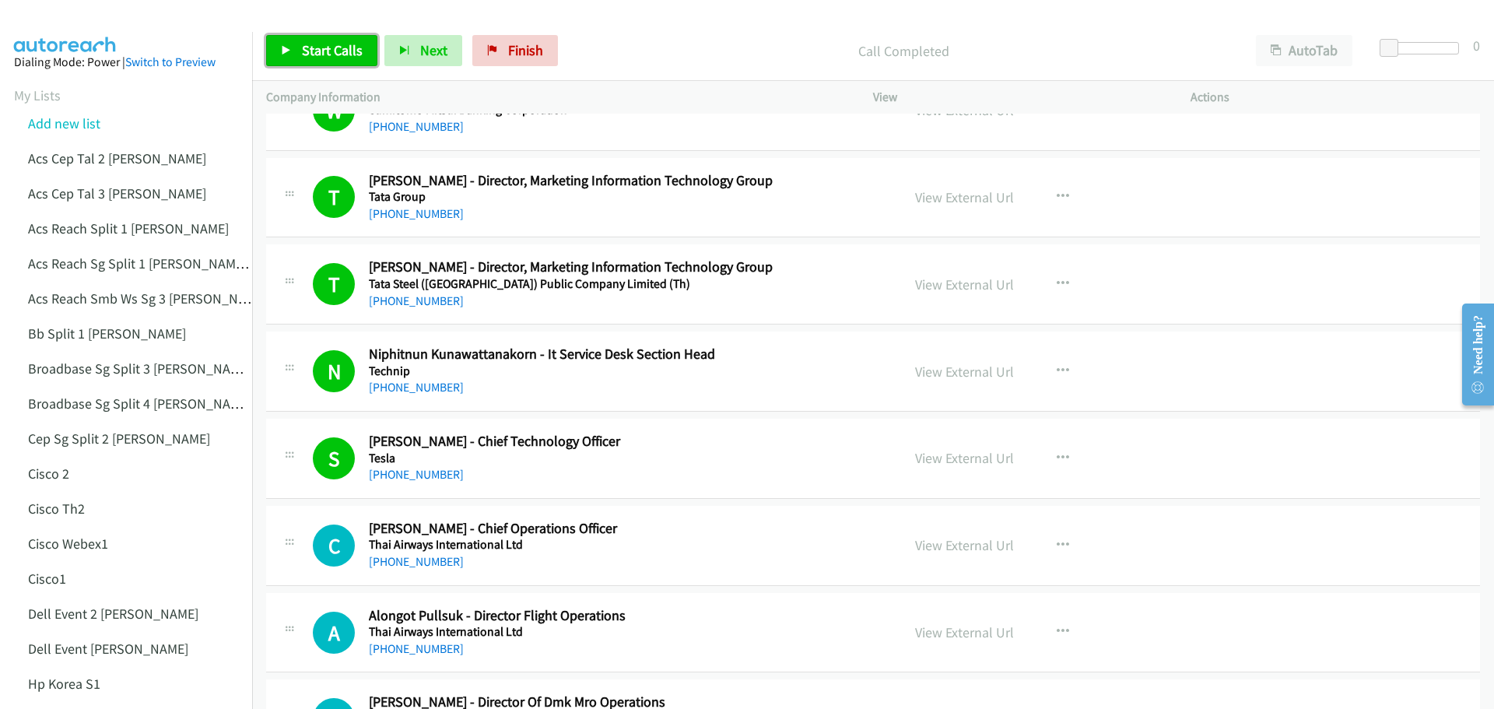
click at [333, 43] on span "Start Calls" at bounding box center [332, 50] width 61 height 18
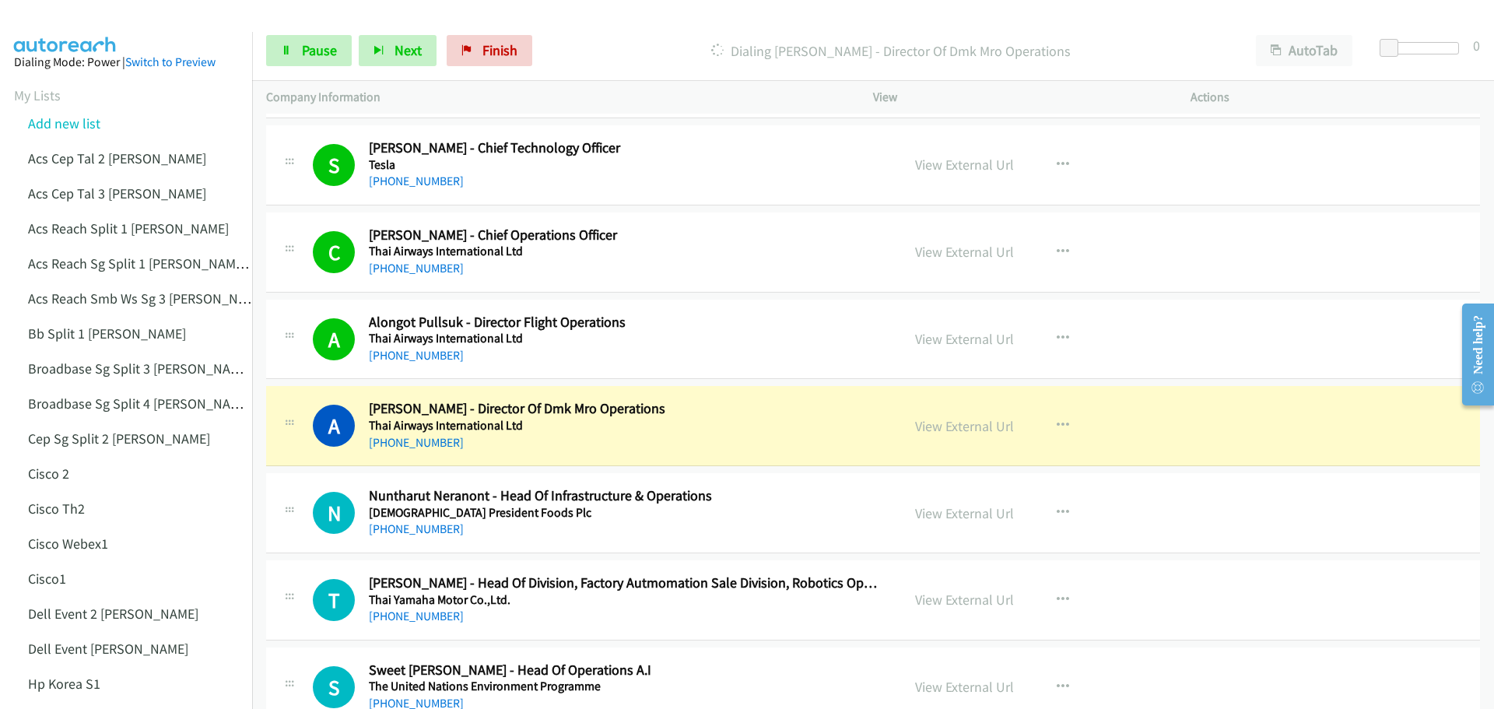
scroll to position [17455, 0]
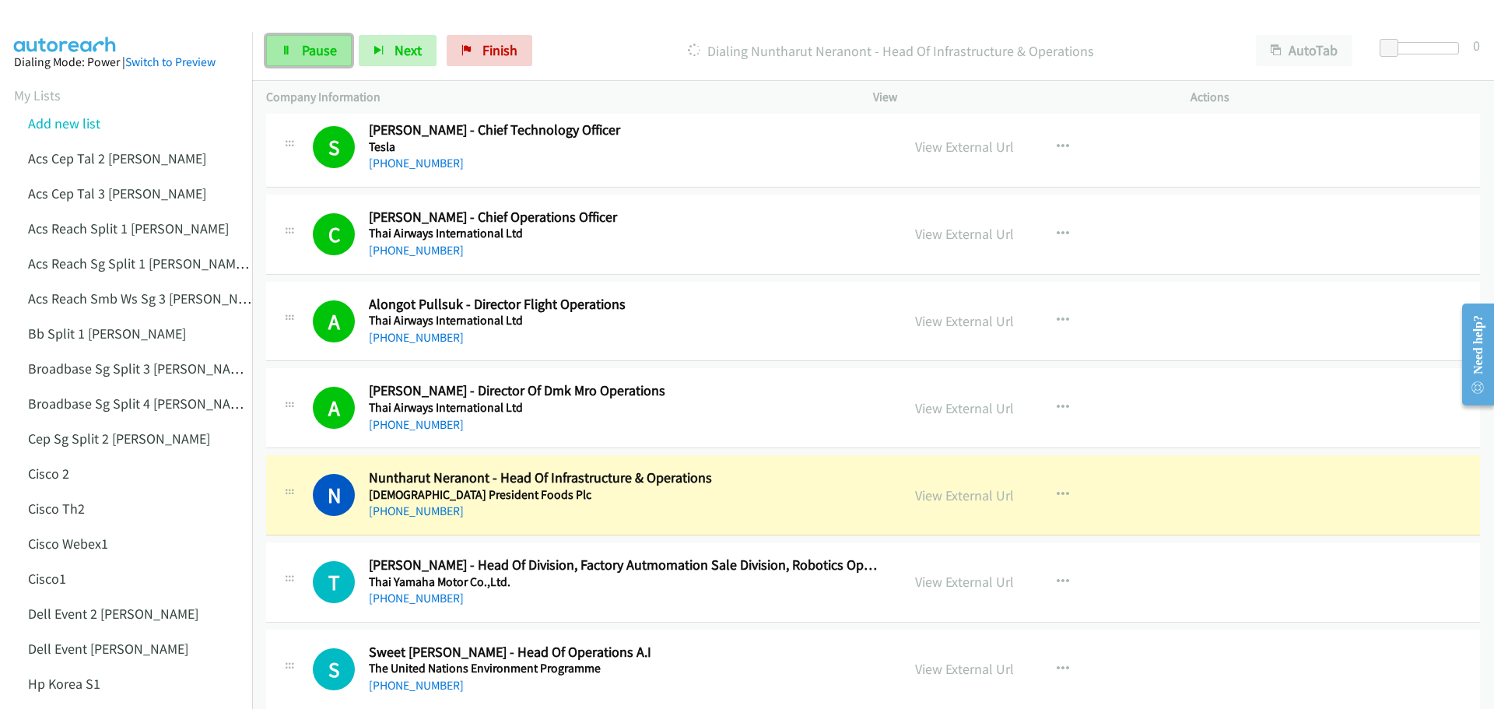
click at [317, 47] on span "Pause" at bounding box center [319, 50] width 35 height 18
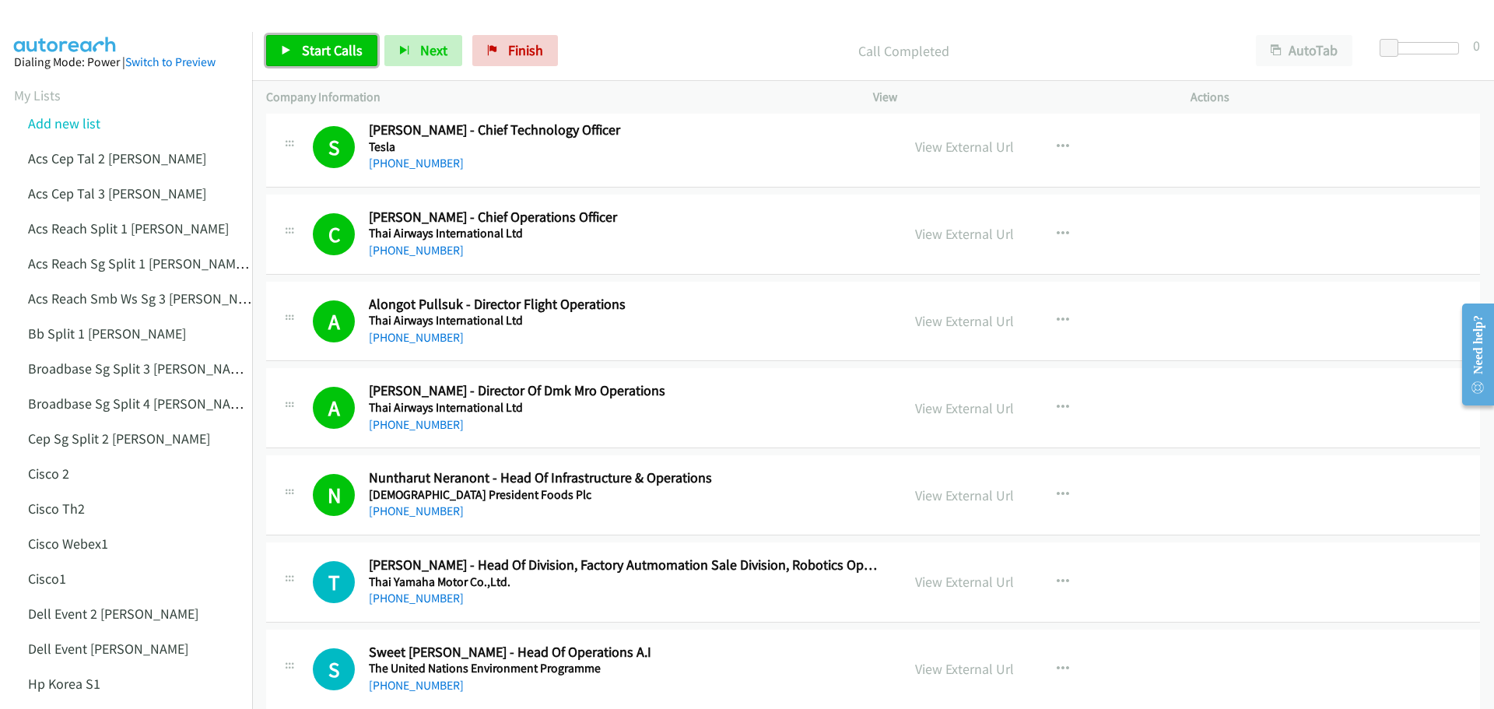
click at [334, 40] on link "Start Calls" at bounding box center [321, 50] width 111 height 31
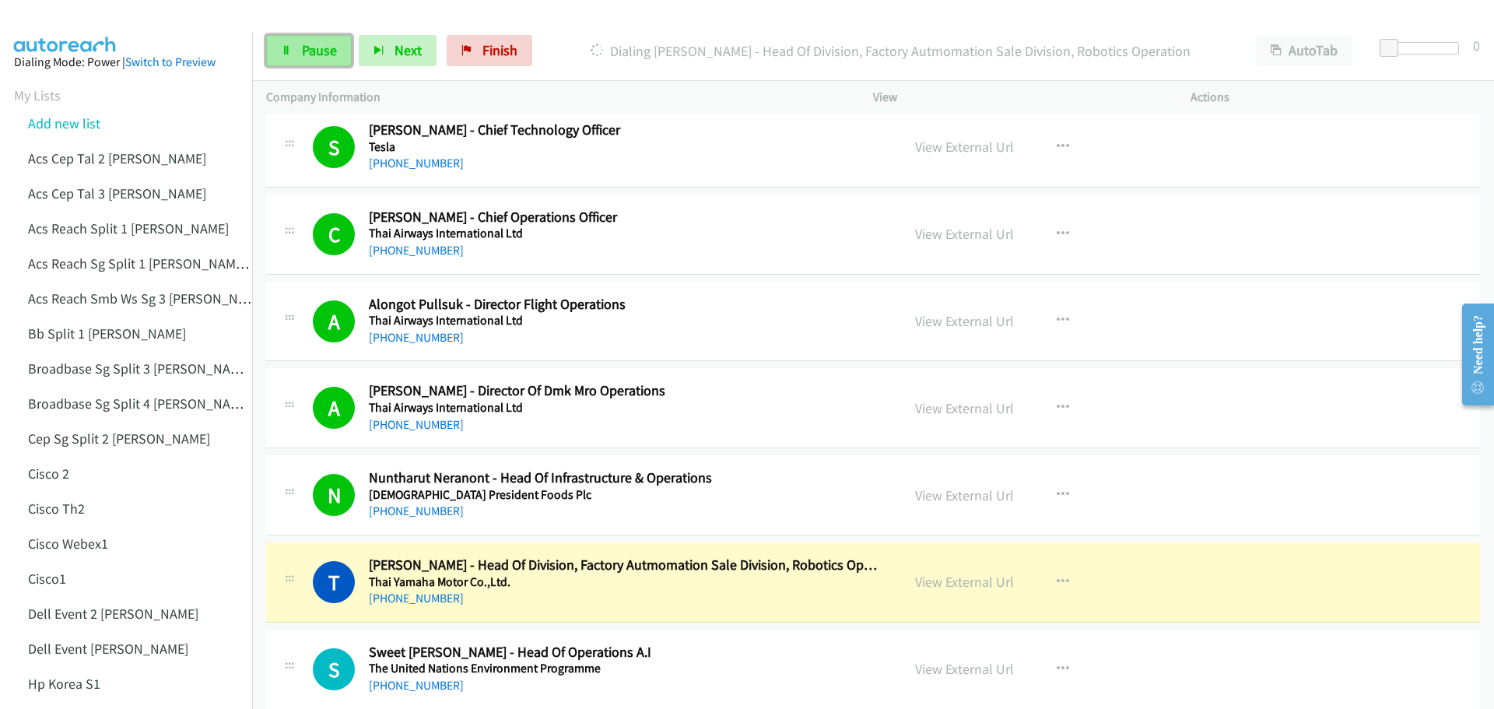
click at [327, 48] on span "Pause" at bounding box center [319, 50] width 35 height 18
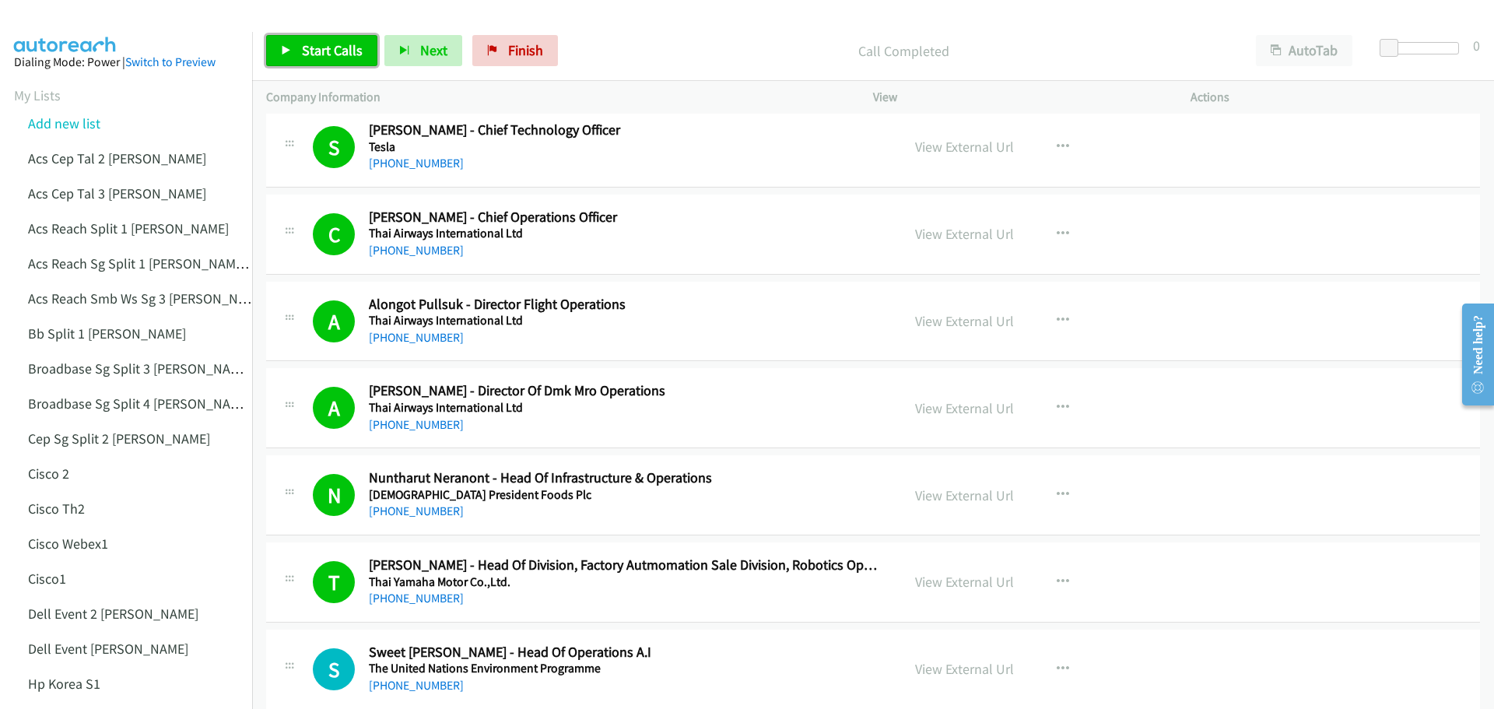
click at [322, 53] on span "Start Calls" at bounding box center [332, 50] width 61 height 18
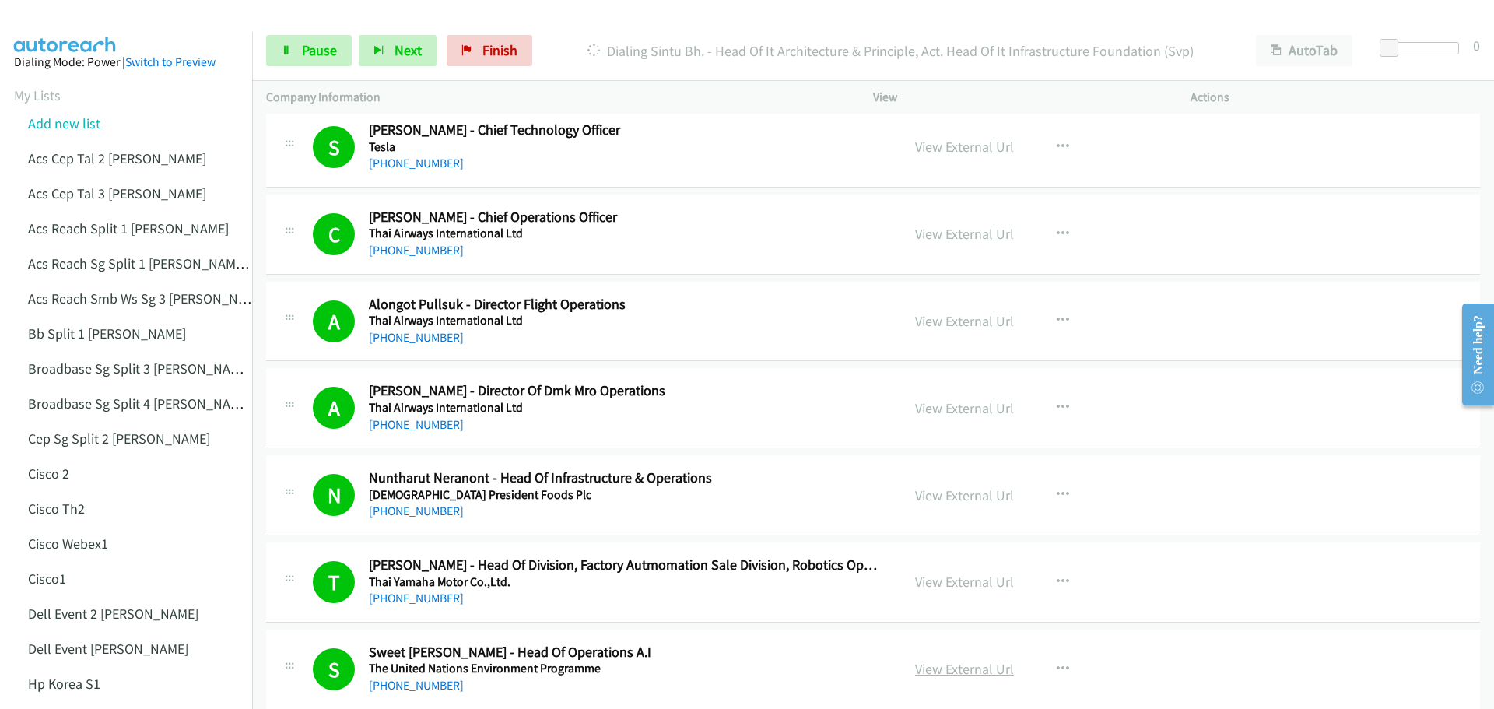
click at [937, 665] on link "View External Url" at bounding box center [964, 669] width 99 height 18
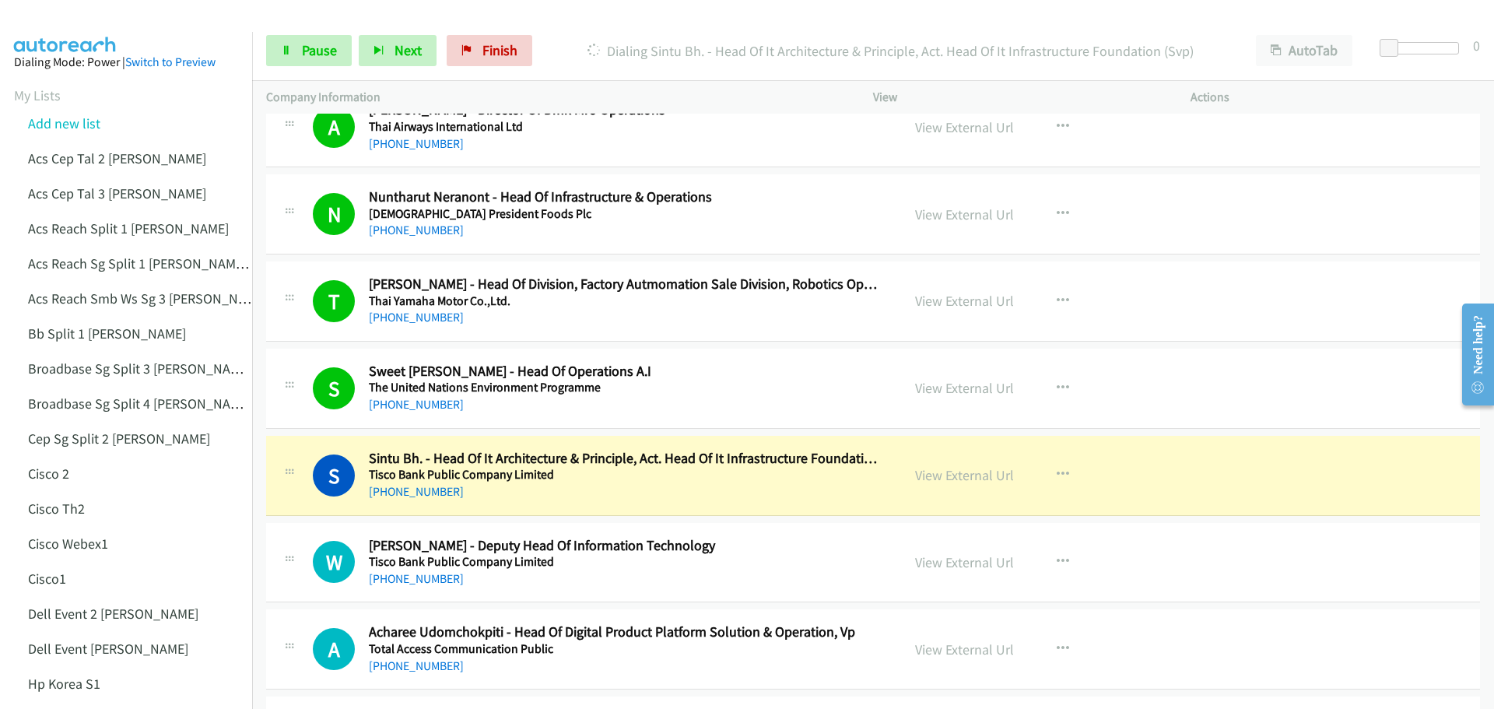
scroll to position [17766, 0]
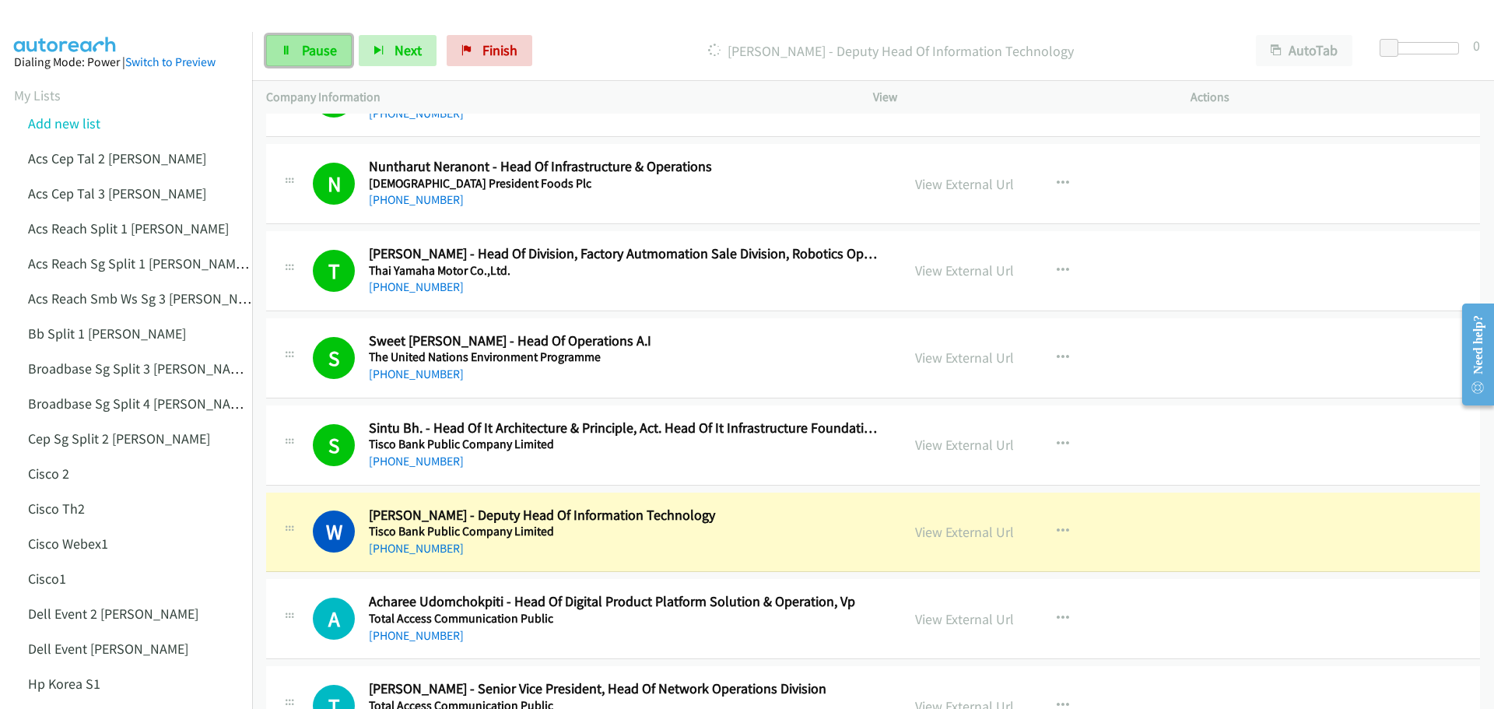
drag, startPoint x: 295, startPoint y: 50, endPoint x: 328, endPoint y: 47, distance: 33.6
click at [295, 50] on link "Pause" at bounding box center [309, 50] width 86 height 31
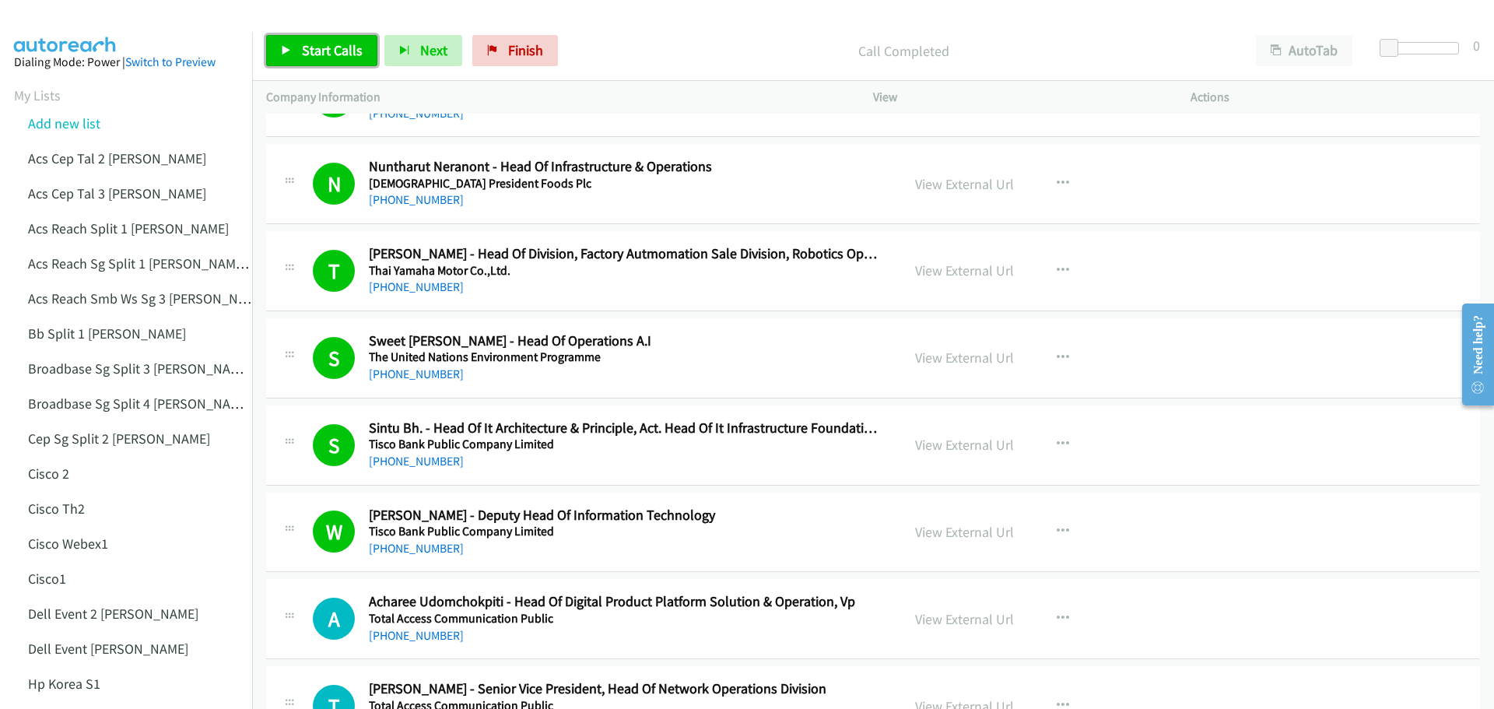
click at [338, 43] on span "Start Calls" at bounding box center [332, 50] width 61 height 18
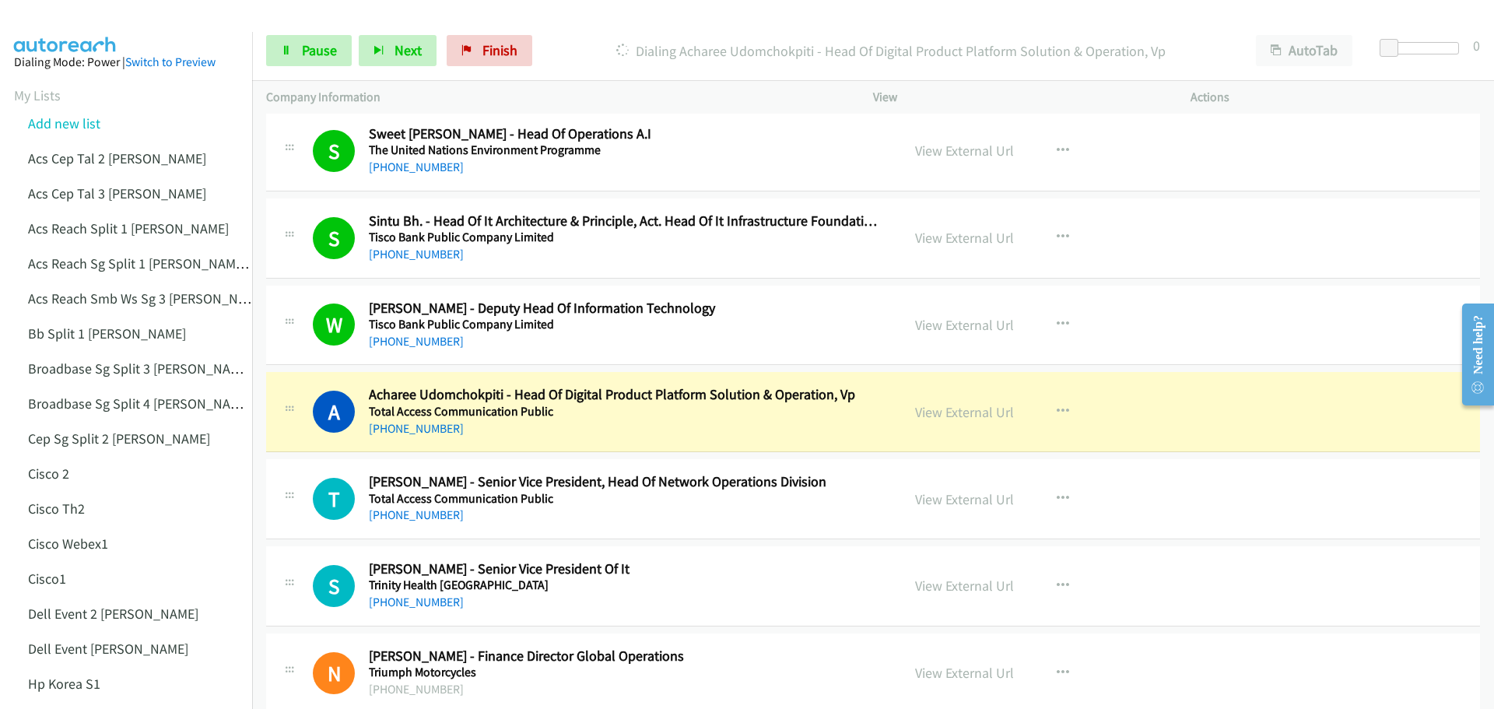
scroll to position [17999, 0]
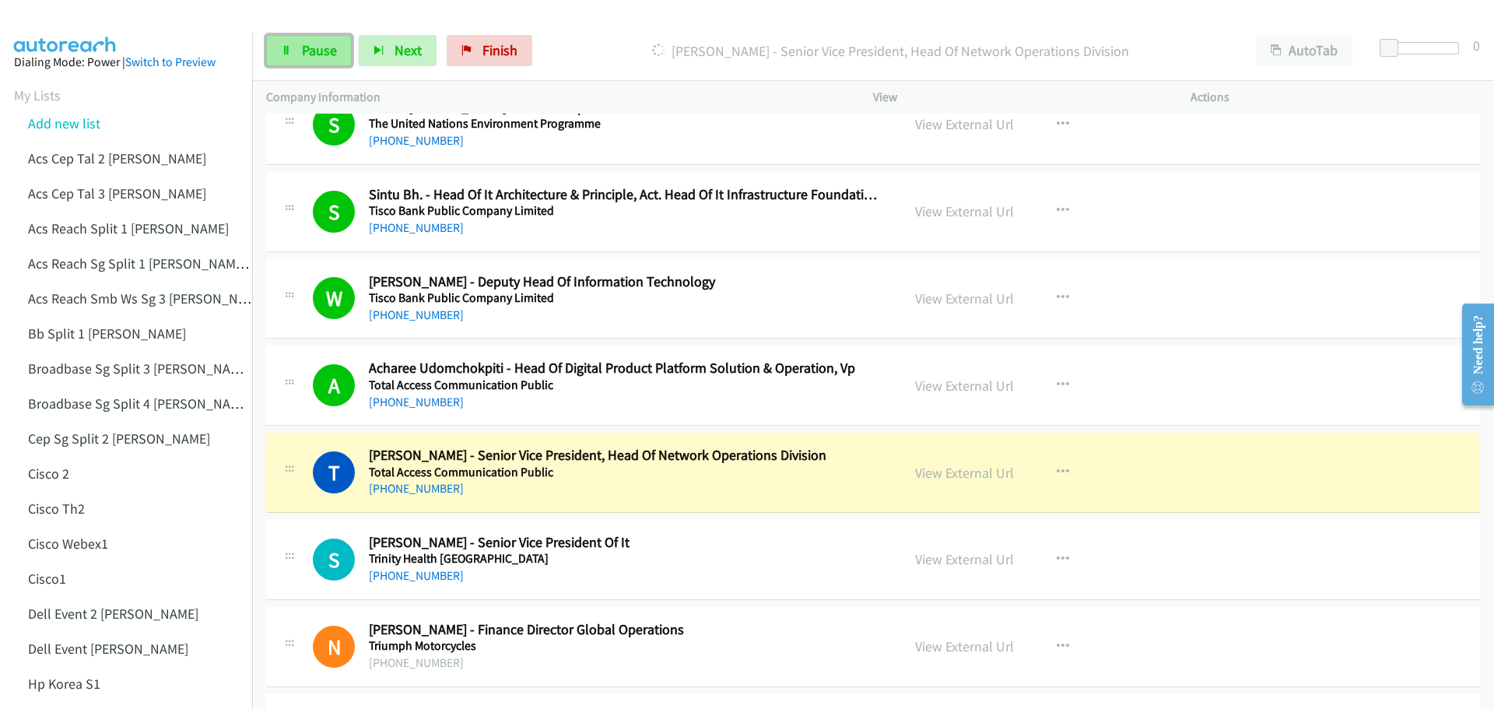
click at [292, 41] on link "Pause" at bounding box center [309, 50] width 86 height 31
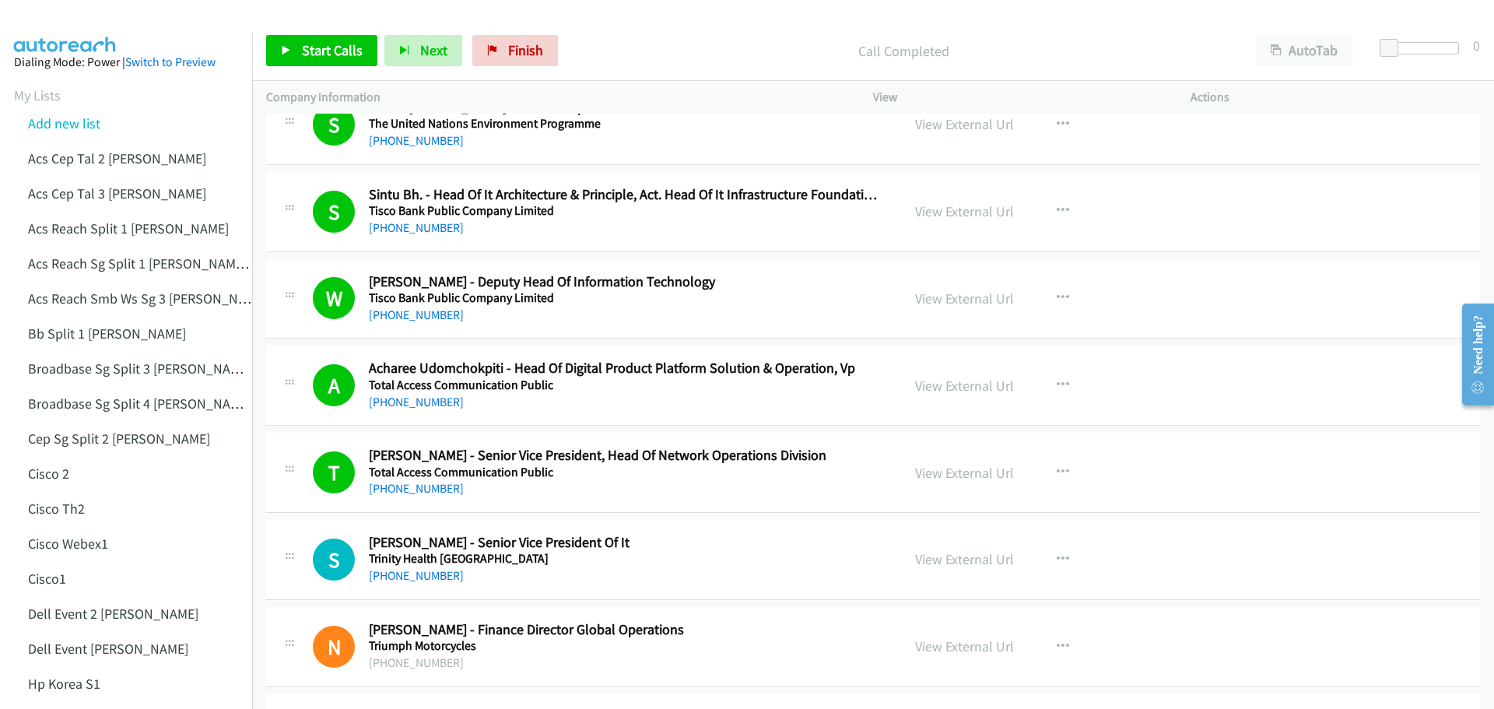
click at [301, 32] on div "Start Calls Pause Next Finish Call Completed AutoTab AutoTab 0" at bounding box center [872, 51] width 1241 height 60
click at [287, 53] on icon at bounding box center [286, 51] width 11 height 11
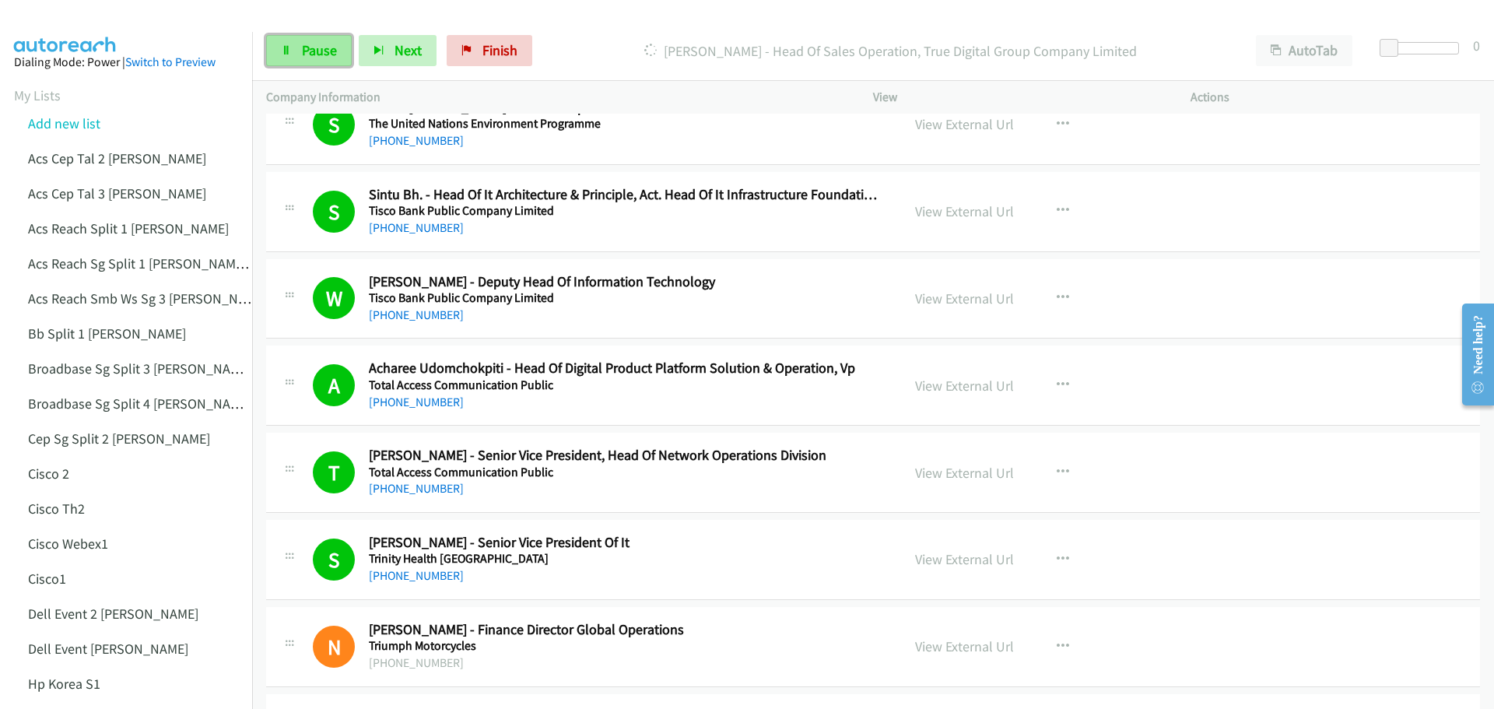
click at [313, 40] on link "Pause" at bounding box center [309, 50] width 86 height 31
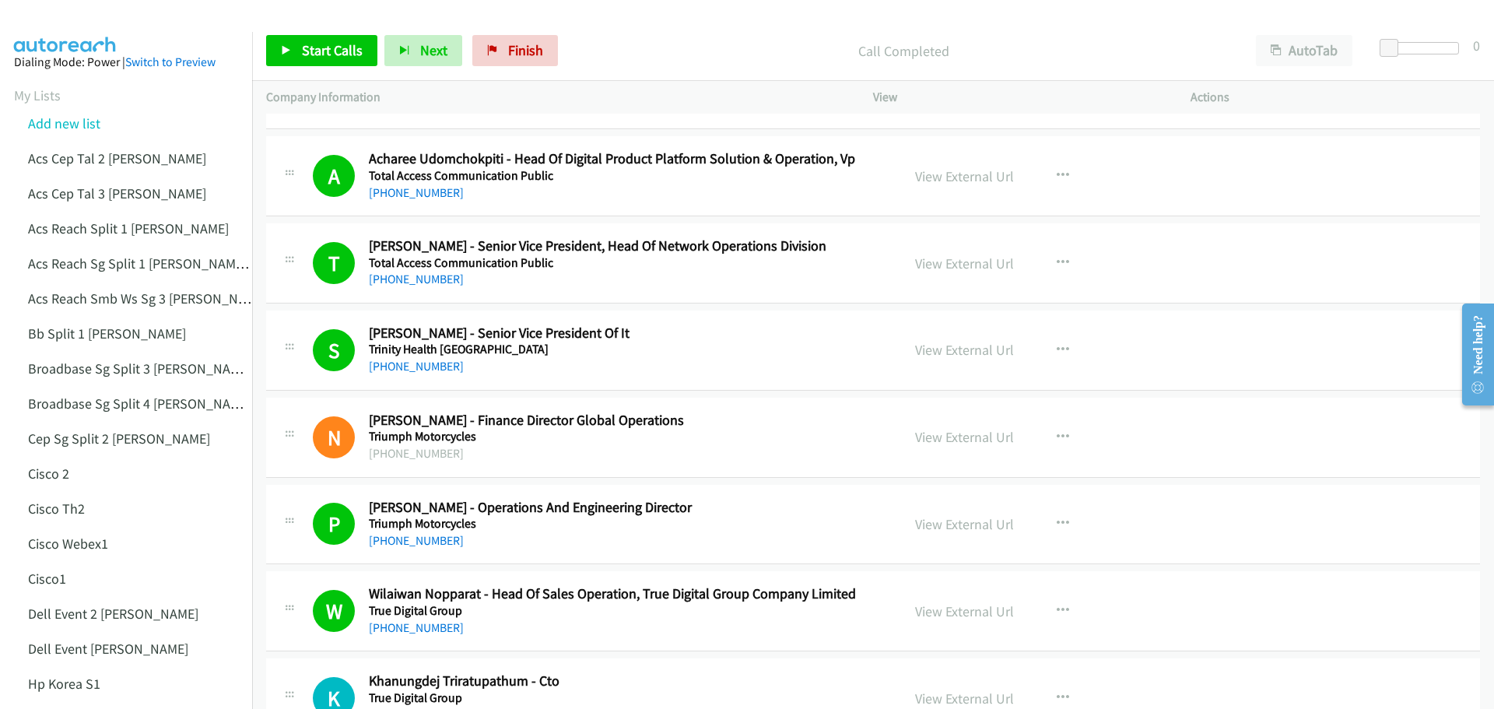
scroll to position [18233, 0]
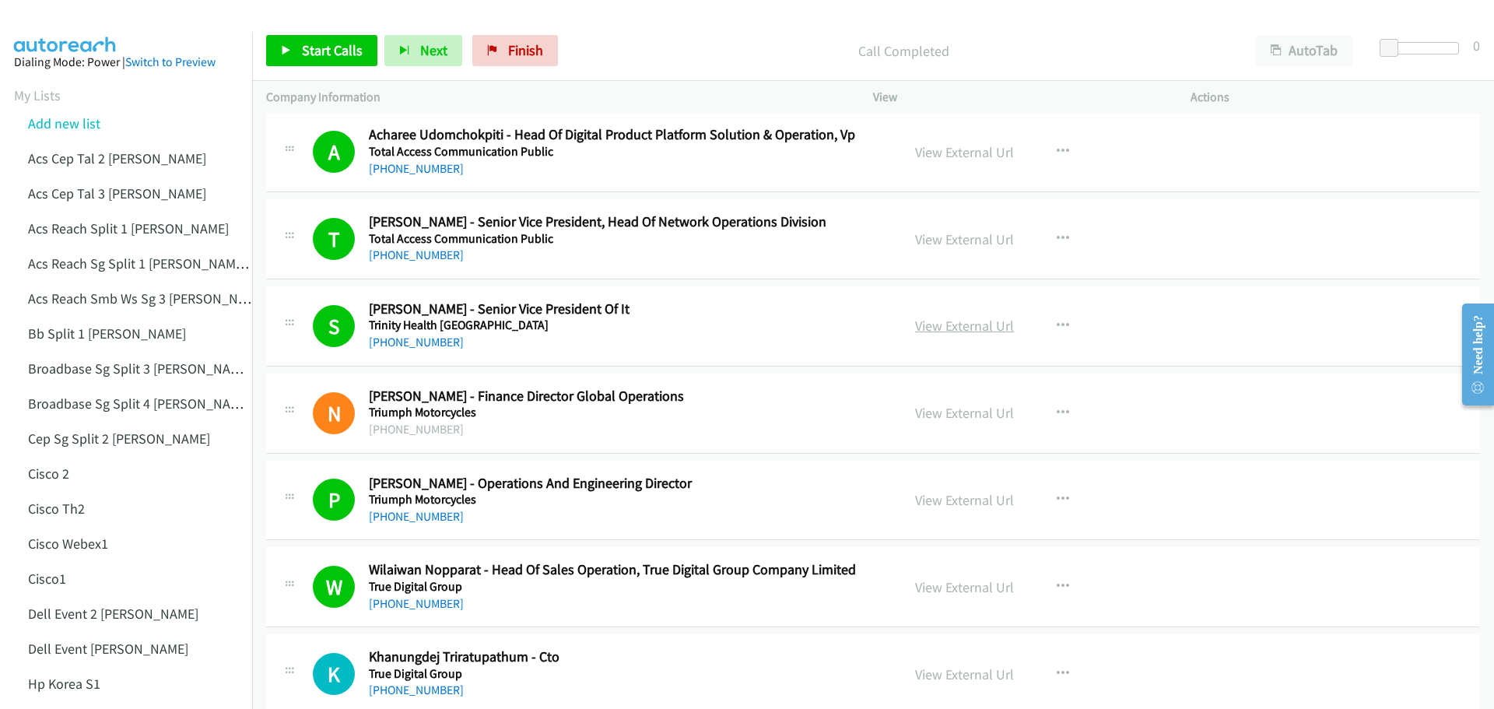
click at [954, 330] on link "View External Url" at bounding box center [964, 326] width 99 height 18
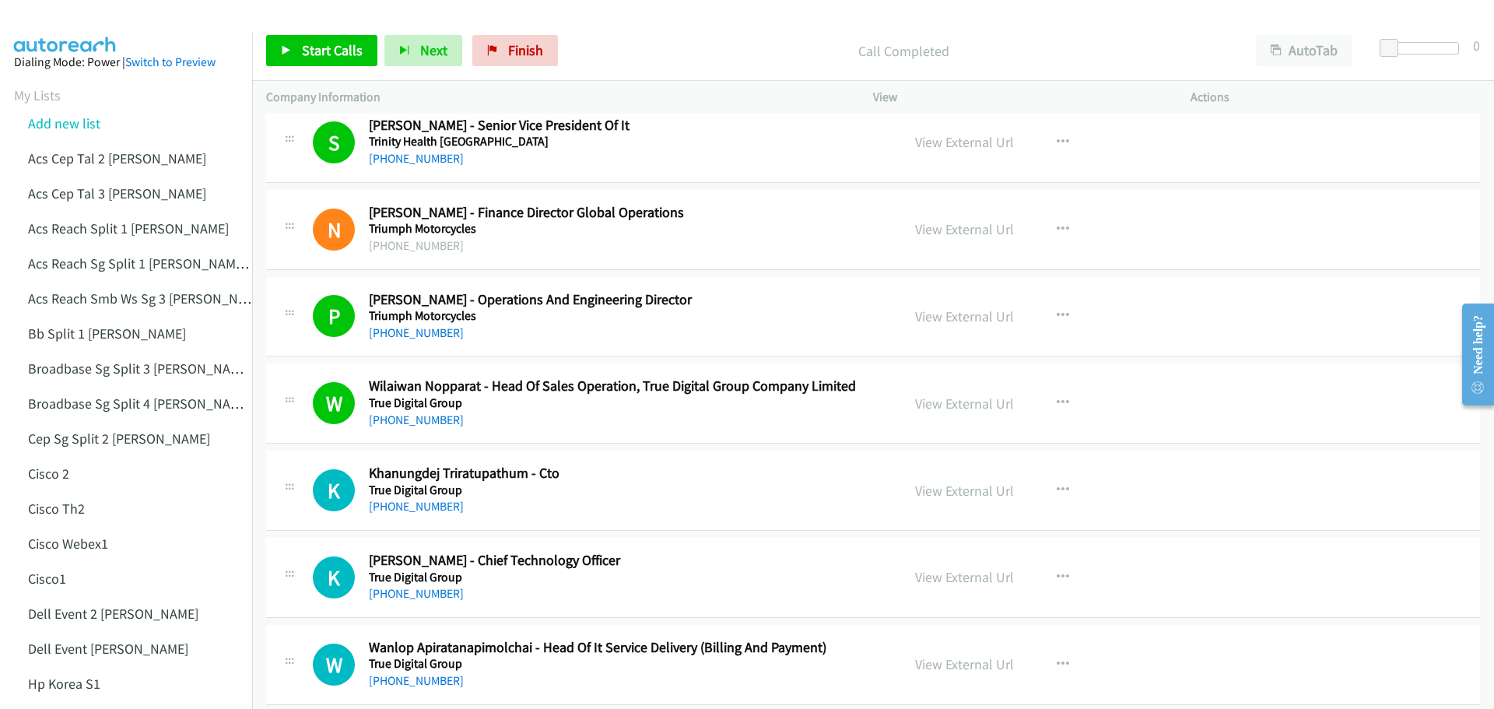
scroll to position [18544, 0]
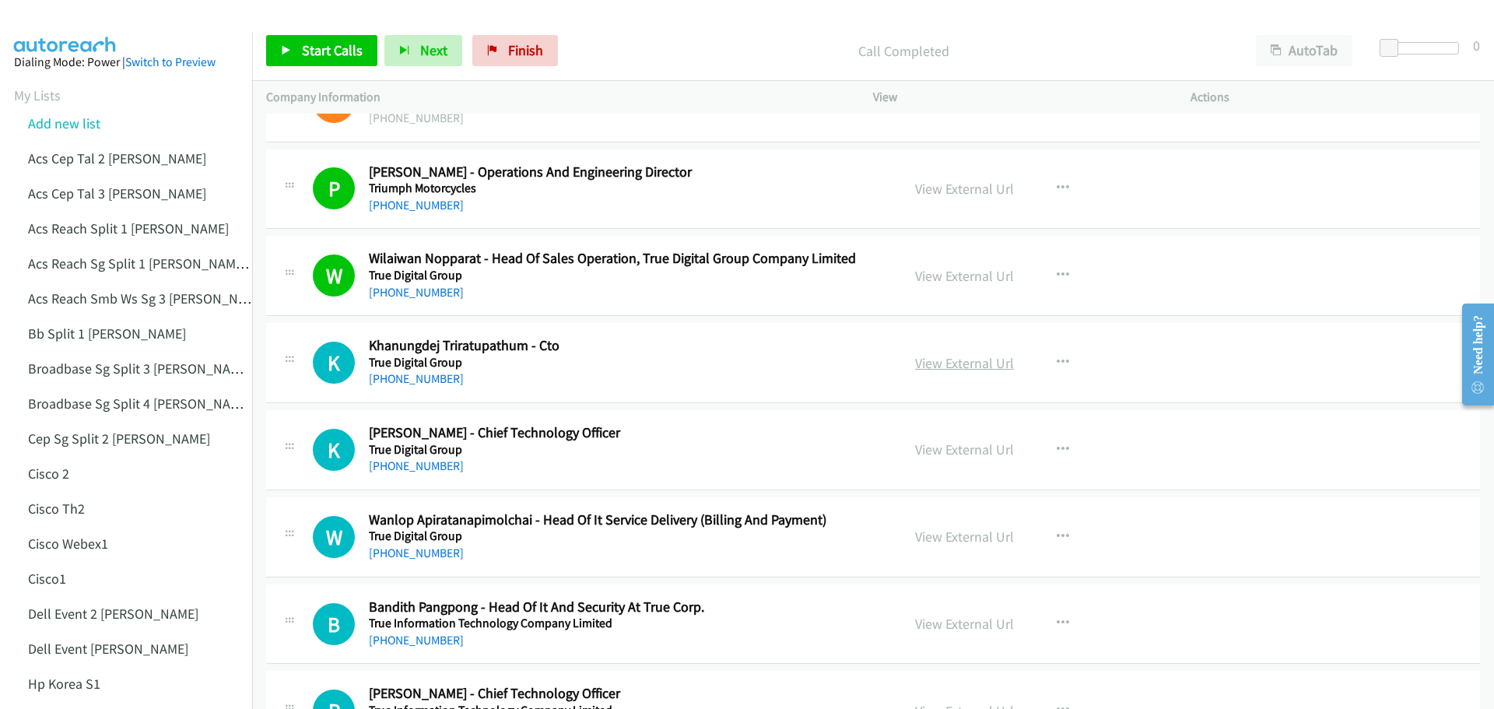
click at [951, 358] on link "View External Url" at bounding box center [964, 363] width 99 height 18
click at [313, 55] on span "Start Calls" at bounding box center [332, 50] width 61 height 18
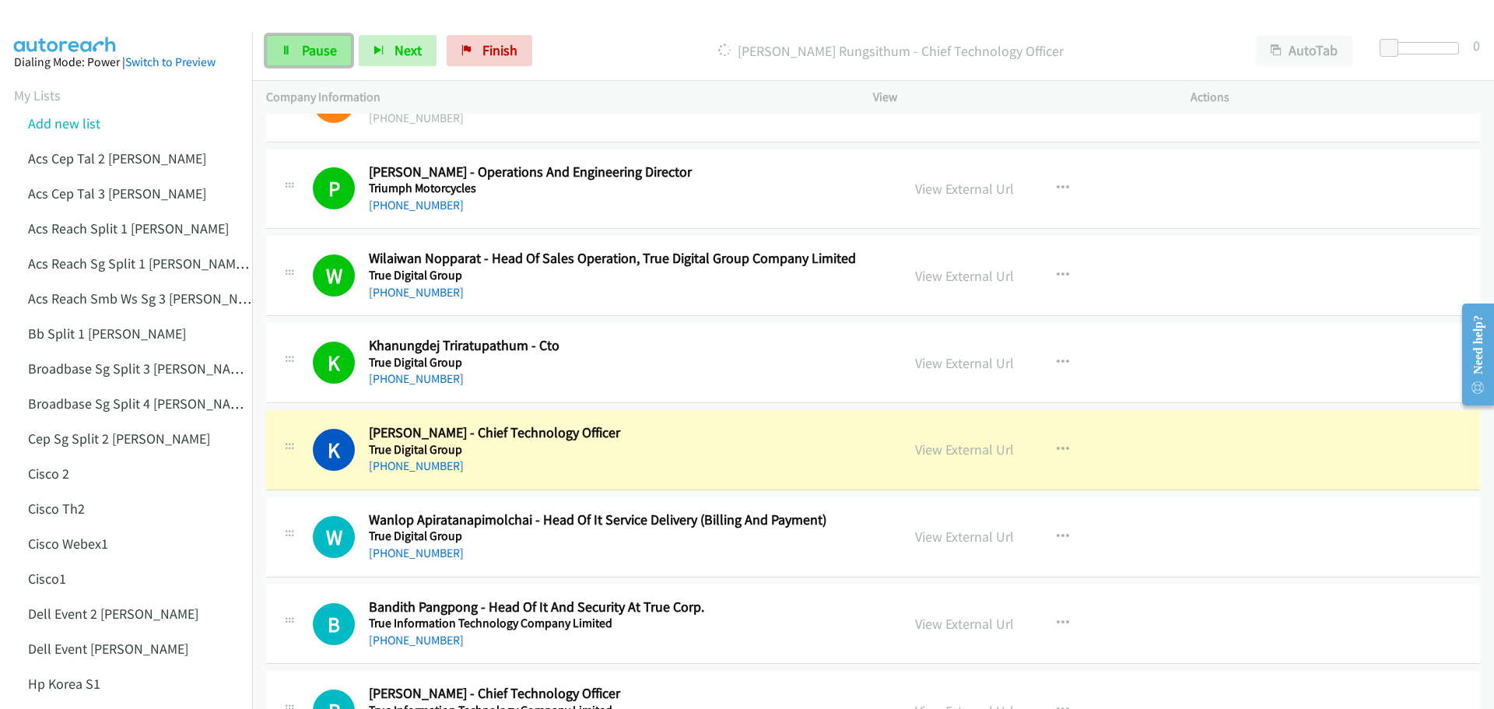
click at [336, 50] on link "Pause" at bounding box center [309, 50] width 86 height 31
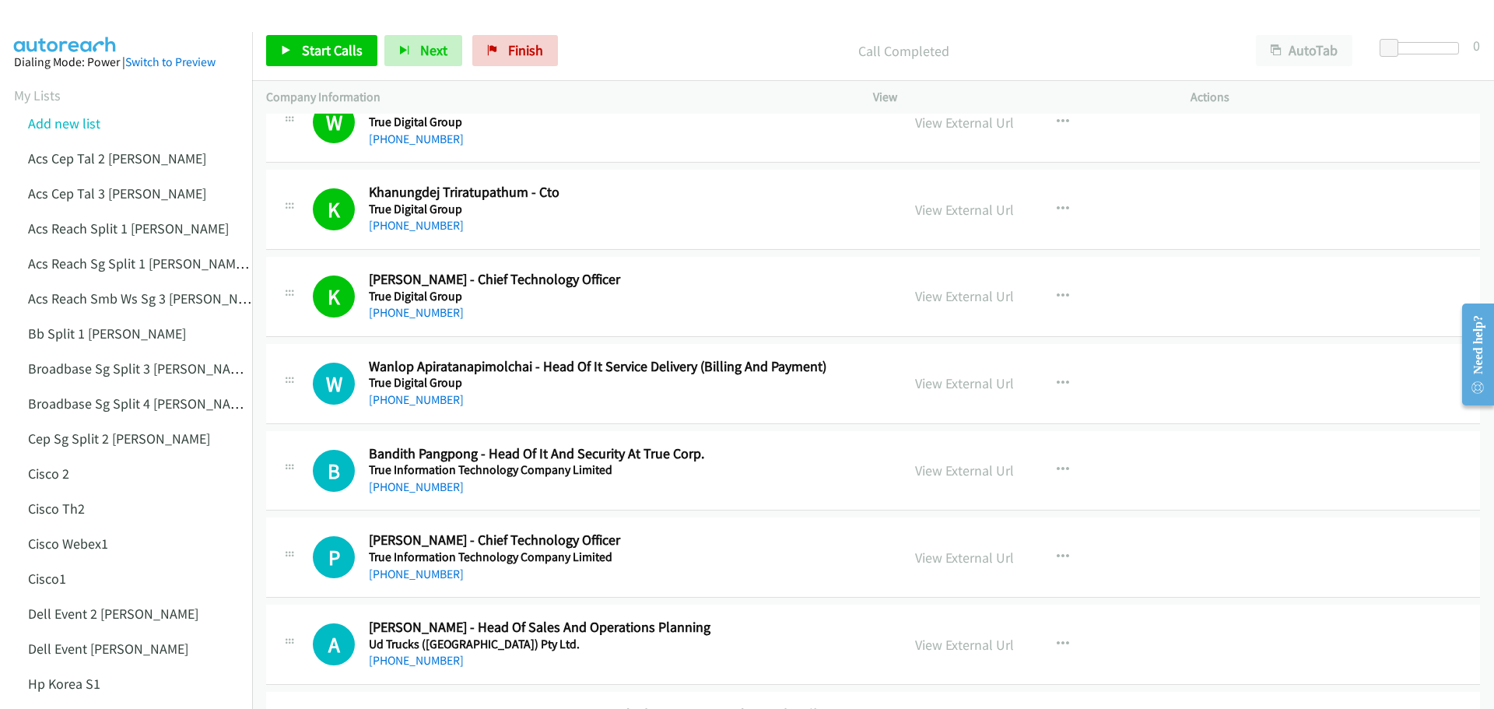
scroll to position [18699, 0]
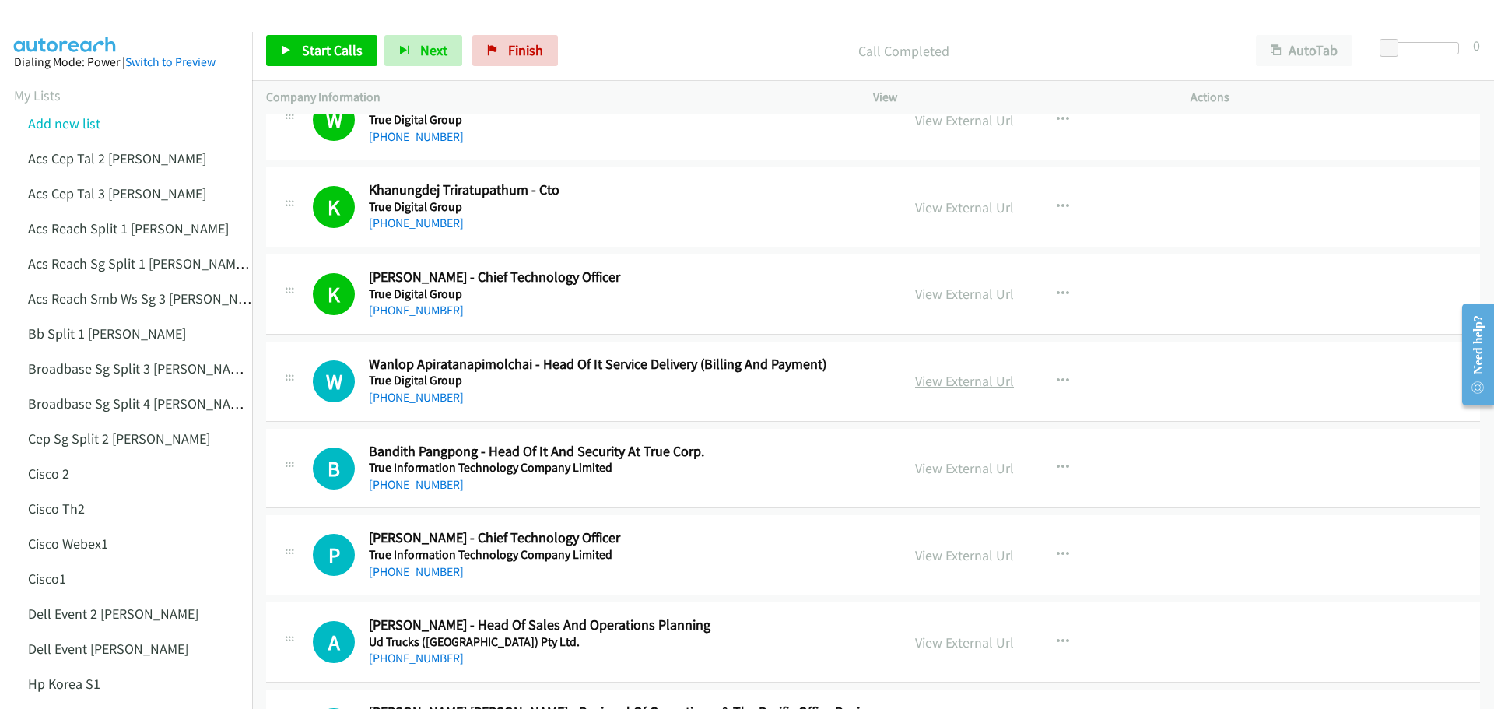
click at [976, 376] on link "View External Url" at bounding box center [964, 381] width 99 height 18
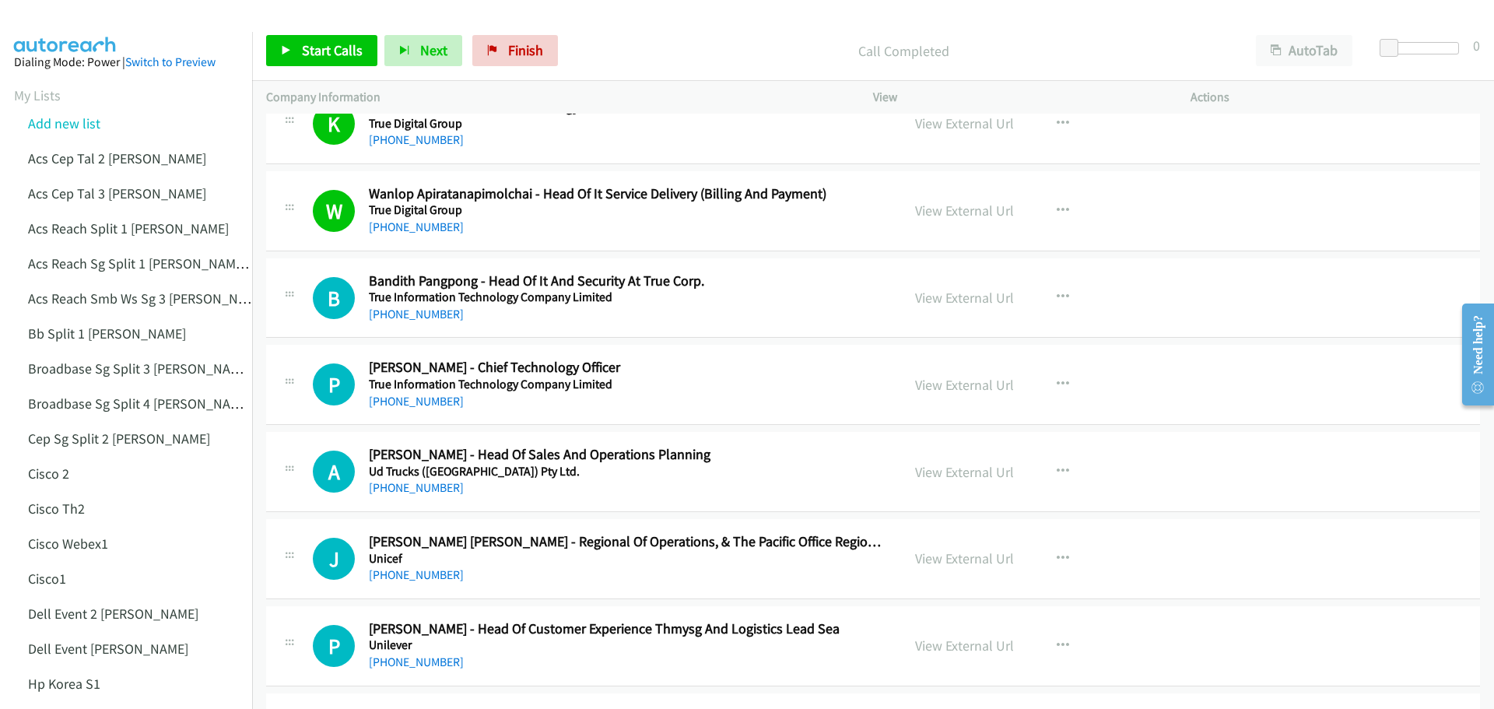
scroll to position [18933, 0]
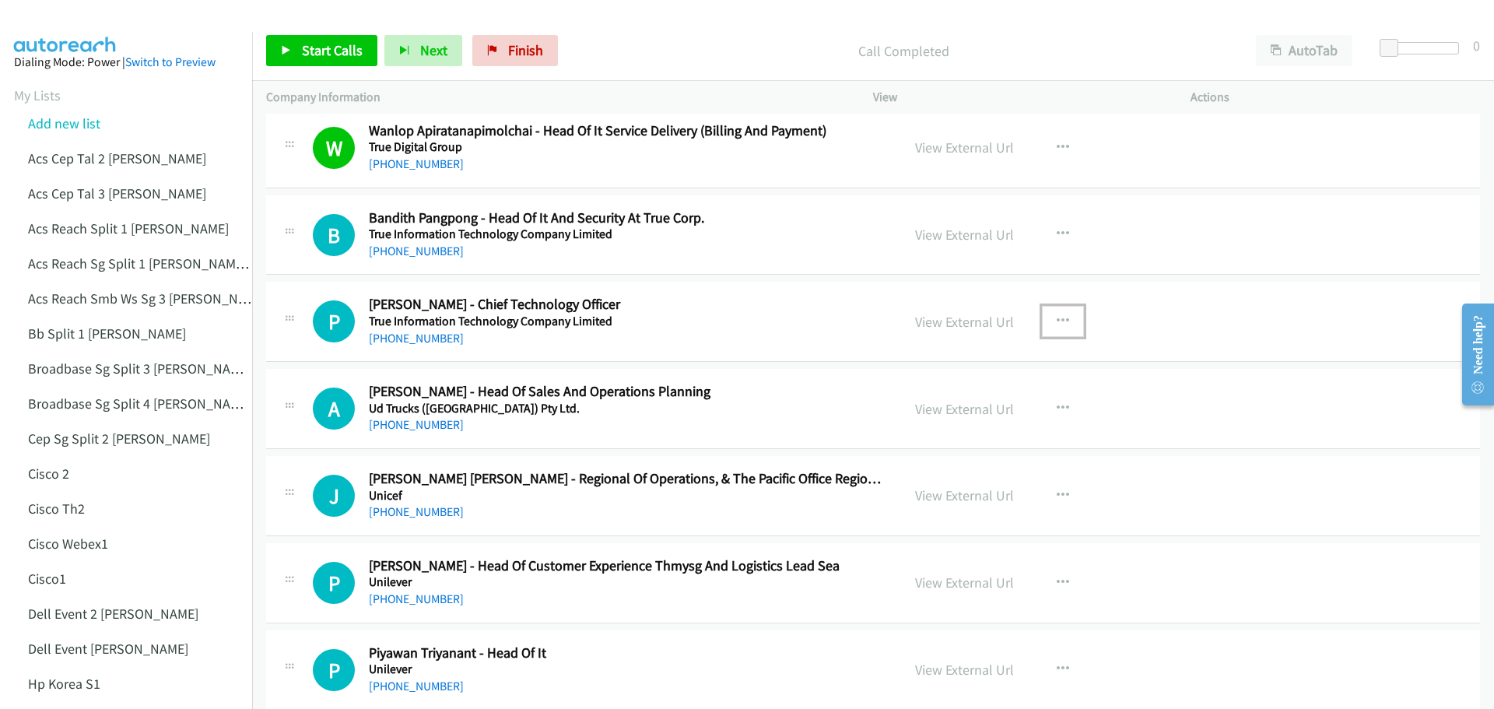
click at [1056, 322] on icon "button" at bounding box center [1062, 321] width 12 height 12
click at [986, 422] on link "Start Calls Here" at bounding box center [979, 423] width 207 height 31
click at [954, 319] on link "View External Url" at bounding box center [964, 322] width 99 height 18
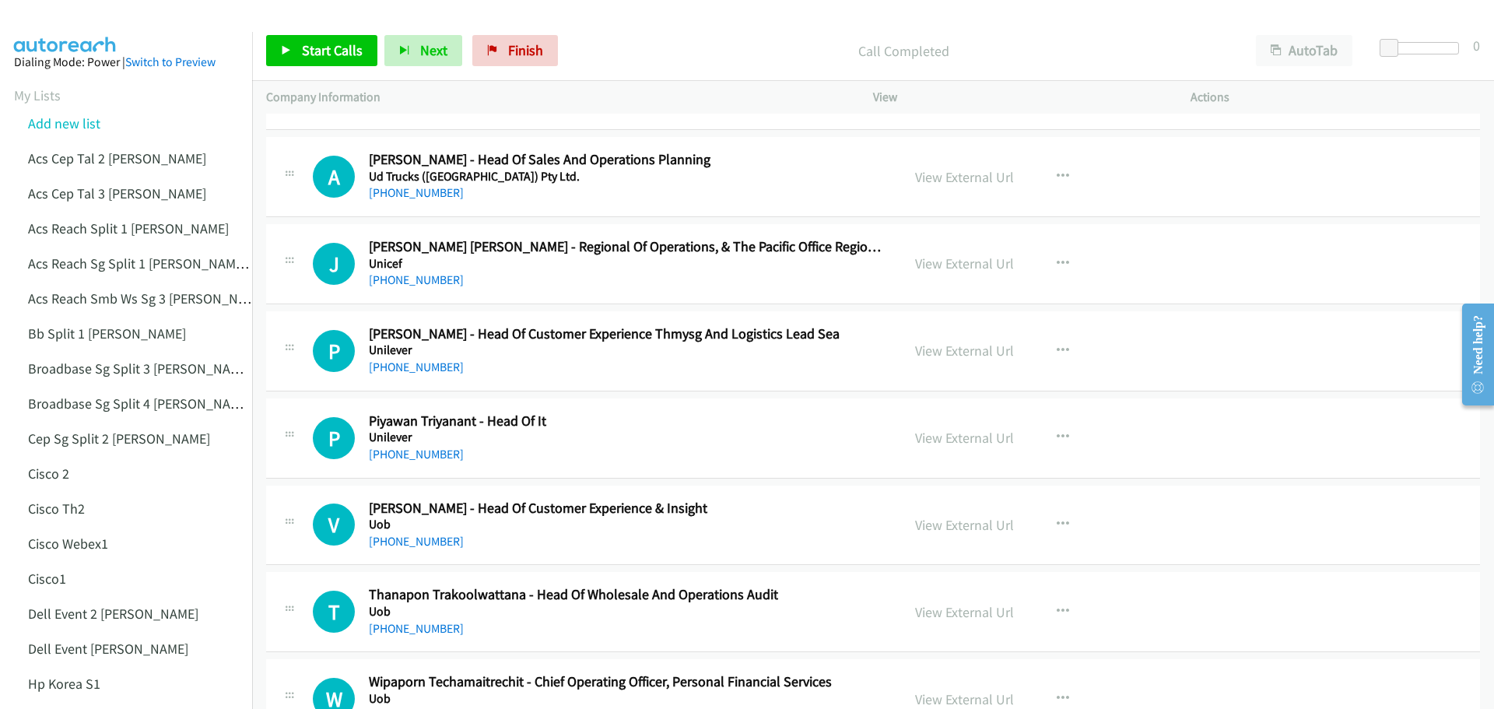
scroll to position [19166, 0]
click at [973, 437] on link "View External Url" at bounding box center [964, 436] width 99 height 18
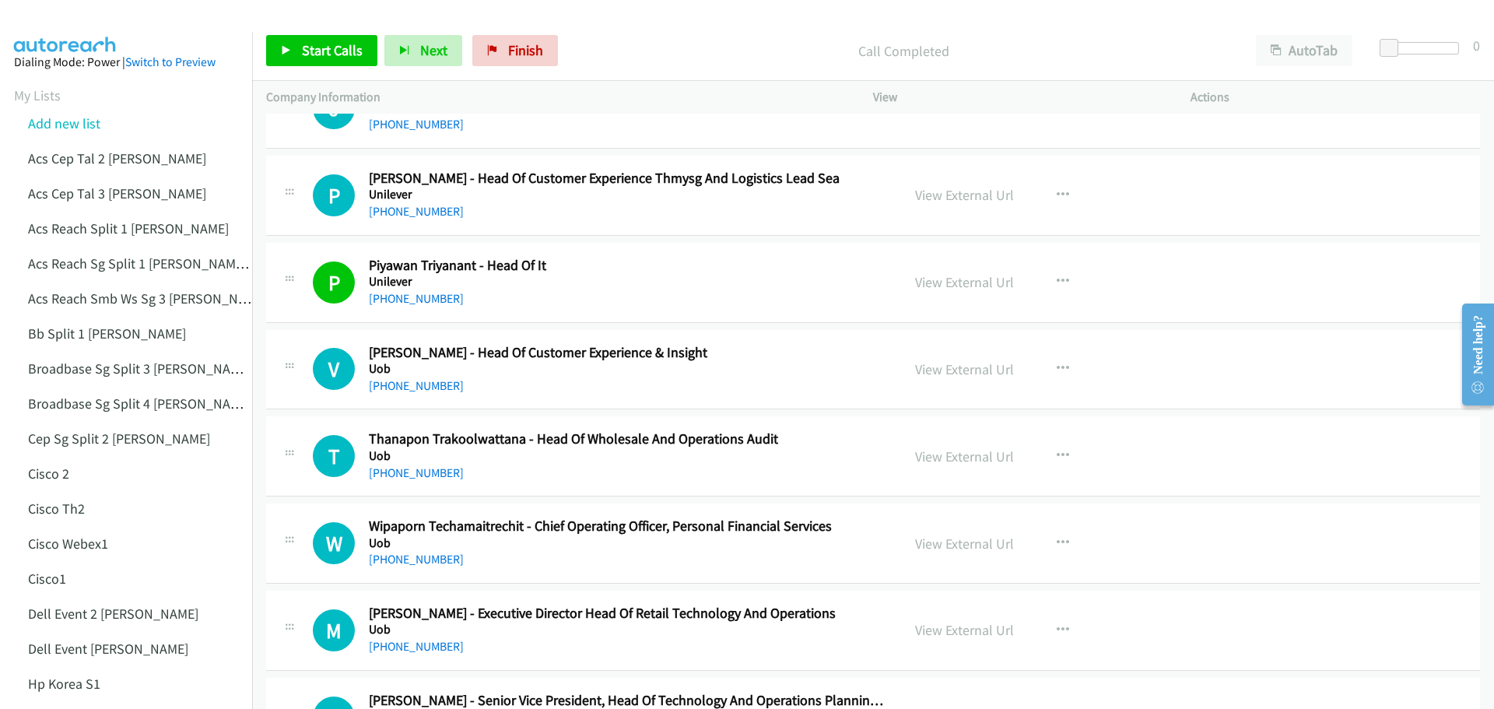
scroll to position [19322, 0]
click at [972, 364] on link "View External Url" at bounding box center [964, 368] width 99 height 18
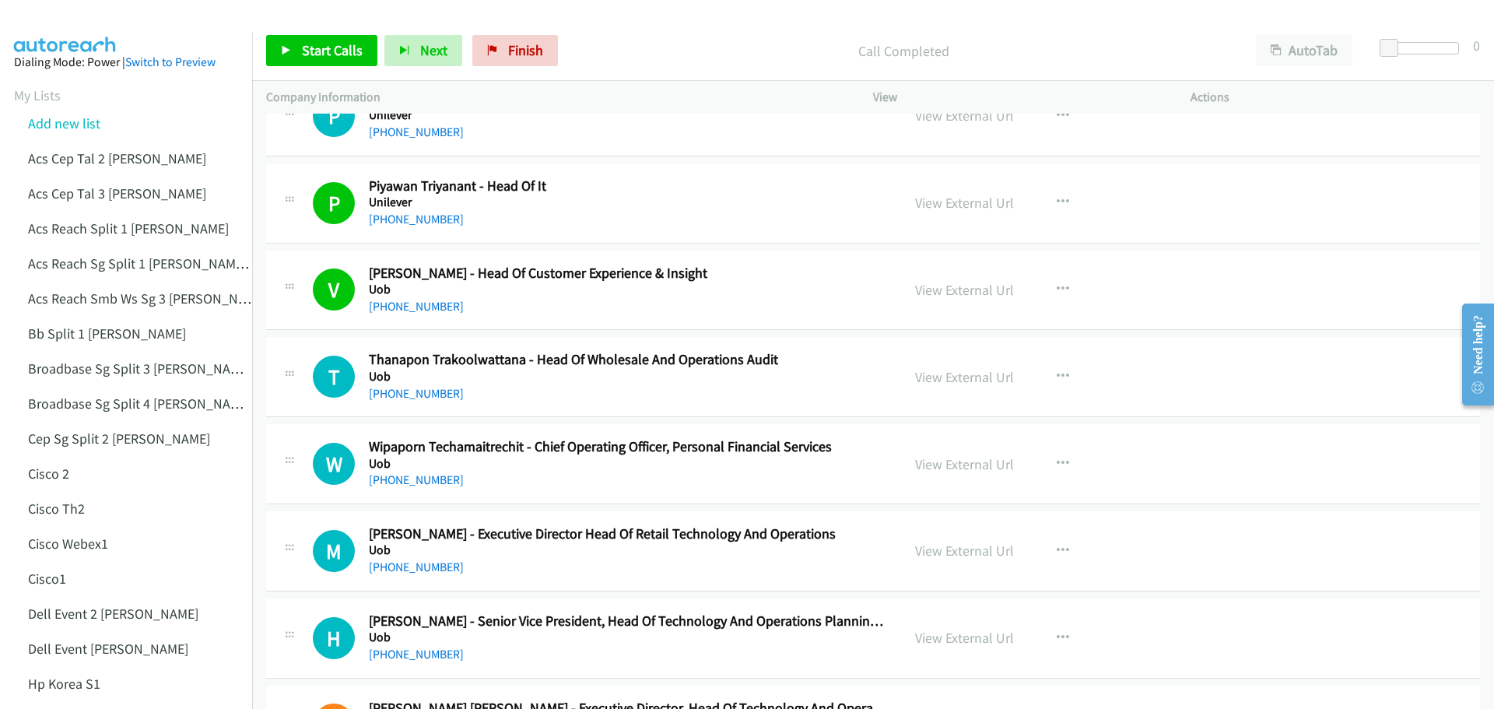
scroll to position [19477, 0]
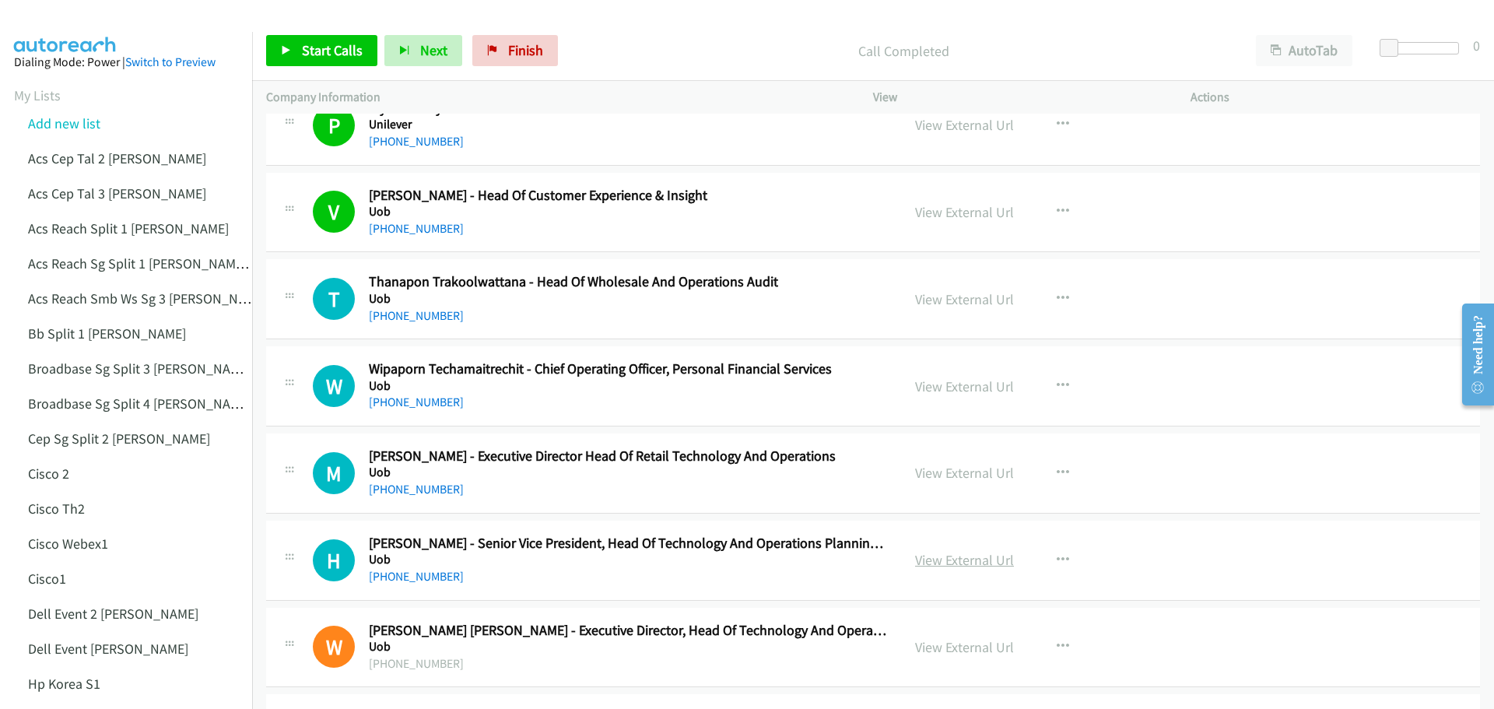
click at [937, 556] on link "View External Url" at bounding box center [964, 560] width 99 height 18
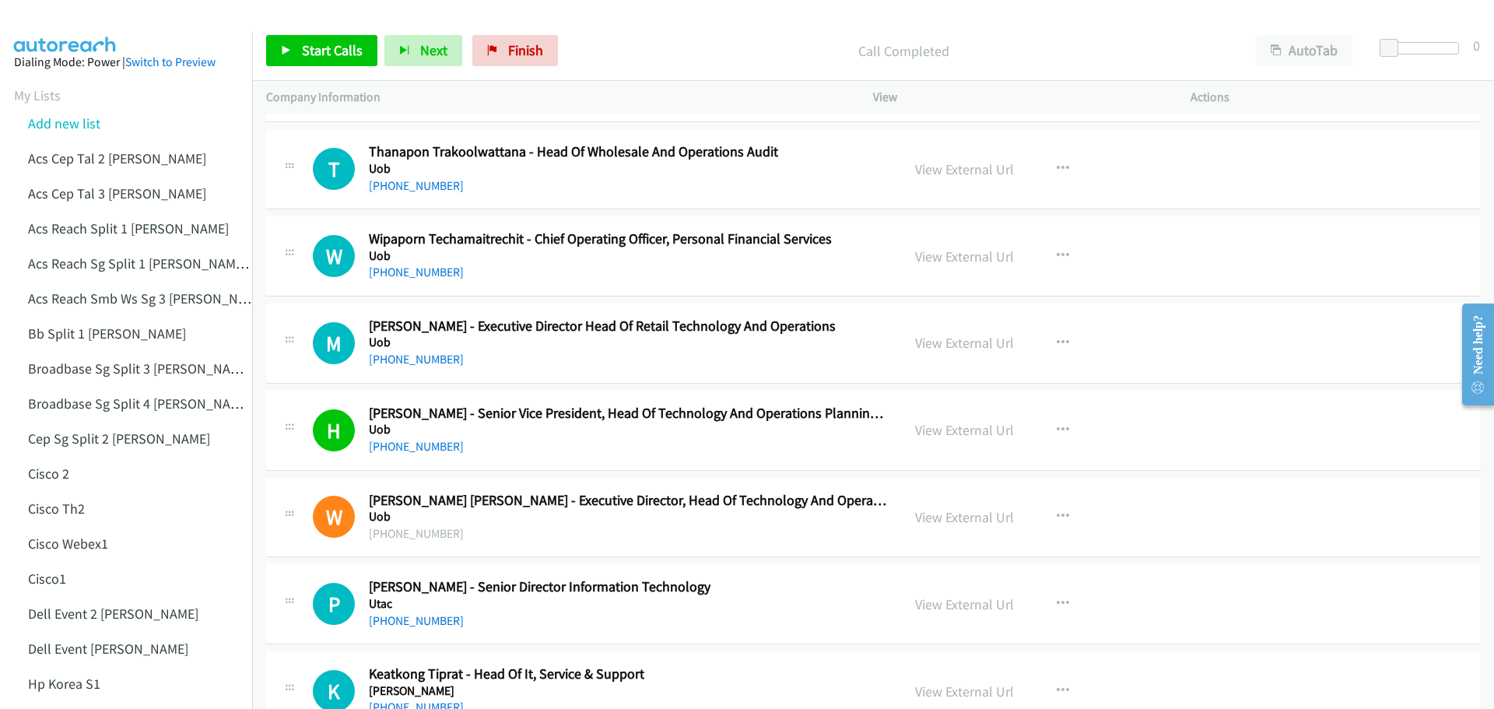
scroll to position [19633, 0]
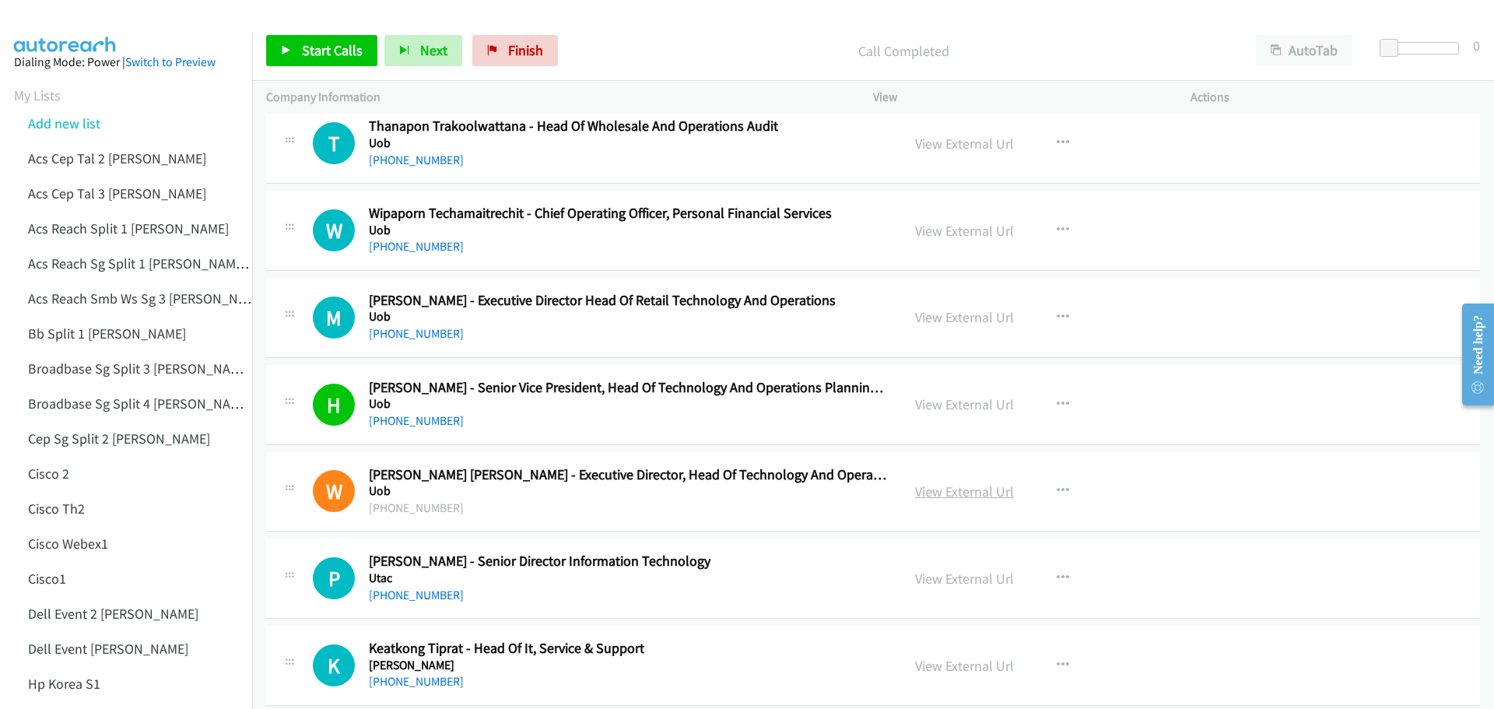
click at [949, 489] on link "View External Url" at bounding box center [964, 491] width 99 height 18
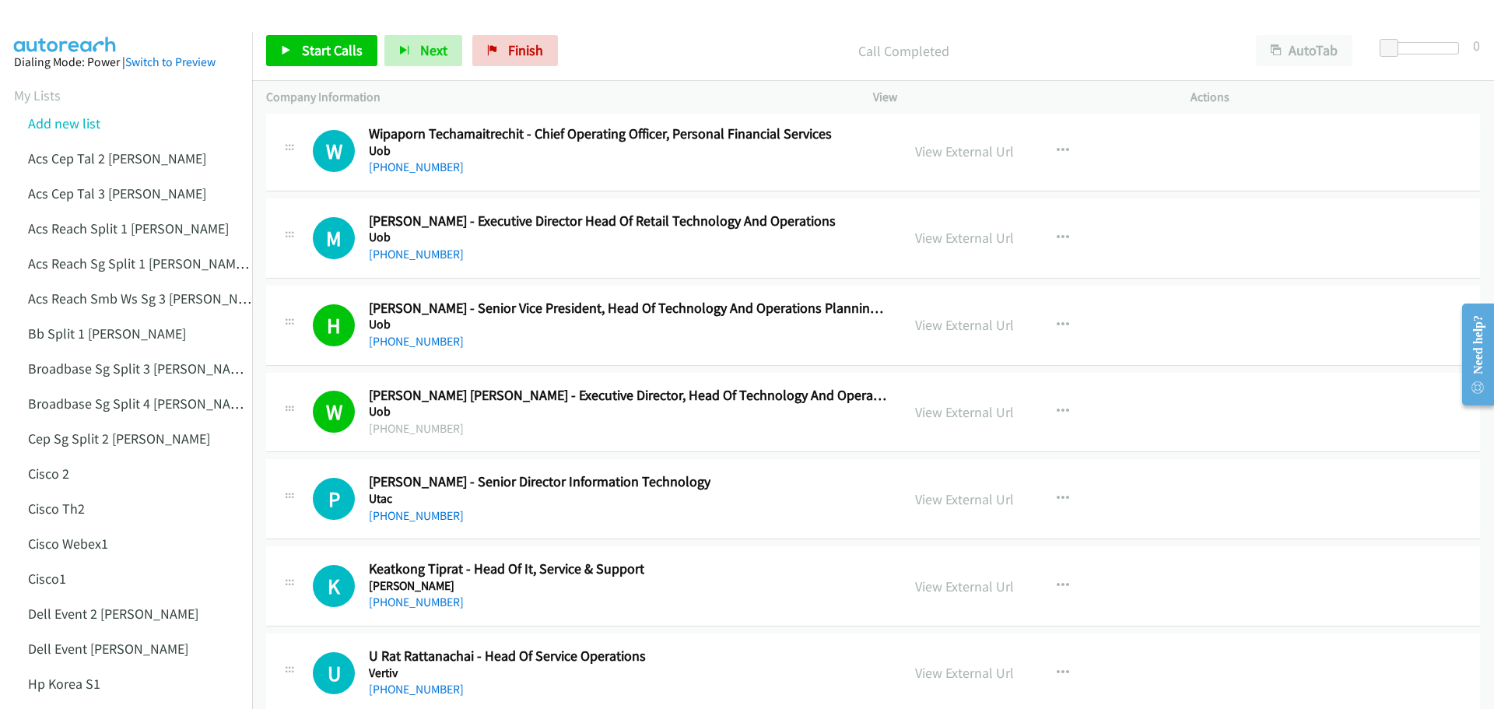
scroll to position [19711, 0]
click at [969, 507] on link "View External Url" at bounding box center [964, 501] width 99 height 18
click at [308, 51] on span "Start Calls" at bounding box center [332, 50] width 61 height 18
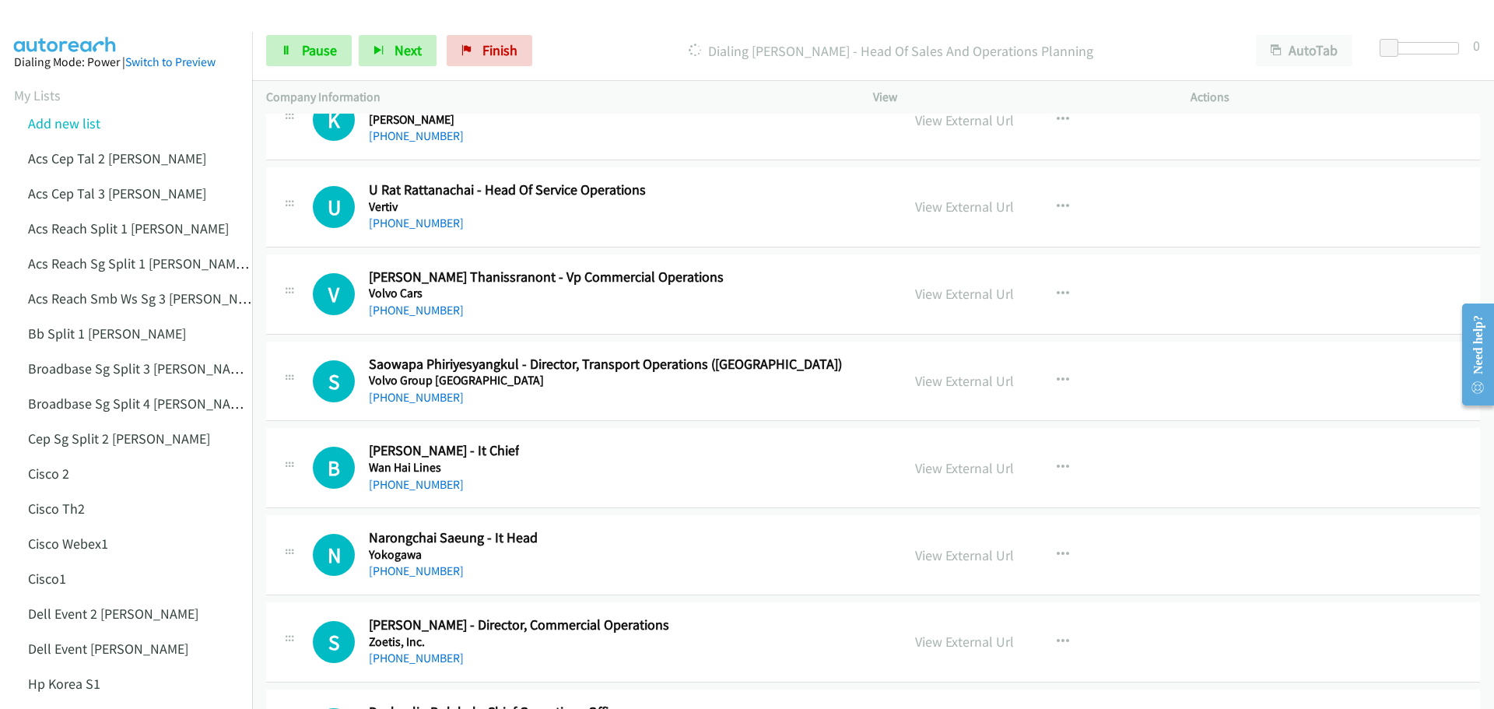
scroll to position [20177, 0]
drag, startPoint x: 289, startPoint y: 41, endPoint x: 299, endPoint y: 46, distance: 11.1
click at [289, 41] on link "Pause" at bounding box center [309, 50] width 86 height 31
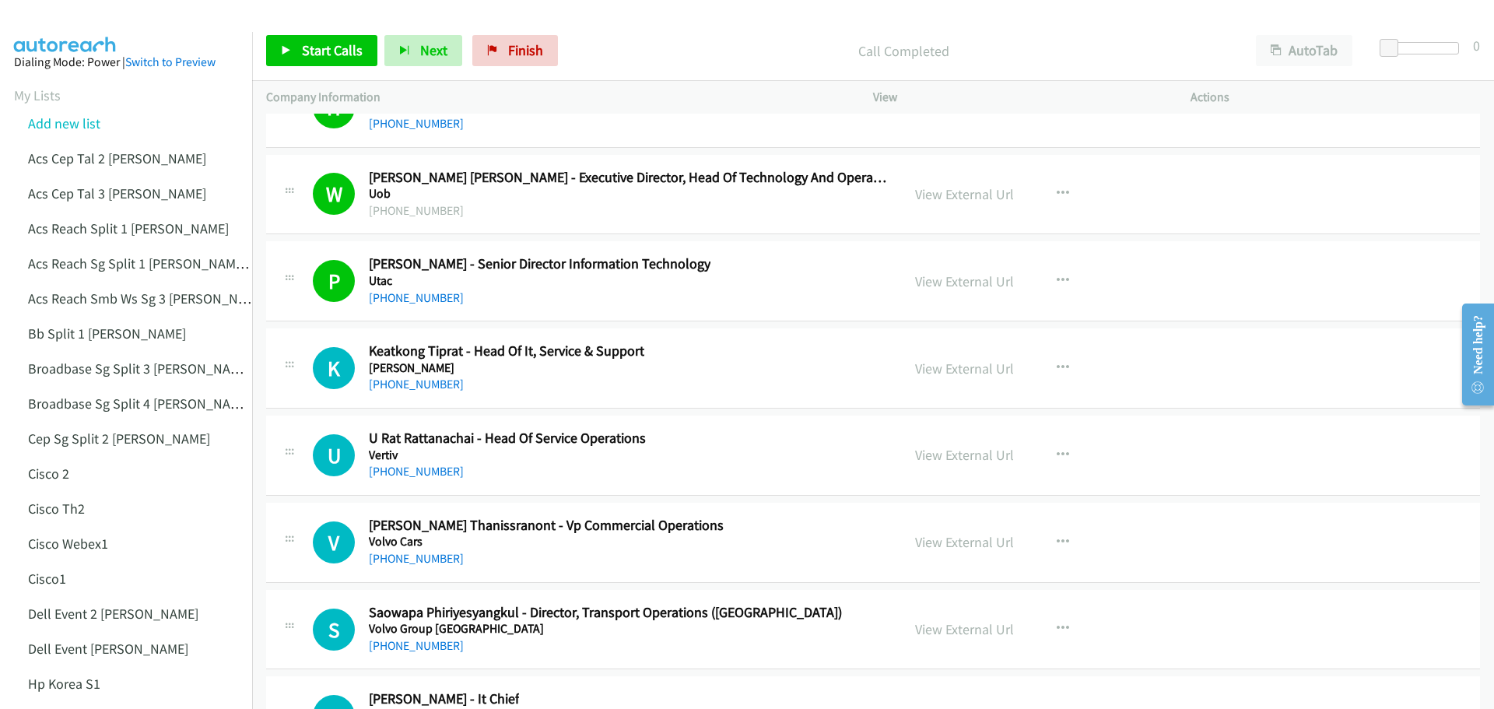
scroll to position [19931, 0]
click at [945, 369] on link "View External Url" at bounding box center [964, 368] width 99 height 18
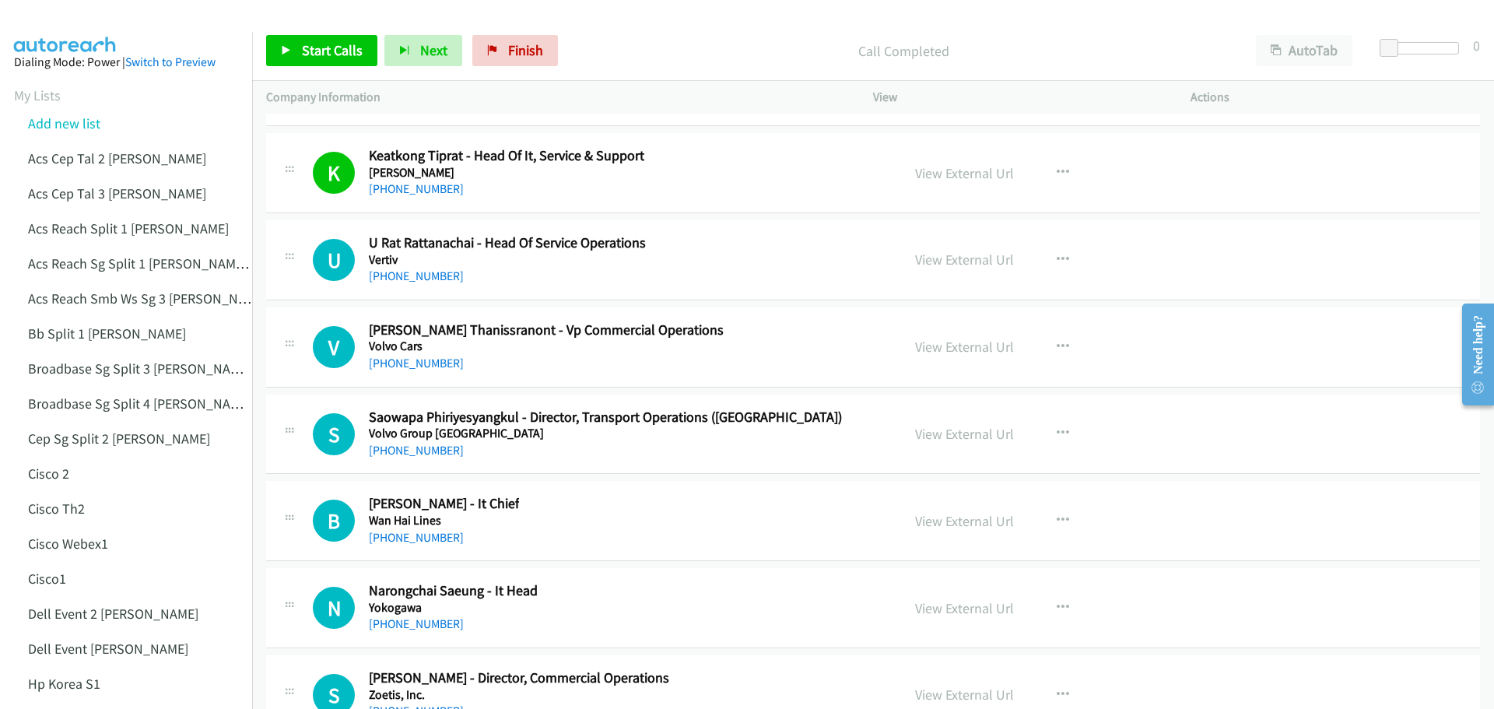
scroll to position [20164, 0]
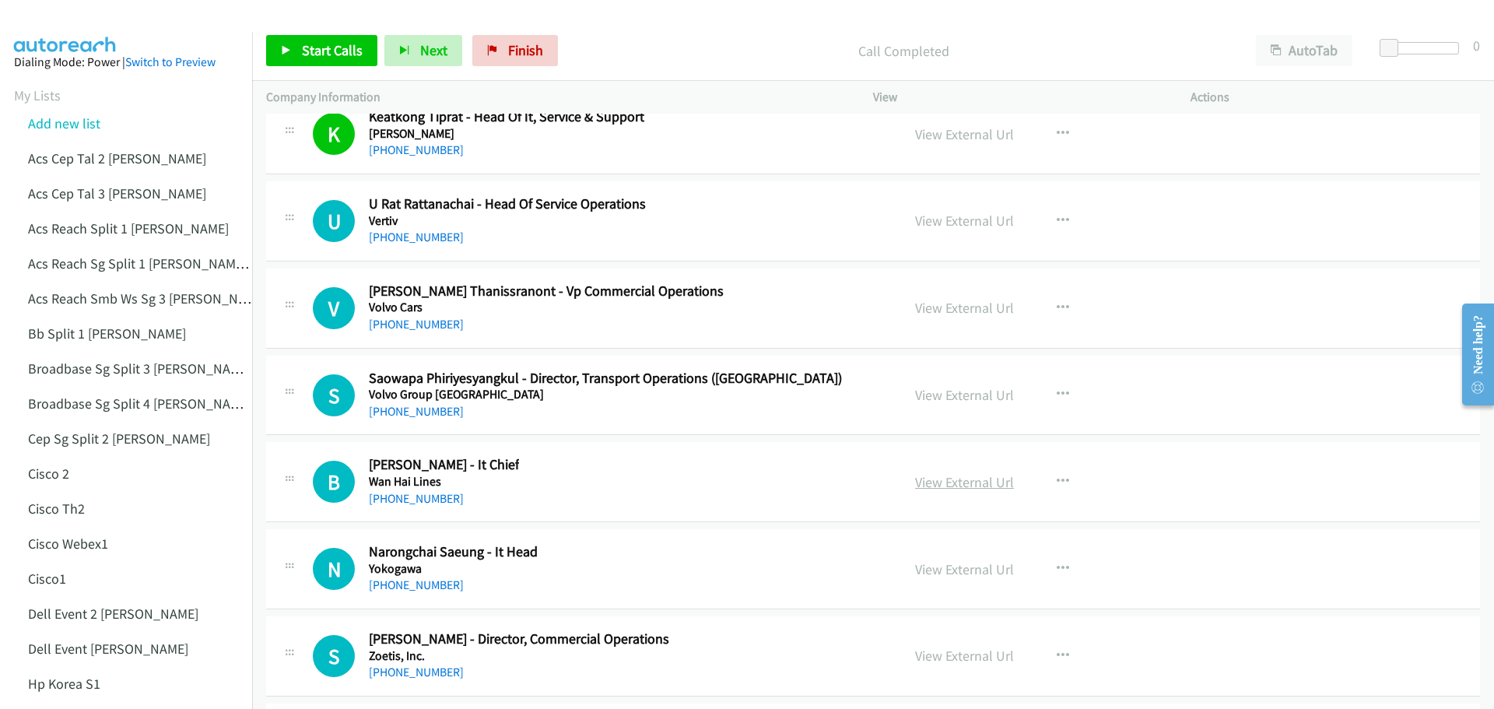
click at [981, 481] on link "View External Url" at bounding box center [964, 482] width 99 height 18
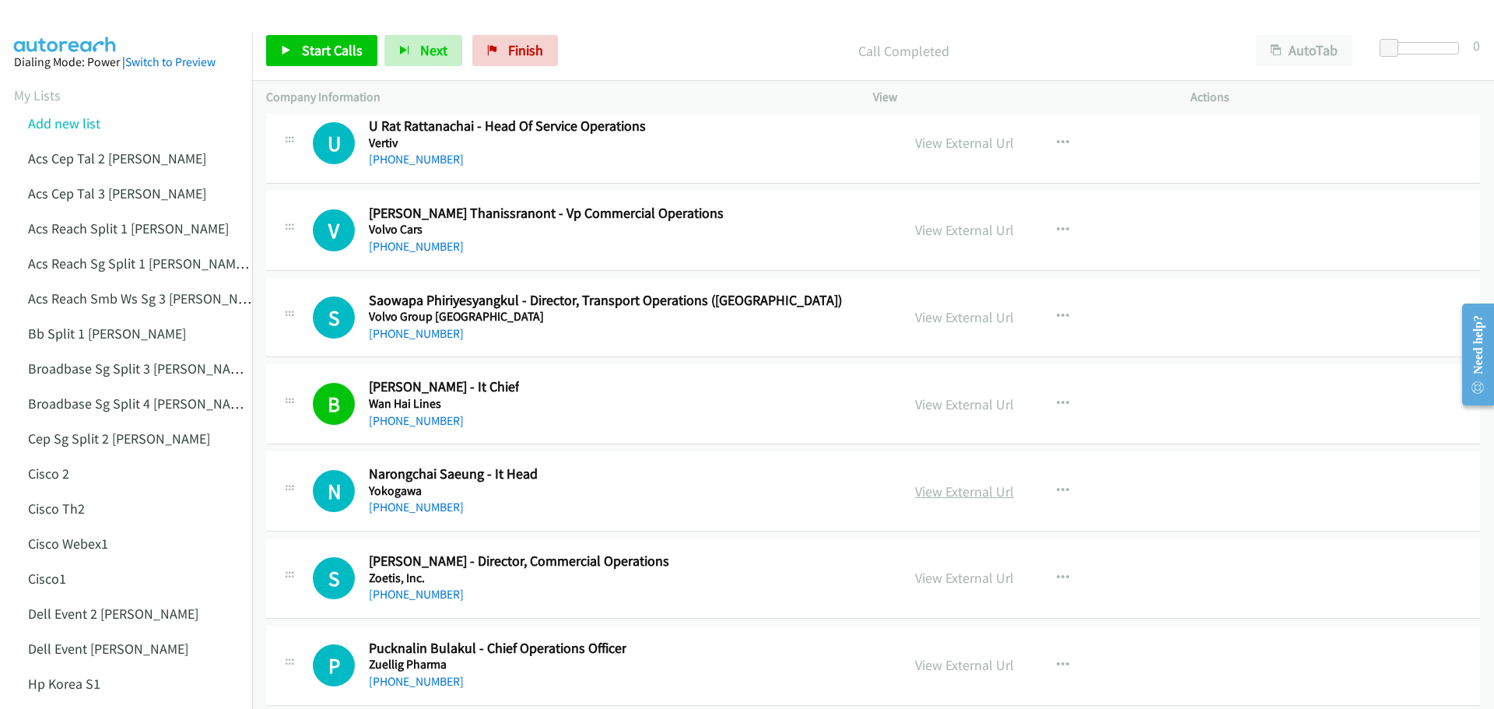
click at [972, 497] on link "View External Url" at bounding box center [964, 491] width 99 height 18
click at [1056, 580] on icon "button" at bounding box center [1062, 578] width 12 height 12
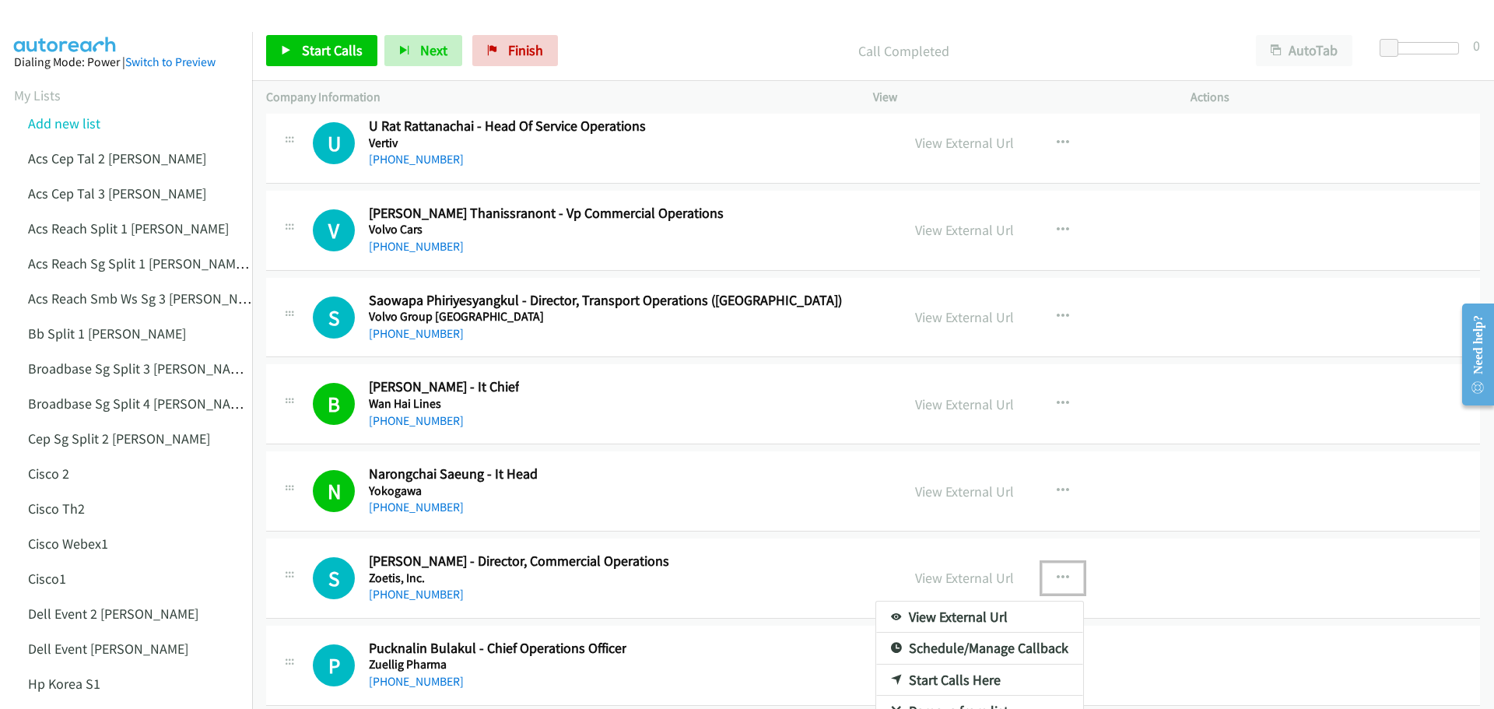
click at [1329, 380] on div at bounding box center [747, 354] width 1494 height 709
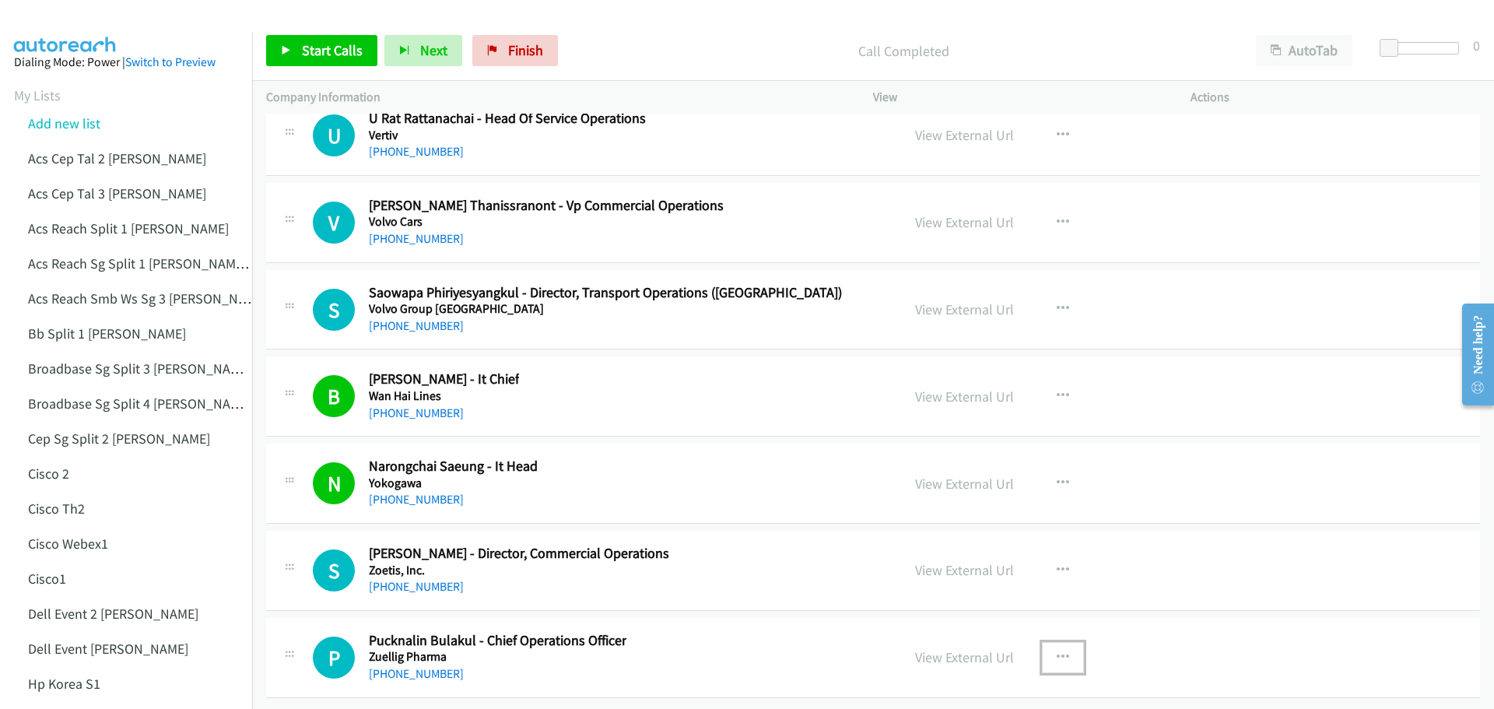
click at [1056, 651] on icon "button" at bounding box center [1062, 657] width 12 height 12
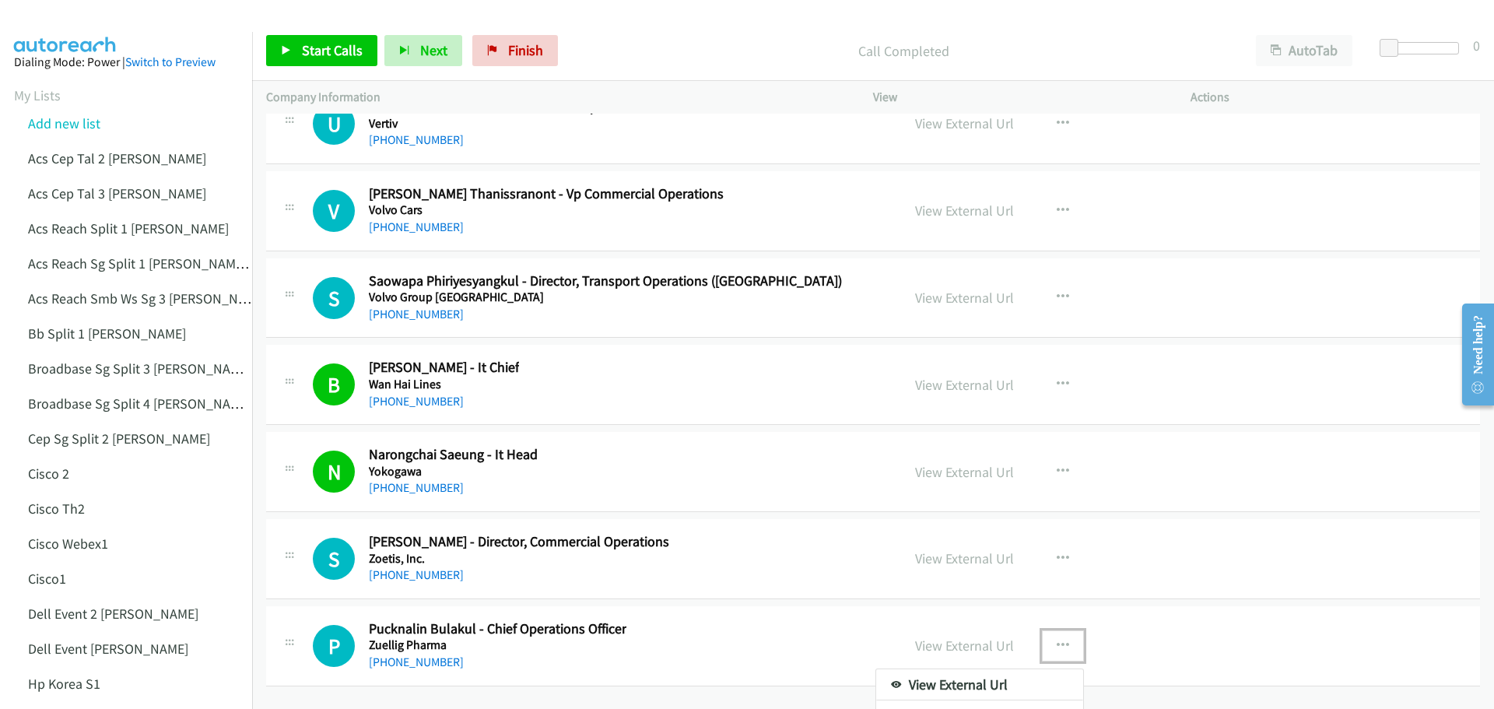
drag, startPoint x: 1273, startPoint y: 532, endPoint x: 1281, endPoint y: 531, distance: 8.7
click at [1133, 560] on div at bounding box center [747, 354] width 1494 height 709
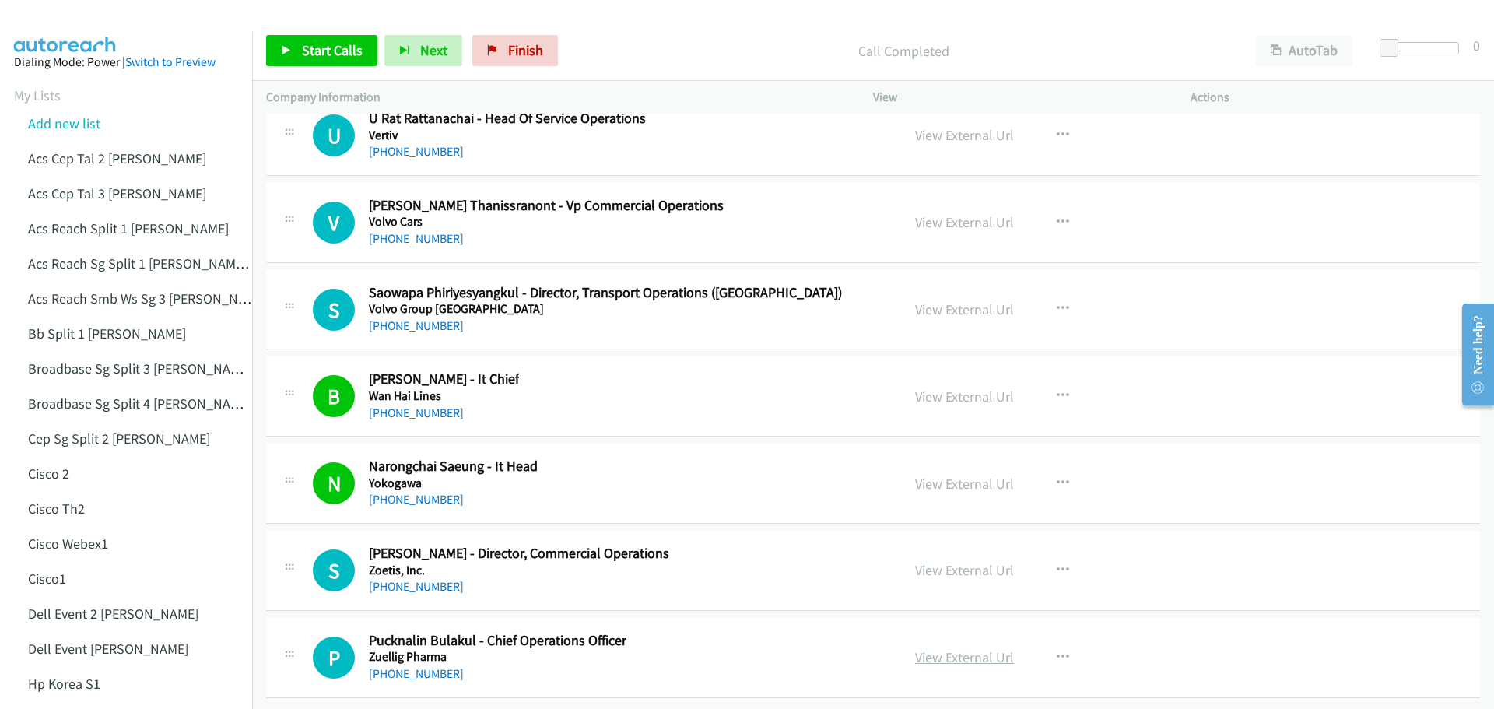
click at [956, 648] on link "View External Url" at bounding box center [964, 657] width 99 height 18
click at [329, 36] on link "Start Calls" at bounding box center [321, 50] width 111 height 31
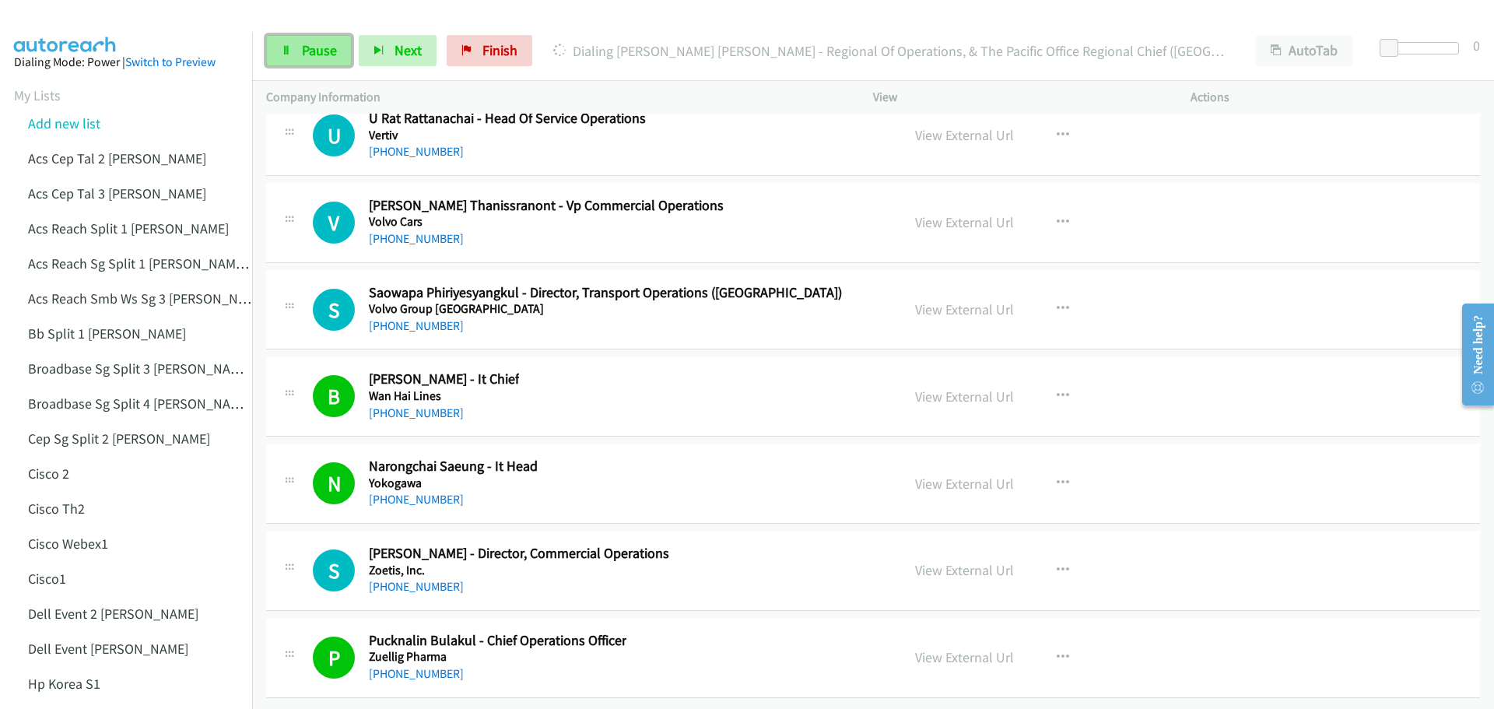
click at [290, 53] on icon at bounding box center [286, 51] width 11 height 11
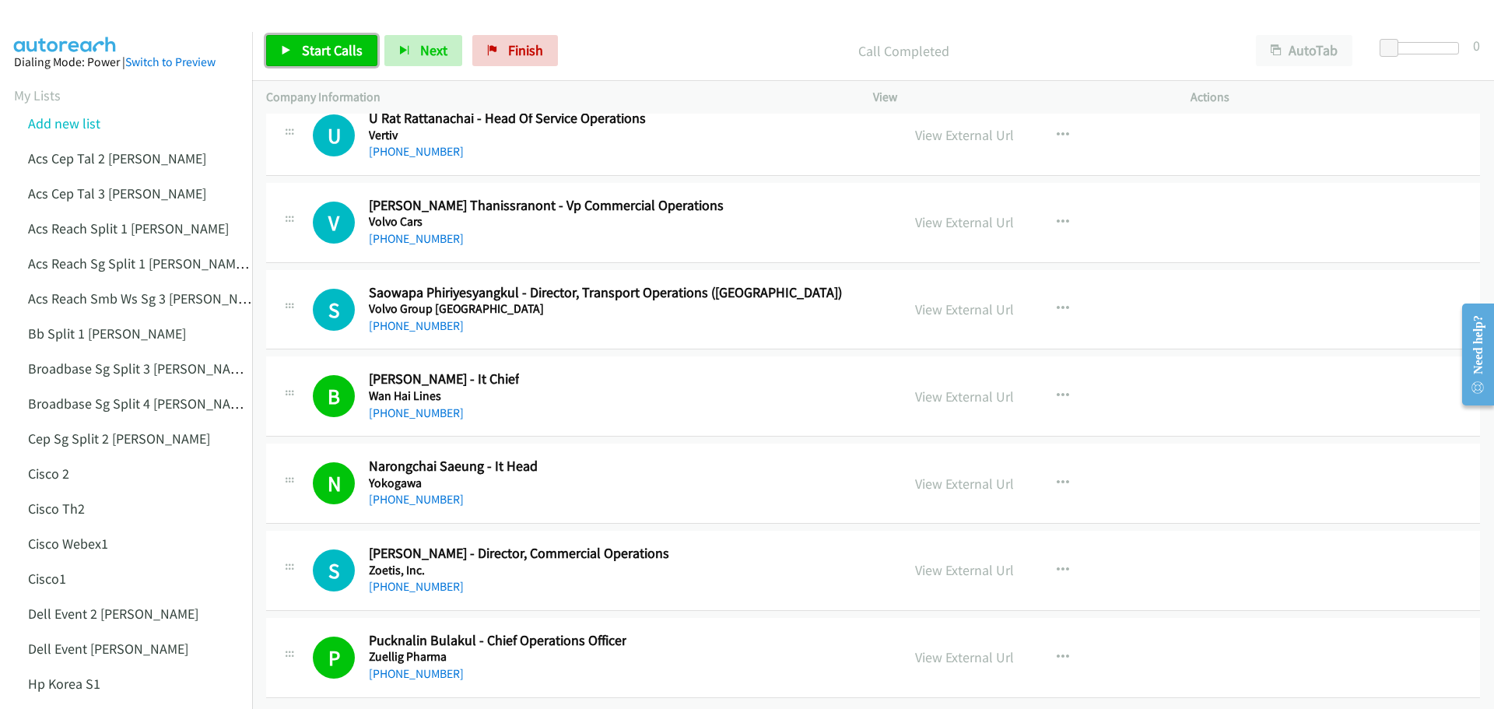
click at [310, 45] on span "Start Calls" at bounding box center [332, 50] width 61 height 18
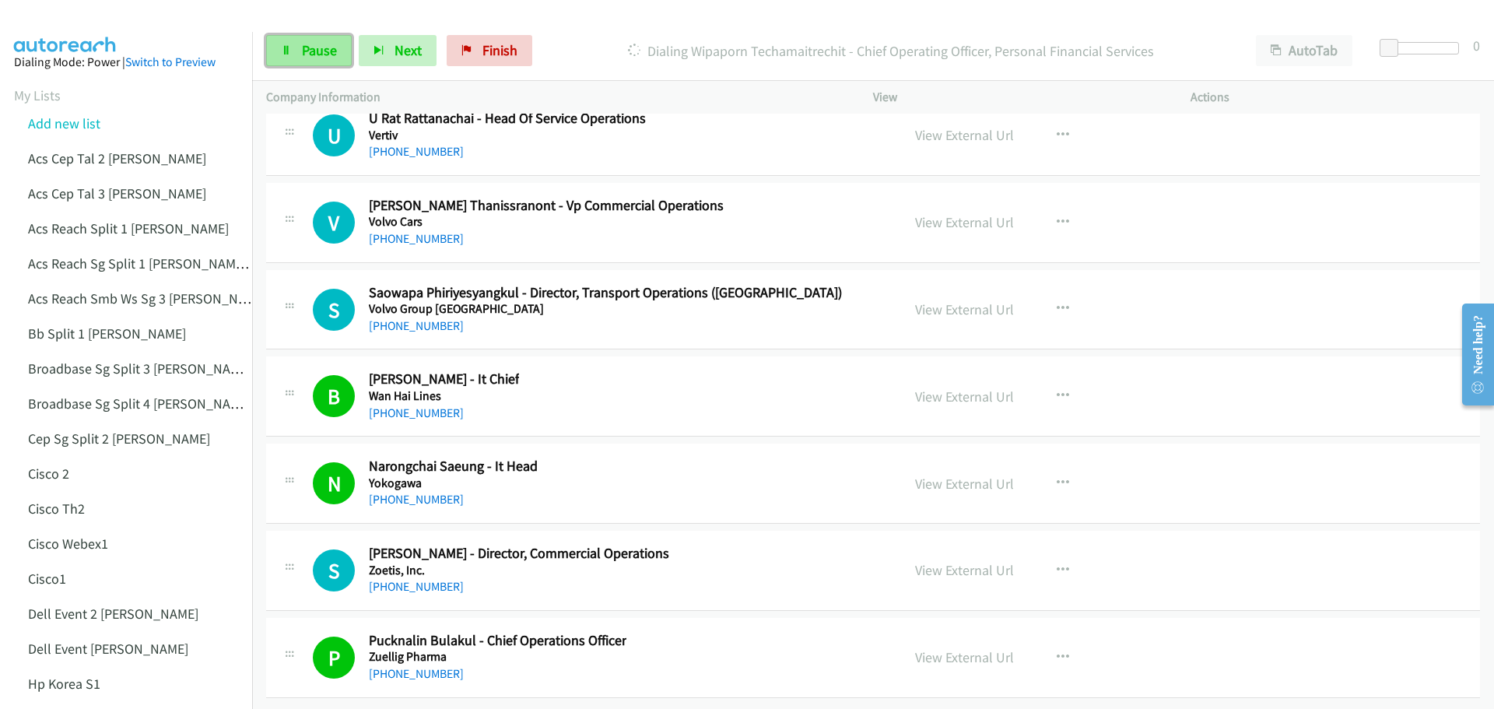
click at [303, 58] on span "Pause" at bounding box center [319, 50] width 35 height 18
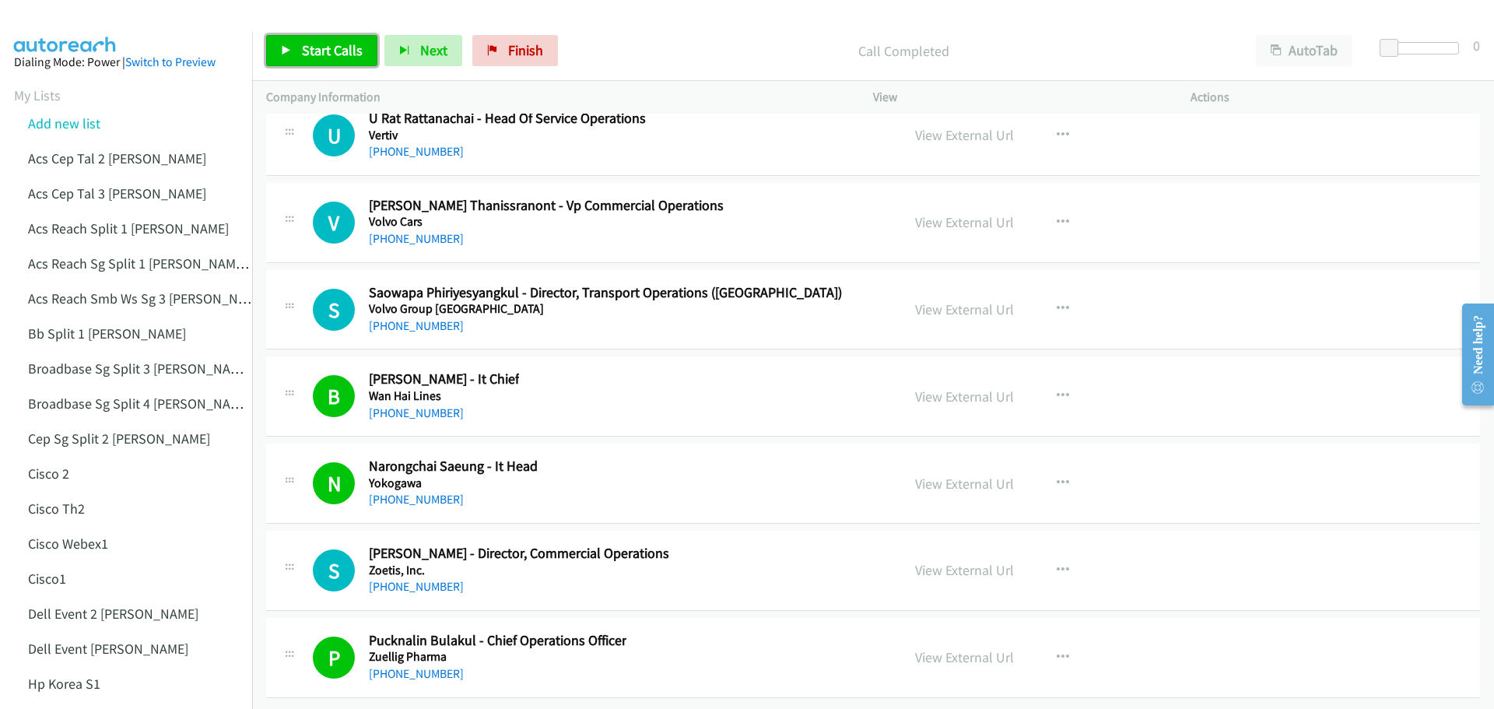
click at [315, 57] on span "Start Calls" at bounding box center [332, 50] width 61 height 18
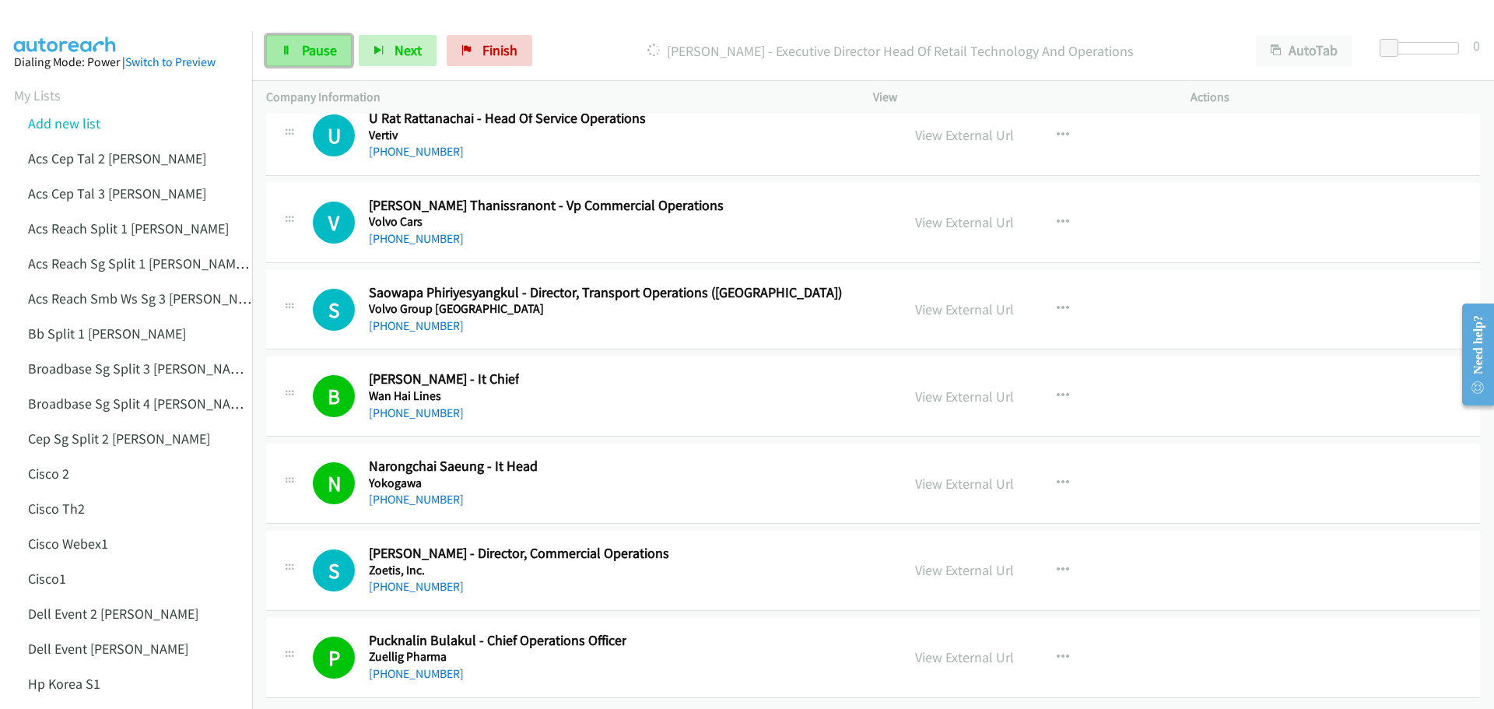
click at [320, 59] on link "Pause" at bounding box center [309, 50] width 86 height 31
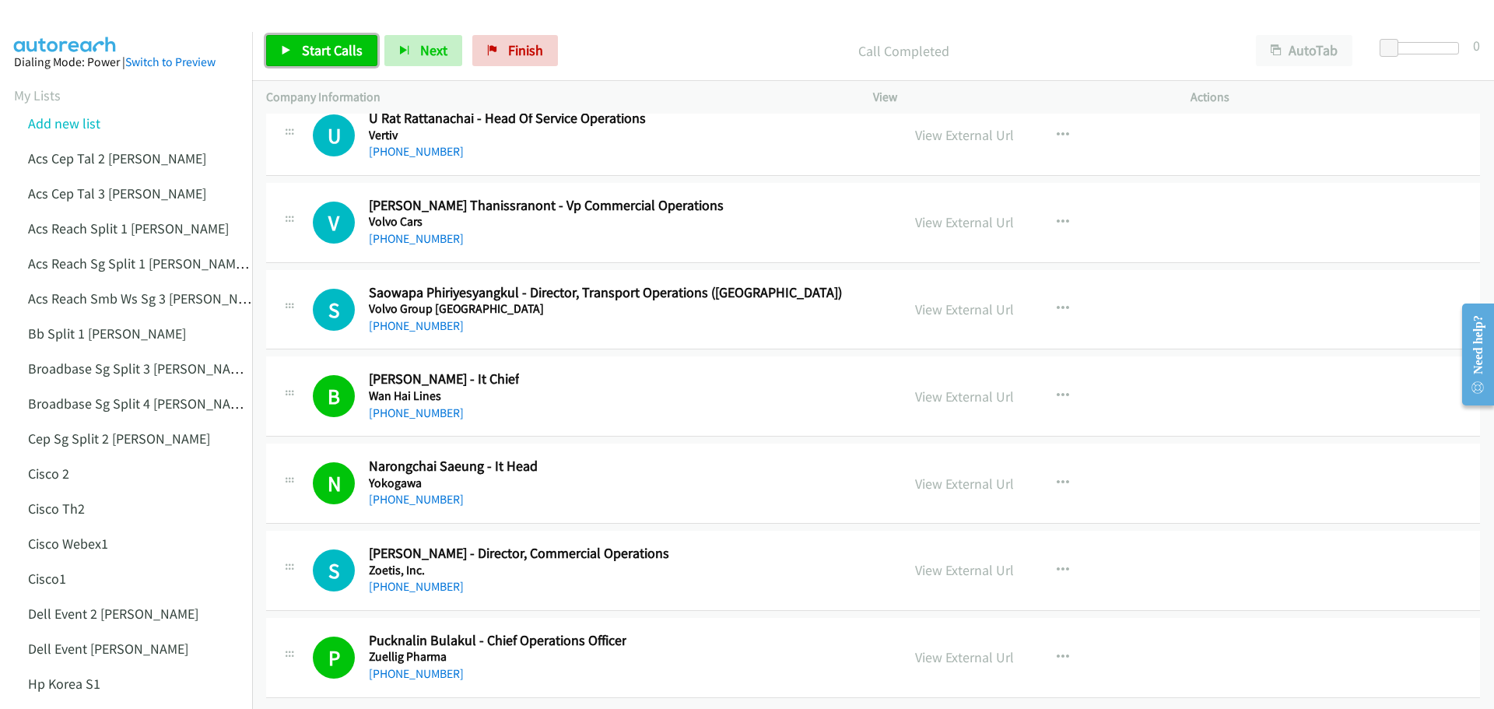
click at [303, 54] on span "Start Calls" at bounding box center [332, 50] width 61 height 18
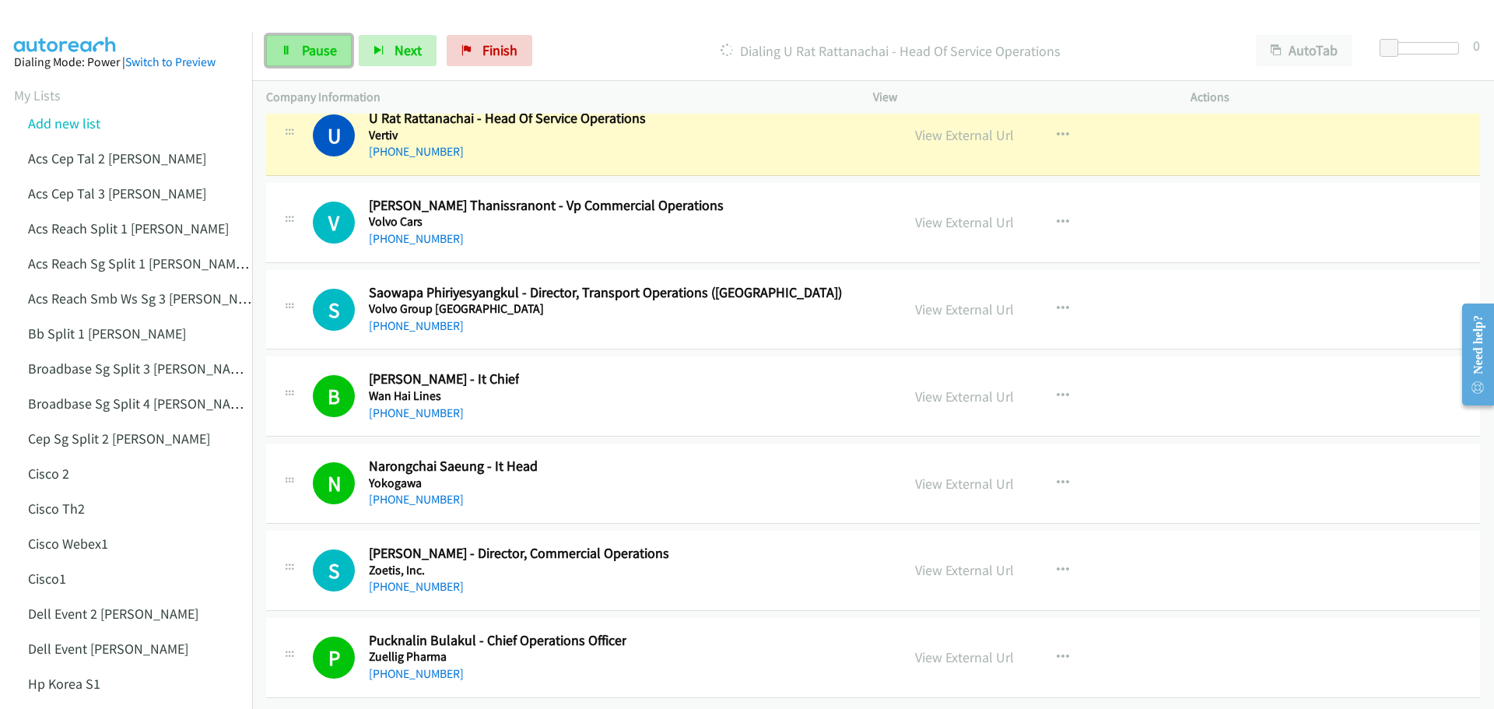
click at [323, 48] on span "Pause" at bounding box center [319, 50] width 35 height 18
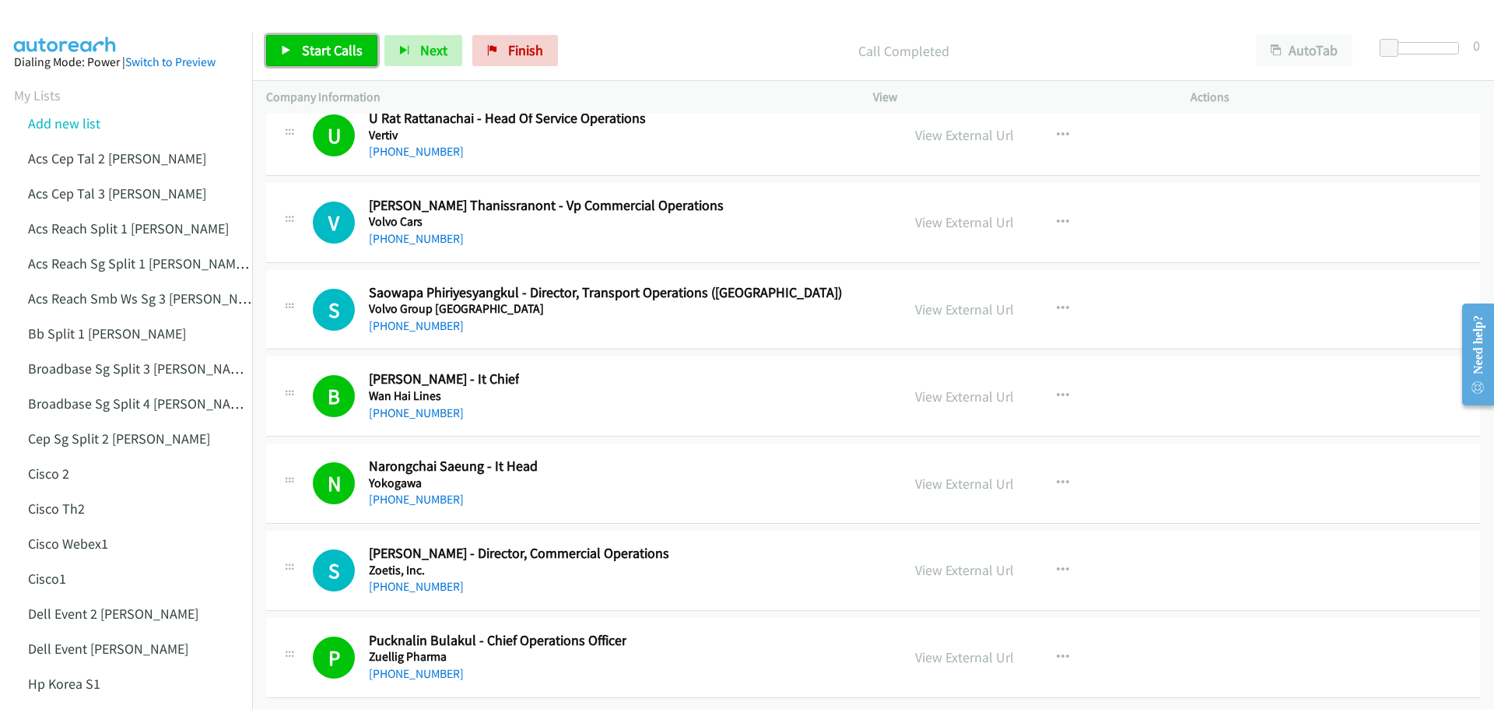
click at [320, 50] on span "Start Calls" at bounding box center [332, 50] width 61 height 18
click at [320, 52] on span "Pause" at bounding box center [319, 50] width 35 height 18
click at [313, 32] on div "Start Calls Pause Next Finish Call Completed AutoTab AutoTab 0" at bounding box center [872, 51] width 1241 height 60
click at [317, 48] on span "Start Calls" at bounding box center [332, 50] width 61 height 18
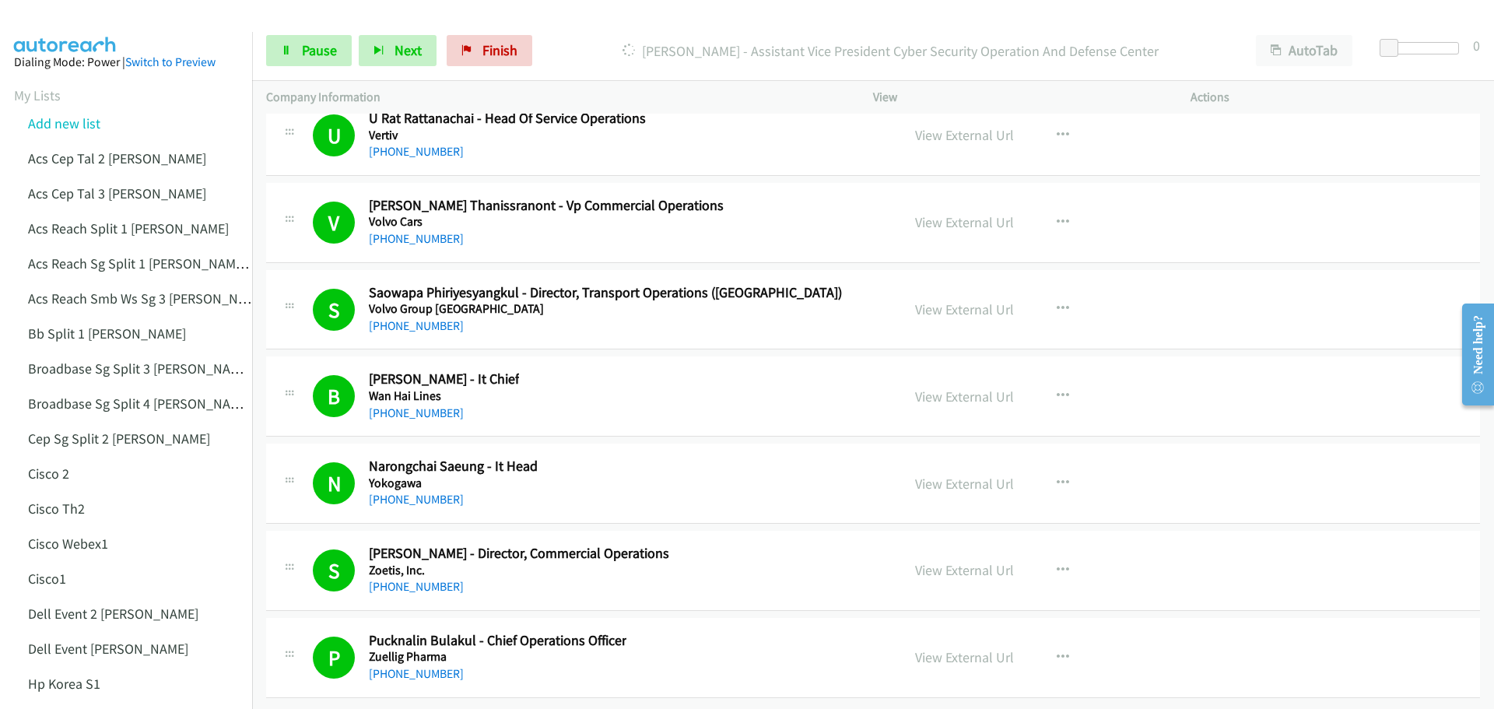
click at [1206, 23] on div "Start Calls Pause Next Finish [PERSON_NAME] - Assistant Vice President Cyber Se…" at bounding box center [872, 51] width 1241 height 60
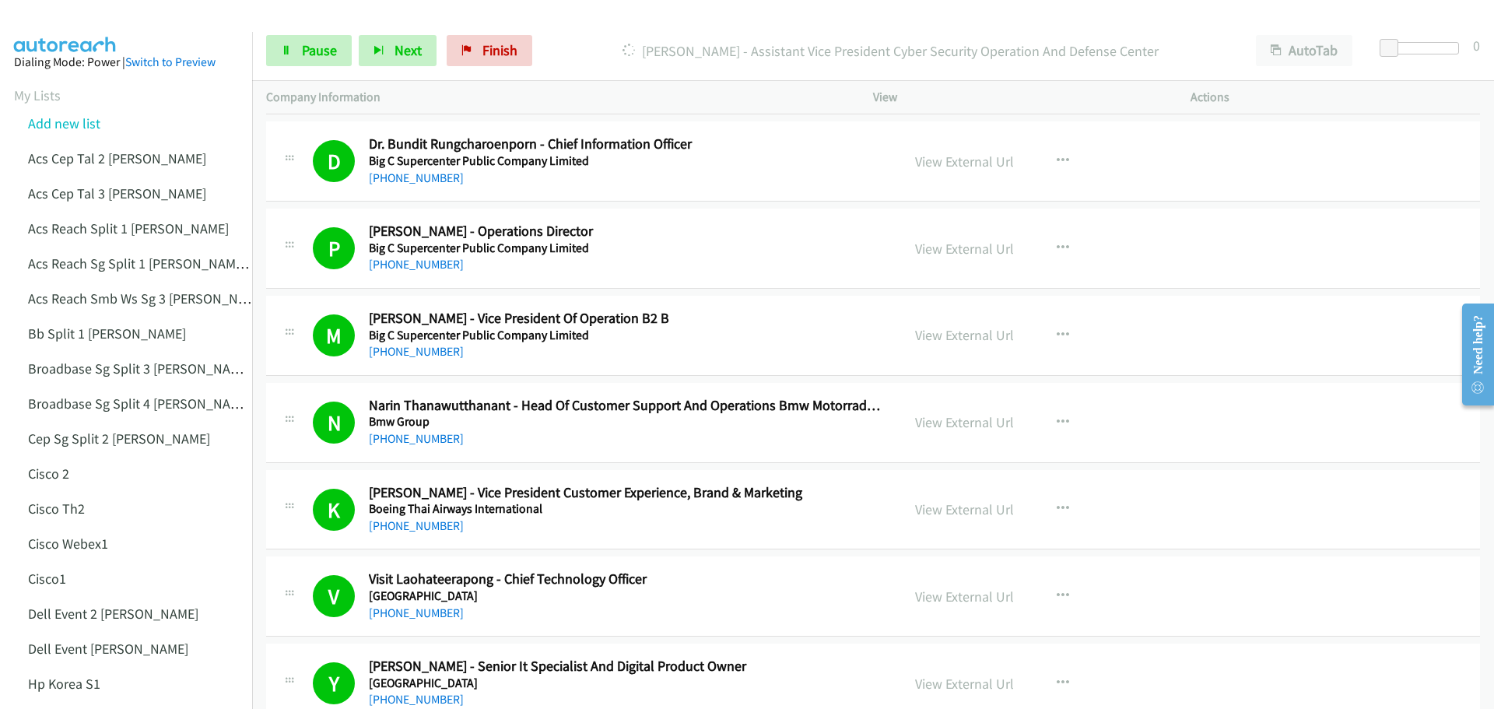
click at [1364, 110] on div "Actions" at bounding box center [1334, 97] width 317 height 33
click at [1326, 119] on td "D Callback Scheduled Dr. Bundit Rungcharoenporn - Chief Information Officer Big…" at bounding box center [872, 161] width 1241 height 87
click at [1185, 65] on div "[PERSON_NAME] - Assistant Vice President Cyber Security Operation And Defense C…" at bounding box center [890, 50] width 702 height 31
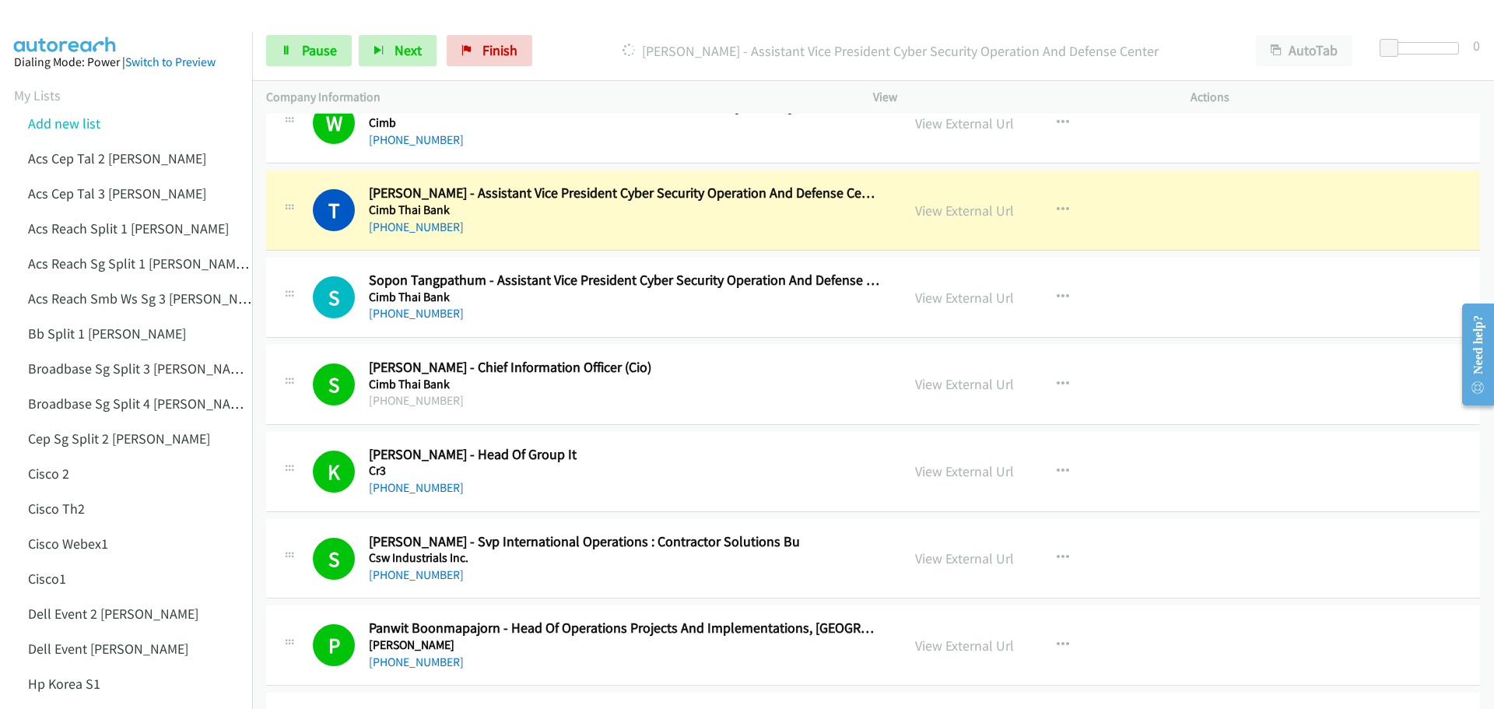
scroll to position [3039, 0]
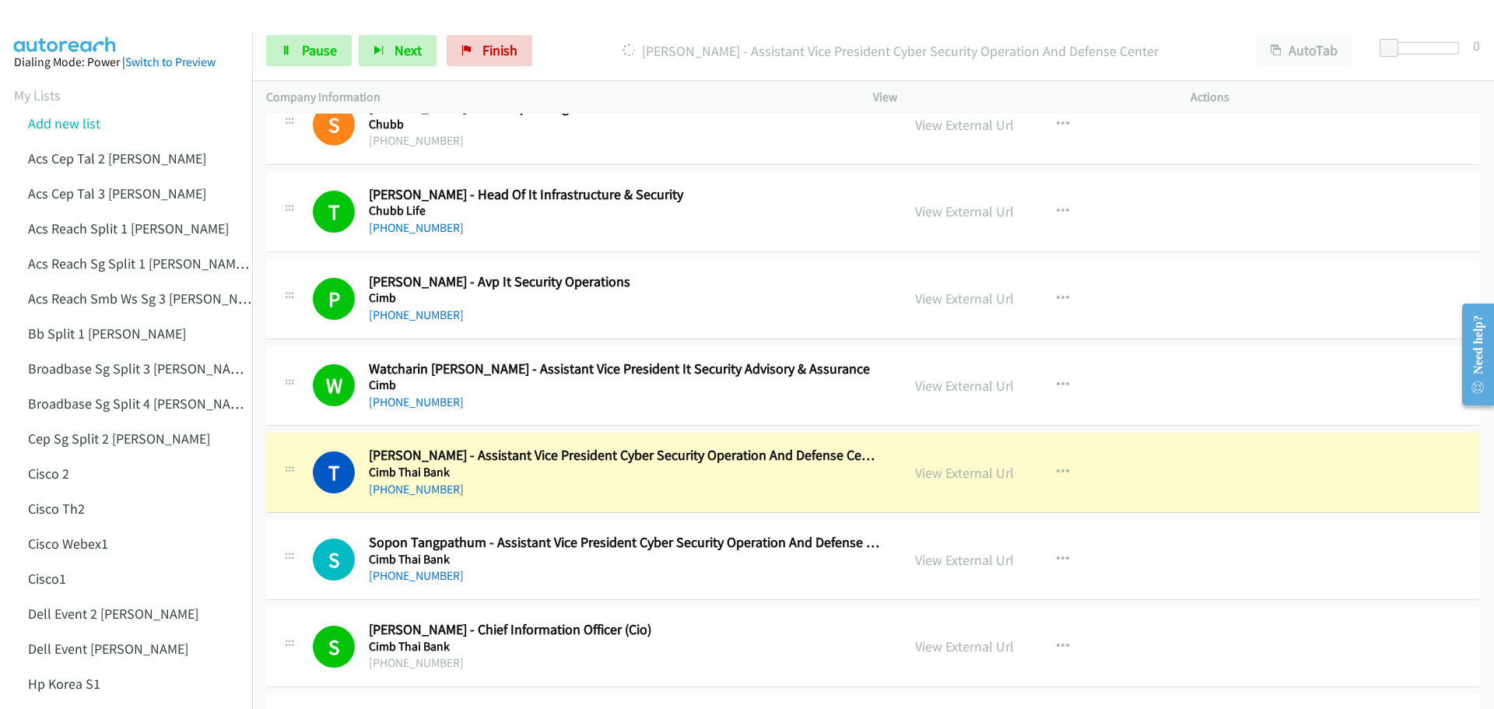
click at [1224, 465] on div "T Callback Scheduled [PERSON_NAME] - Assistant Vice President Cyber Security Op…" at bounding box center [872, 472] width 1213 height 80
click at [972, 475] on link "View External Url" at bounding box center [964, 473] width 99 height 18
click at [310, 56] on span "Pause" at bounding box center [319, 50] width 35 height 18
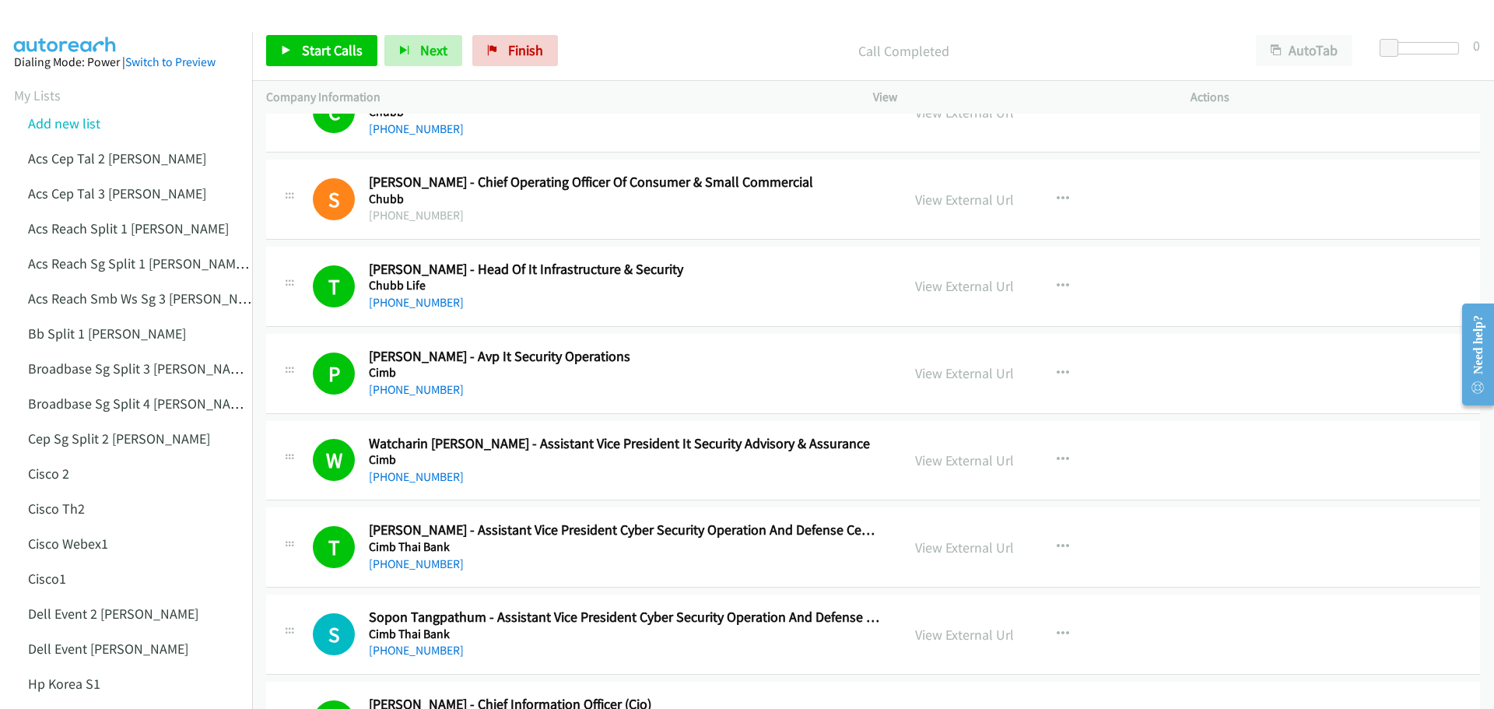
scroll to position [2961, 0]
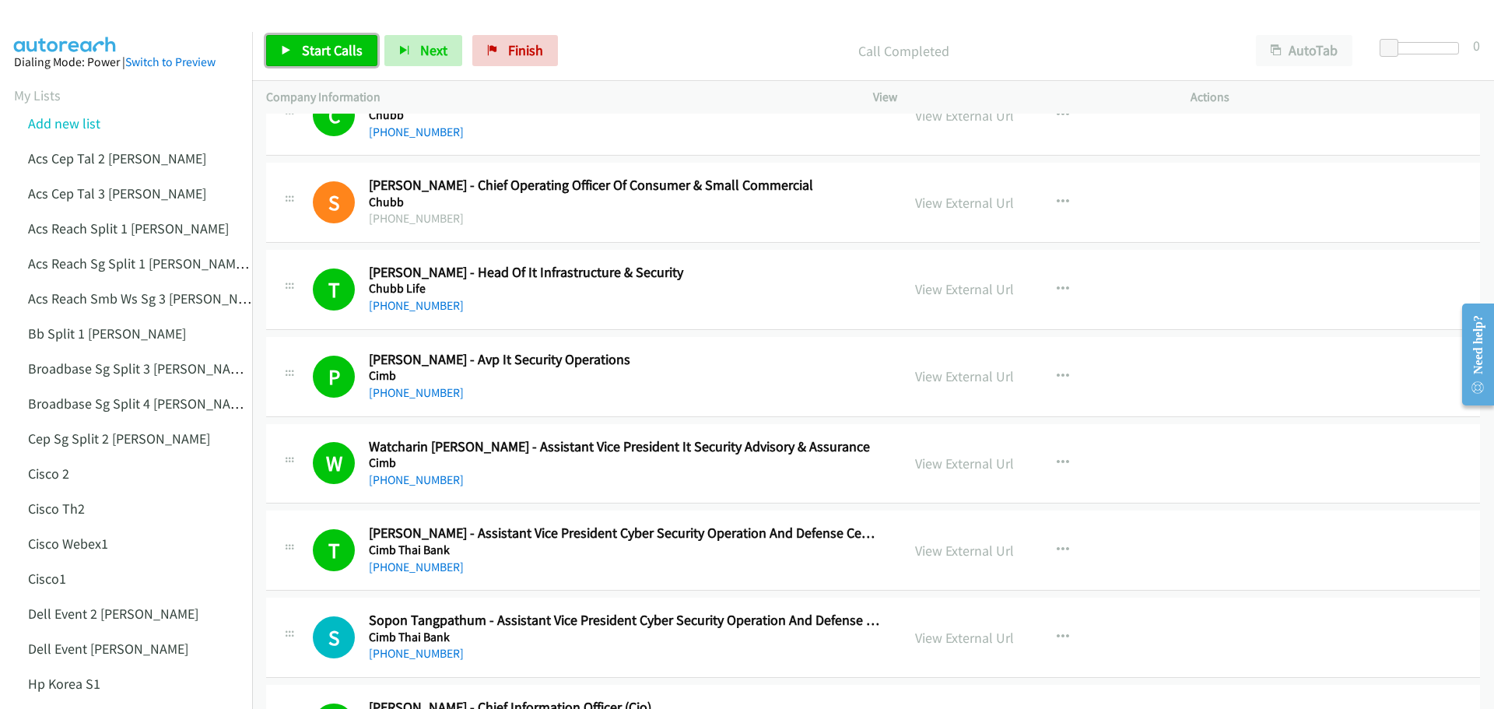
click at [327, 43] on span "Start Calls" at bounding box center [332, 50] width 61 height 18
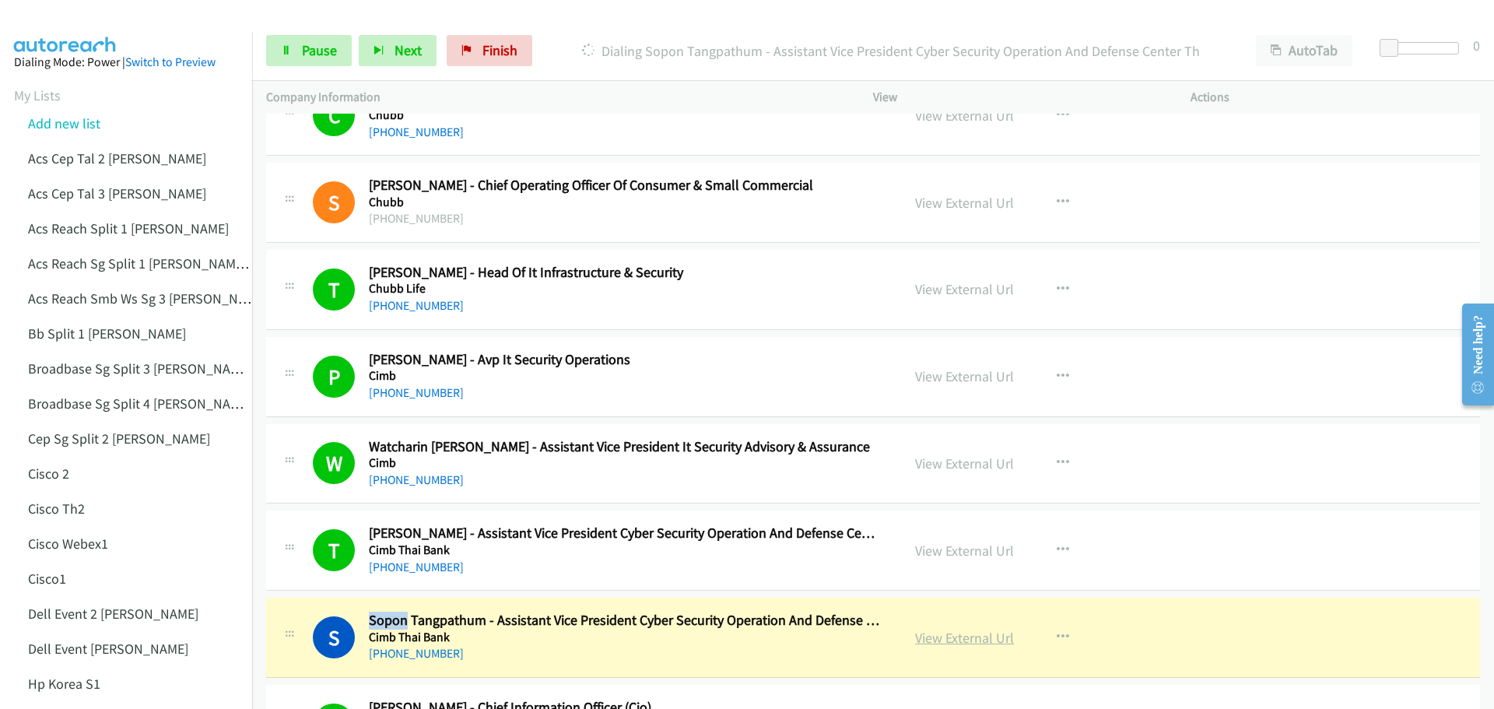
click at [954, 636] on link "View External Url" at bounding box center [964, 638] width 99 height 18
click at [316, 53] on span "Pause" at bounding box center [319, 50] width 35 height 18
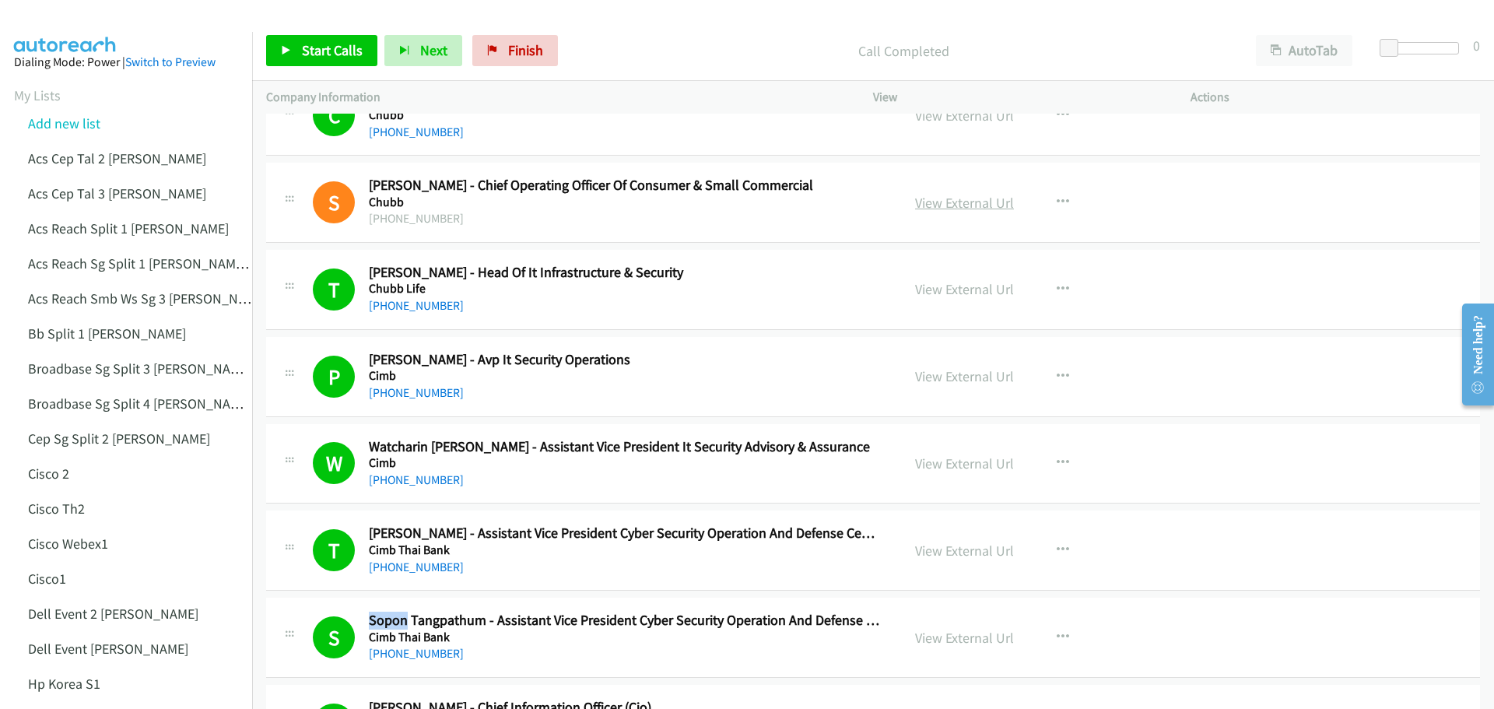
click at [972, 201] on link "View External Url" at bounding box center [964, 203] width 99 height 18
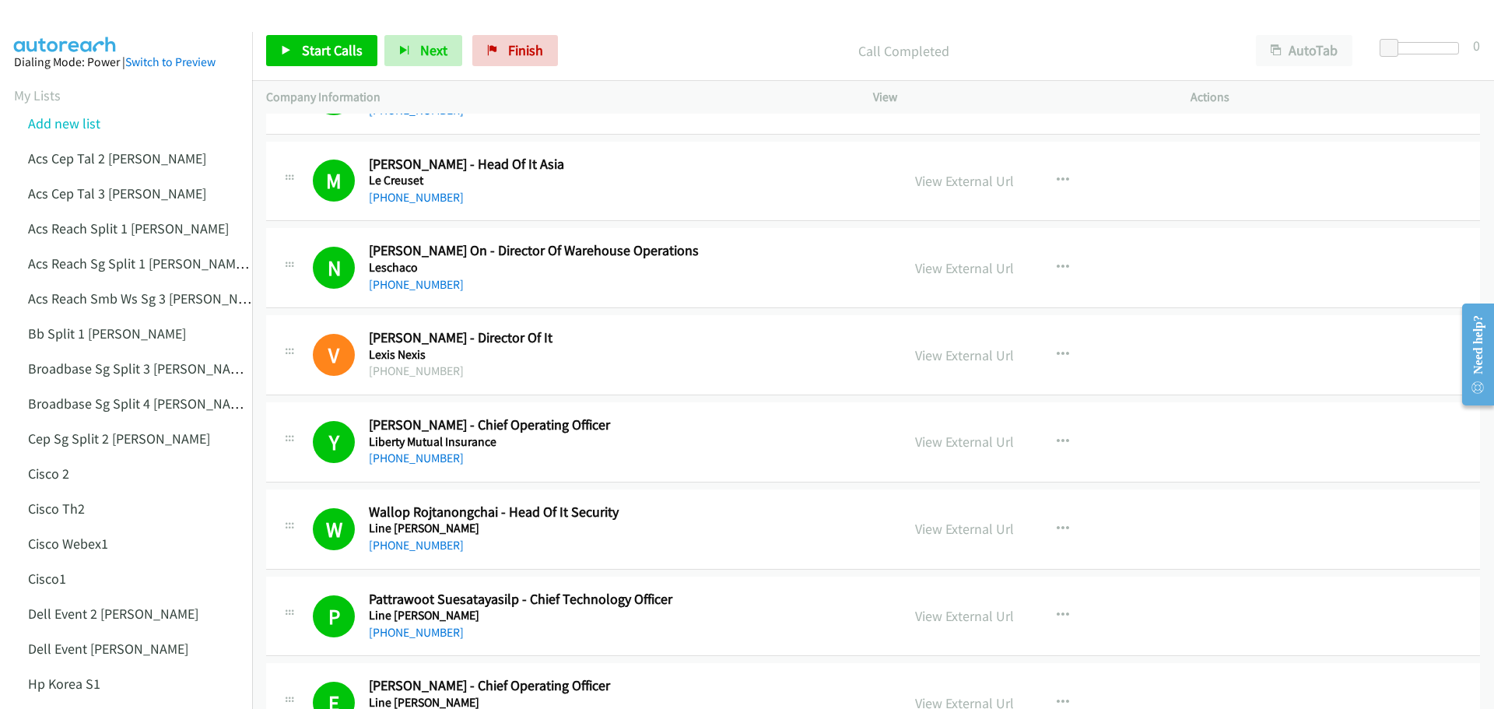
scroll to position [10260, 0]
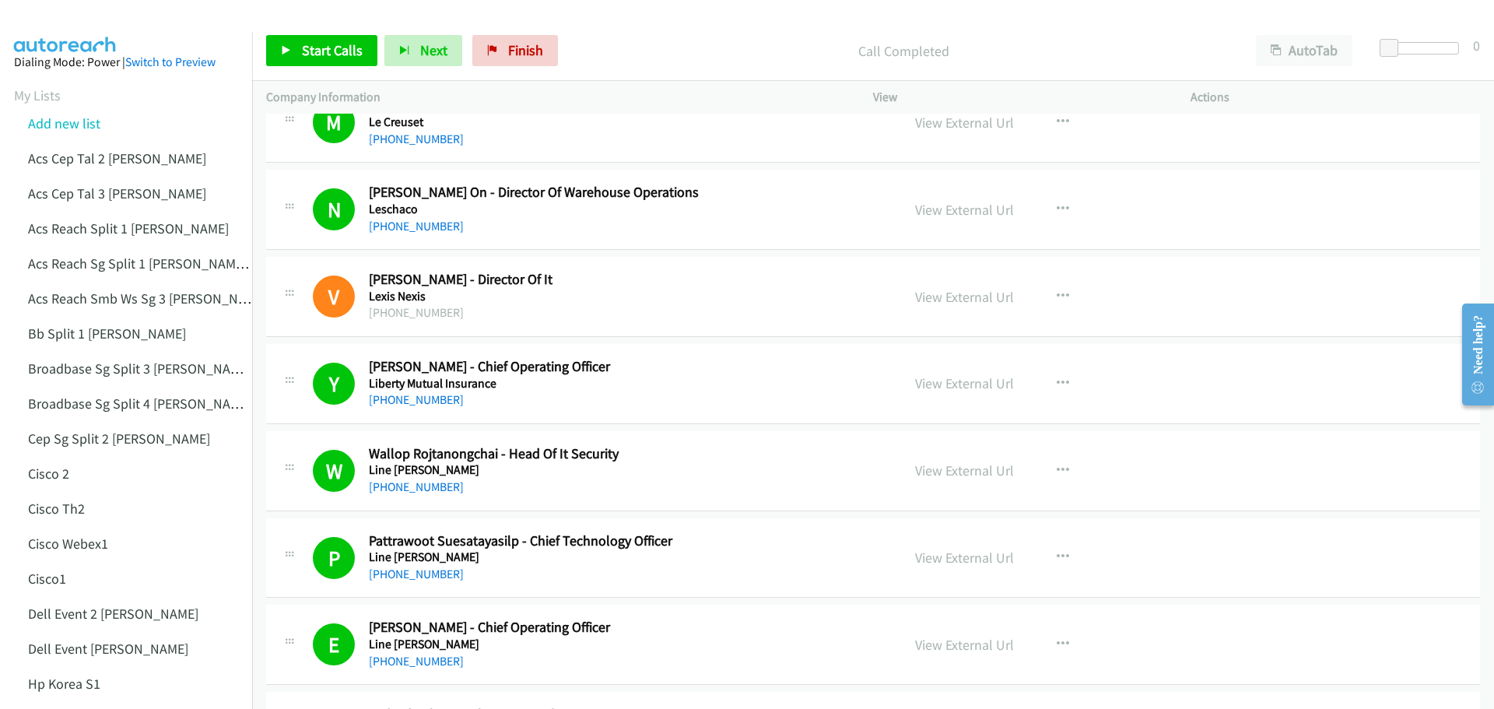
drag, startPoint x: 1487, startPoint y: 214, endPoint x: 18, endPoint y: 100, distance: 1473.8
click at [968, 296] on link "View External Url" at bounding box center [964, 297] width 99 height 18
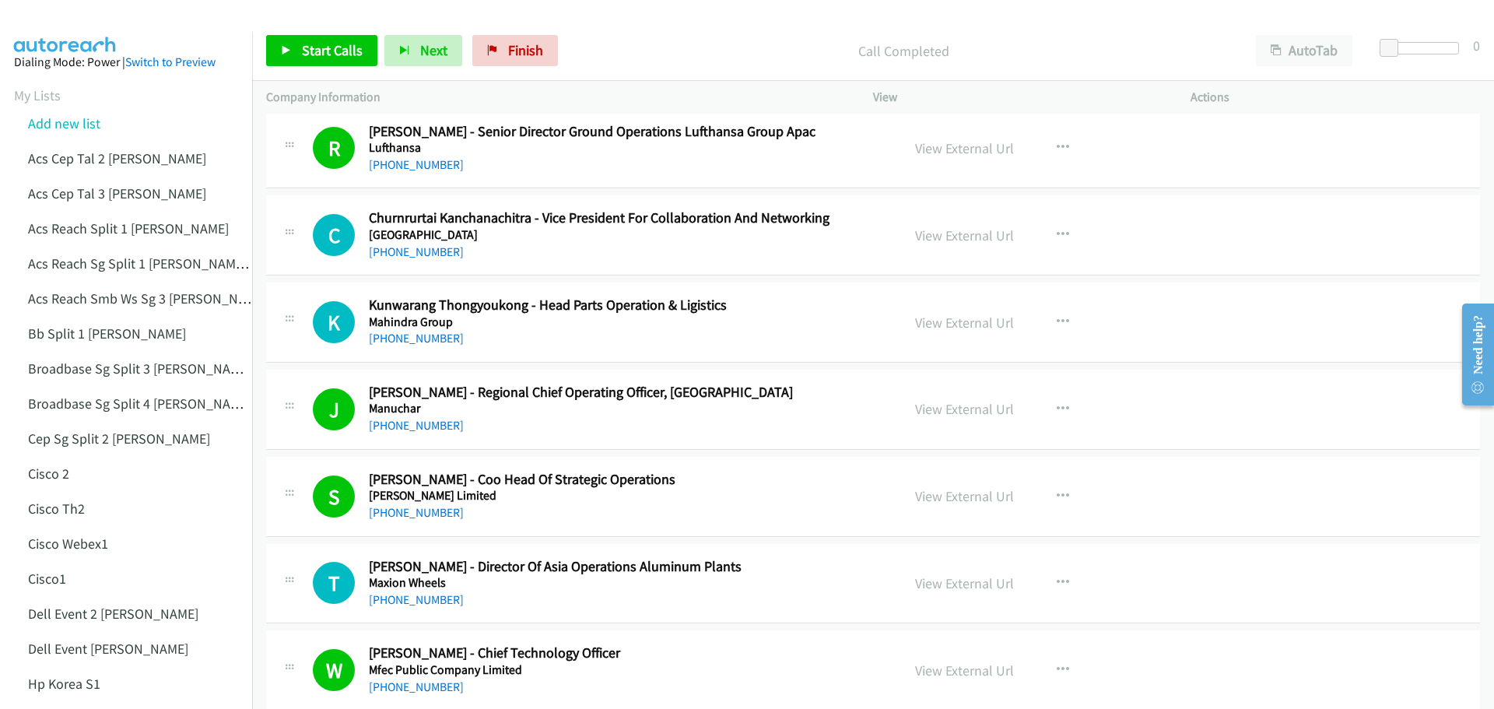
scroll to position [11194, 0]
